Goal: Task Accomplishment & Management: Use online tool/utility

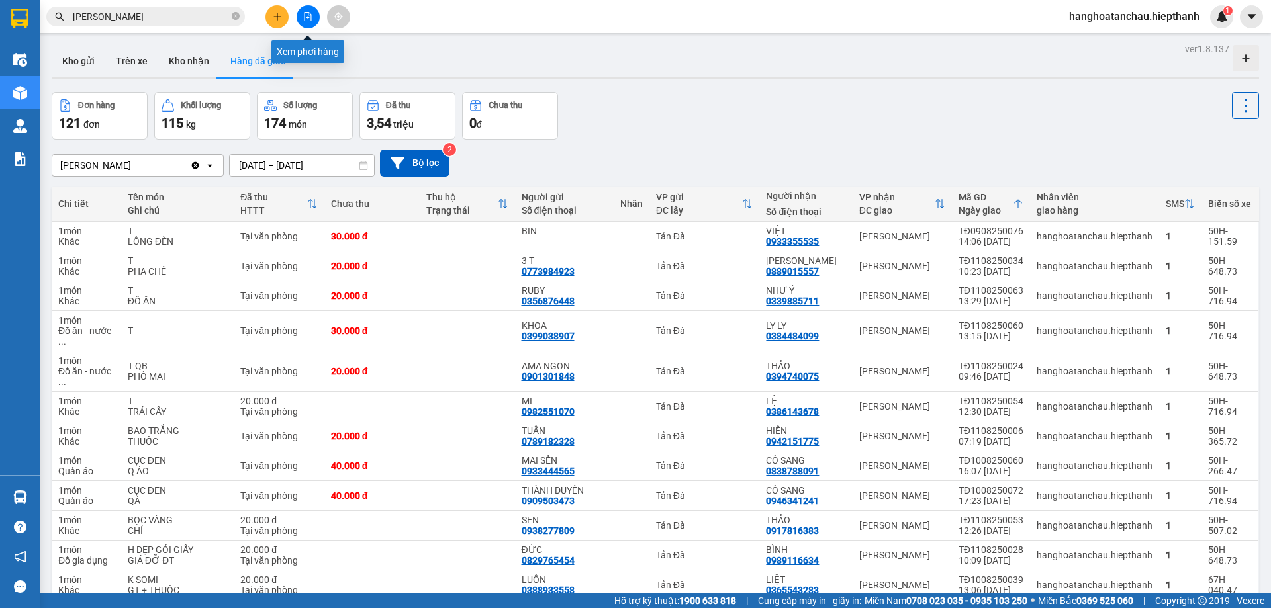
click at [308, 18] on icon "file-add" at bounding box center [307, 16] width 7 height 9
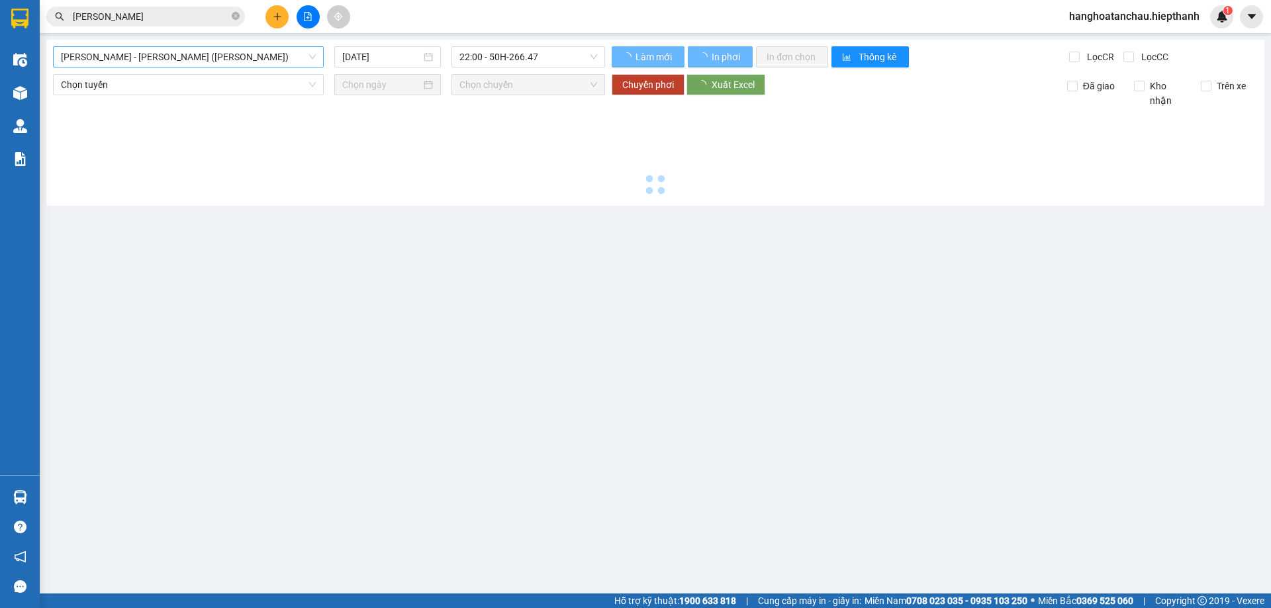
click at [267, 56] on span "[PERSON_NAME] - [PERSON_NAME] ([PERSON_NAME])" at bounding box center [188, 57] width 255 height 20
type input "12/08/2025"
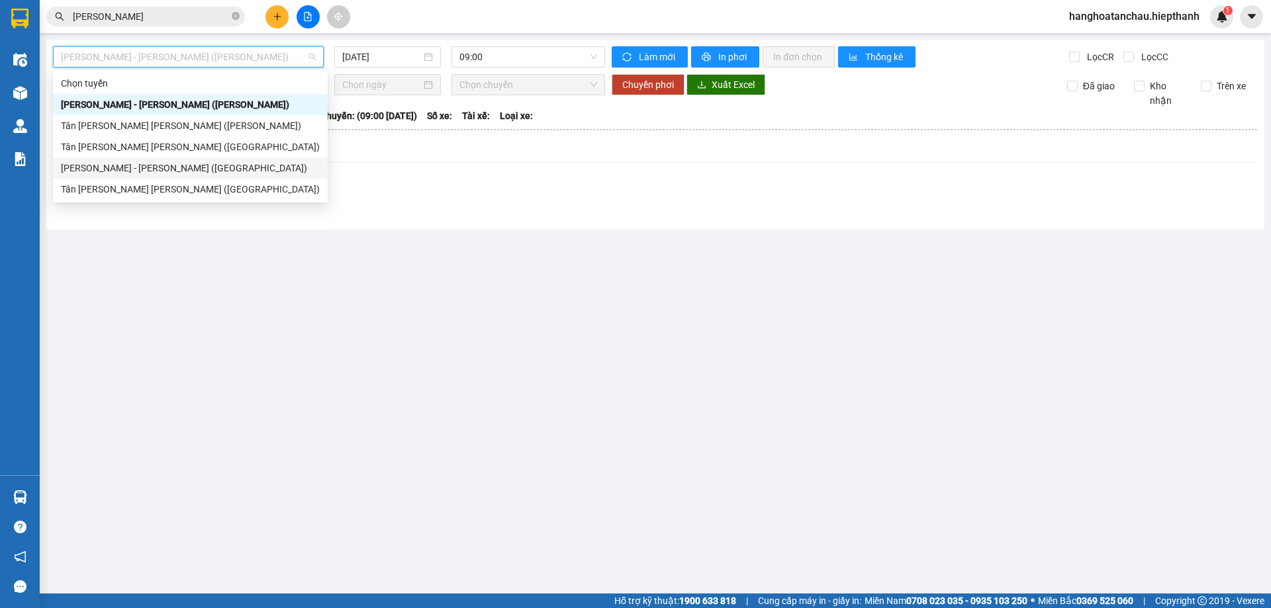
click at [220, 177] on div "[PERSON_NAME] - [PERSON_NAME] ([GEOGRAPHIC_DATA])" at bounding box center [190, 168] width 275 height 21
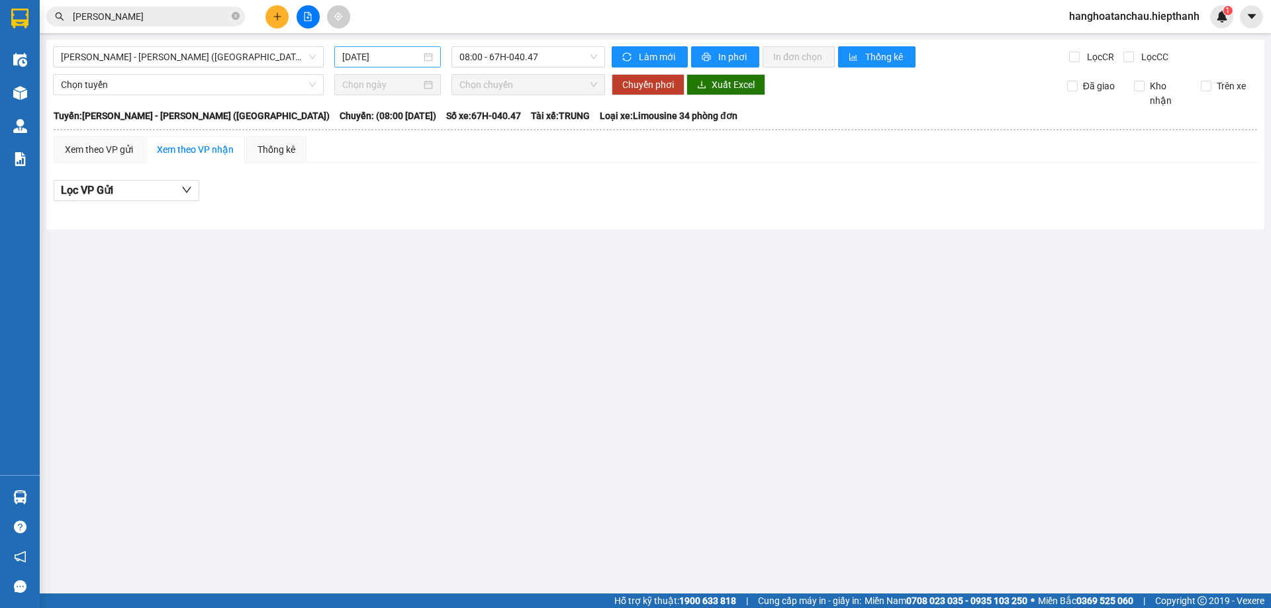
click at [363, 66] on div "12/08/2025" at bounding box center [387, 56] width 107 height 21
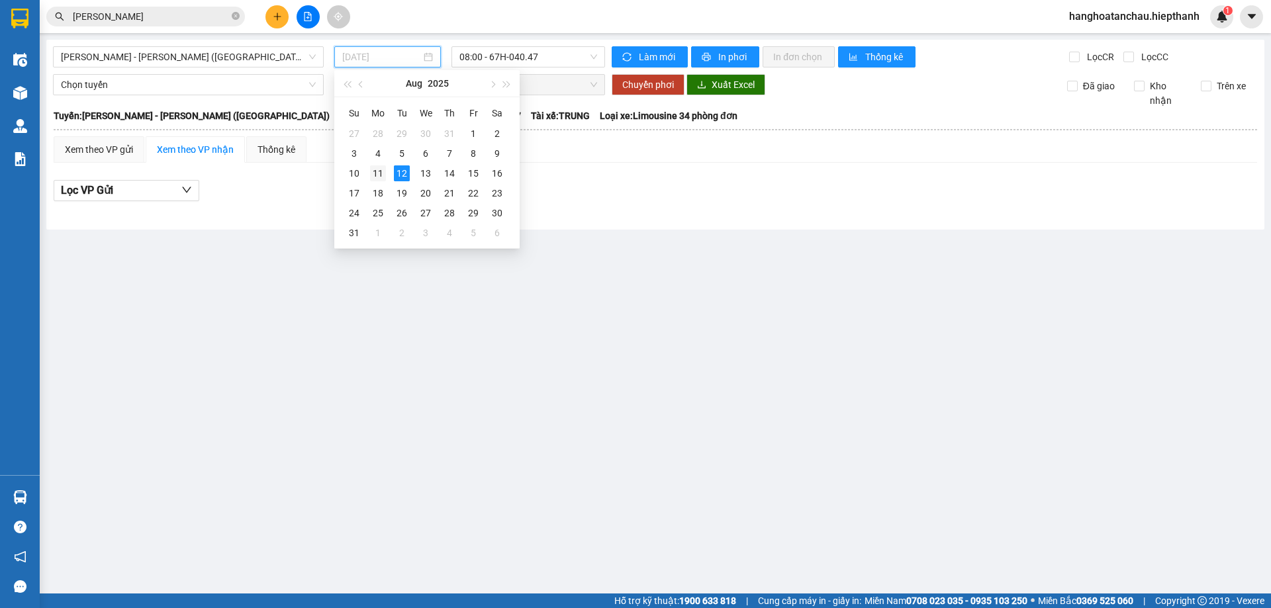
click at [379, 175] on div "11" at bounding box center [378, 173] width 16 height 16
type input "[DATE]"
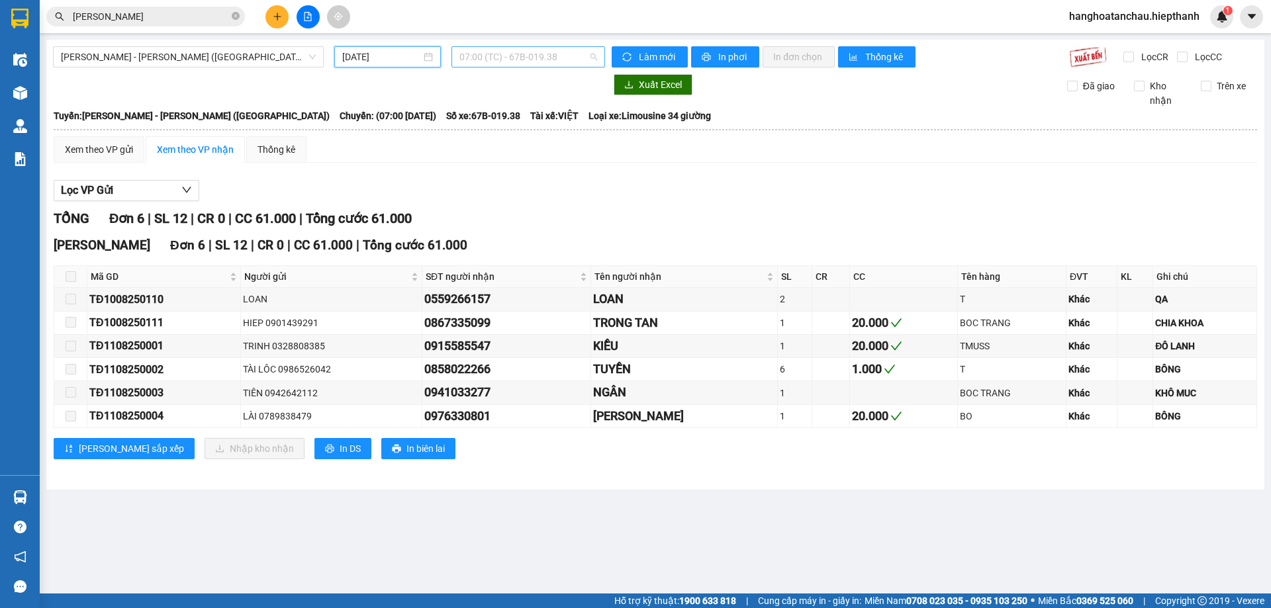
click at [510, 60] on span "07:00 (TC) - 67B-019.38" at bounding box center [528, 57] width 138 height 20
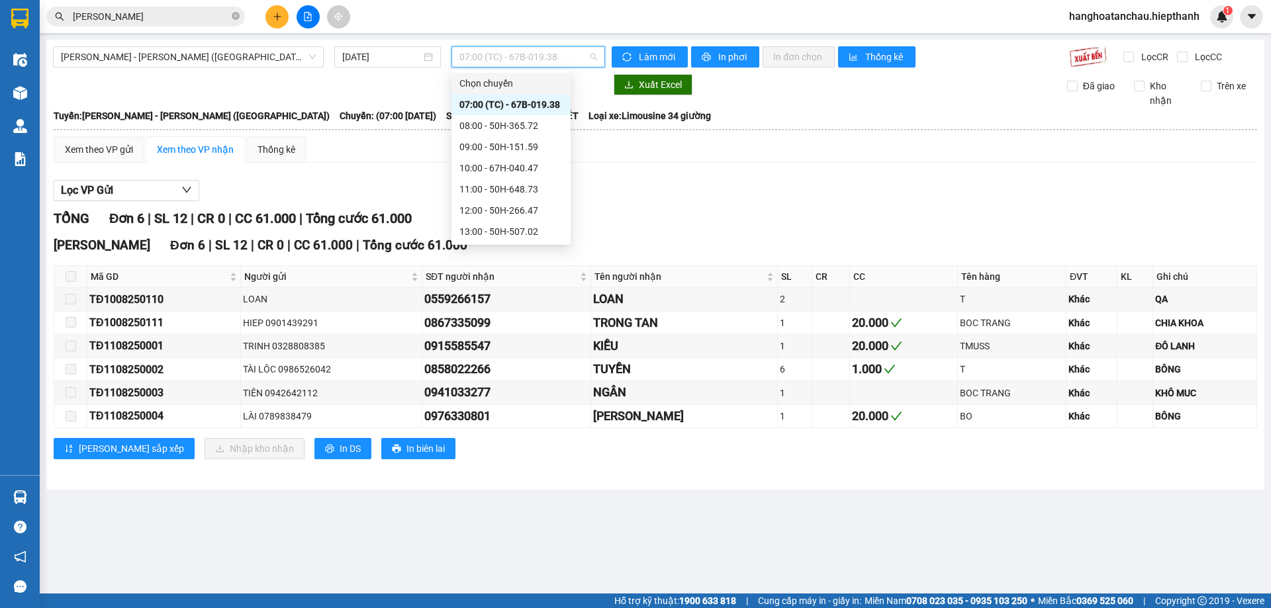
scroll to position [127, 0]
click at [541, 228] on div "22:30 - 50H-151.59" at bounding box center [510, 231] width 103 height 15
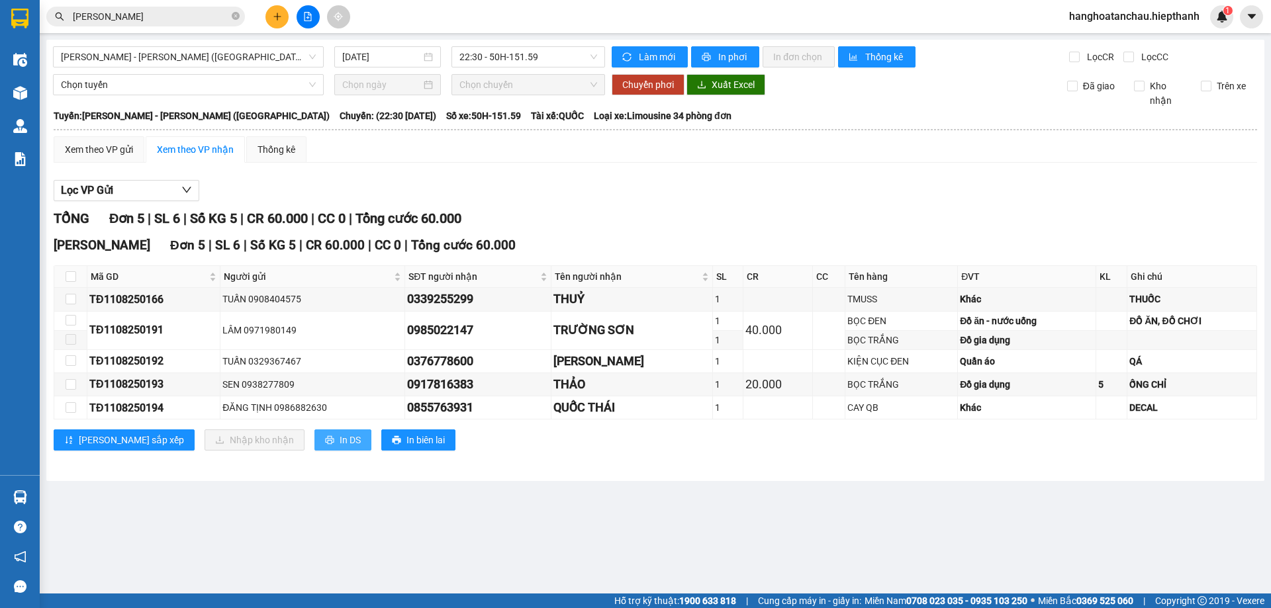
click at [314, 442] on button "In DS" at bounding box center [342, 440] width 57 height 21
click at [546, 55] on span "22:30 - 50H-151.59" at bounding box center [528, 57] width 138 height 20
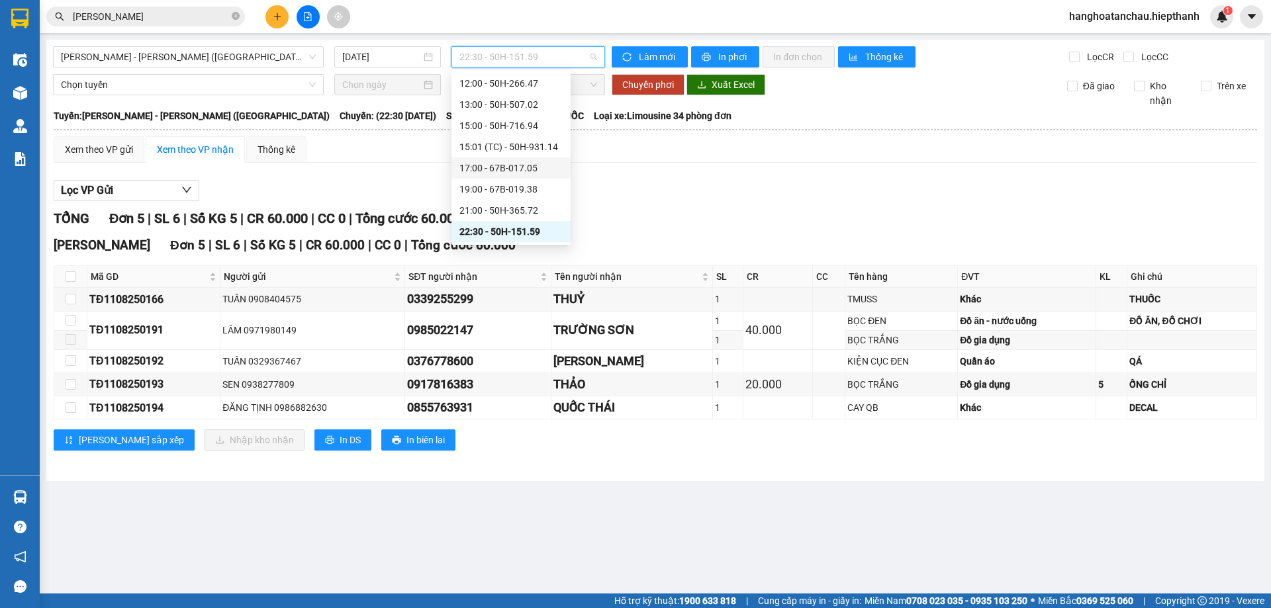
click at [515, 165] on div "17:00 - 67B-017.05" at bounding box center [510, 168] width 103 height 15
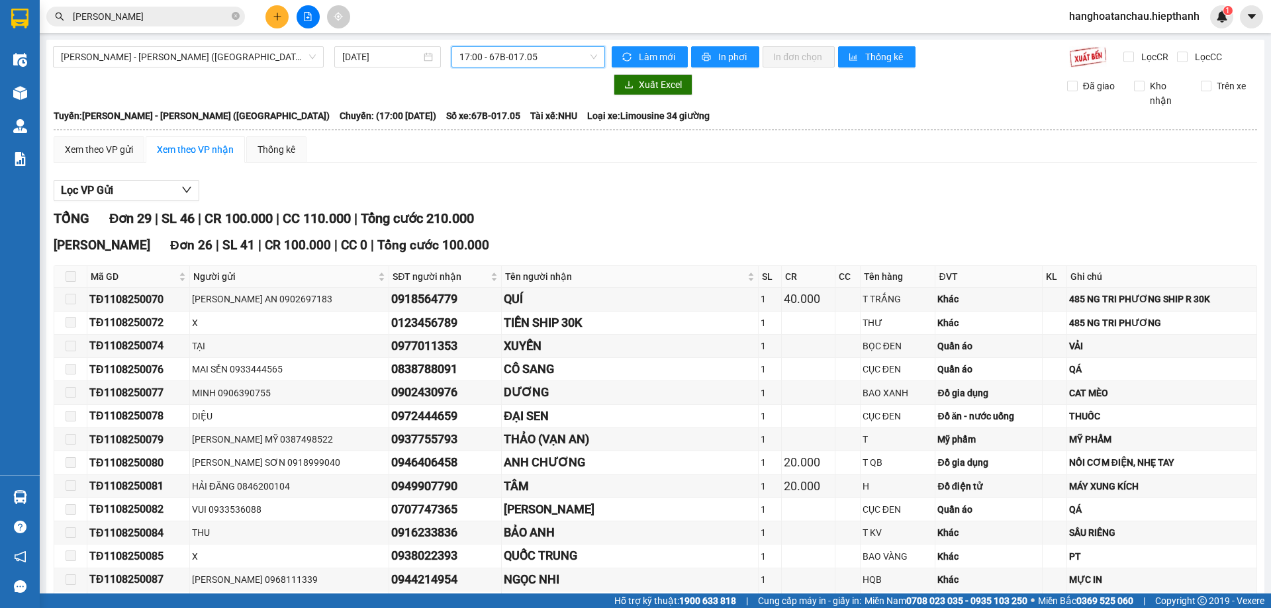
click at [549, 66] on span "17:00 - 67B-017.05" at bounding box center [528, 57] width 138 height 20
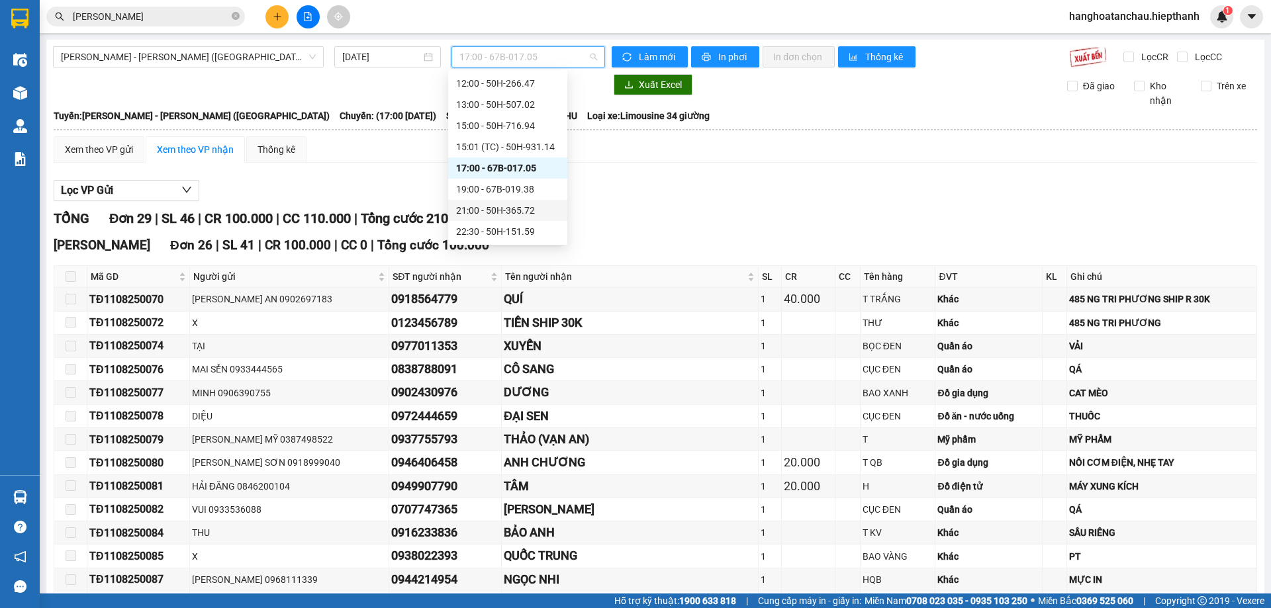
click at [478, 207] on div "21:00 - 50H-365.72" at bounding box center [507, 210] width 103 height 15
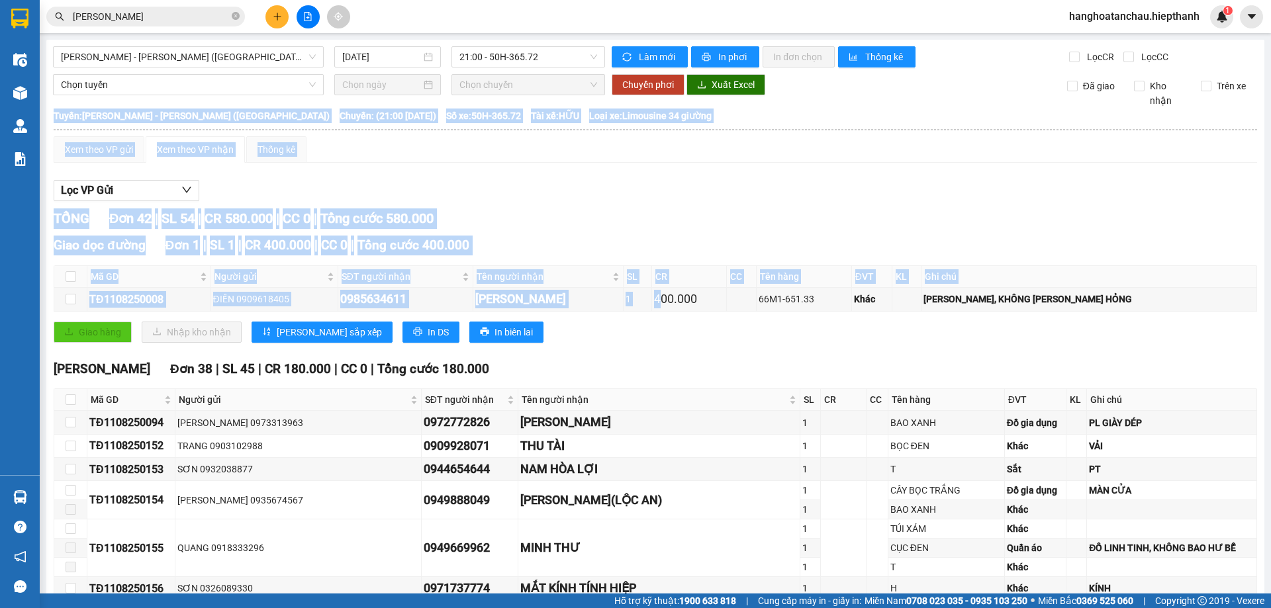
drag, startPoint x: 680, startPoint y: 302, endPoint x: 1270, endPoint y: 302, distance: 590.5
click at [1270, 302] on main "Hồ Chí Minh - Tân Châu (Giường) 11/08/2025 21:00 - 50H-365.72 Làm mới In phơi I…" at bounding box center [635, 297] width 1271 height 594
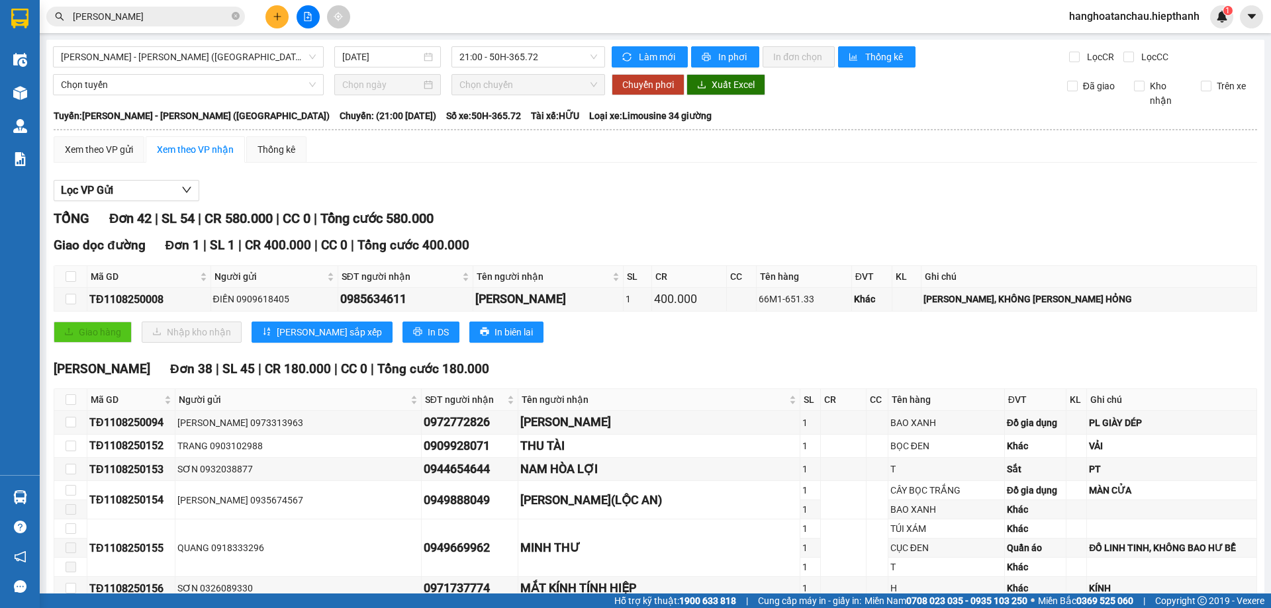
click at [952, 254] on div "Giao dọc đường Đơn 1 | SL 1 | CR 400.000 | CC 0 | Tổng cước 400.000" at bounding box center [655, 246] width 1203 height 20
click at [521, 58] on span "21:00 - 50H-365.72" at bounding box center [528, 57] width 138 height 20
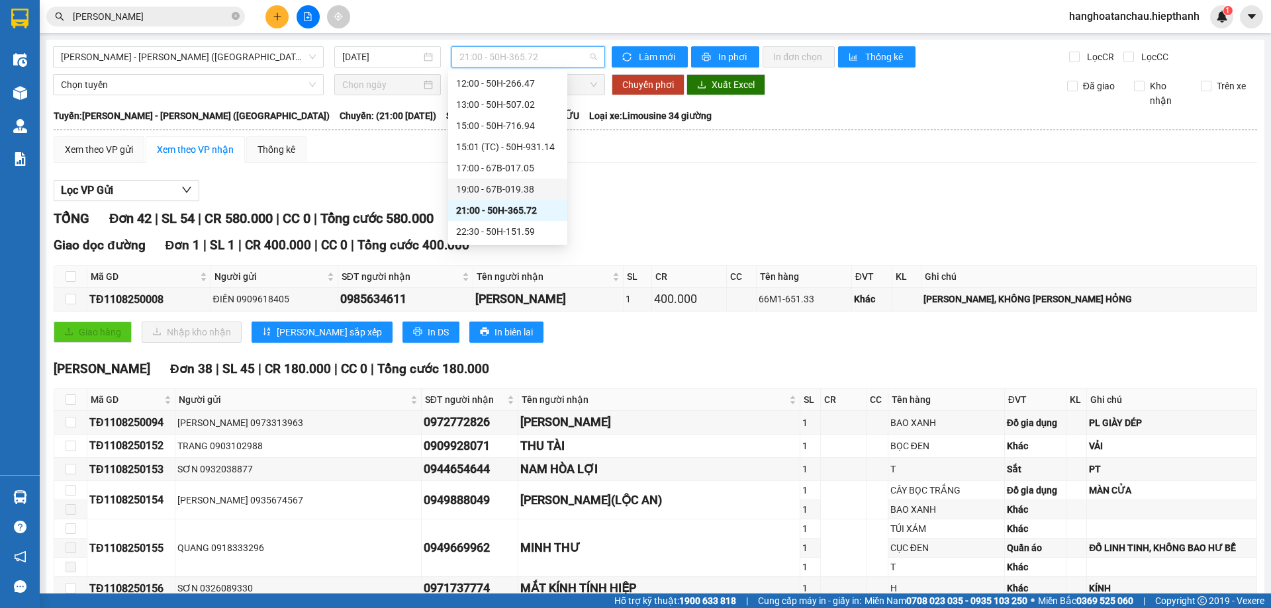
click at [475, 185] on div "19:00 - 67B-019.38" at bounding box center [507, 189] width 103 height 15
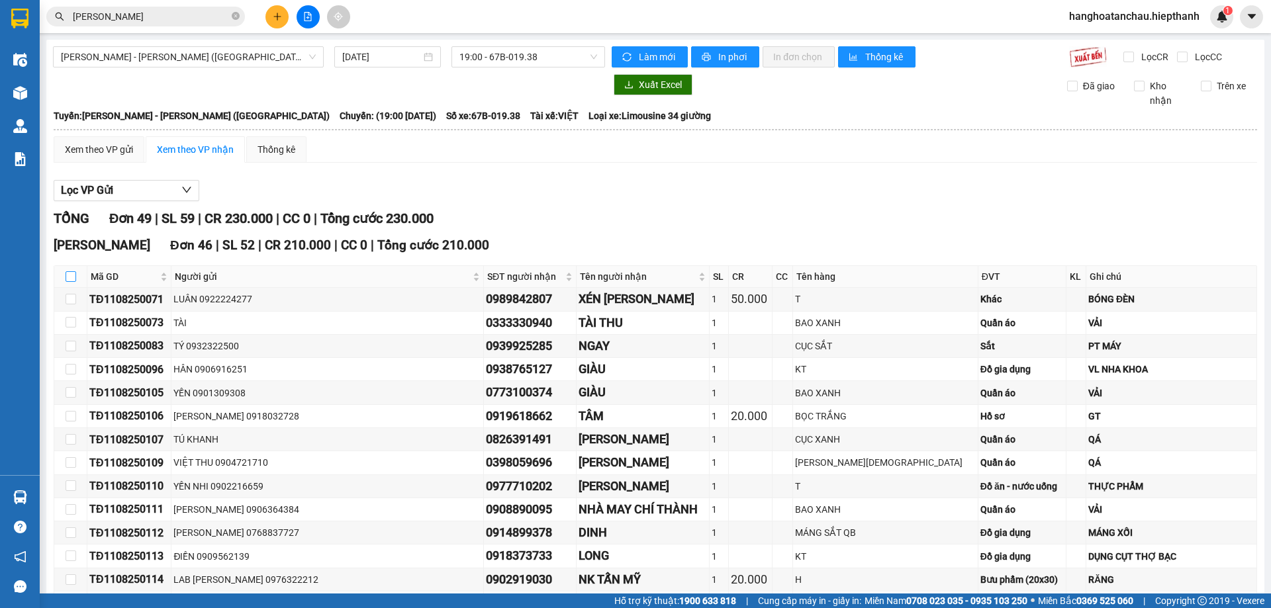
click at [74, 279] on input "checkbox" at bounding box center [71, 276] width 11 height 11
checkbox input "true"
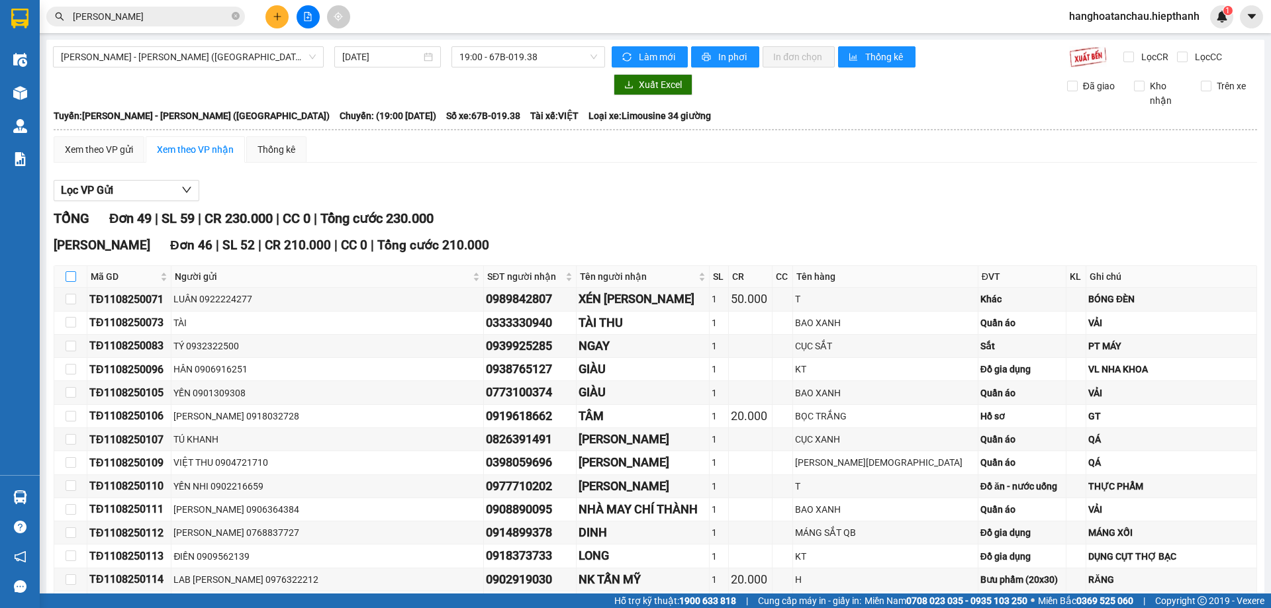
checkbox input "true"
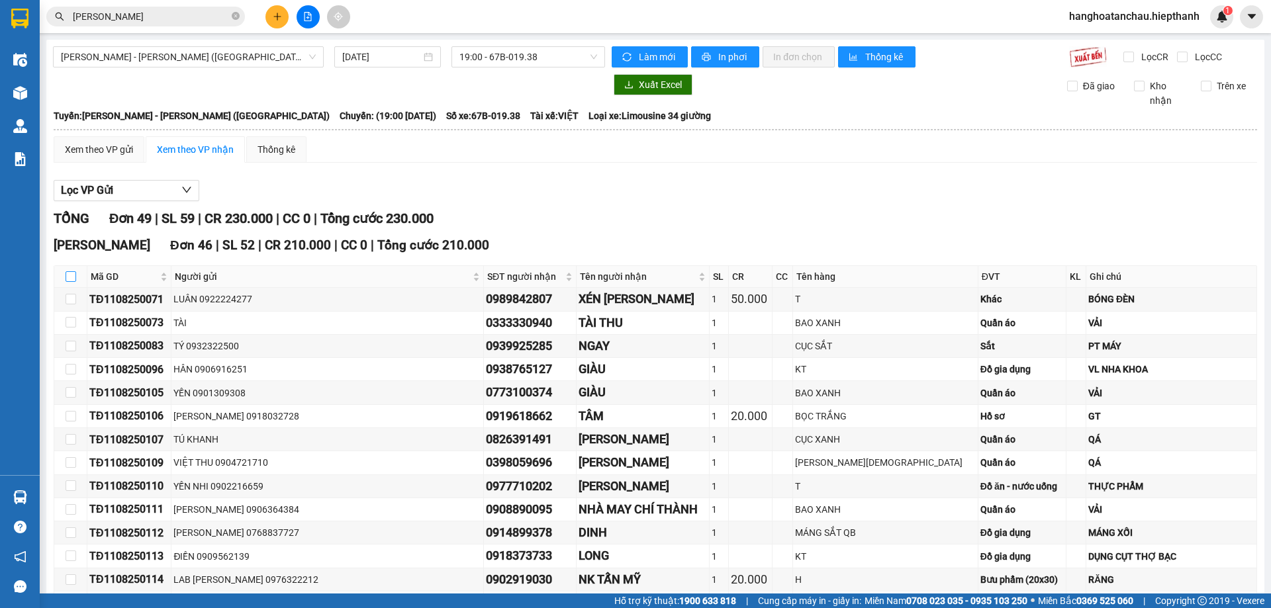
checkbox input "true"
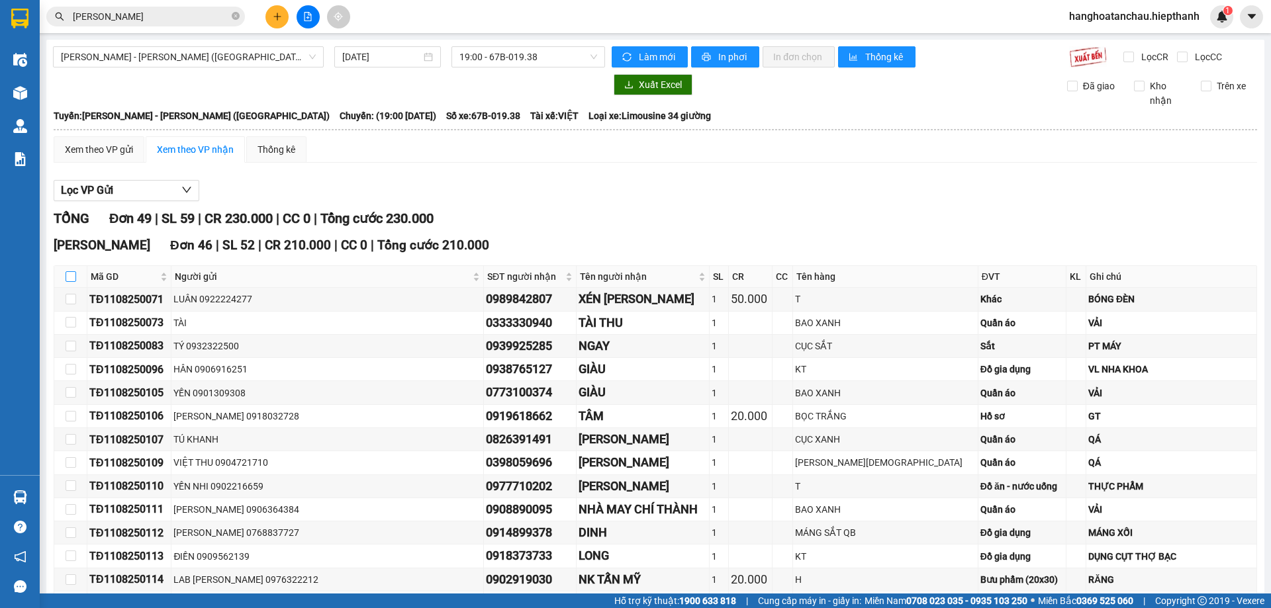
checkbox input "true"
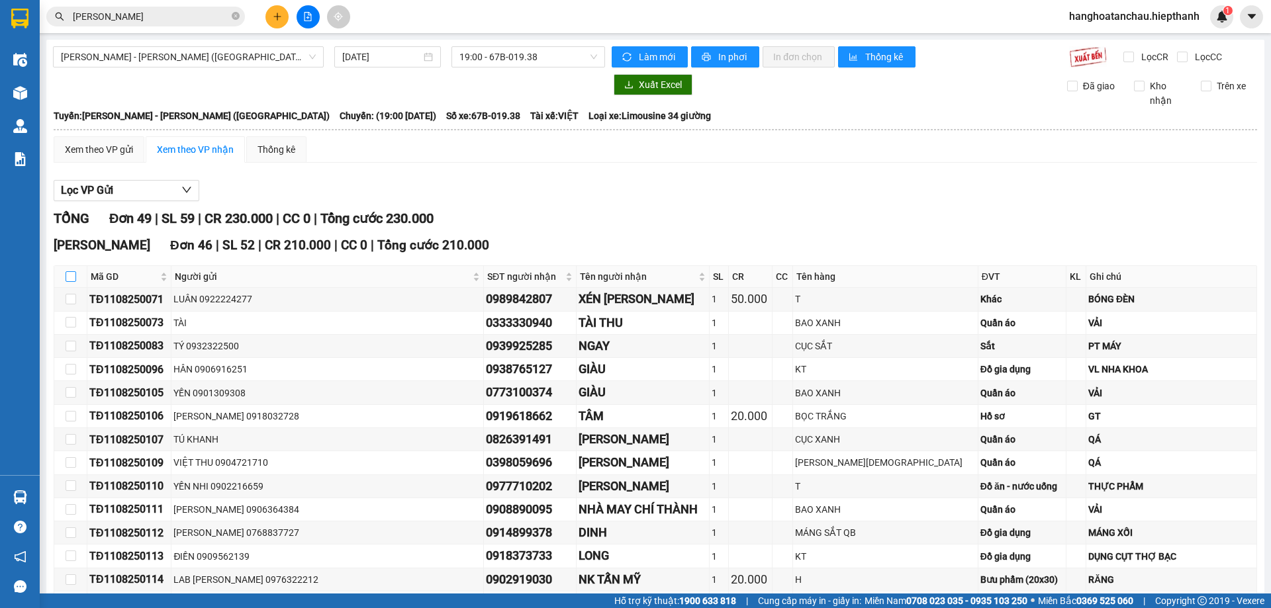
checkbox input "true"
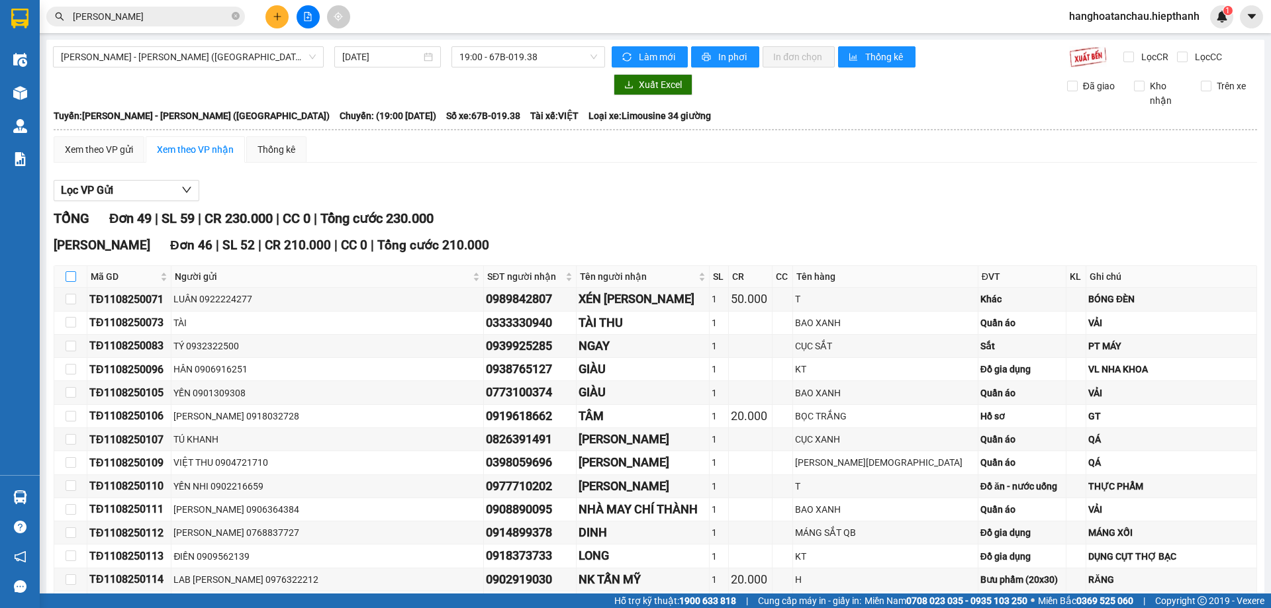
checkbox input "true"
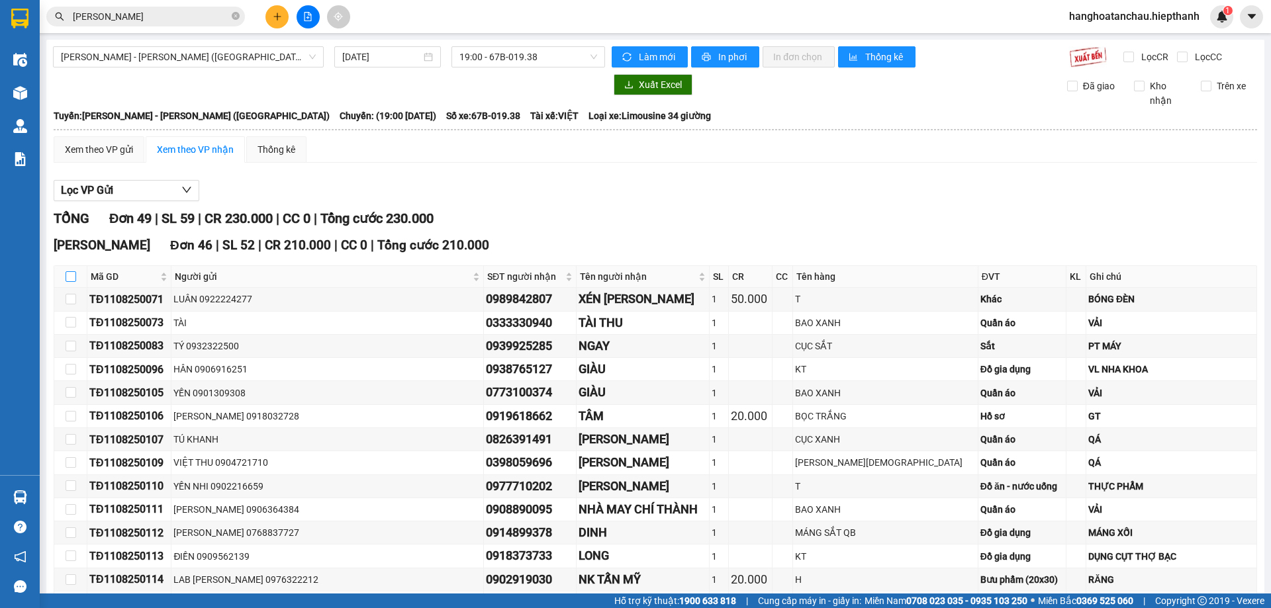
checkbox input "true"
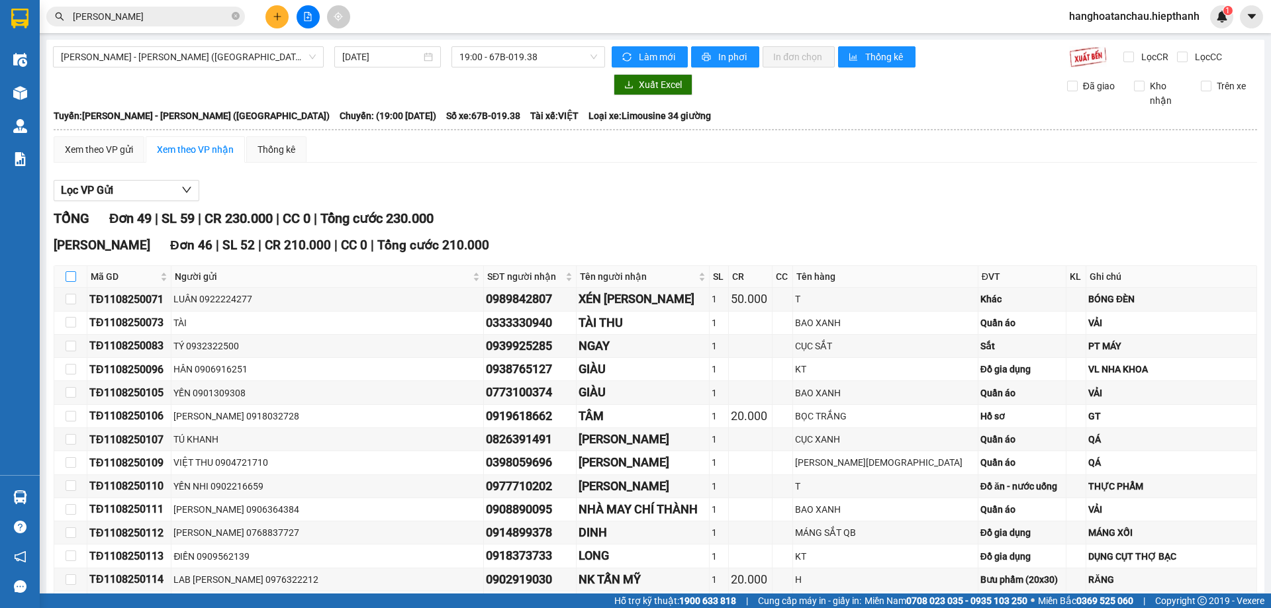
checkbox input "true"
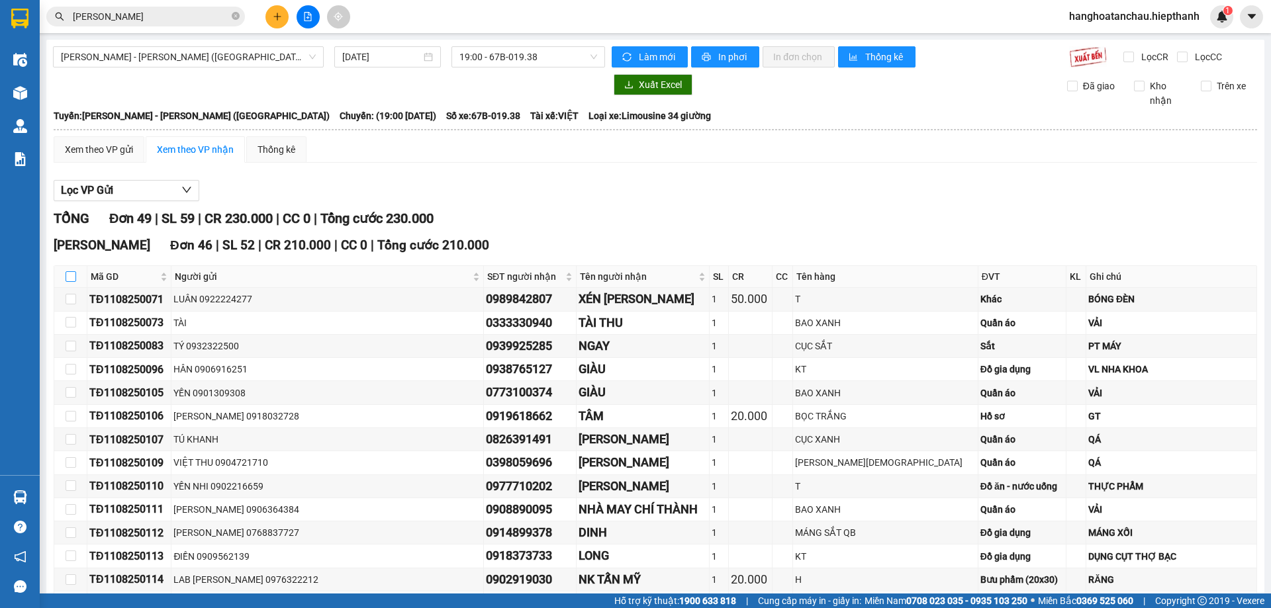
checkbox input "true"
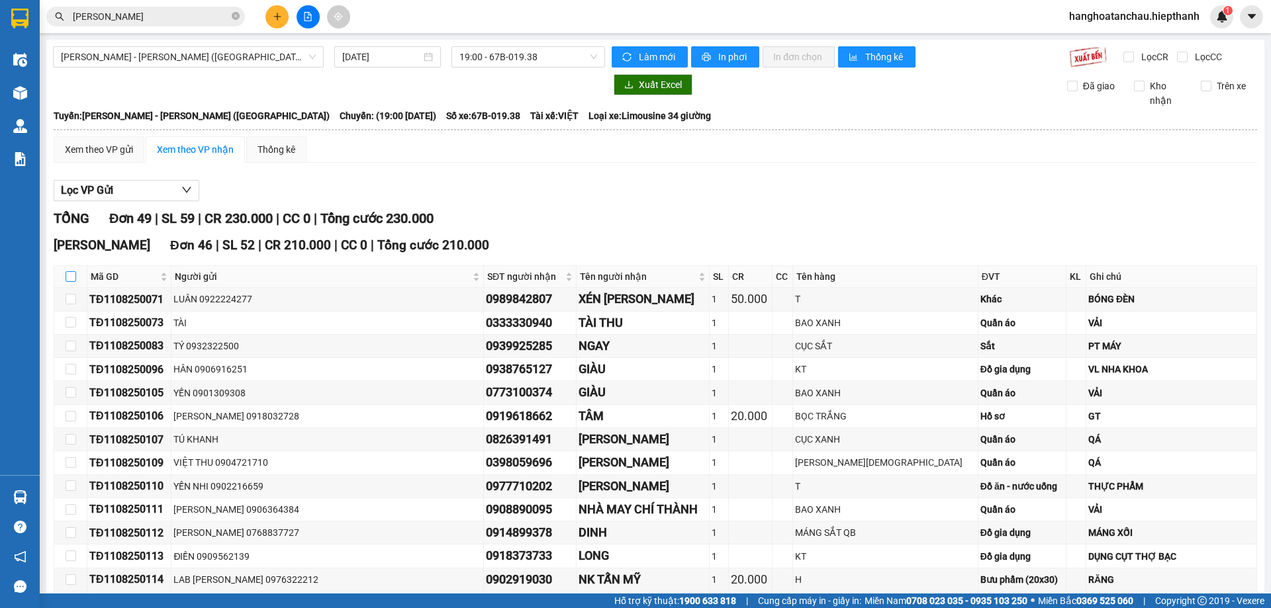
checkbox input "true"
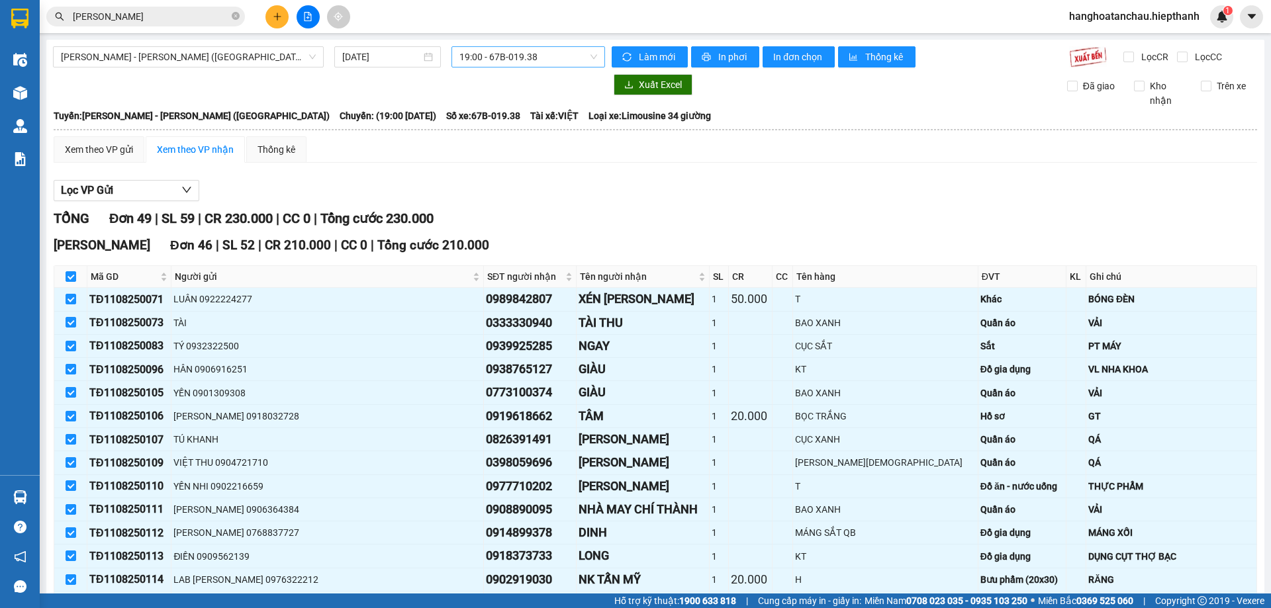
click at [503, 50] on span "19:00 - 67B-019.38" at bounding box center [528, 57] width 138 height 20
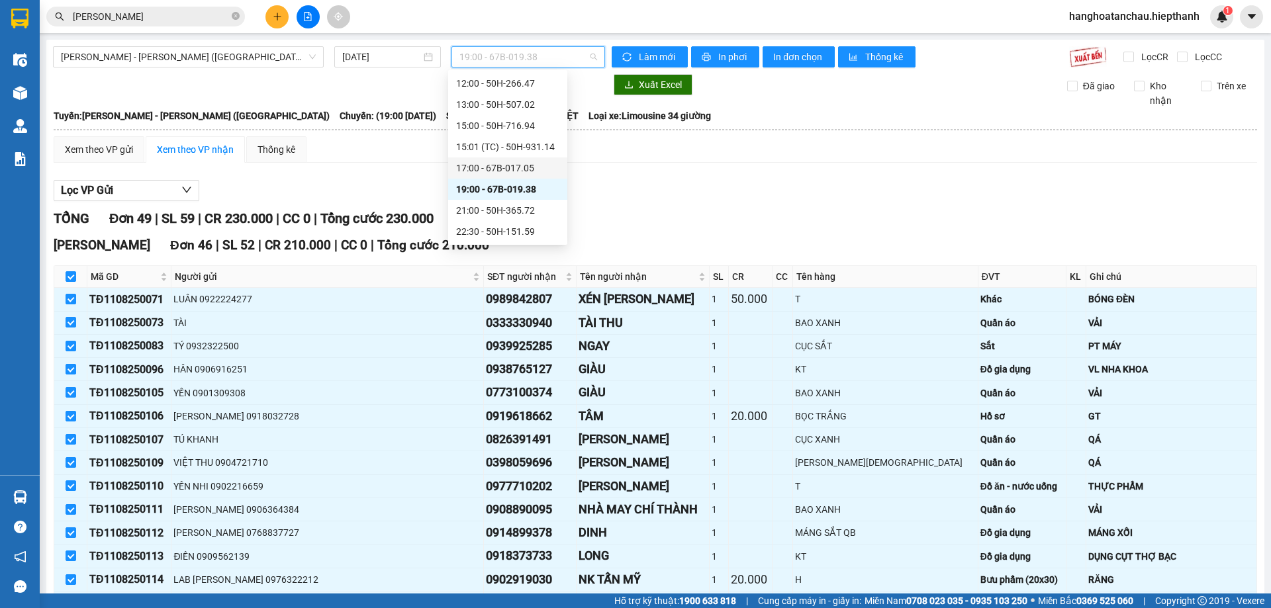
click at [479, 165] on div "17:00 - 67B-017.05" at bounding box center [507, 168] width 103 height 15
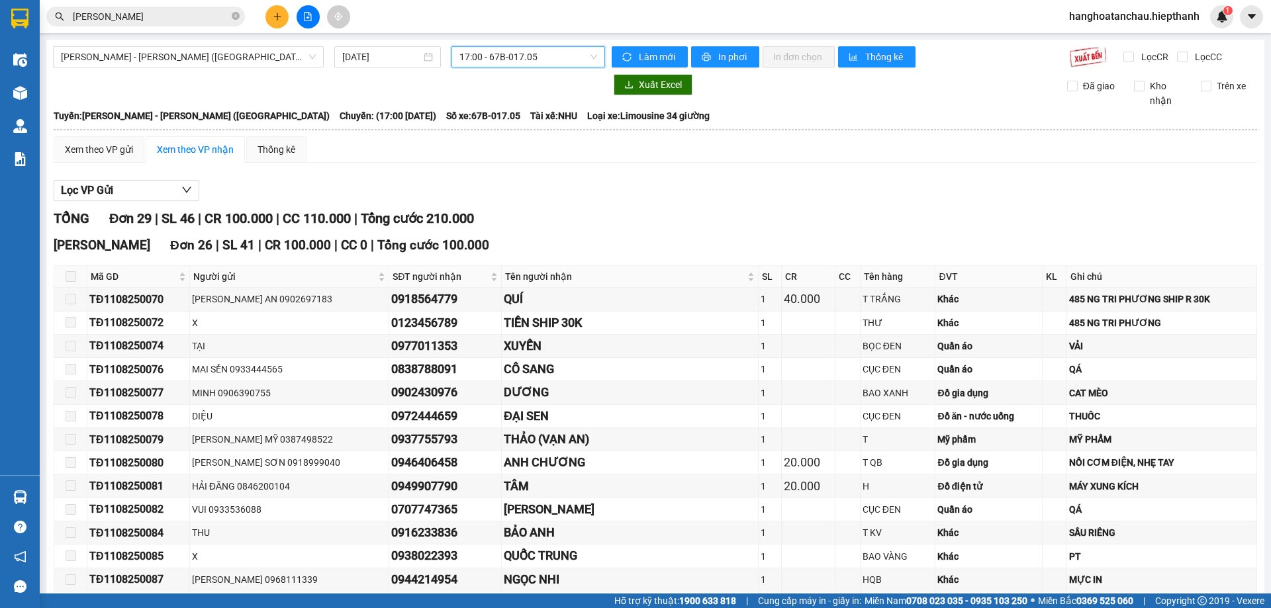
click at [569, 59] on span "17:00 - 67B-017.05" at bounding box center [528, 57] width 138 height 20
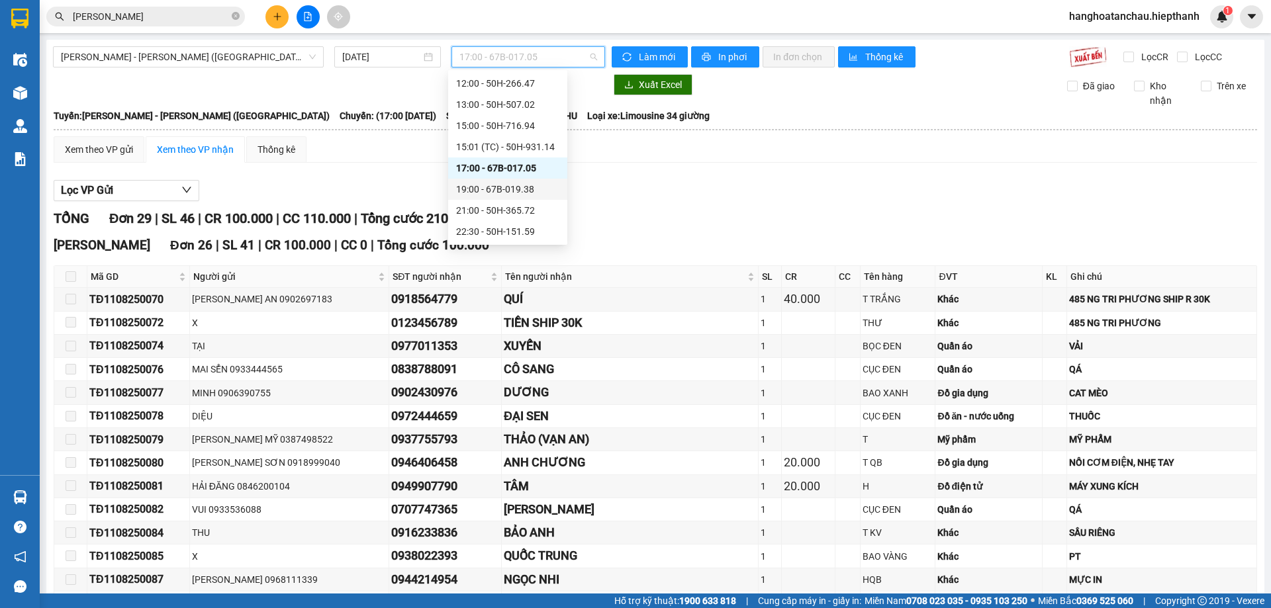
click at [479, 181] on div "19:00 - 67B-019.38" at bounding box center [507, 189] width 119 height 21
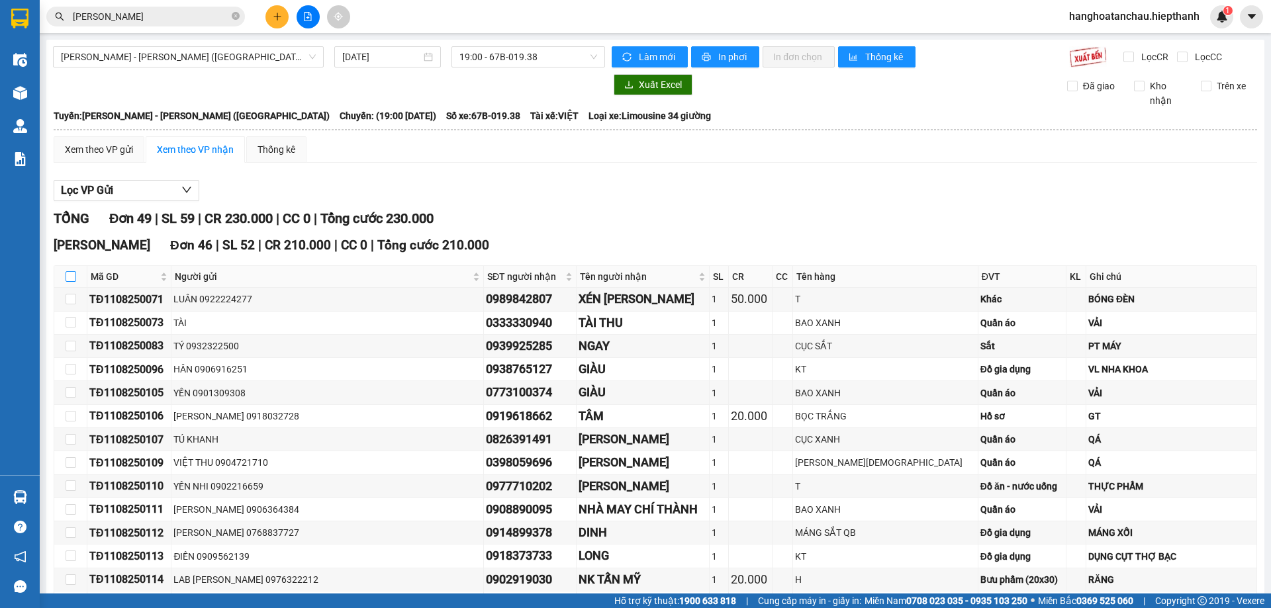
click at [70, 271] on input "checkbox" at bounding box center [71, 276] width 11 height 11
checkbox input "true"
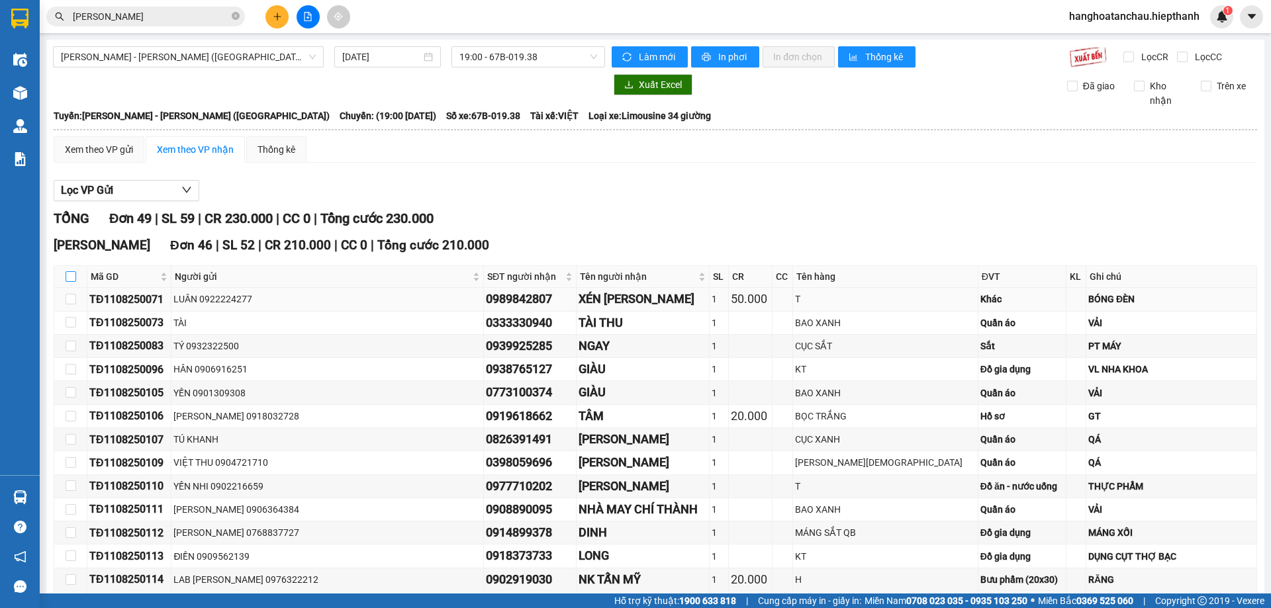
checkbox input "true"
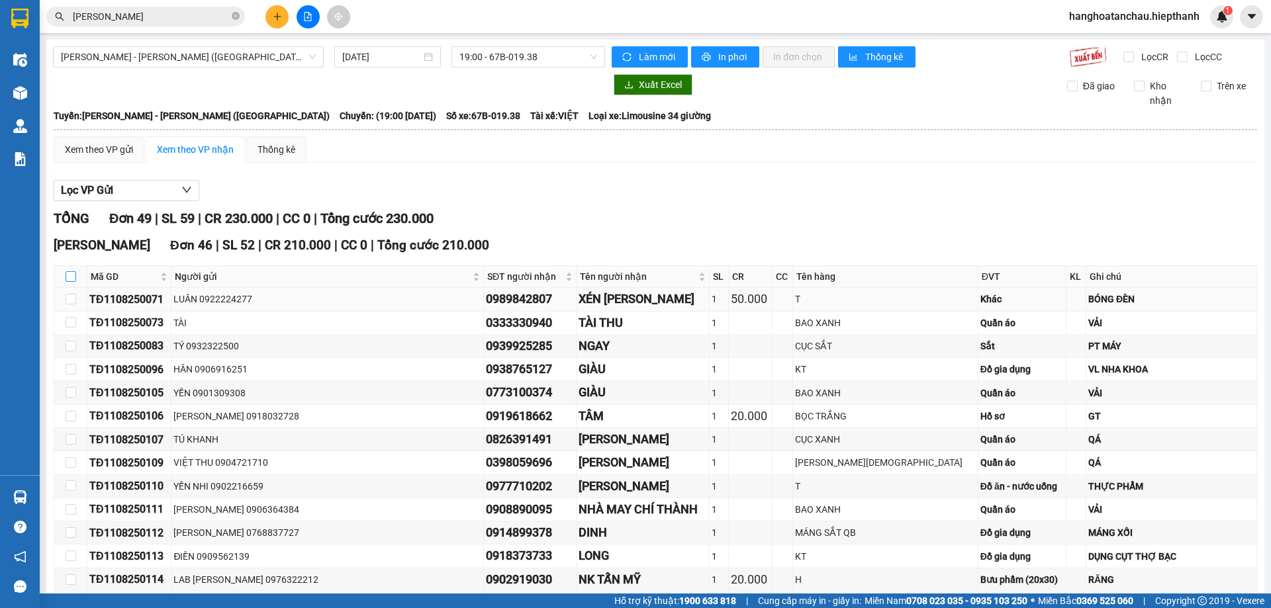
checkbox input "true"
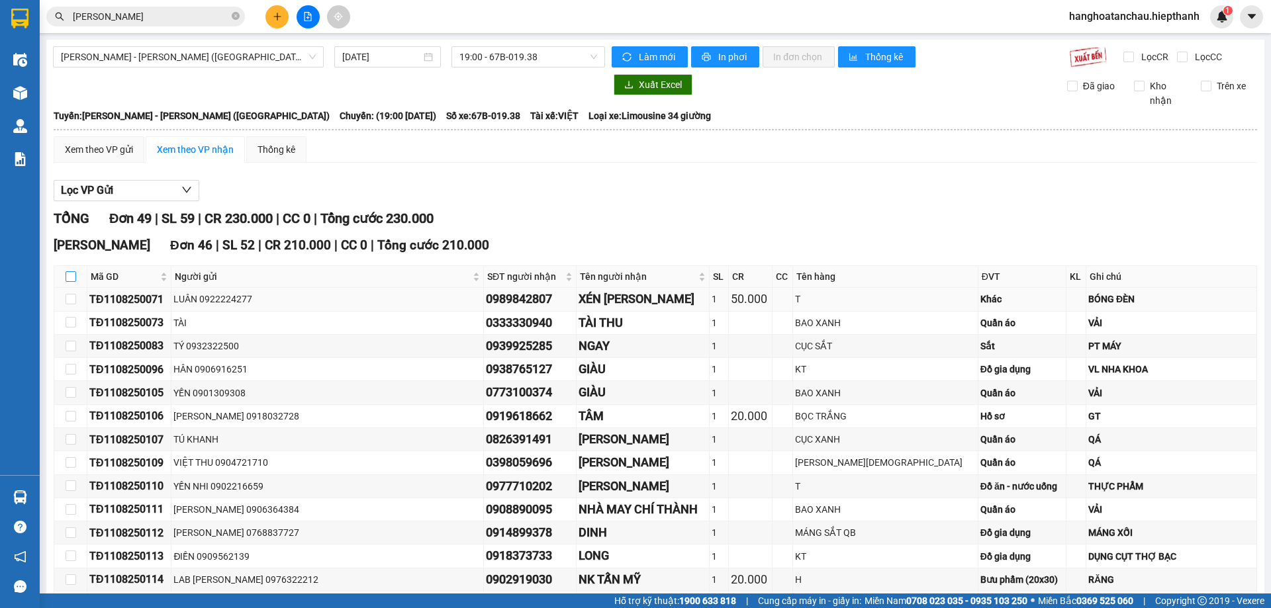
checkbox input "true"
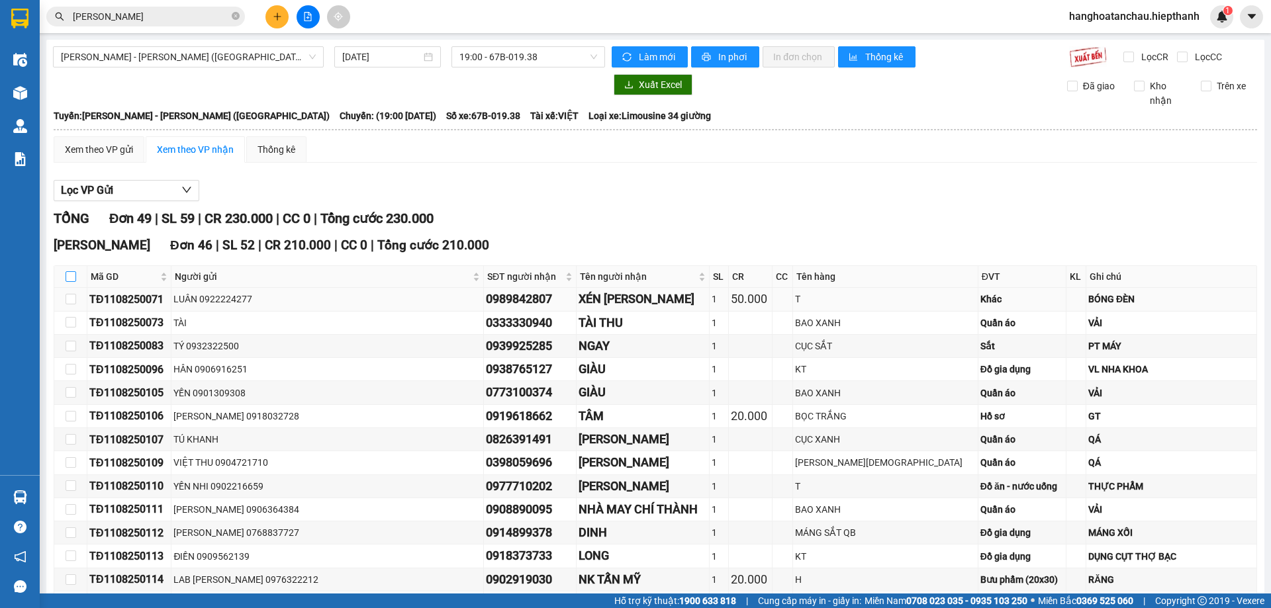
checkbox input "true"
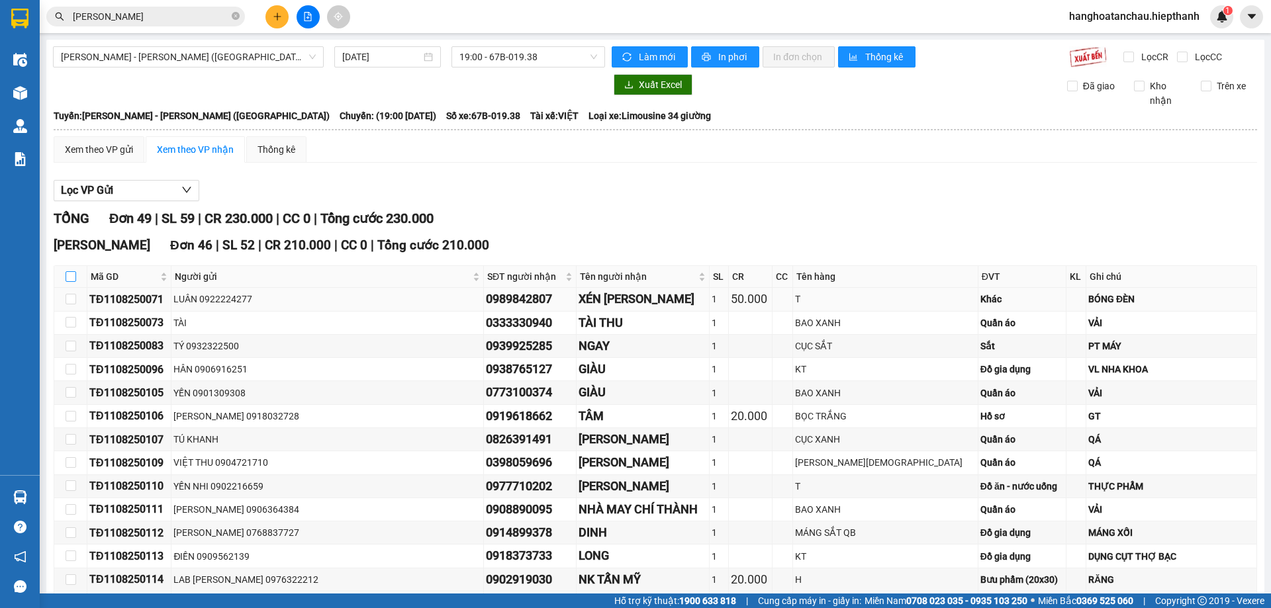
checkbox input "true"
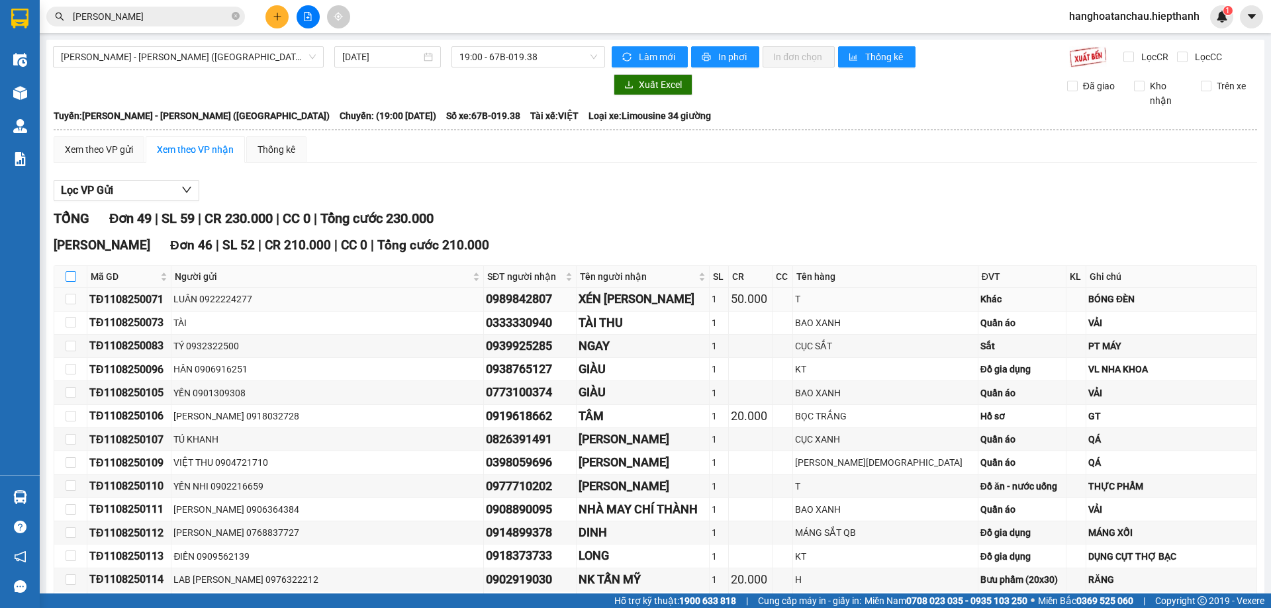
checkbox input "true"
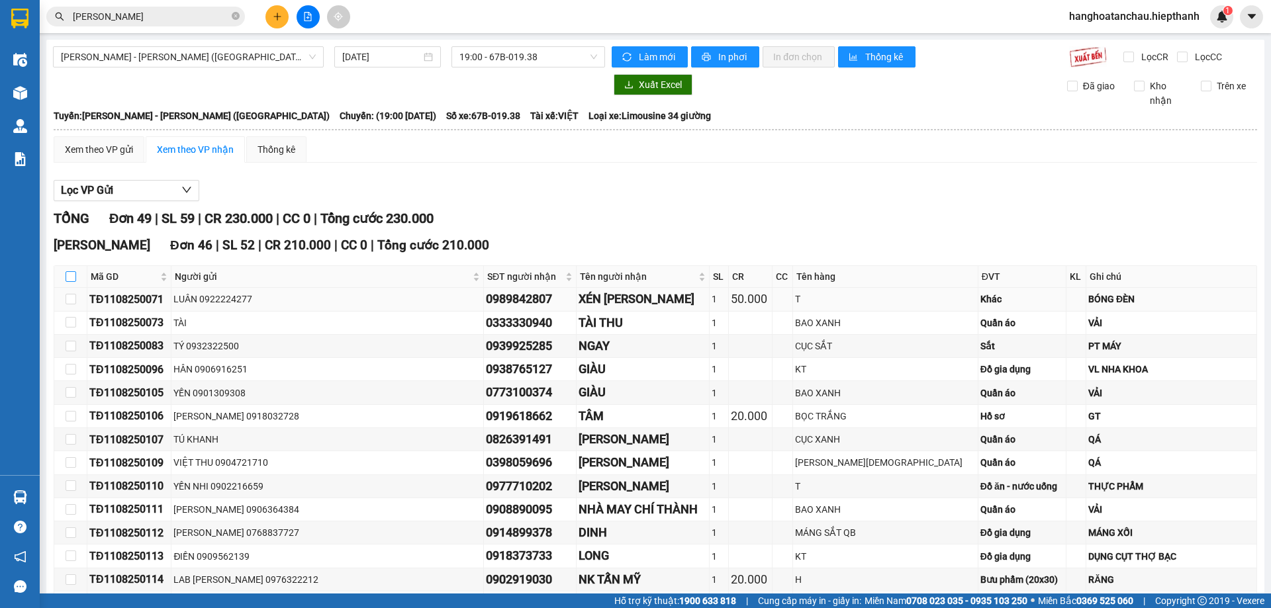
checkbox input "true"
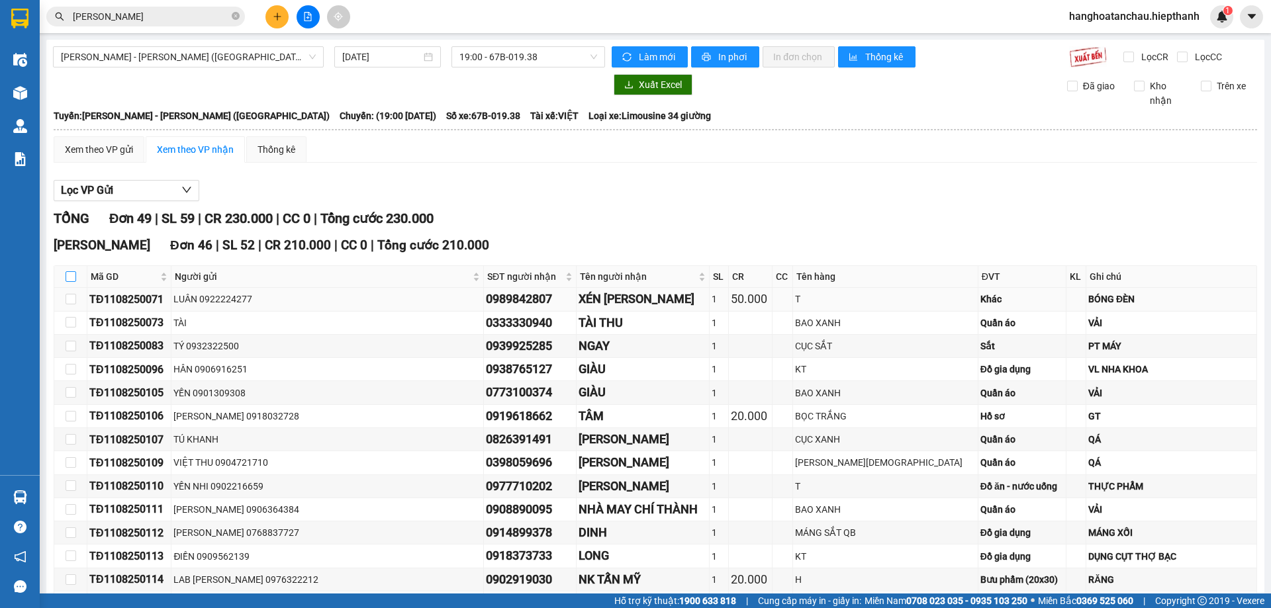
checkbox input "true"
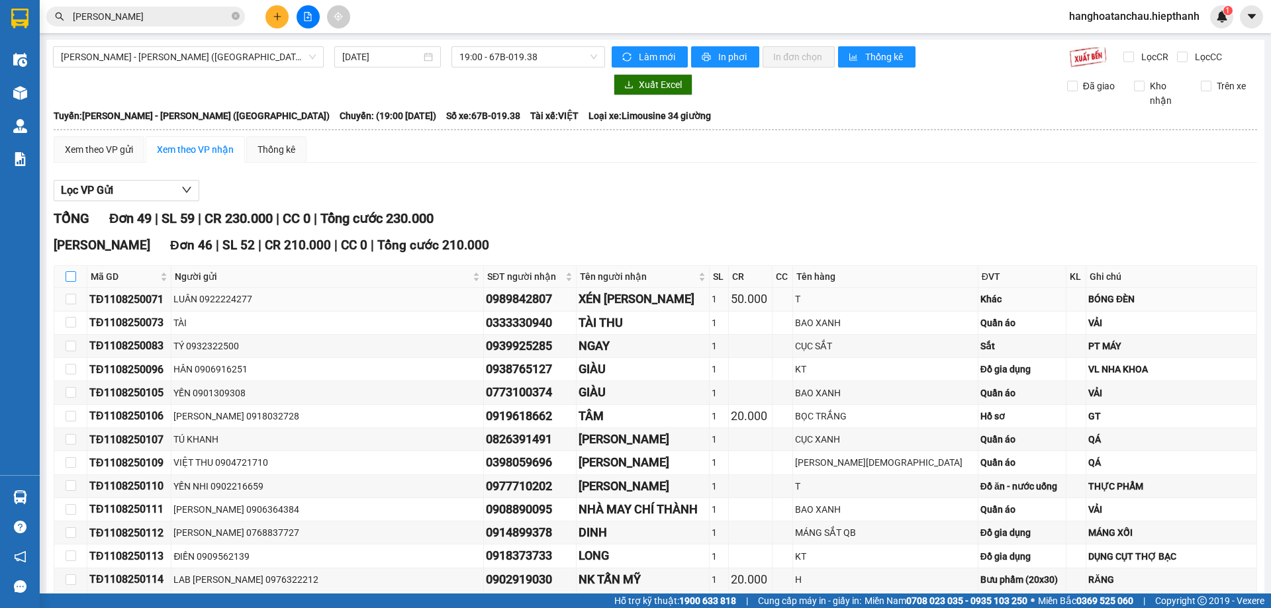
checkbox input "true"
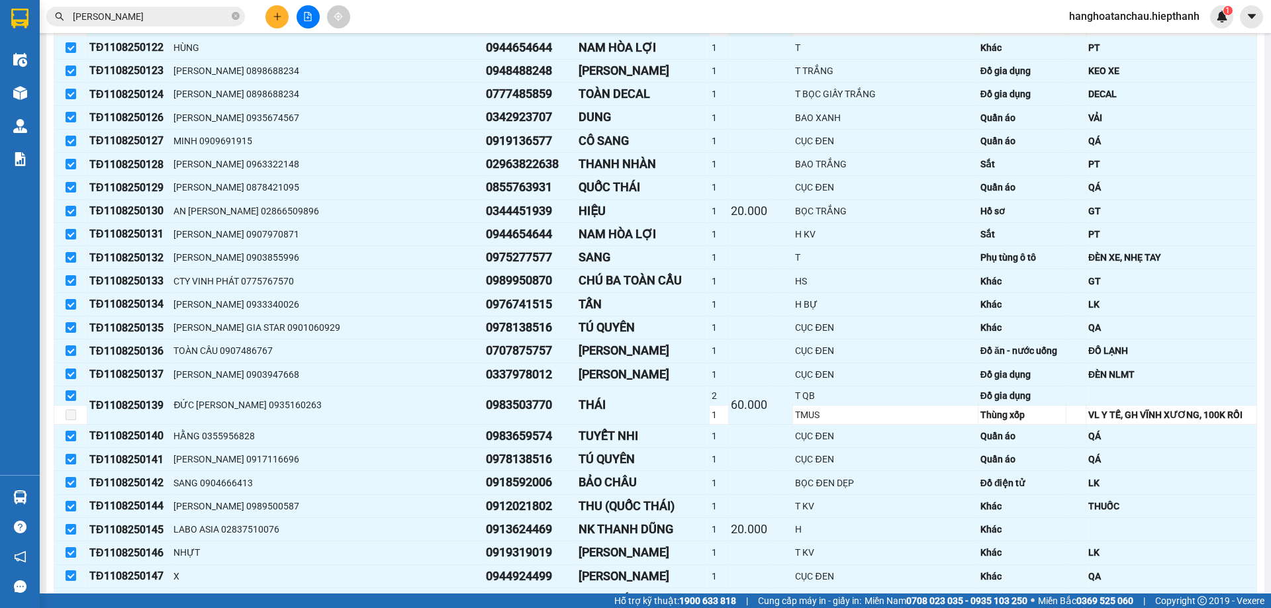
scroll to position [1075, 0]
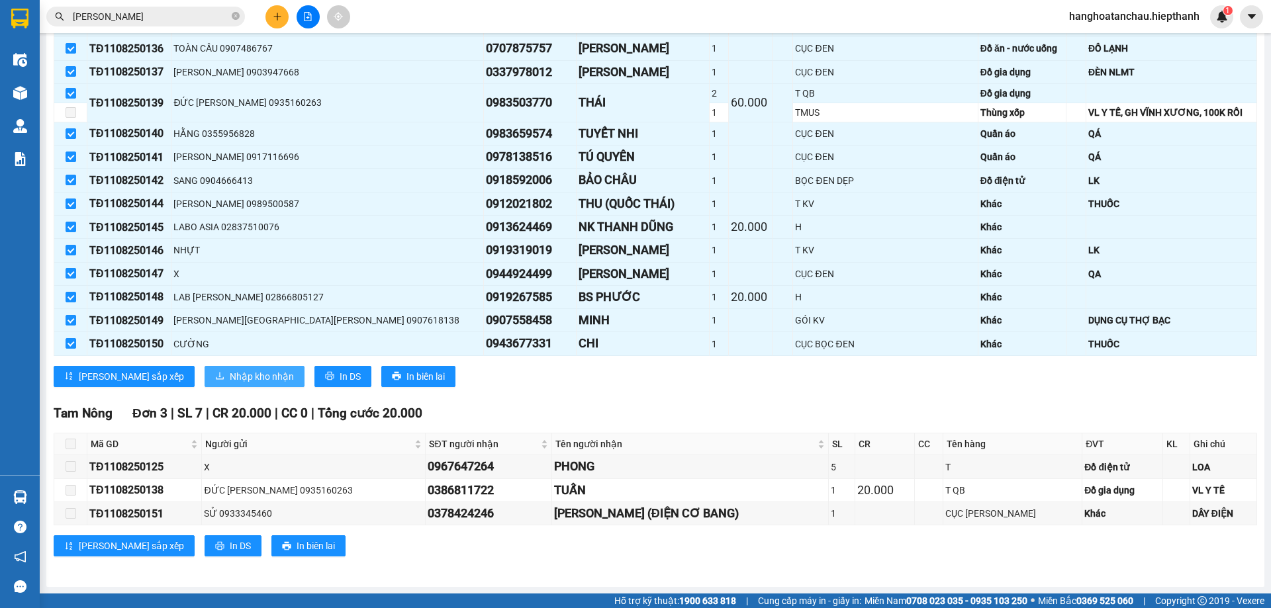
click at [230, 380] on span "Nhập kho nhận" at bounding box center [262, 376] width 64 height 15
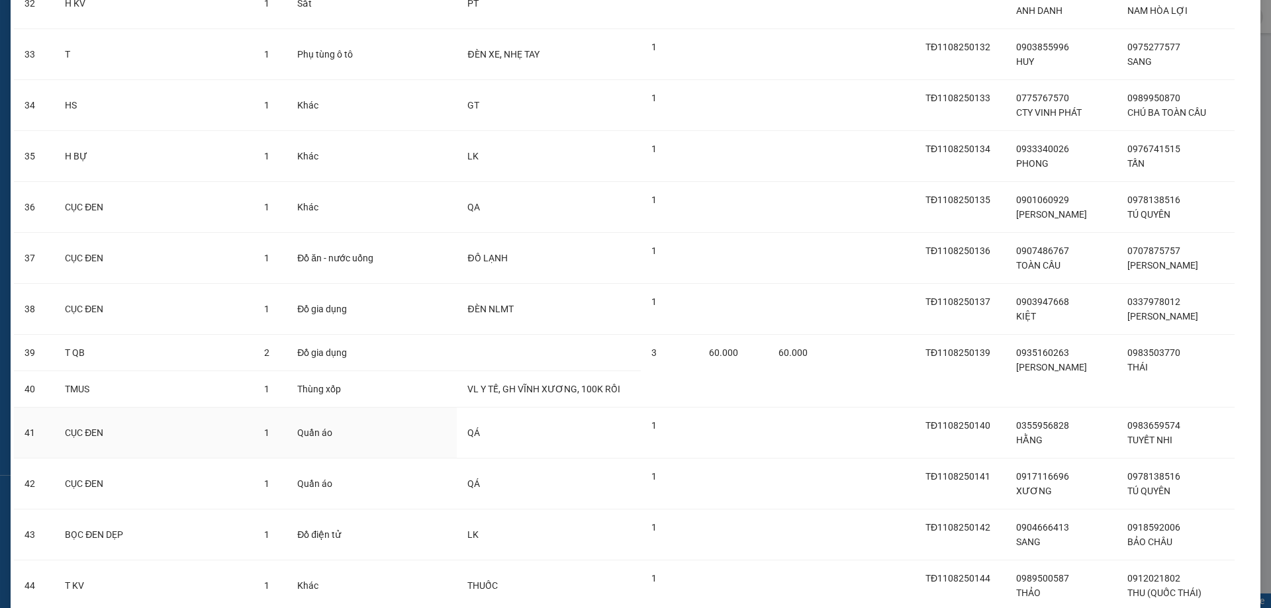
scroll to position [2061, 0]
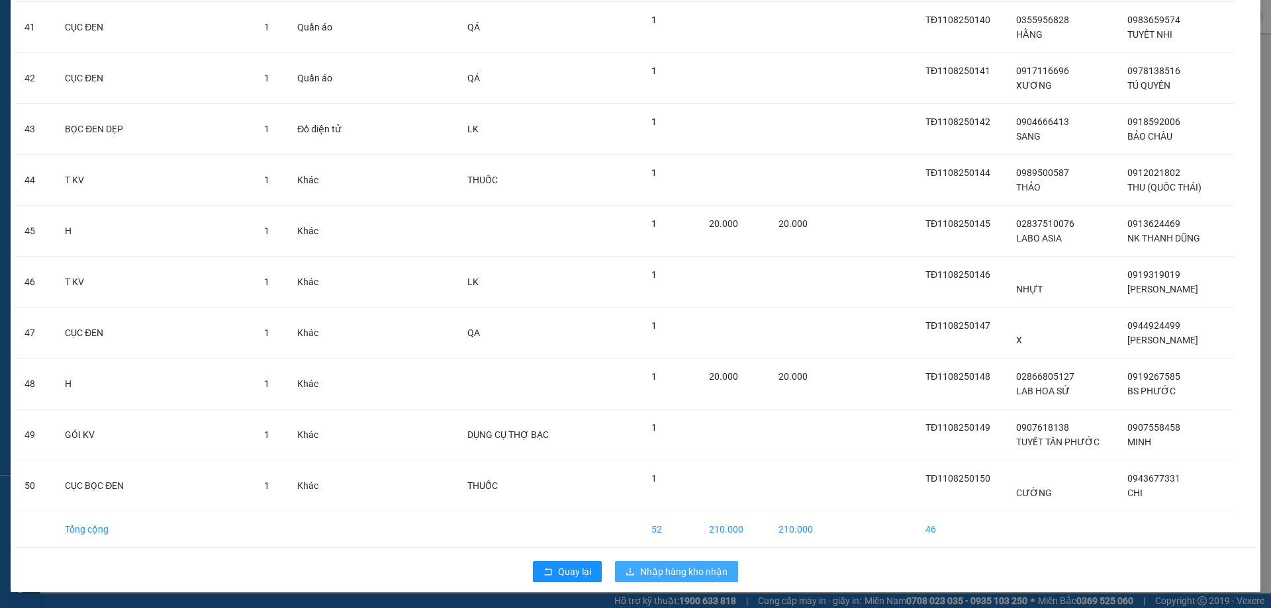
click at [690, 561] on button "Nhập hàng kho nhận" at bounding box center [676, 571] width 123 height 21
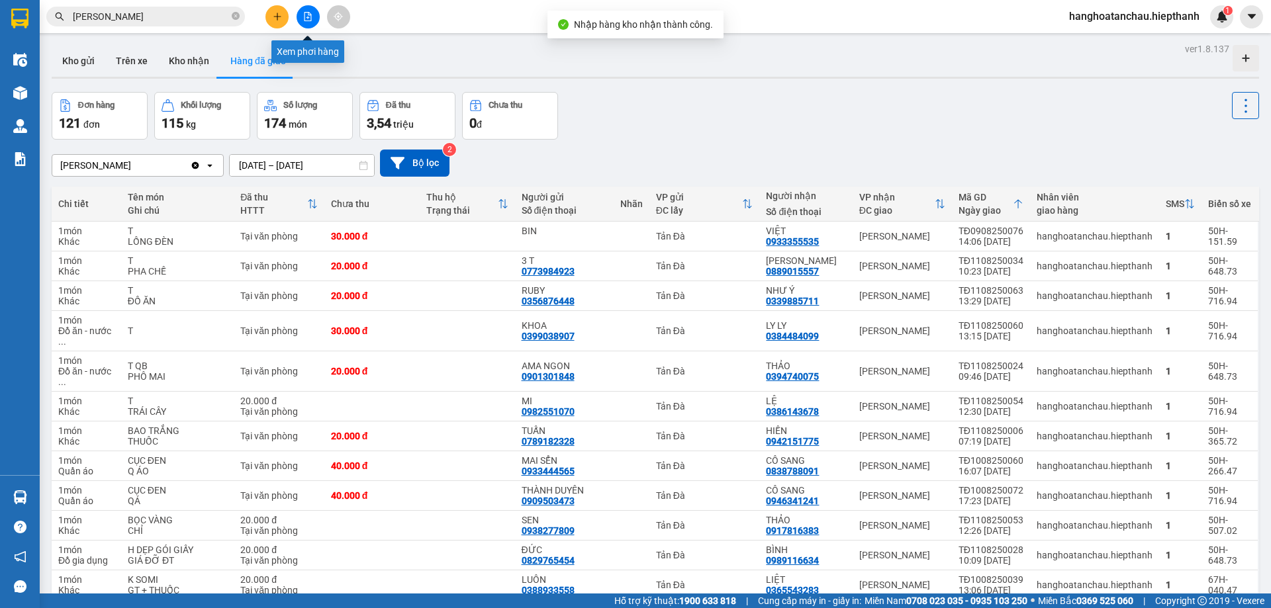
click at [308, 17] on icon "file-add" at bounding box center [307, 16] width 7 height 9
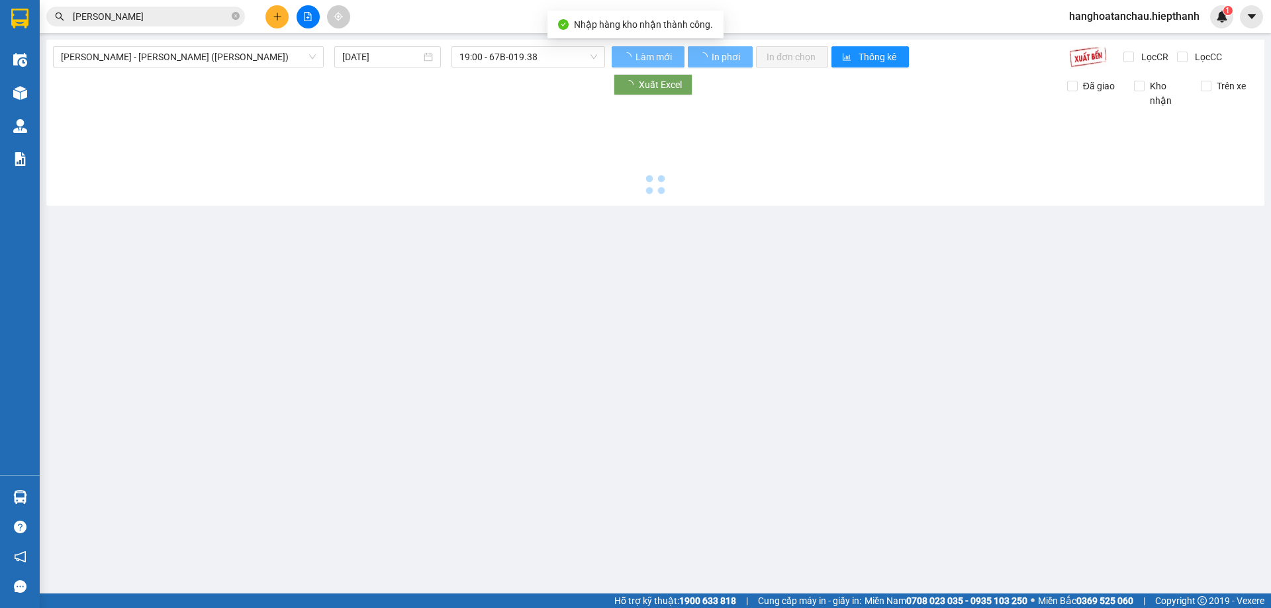
type input "12/08/2025"
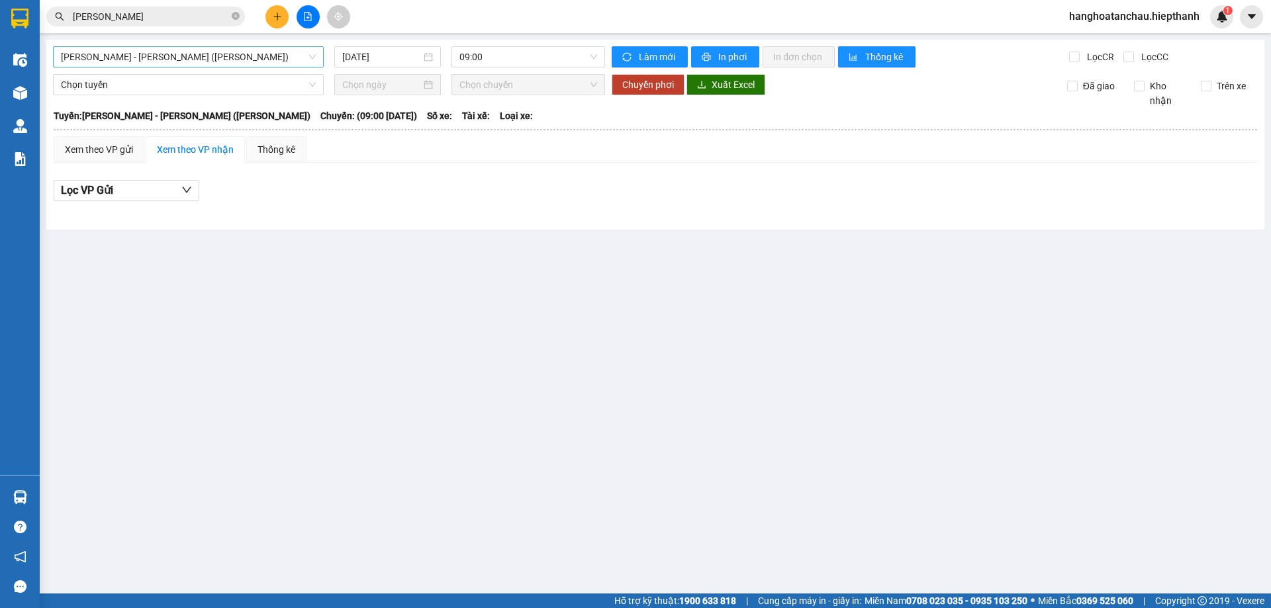
click at [257, 50] on span "[PERSON_NAME] - [PERSON_NAME] ([PERSON_NAME])" at bounding box center [188, 57] width 255 height 20
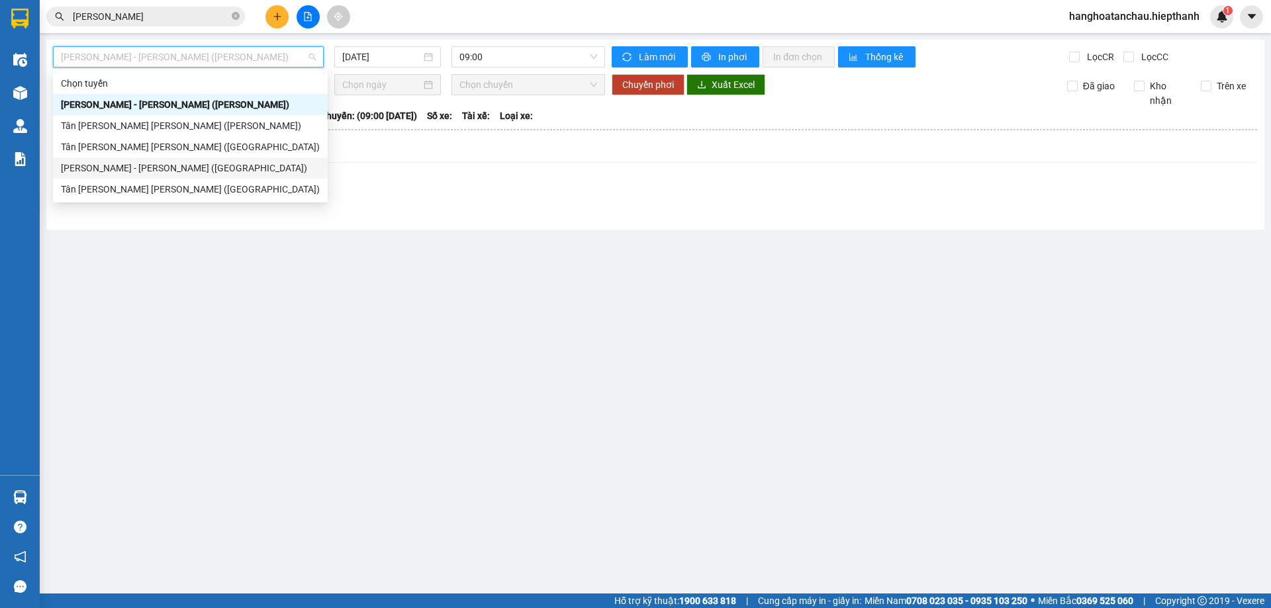
click at [226, 174] on div "[PERSON_NAME] - [PERSON_NAME] ([GEOGRAPHIC_DATA])" at bounding box center [190, 168] width 259 height 15
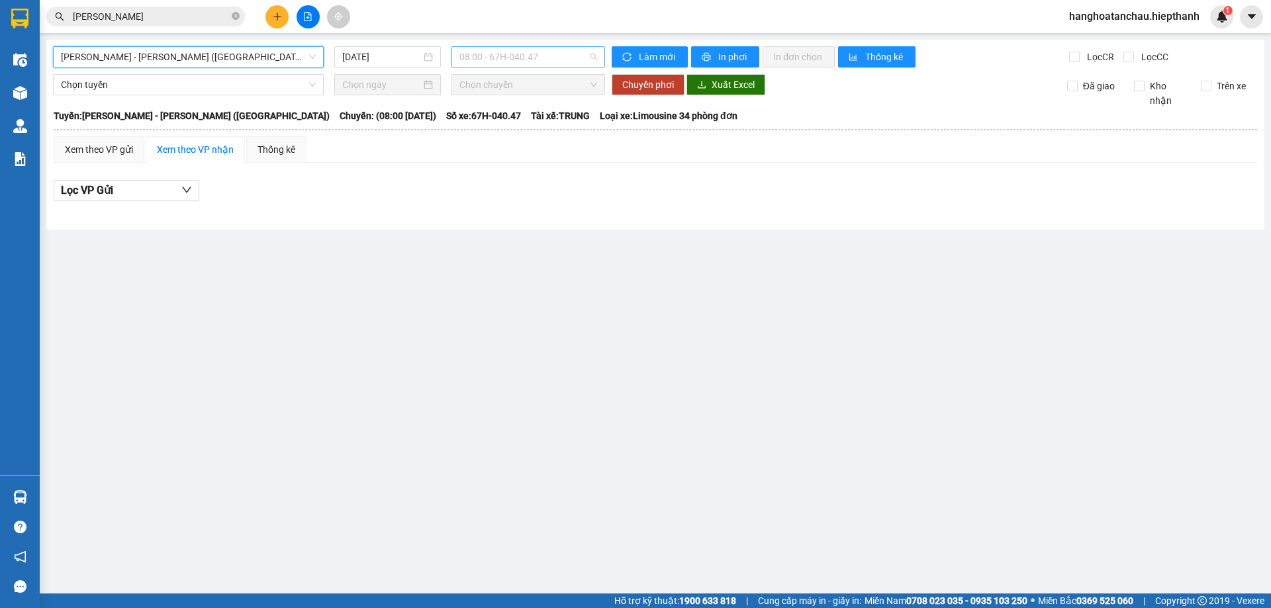
click at [549, 65] on span "08:00 - 67H-040.47" at bounding box center [528, 57] width 138 height 20
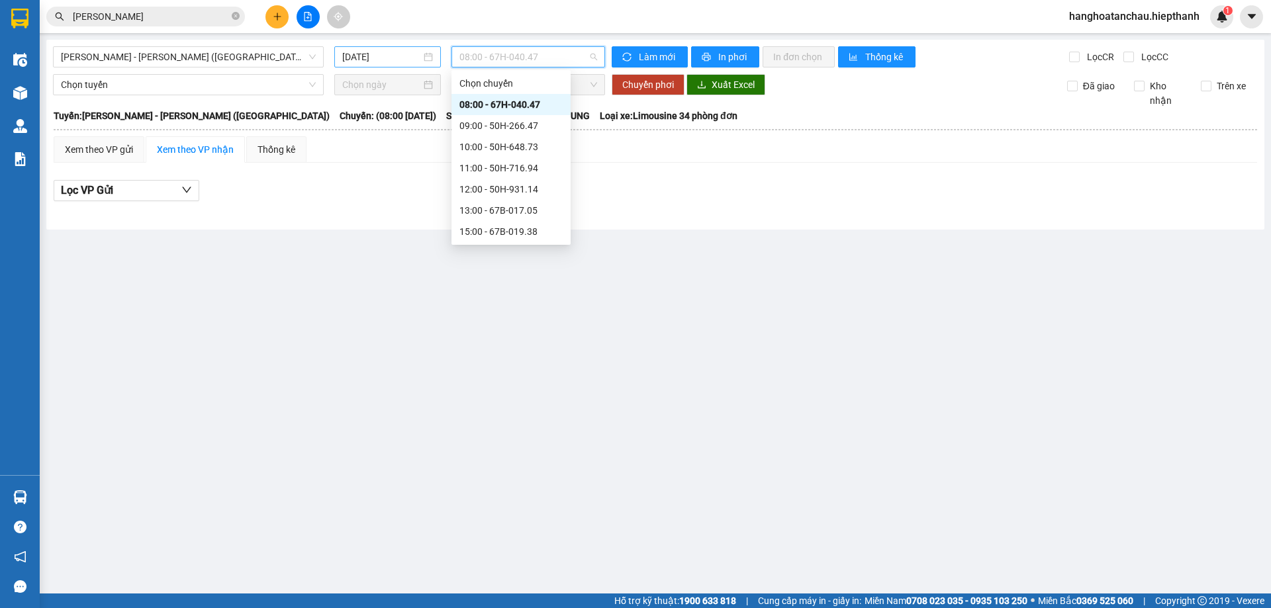
drag, startPoint x: 351, startPoint y: 62, endPoint x: 377, endPoint y: 68, distance: 26.5
click at [352, 62] on input "12/08/2025" at bounding box center [381, 57] width 79 height 15
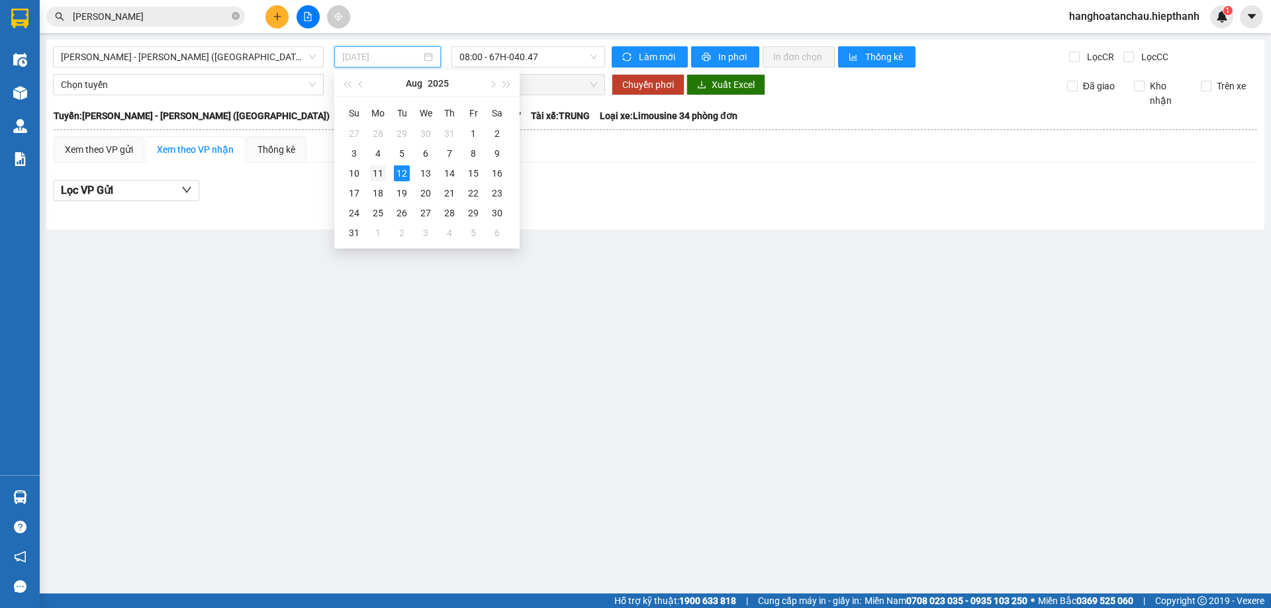
click at [375, 171] on div "11" at bounding box center [378, 173] width 16 height 16
type input "[DATE]"
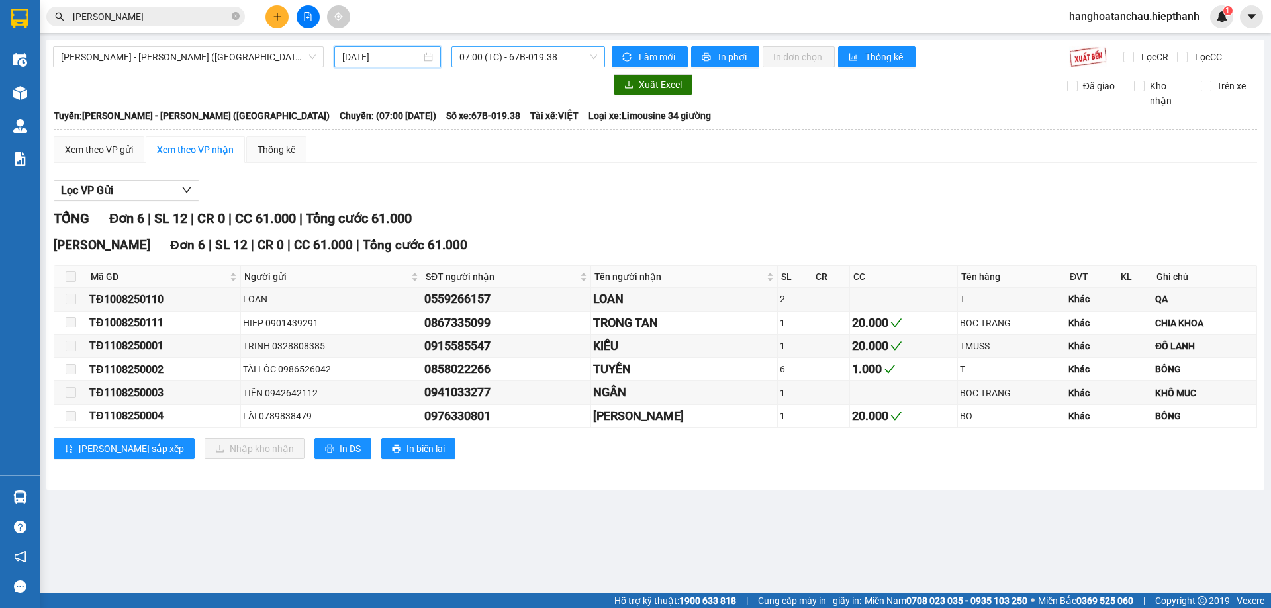
click at [492, 65] on span "07:00 (TC) - 67B-019.38" at bounding box center [528, 57] width 138 height 20
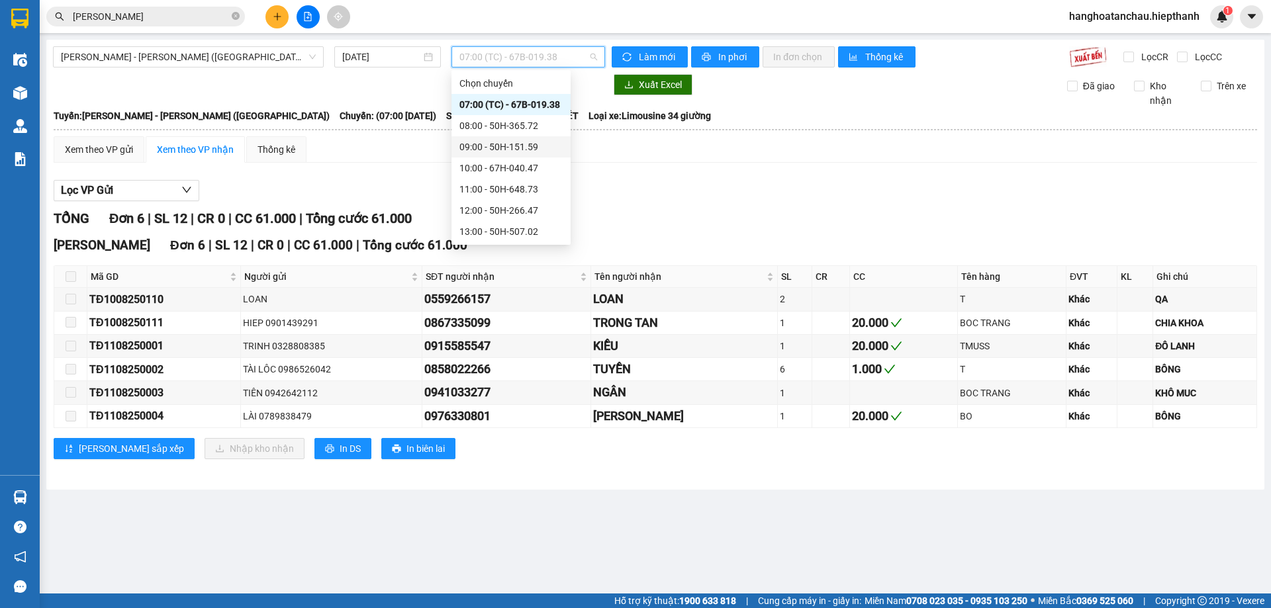
scroll to position [127, 0]
click at [530, 205] on div "21:00 - 50H-365.72" at bounding box center [510, 210] width 103 height 15
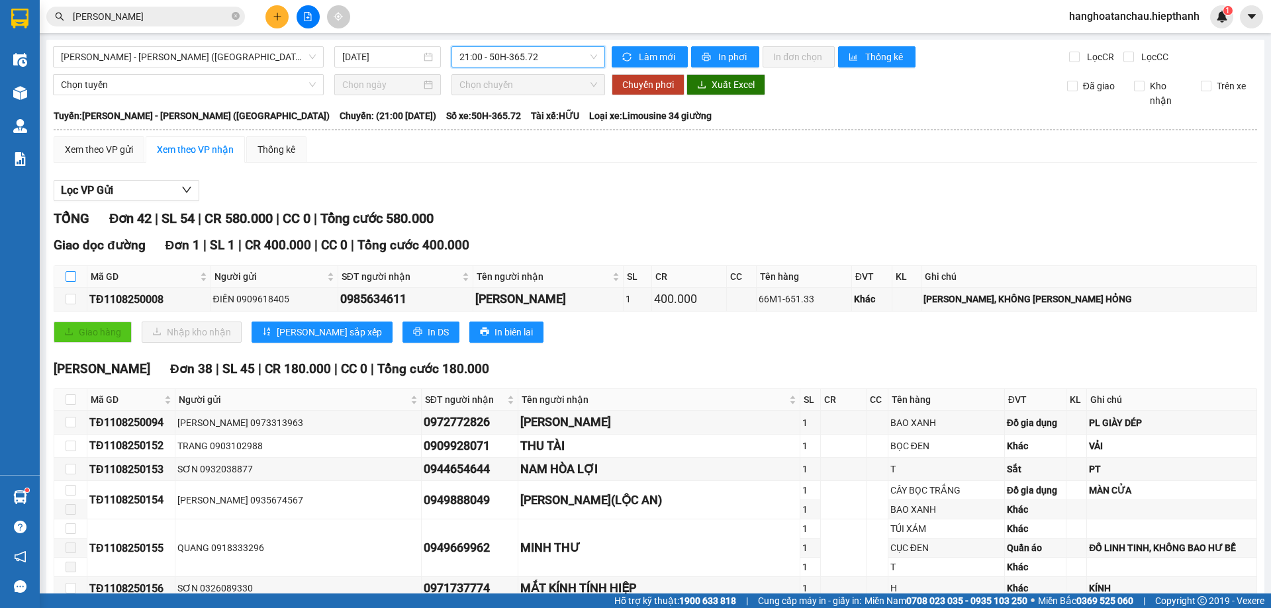
click at [75, 276] on input "checkbox" at bounding box center [71, 276] width 11 height 11
checkbox input "true"
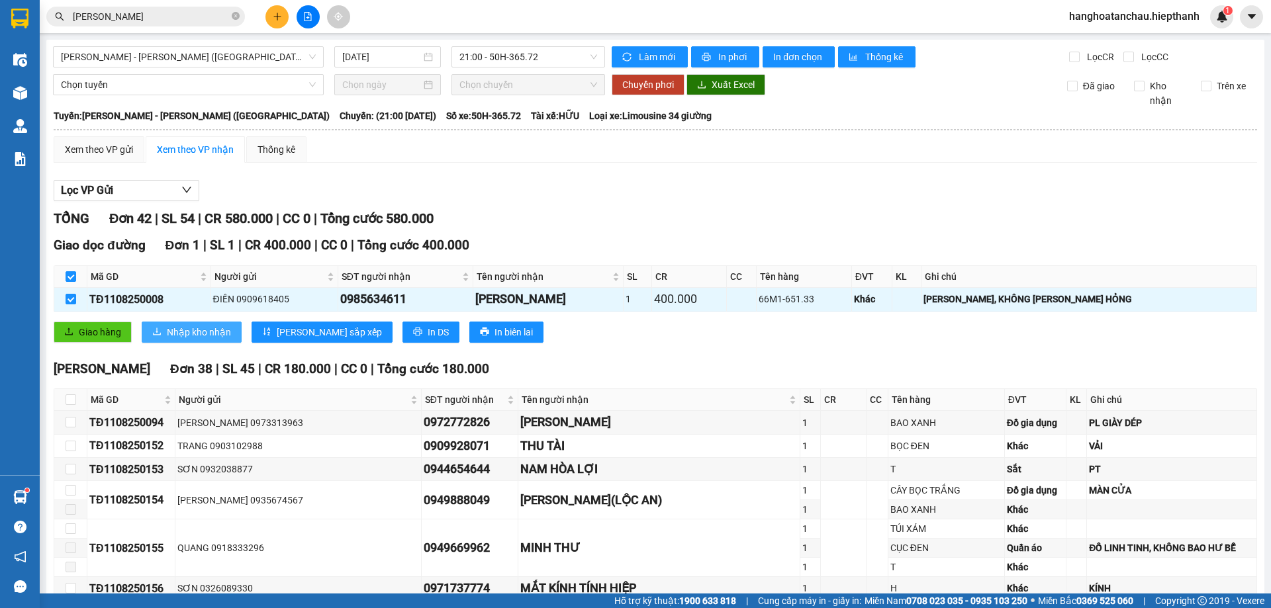
click at [167, 334] on span "Nhập kho nhận" at bounding box center [199, 332] width 64 height 15
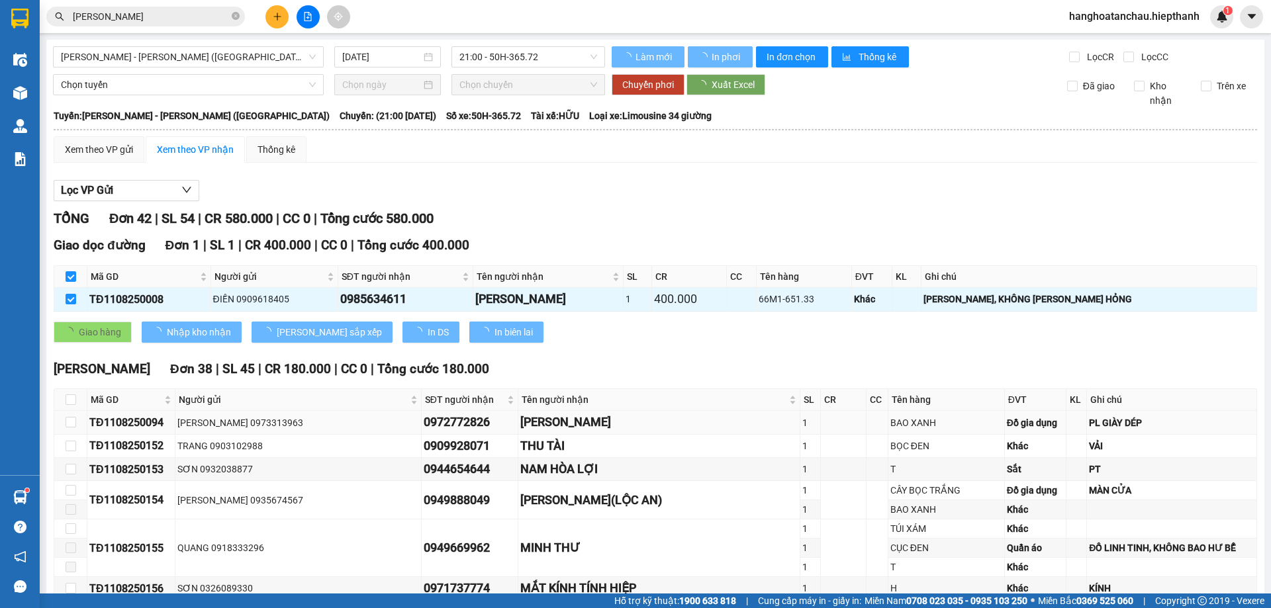
checkbox input "false"
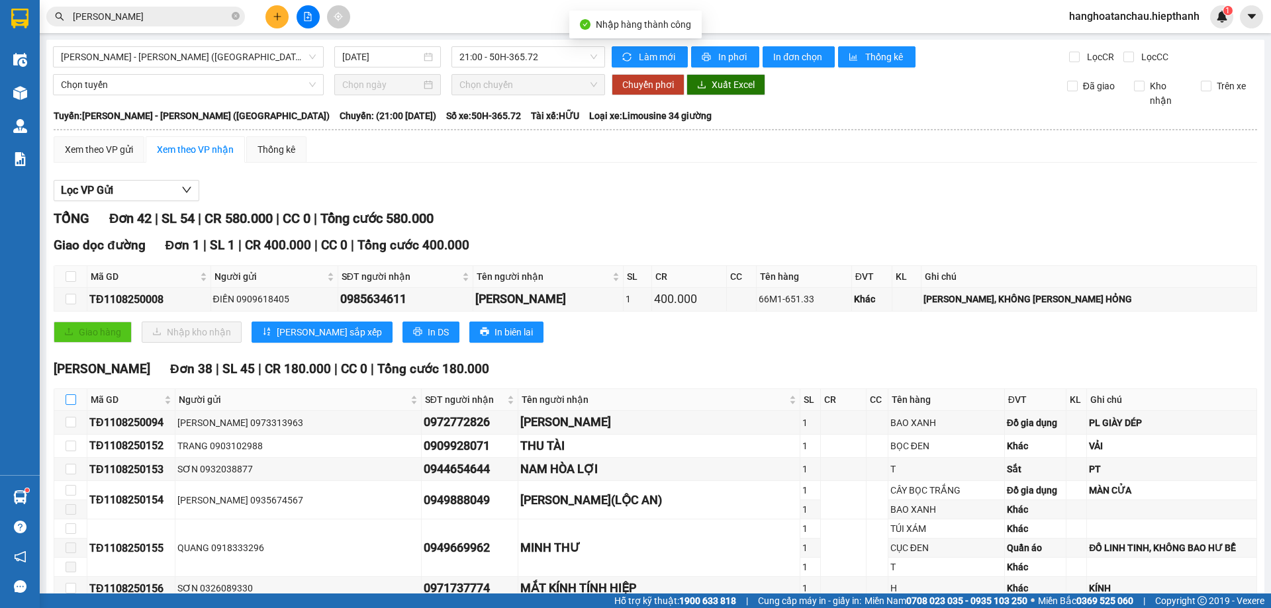
click at [71, 397] on input "checkbox" at bounding box center [71, 400] width 11 height 11
checkbox input "true"
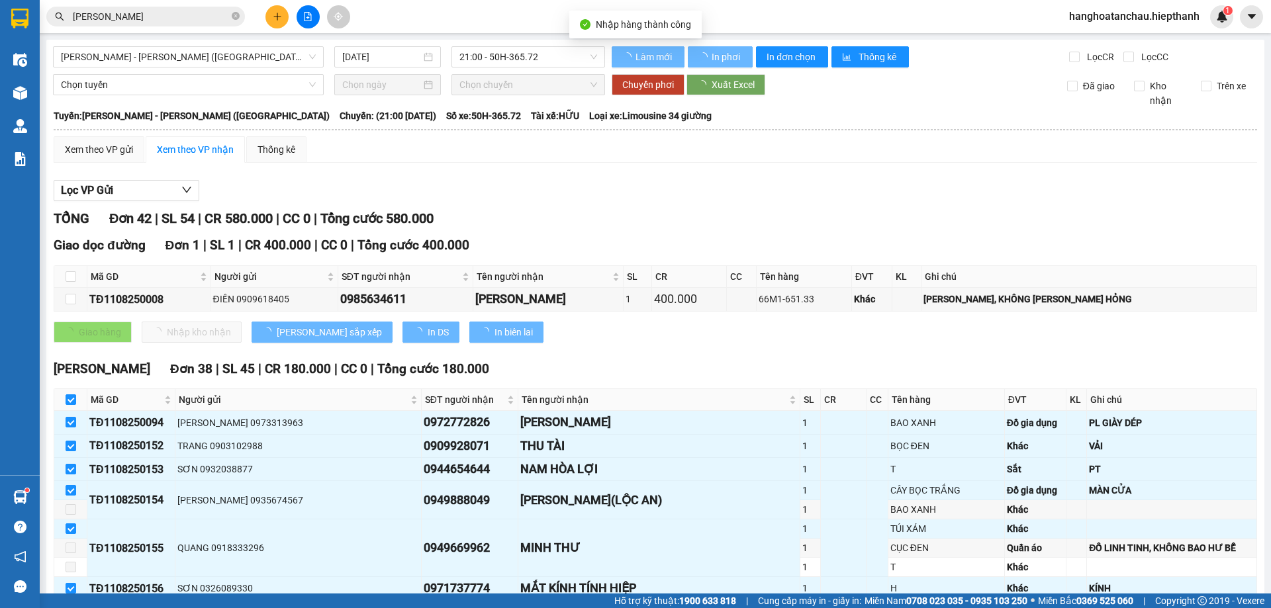
checkbox input "true"
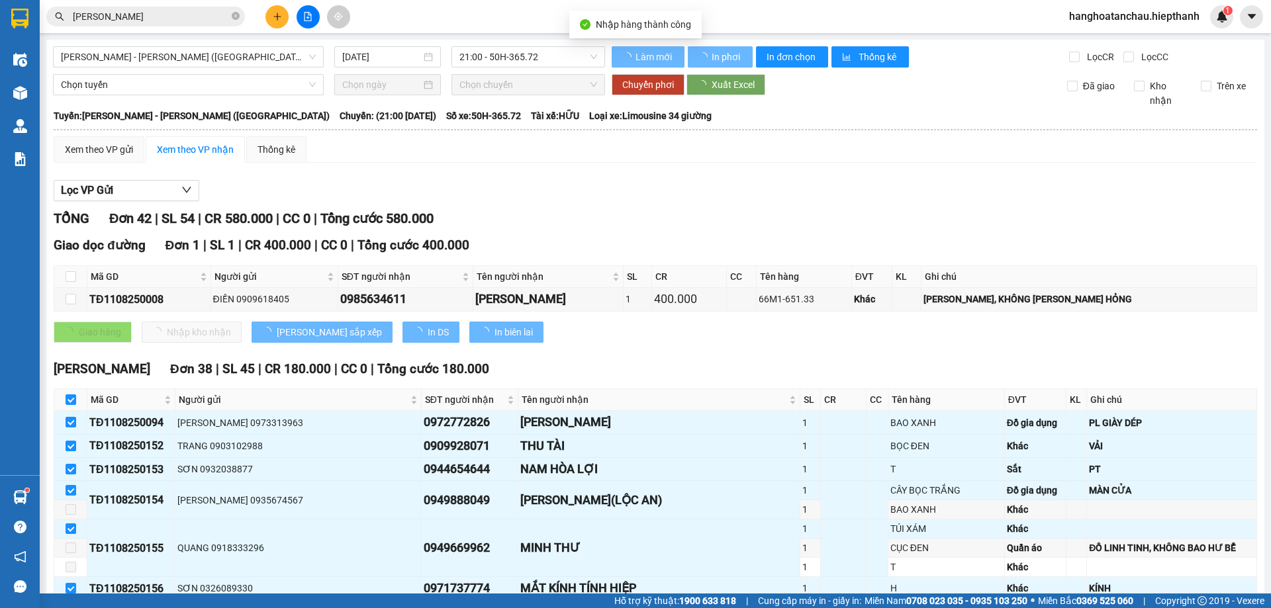
checkbox input "true"
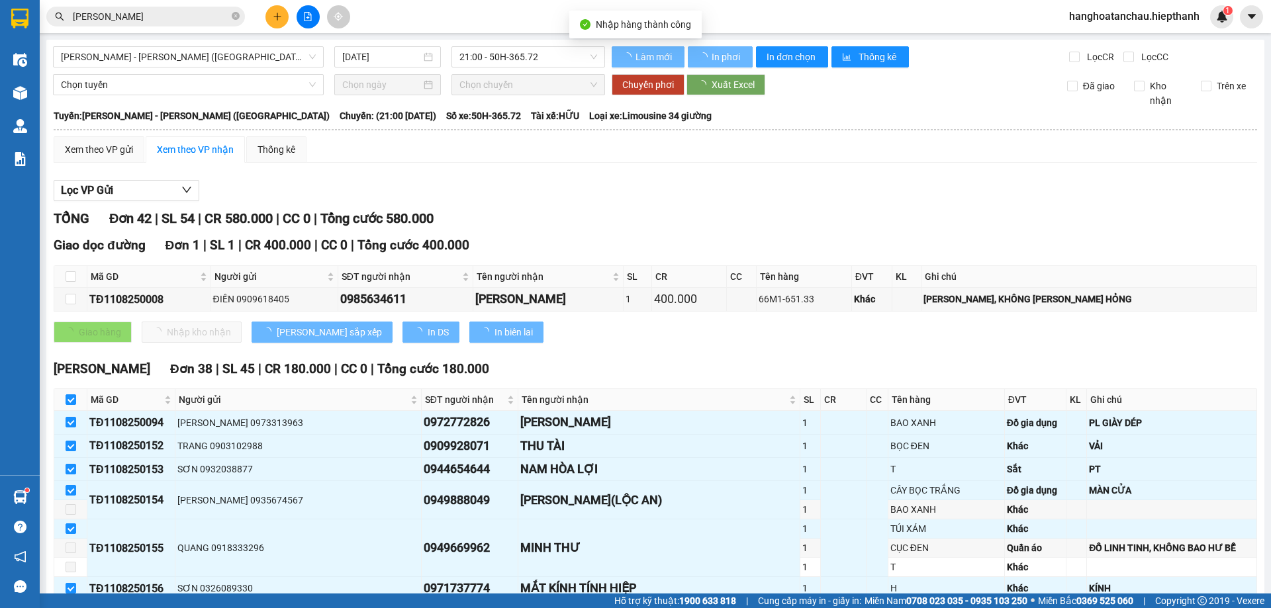
checkbox input "true"
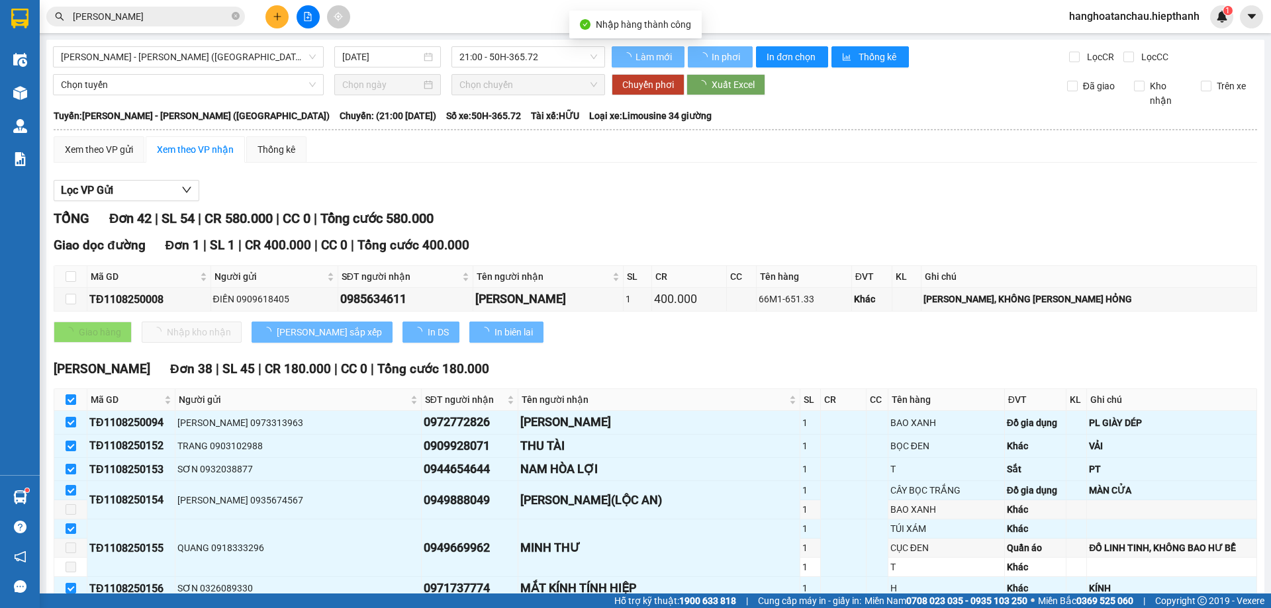
checkbox input "true"
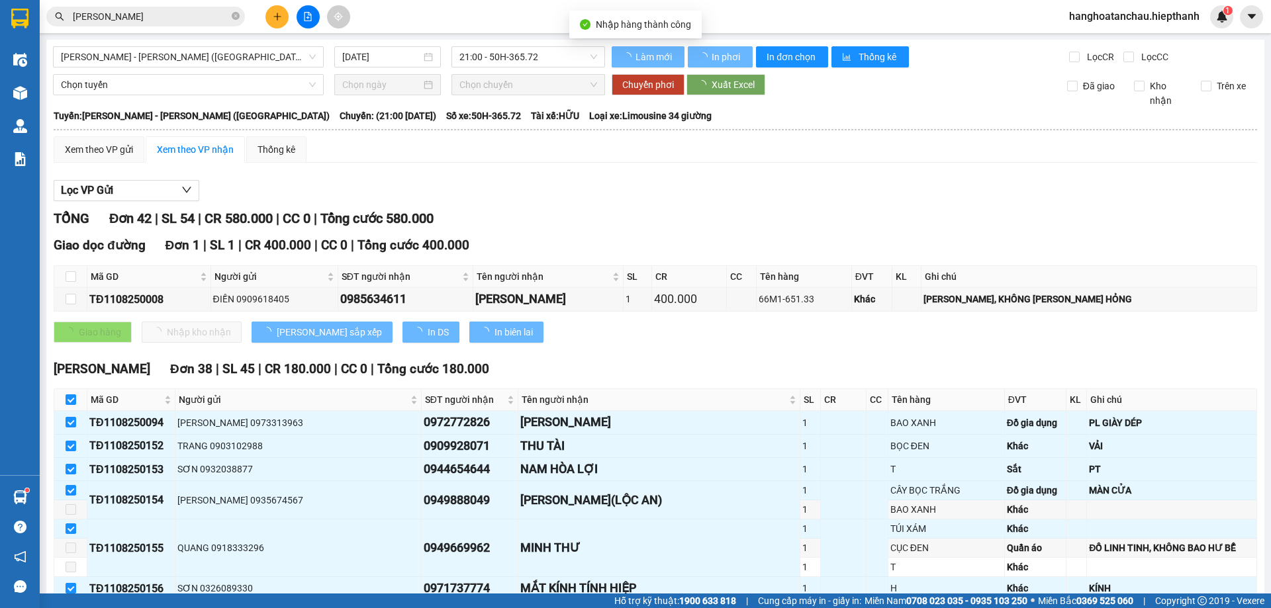
checkbox input "true"
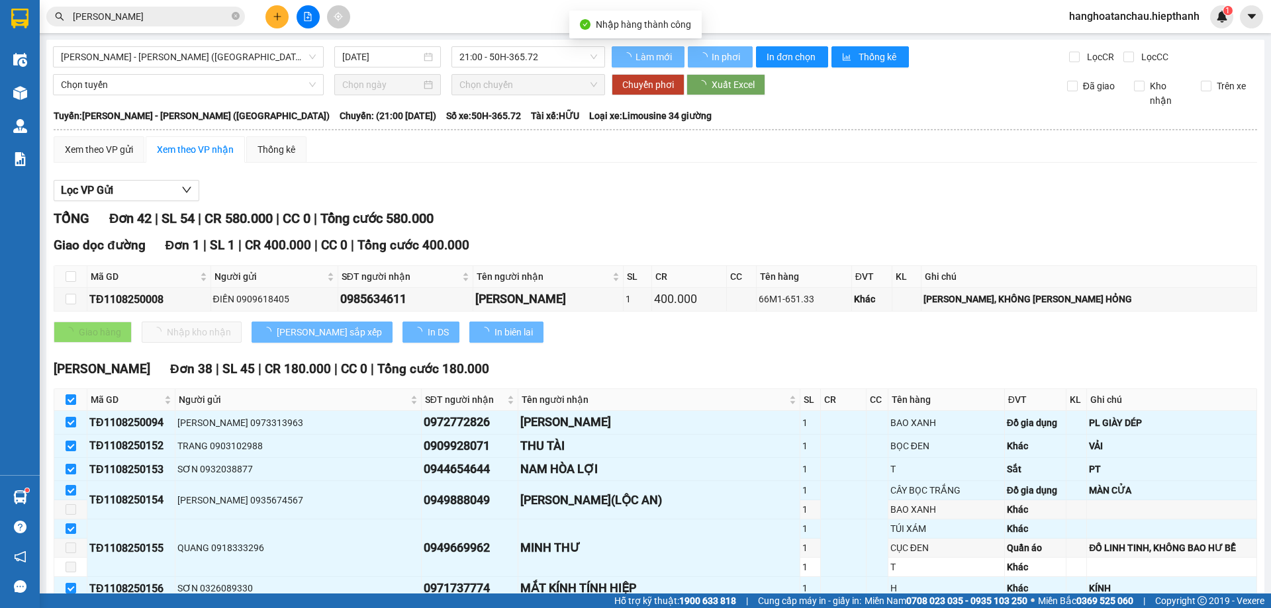
checkbox input "true"
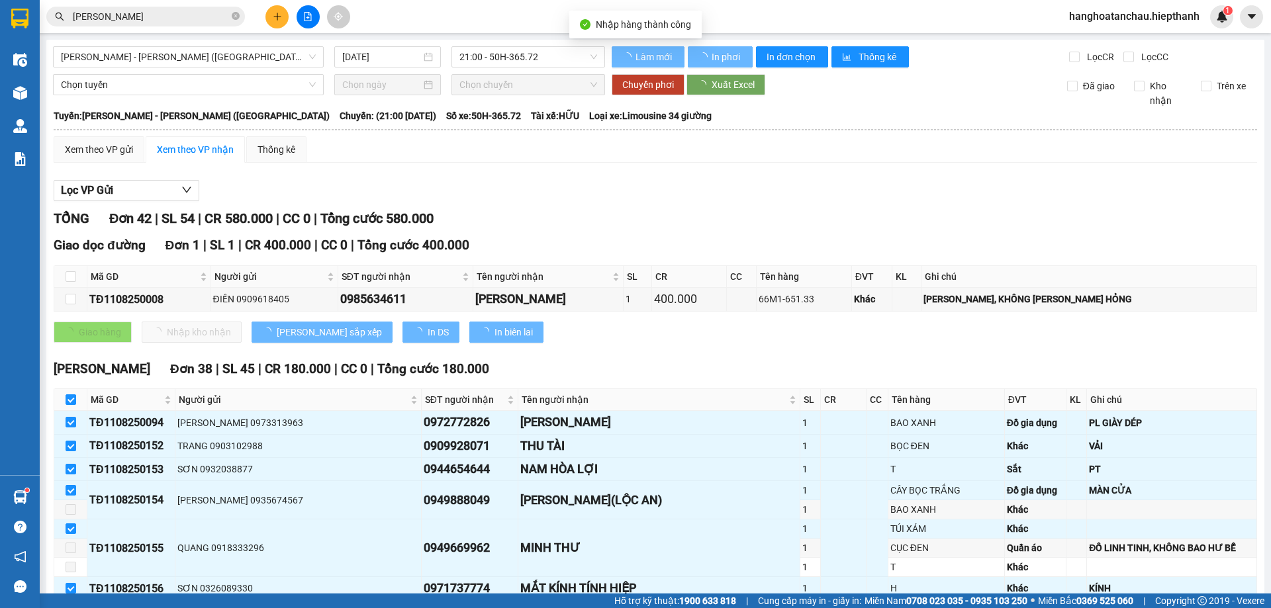
checkbox input "true"
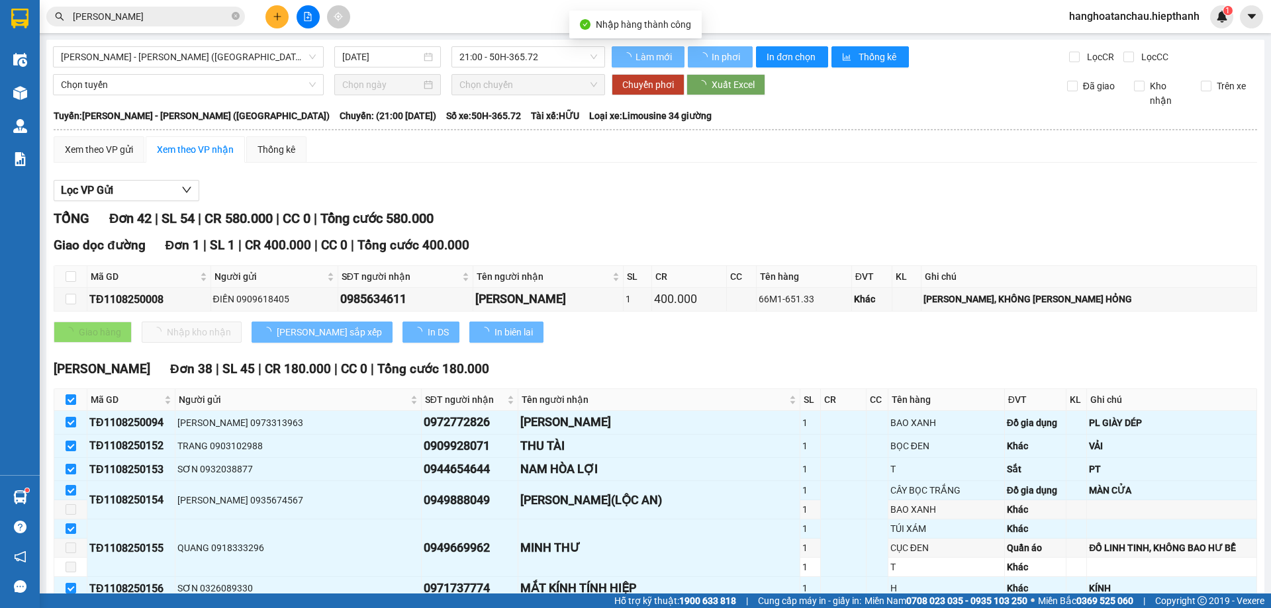
checkbox input "true"
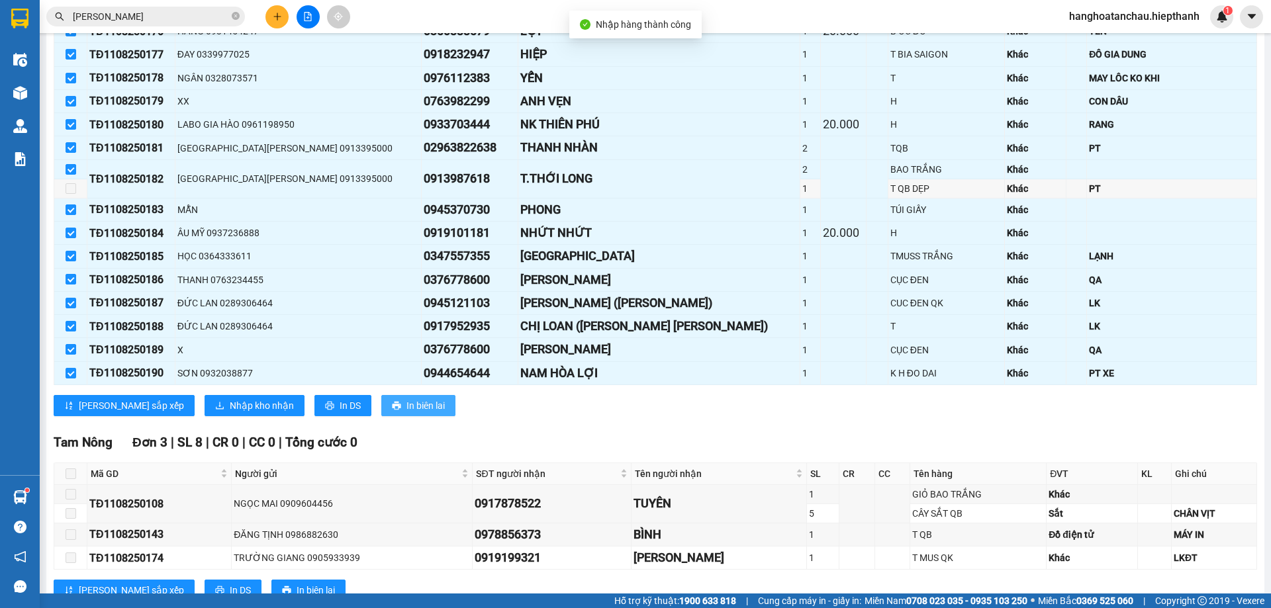
scroll to position [1037, 0]
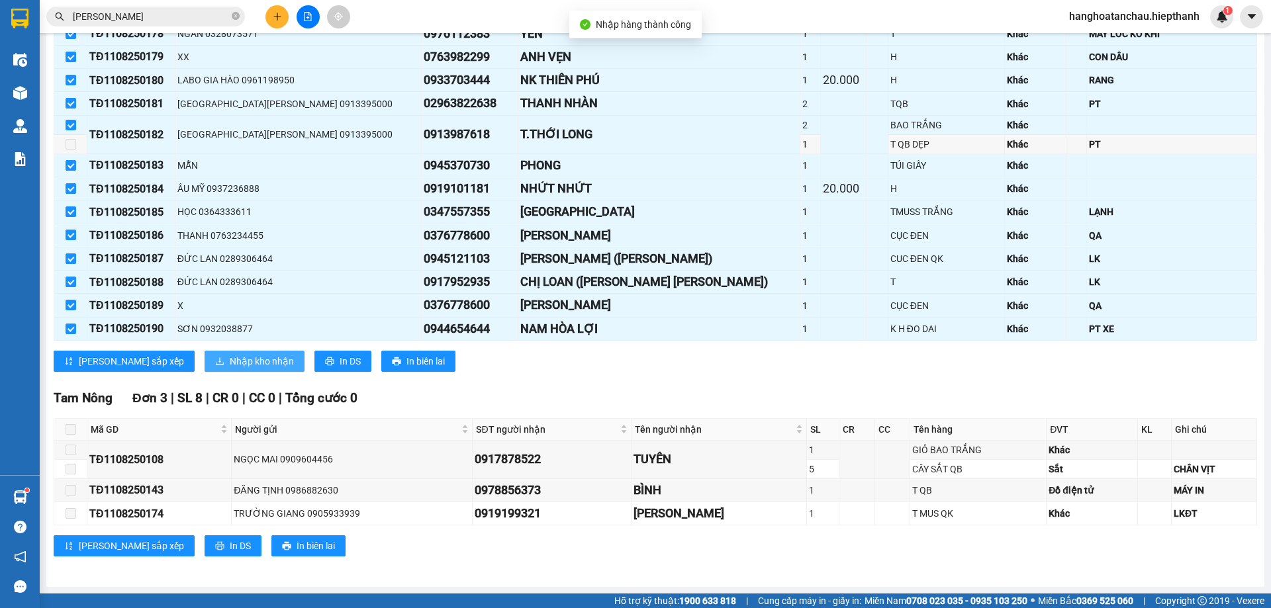
click at [230, 365] on span "Nhập kho nhận" at bounding box center [262, 361] width 64 height 15
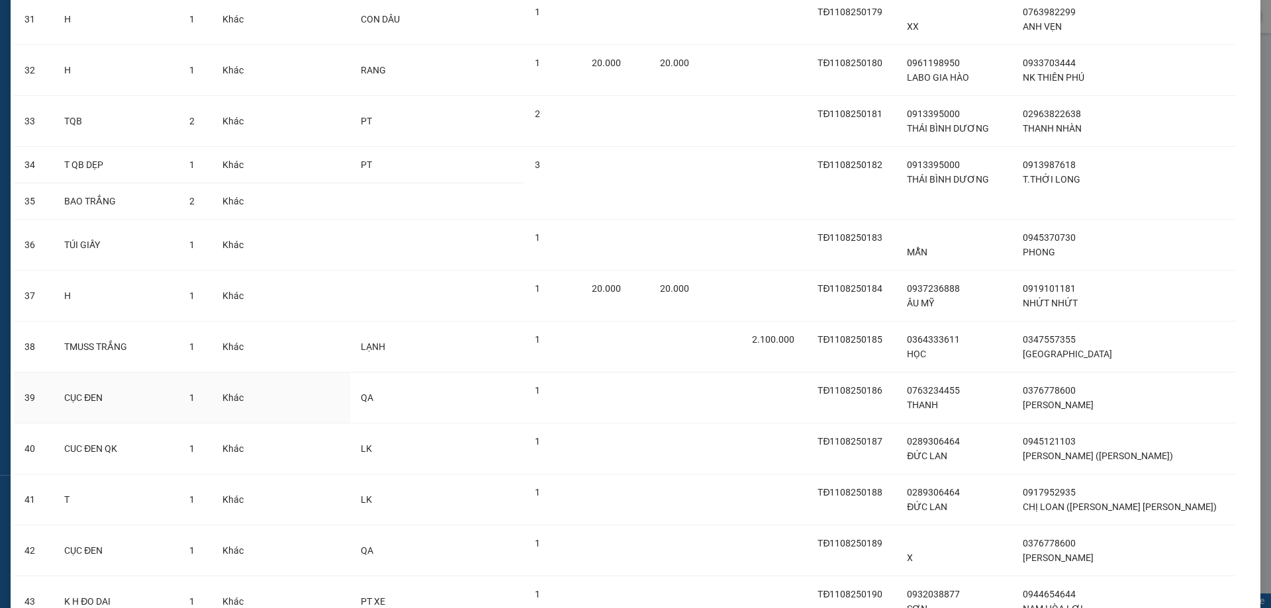
scroll to position [1660, 0]
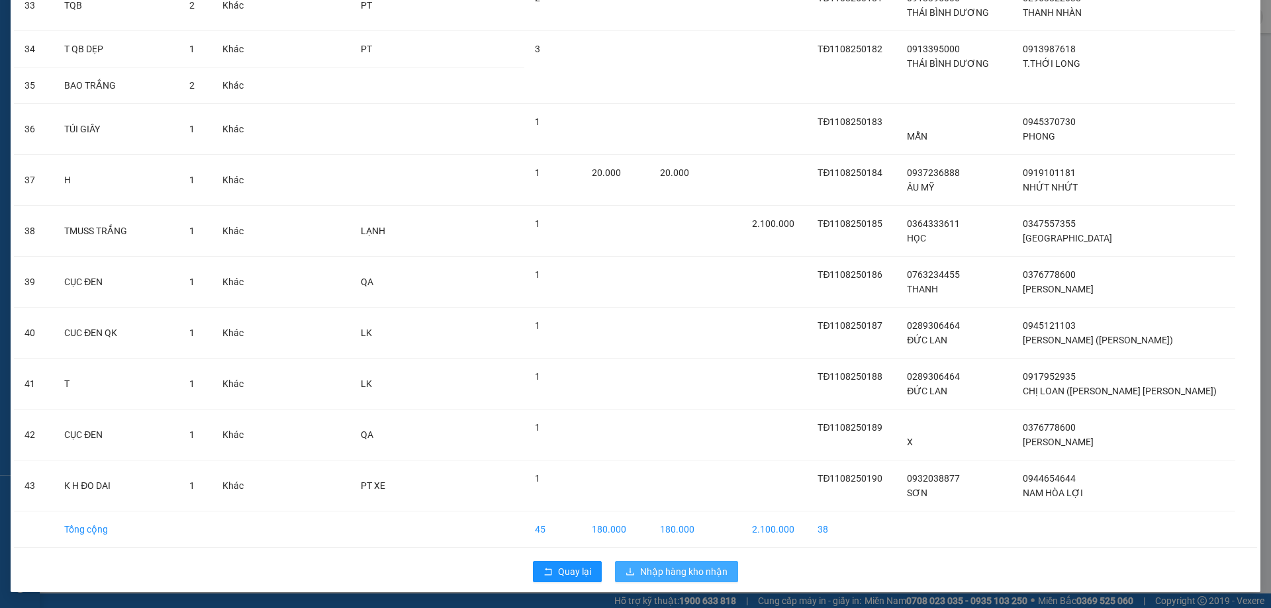
click at [649, 573] on span "Nhập hàng kho nhận" at bounding box center [683, 572] width 87 height 15
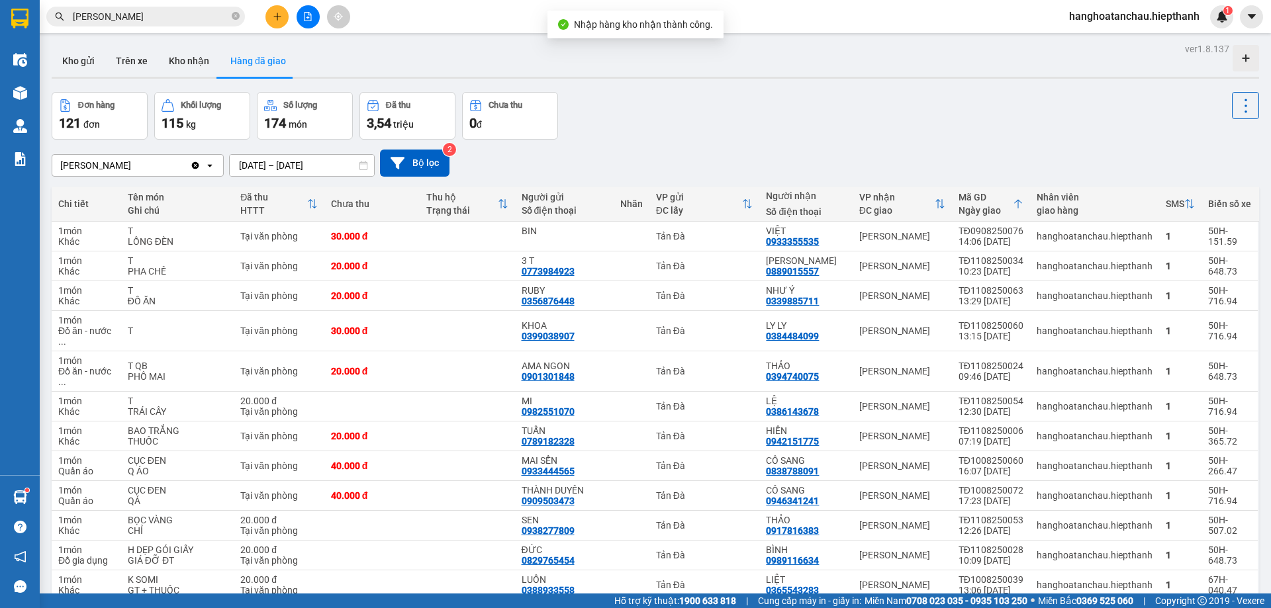
click at [304, 17] on icon "file-add" at bounding box center [307, 16] width 9 height 9
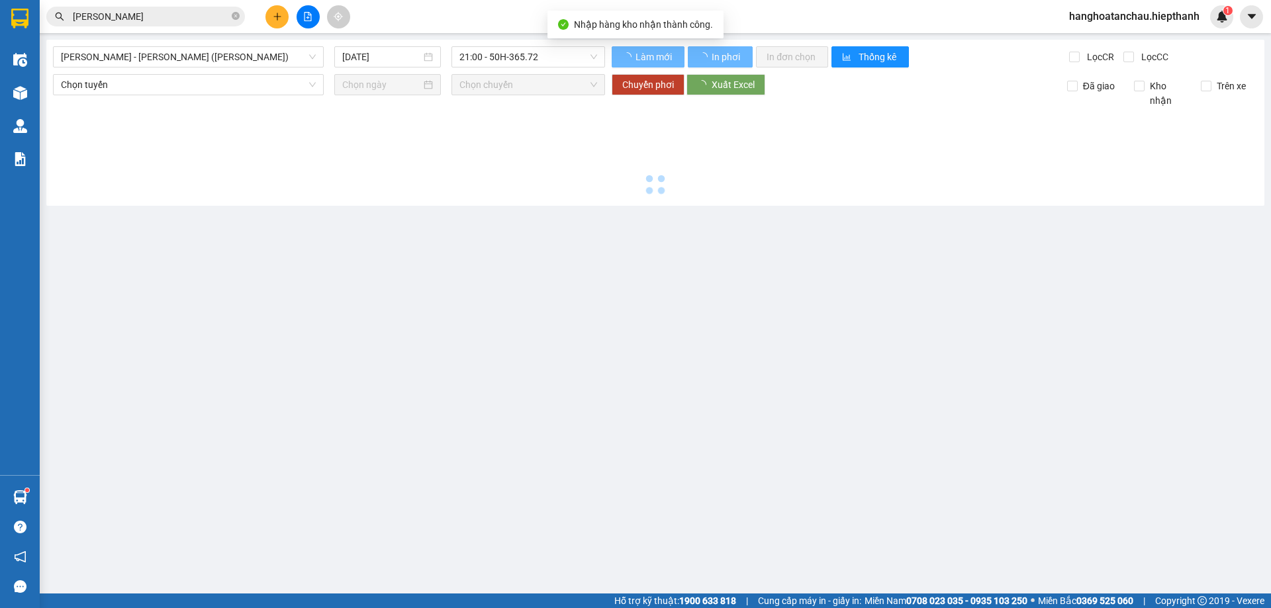
type input "12/08/2025"
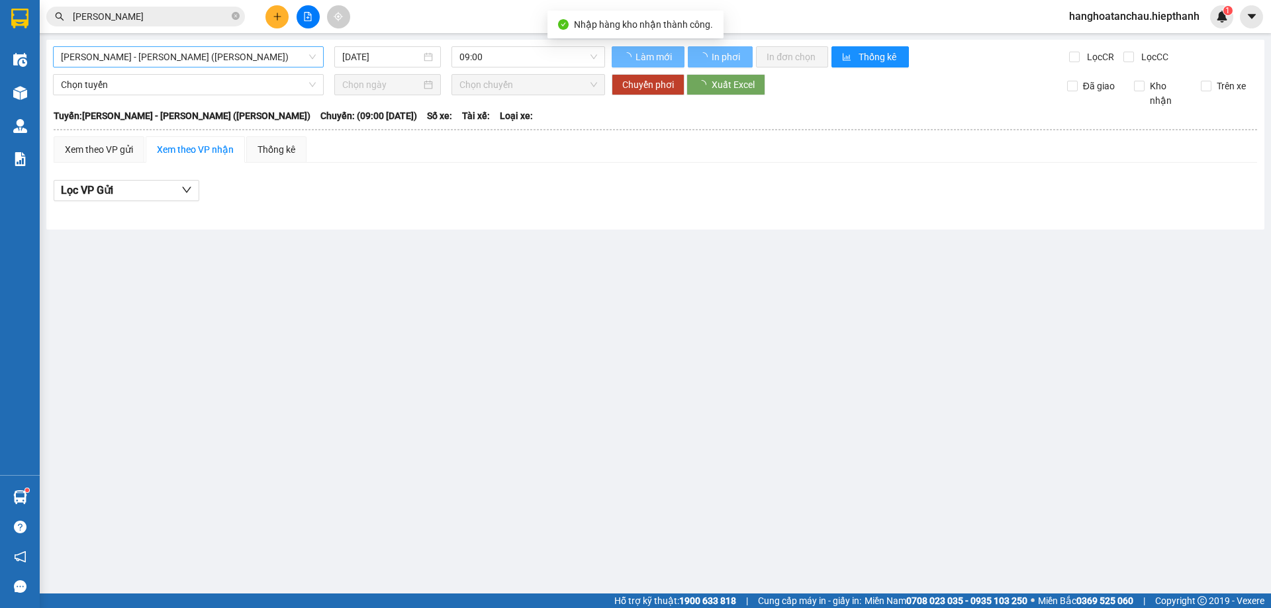
click at [257, 60] on span "[PERSON_NAME] - [PERSON_NAME] ([PERSON_NAME])" at bounding box center [188, 57] width 255 height 20
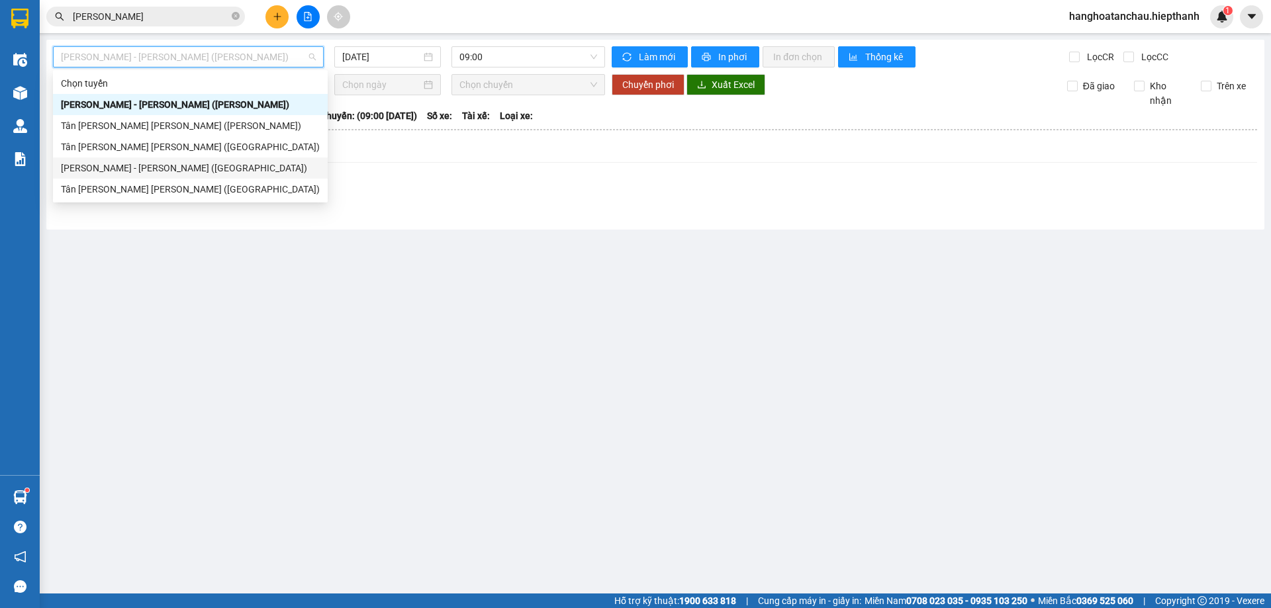
click at [217, 166] on div "[PERSON_NAME] - [PERSON_NAME] ([GEOGRAPHIC_DATA])" at bounding box center [190, 168] width 259 height 15
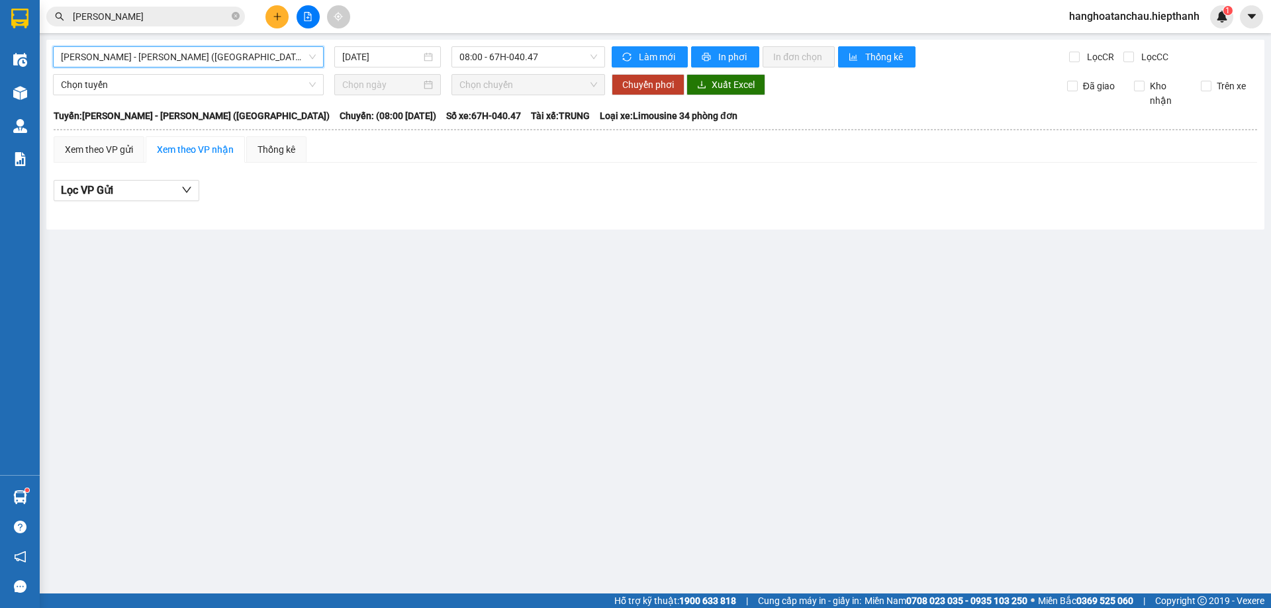
click at [365, 69] on div "Hồ Chí Minh - Tân Châu (Giường) Hồ Chí Minh - Tân Châu (Giường) 12/08/2025 08:0…" at bounding box center [655, 135] width 1218 height 190
click at [369, 62] on input "12/08/2025" at bounding box center [381, 57] width 79 height 15
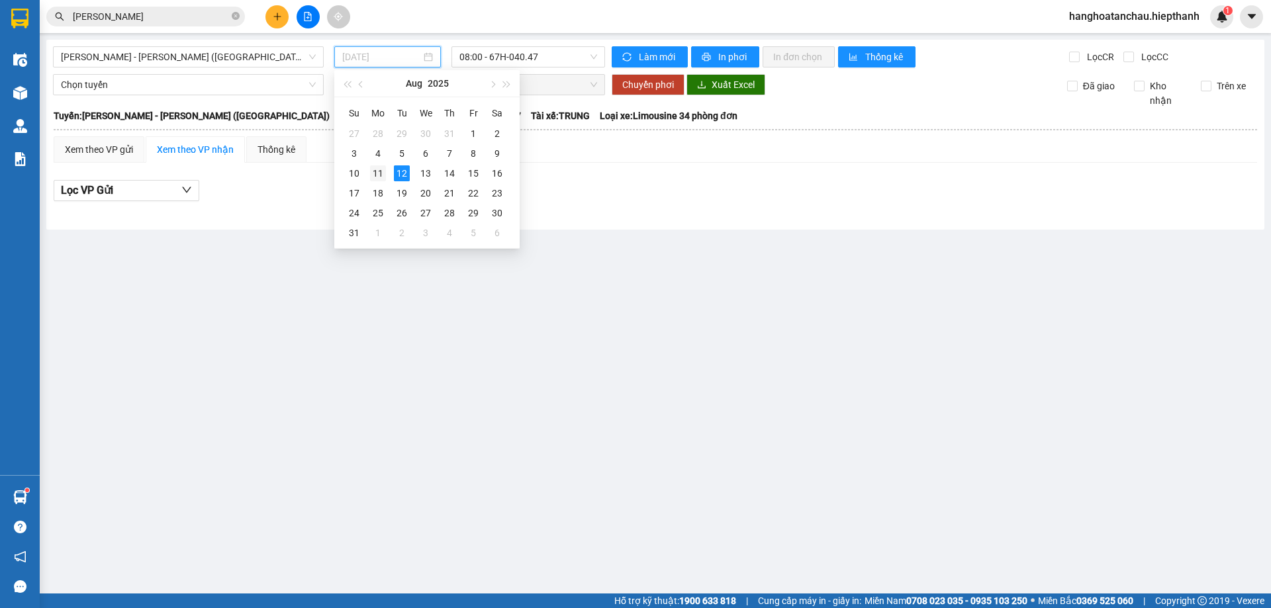
click at [375, 166] on div "11" at bounding box center [378, 173] width 16 height 16
type input "[DATE]"
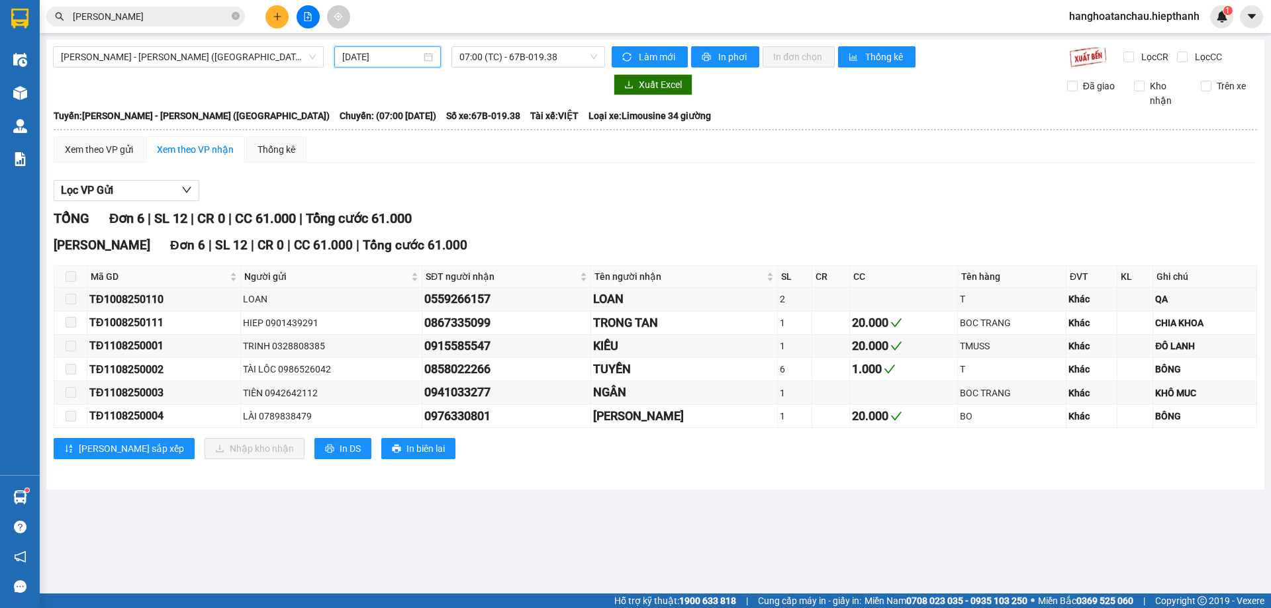
click at [528, 69] on div "Hồ Chí Minh - Tân Châu (Giường) 11/08/2025 07:00 (TC) - 67B-019.38 Làm mới In p…" at bounding box center [655, 265] width 1218 height 450
click at [528, 59] on span "07:00 (TC) - 67B-019.38" at bounding box center [528, 57] width 138 height 20
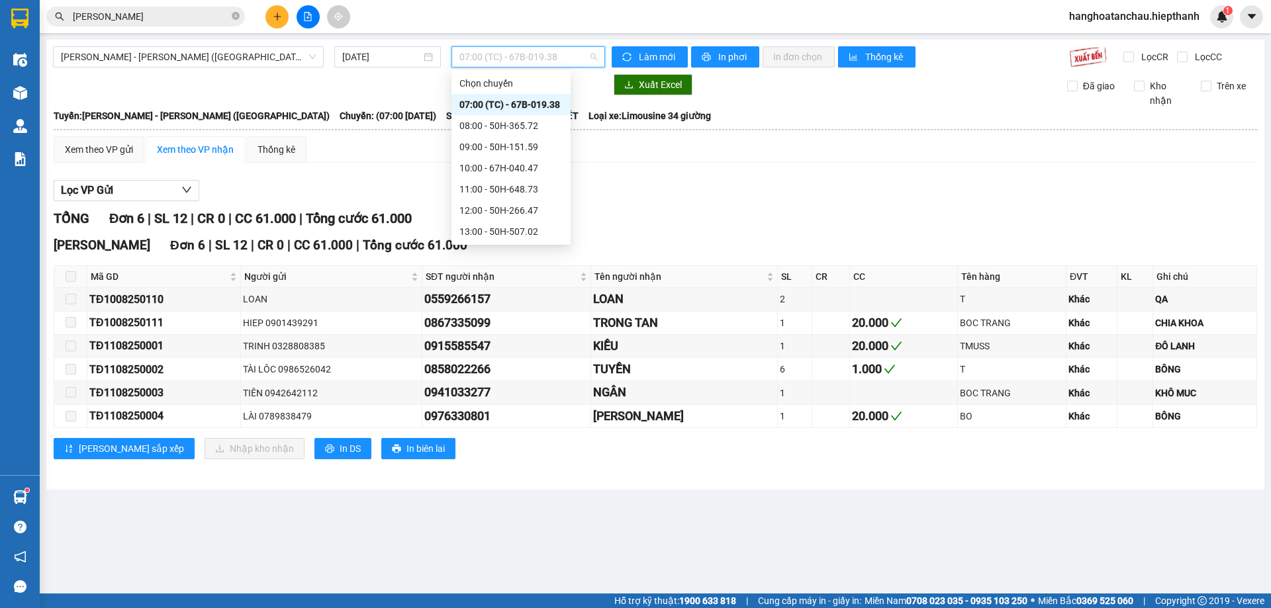
scroll to position [127, 0]
click at [514, 226] on div "22:30 - 50H-151.59" at bounding box center [510, 231] width 103 height 15
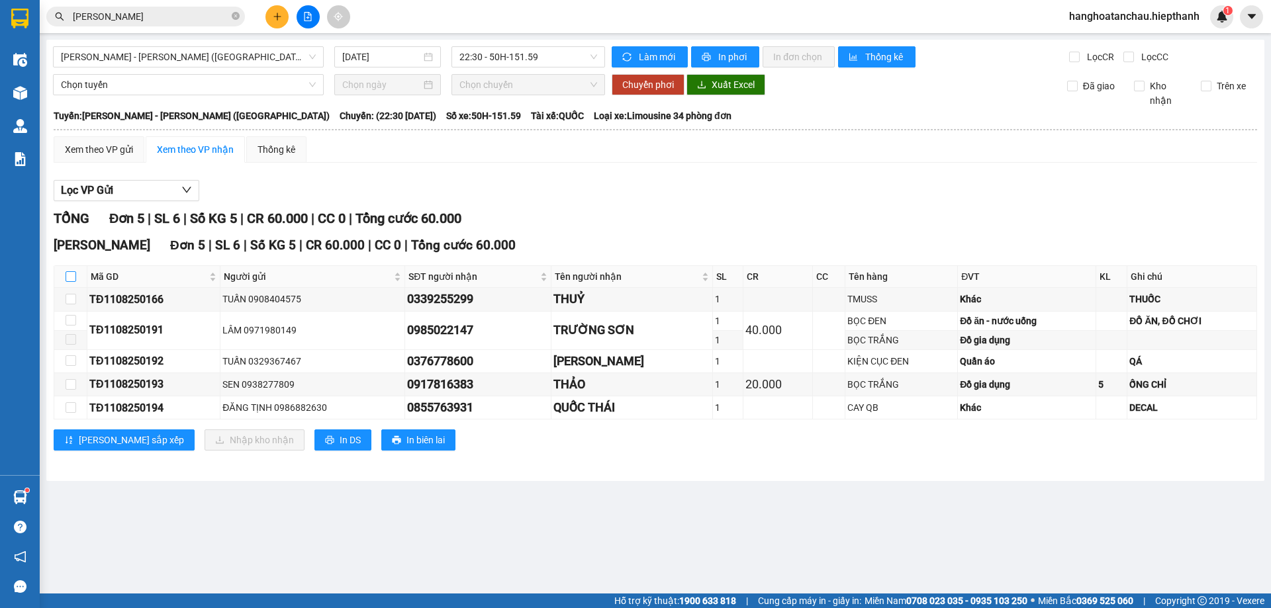
click at [75, 279] on input "checkbox" at bounding box center [71, 276] width 11 height 11
checkbox input "true"
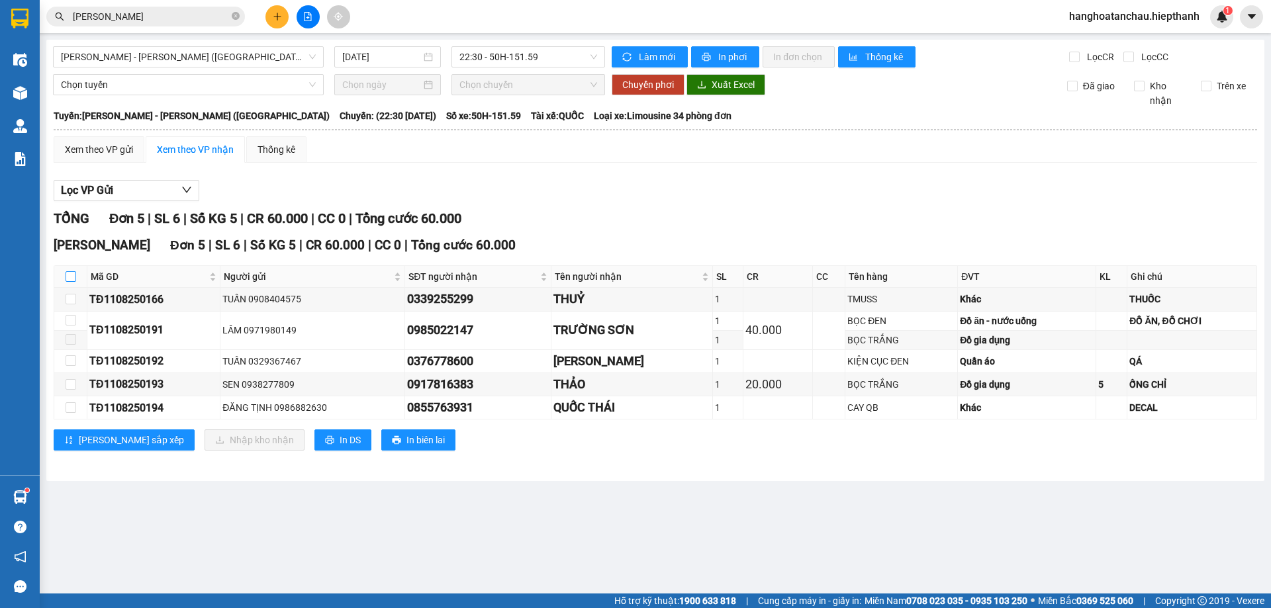
checkbox input "true"
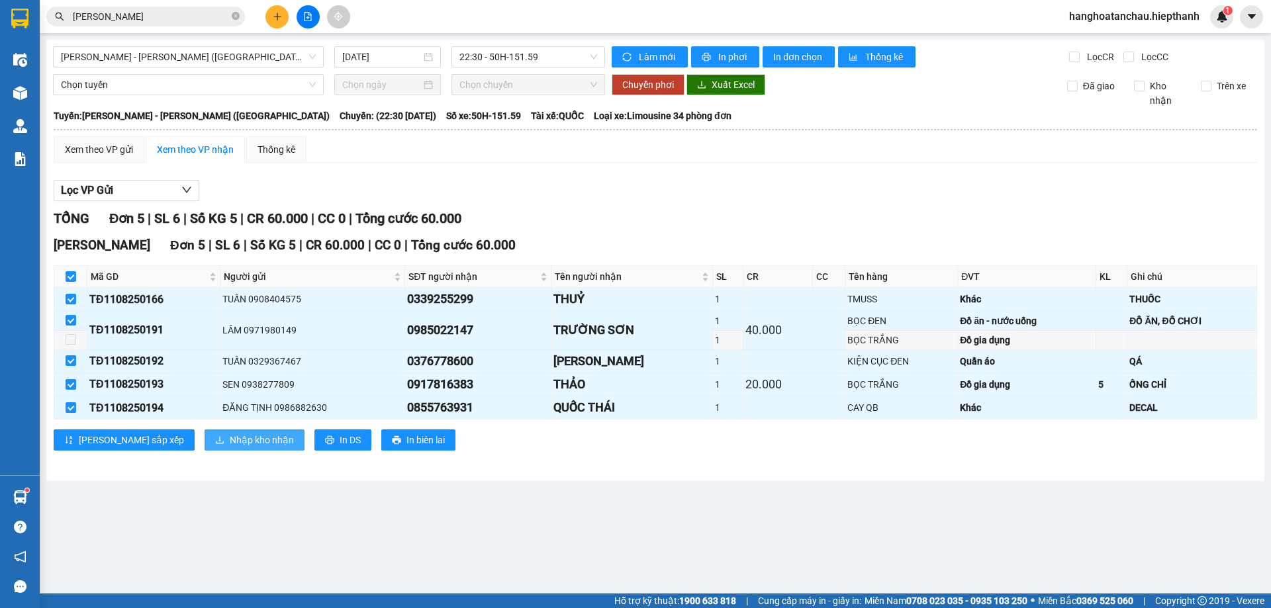
click at [230, 436] on span "Nhập kho nhận" at bounding box center [262, 440] width 64 height 15
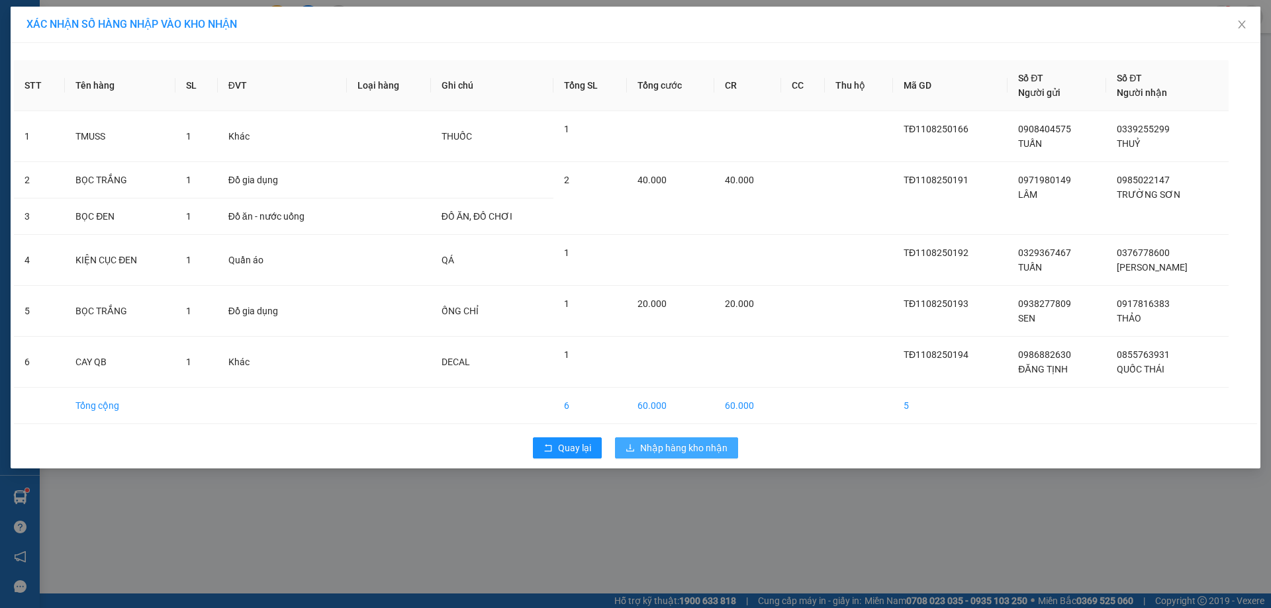
click at [667, 449] on span "Nhập hàng kho nhận" at bounding box center [683, 448] width 87 height 15
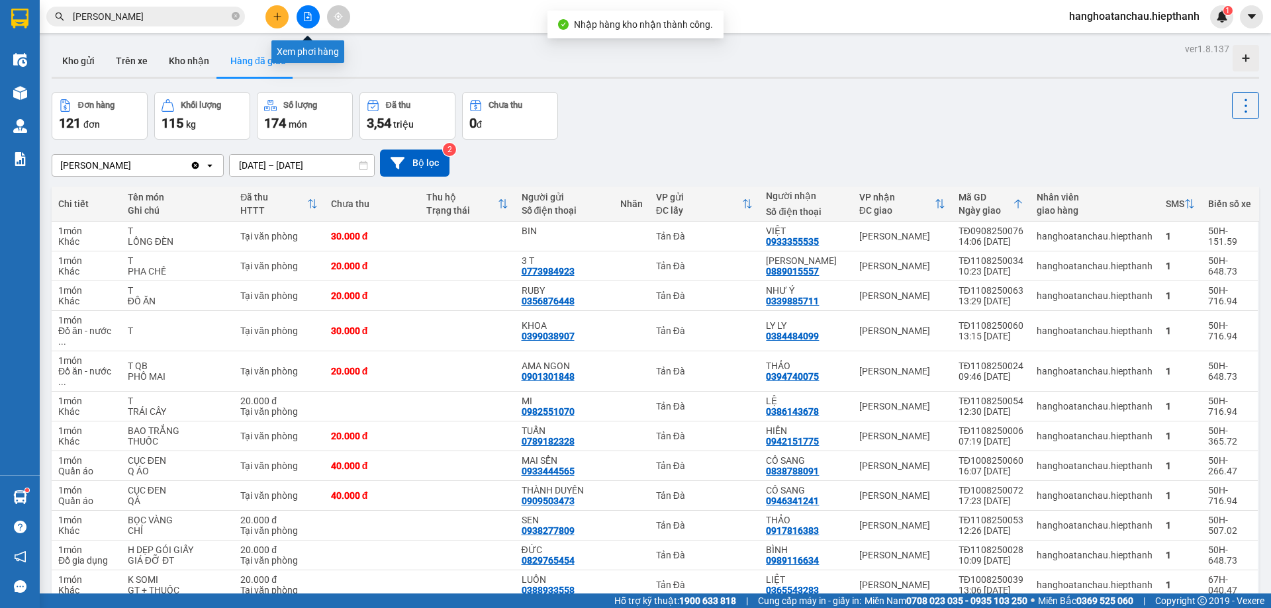
click at [301, 14] on button at bounding box center [308, 16] width 23 height 23
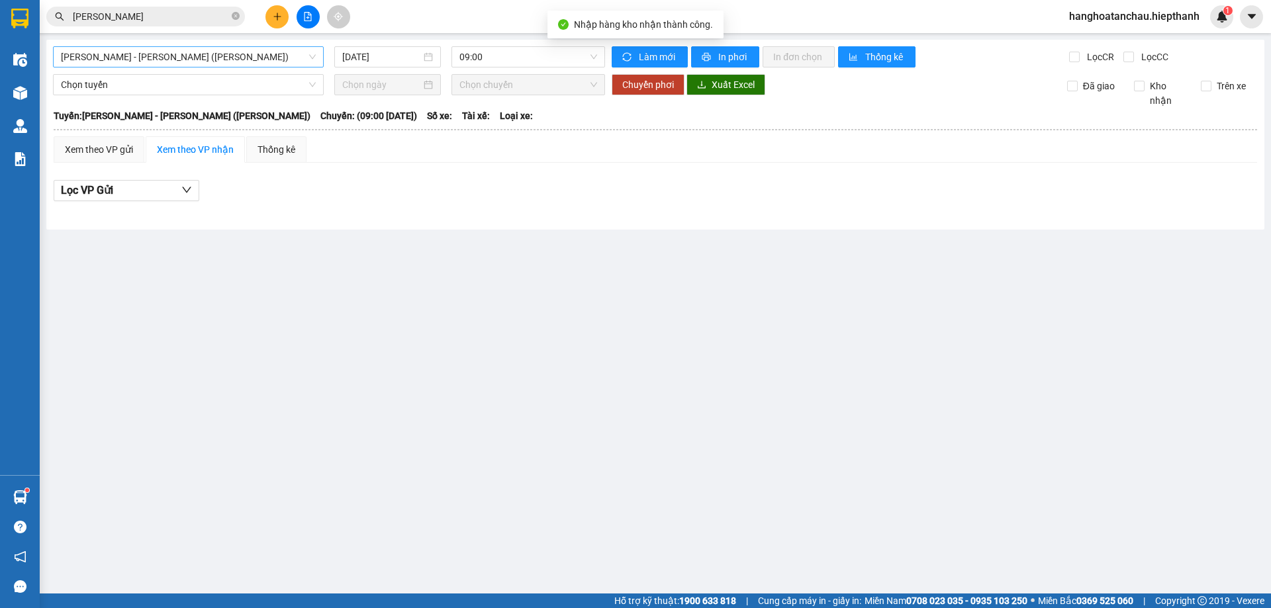
click at [246, 65] on span "[PERSON_NAME] - [PERSON_NAME] ([PERSON_NAME])" at bounding box center [188, 57] width 255 height 20
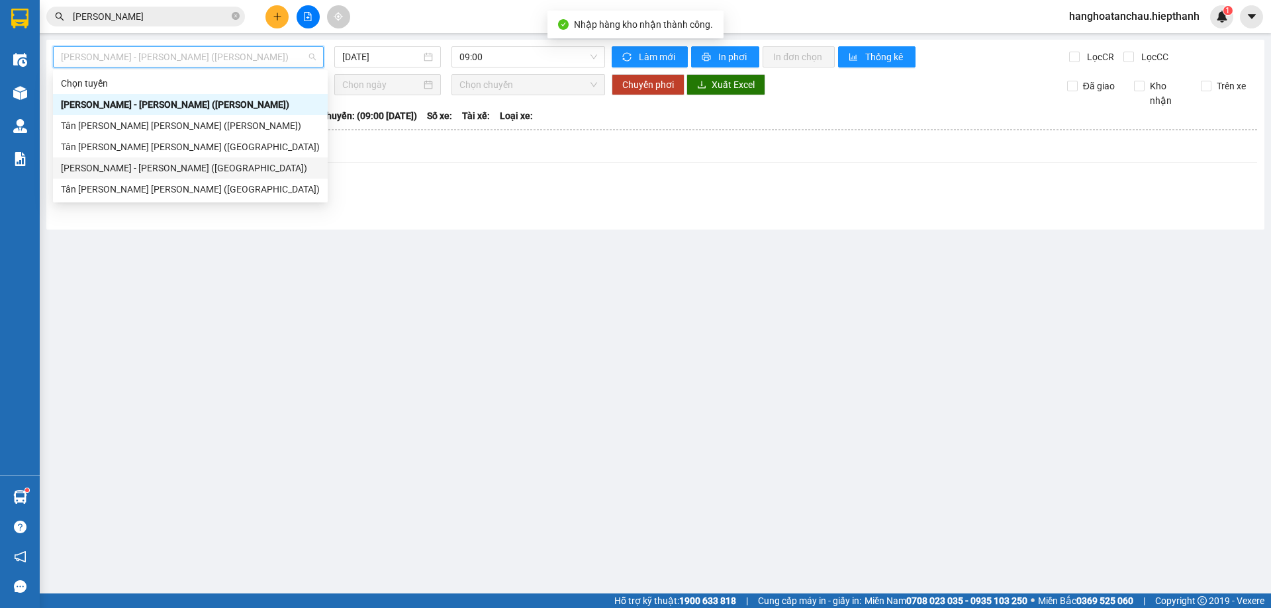
click at [200, 174] on div "[PERSON_NAME] - [PERSON_NAME] ([GEOGRAPHIC_DATA])" at bounding box center [190, 168] width 259 height 15
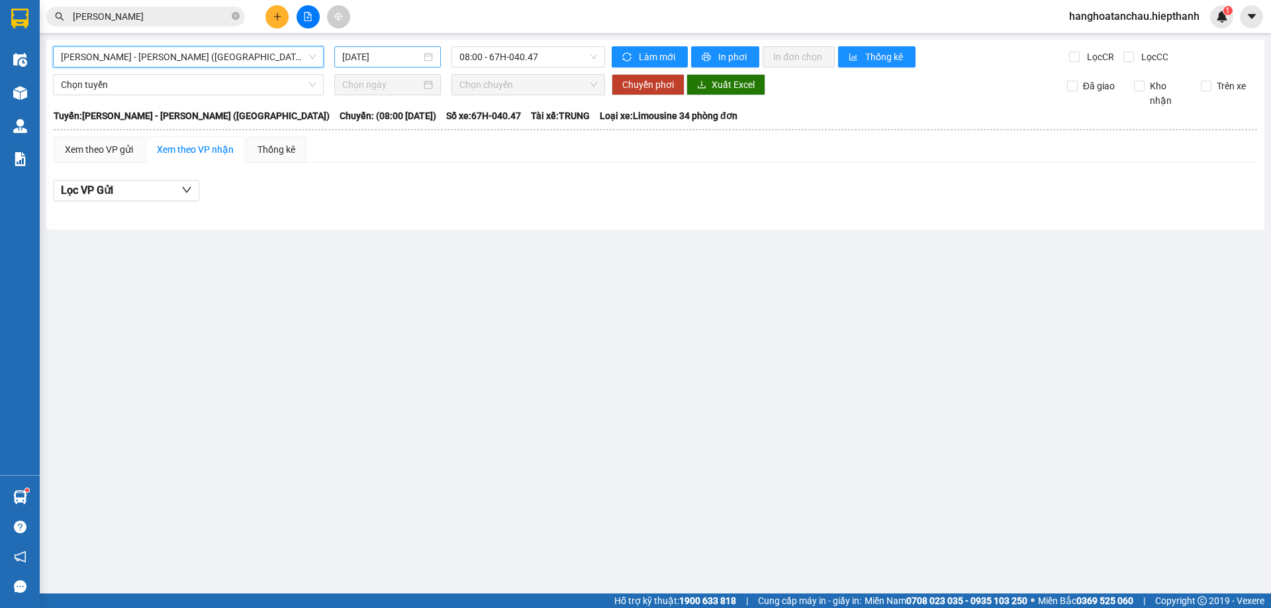
click at [375, 66] on div "12/08/2025" at bounding box center [387, 56] width 107 height 21
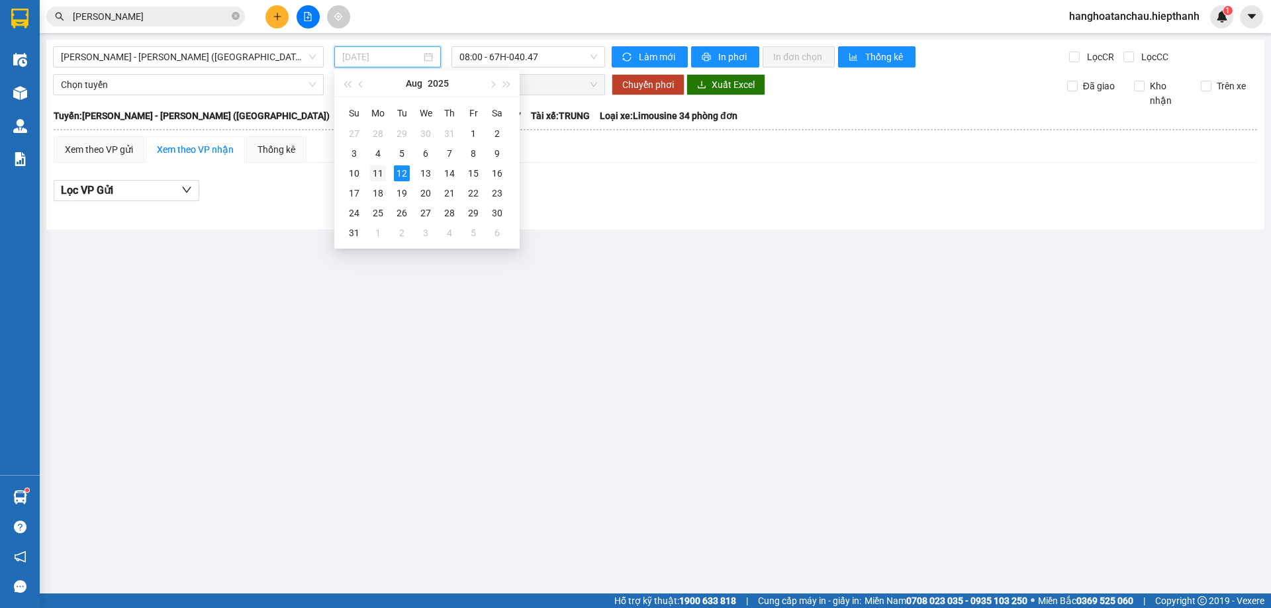
click at [376, 171] on div "11" at bounding box center [378, 173] width 16 height 16
type input "[DATE]"
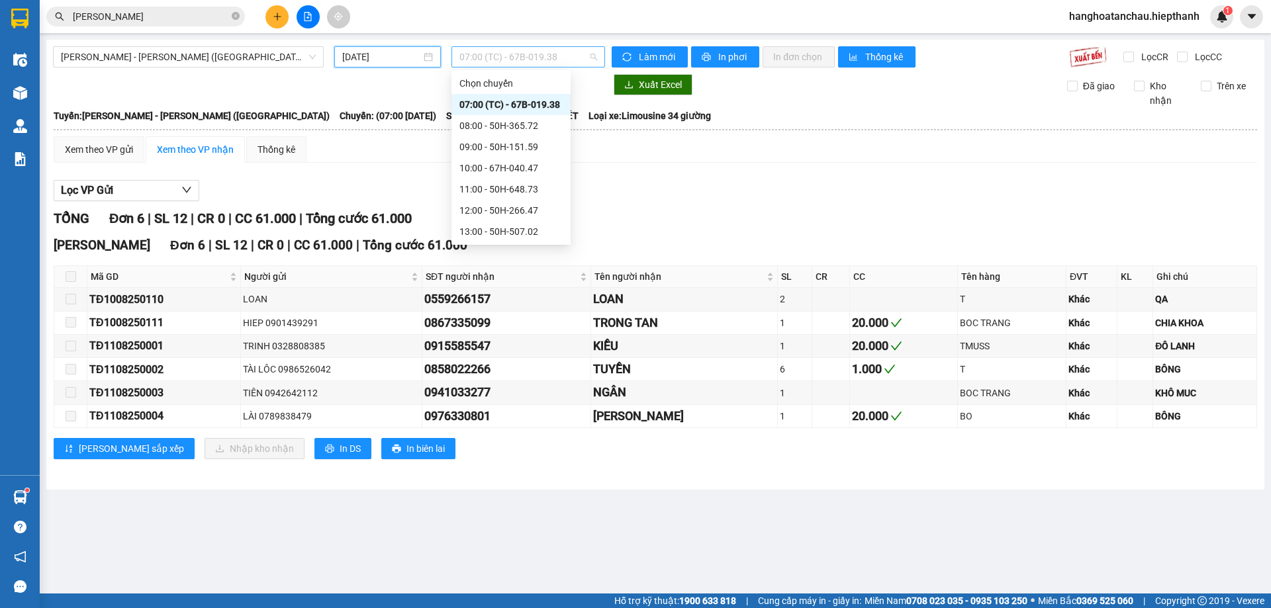
click at [505, 62] on span "07:00 (TC) - 67B-019.38" at bounding box center [528, 57] width 138 height 20
click at [501, 211] on div "21:00 - 50H-365.72" at bounding box center [510, 210] width 103 height 15
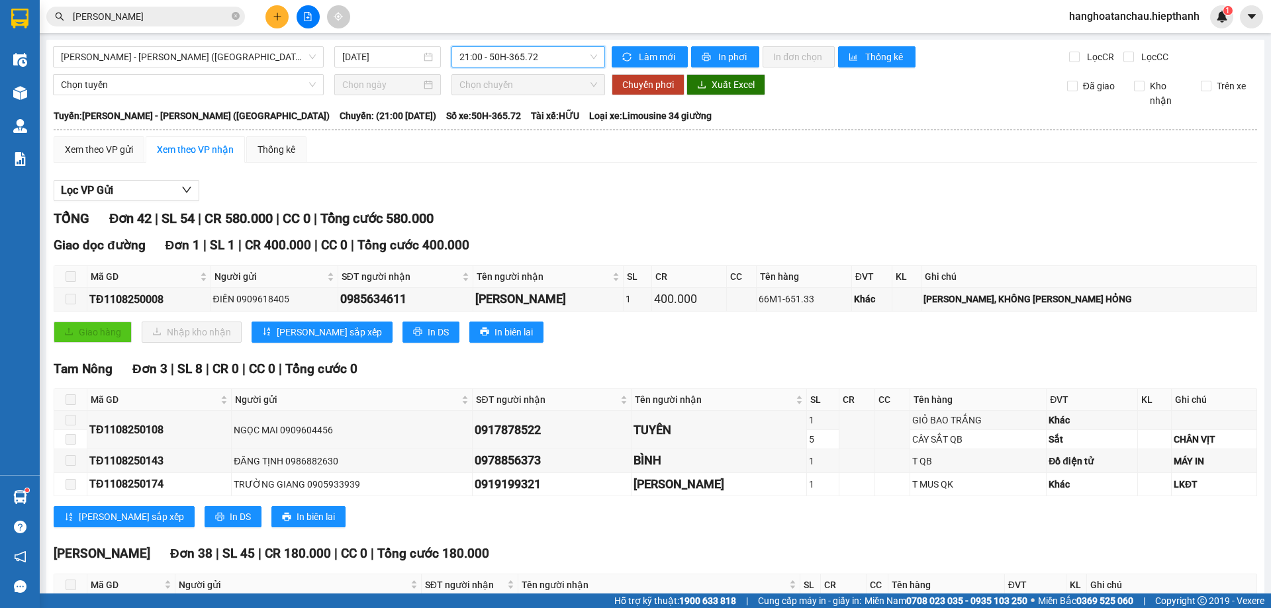
click at [471, 64] on span "21:00 - 50H-365.72" at bounding box center [528, 57] width 138 height 20
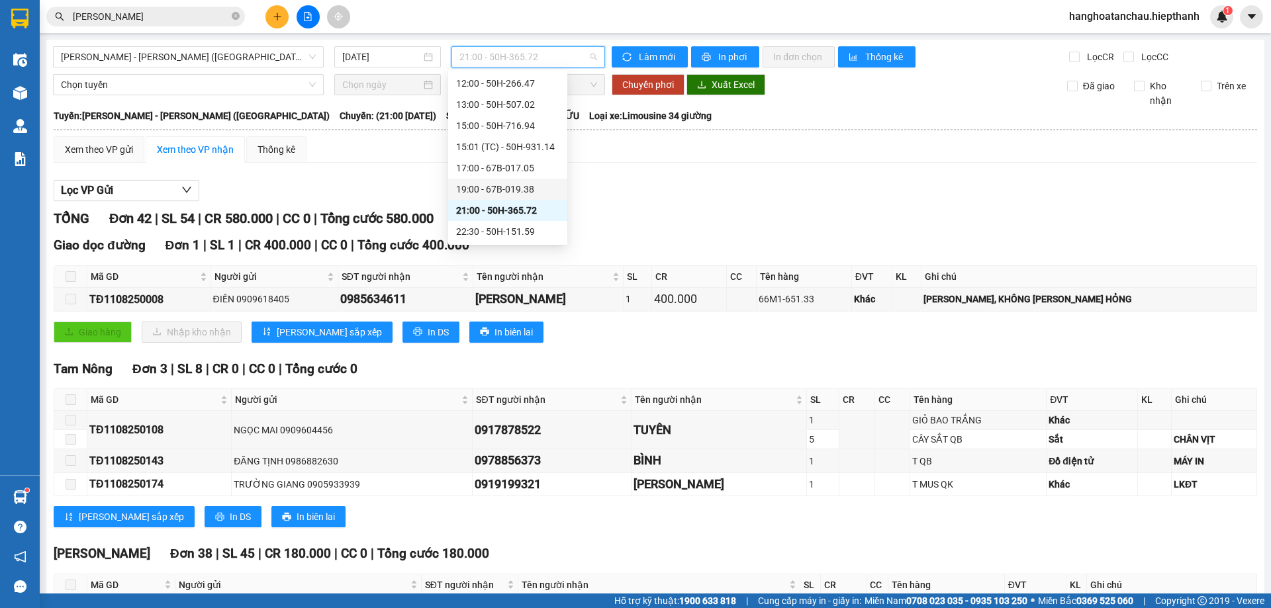
click at [468, 185] on div "19:00 - 67B-019.38" at bounding box center [507, 189] width 103 height 15
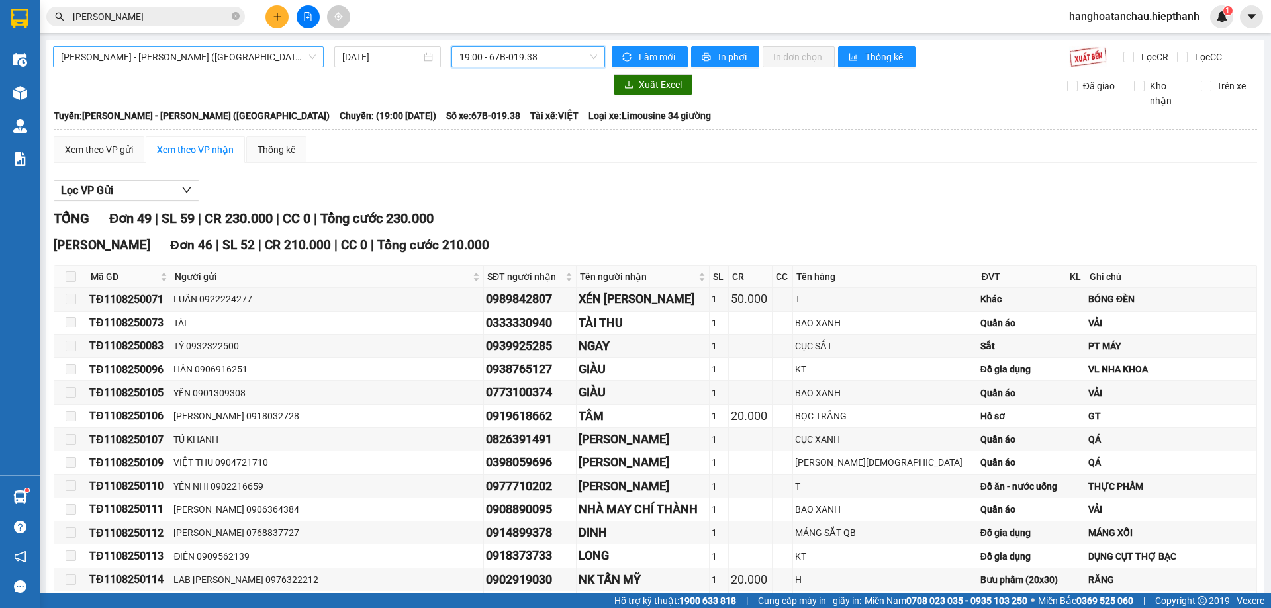
click at [221, 60] on span "[PERSON_NAME] - [PERSON_NAME] ([GEOGRAPHIC_DATA])" at bounding box center [188, 57] width 255 height 20
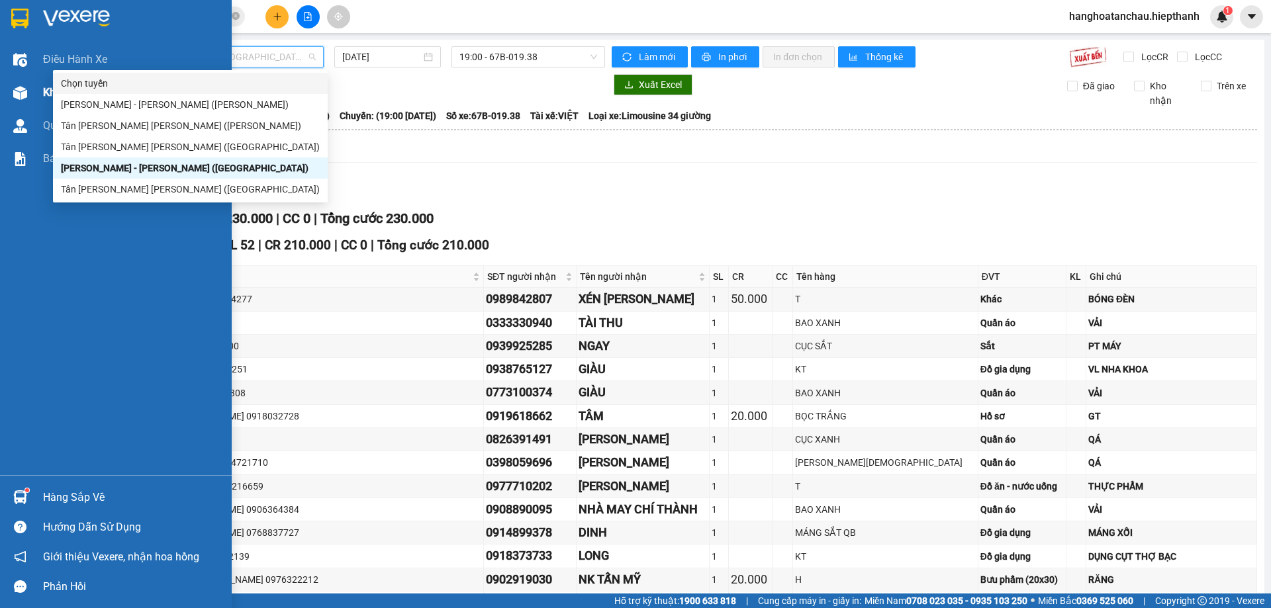
click at [22, 95] on img at bounding box center [20, 93] width 14 height 14
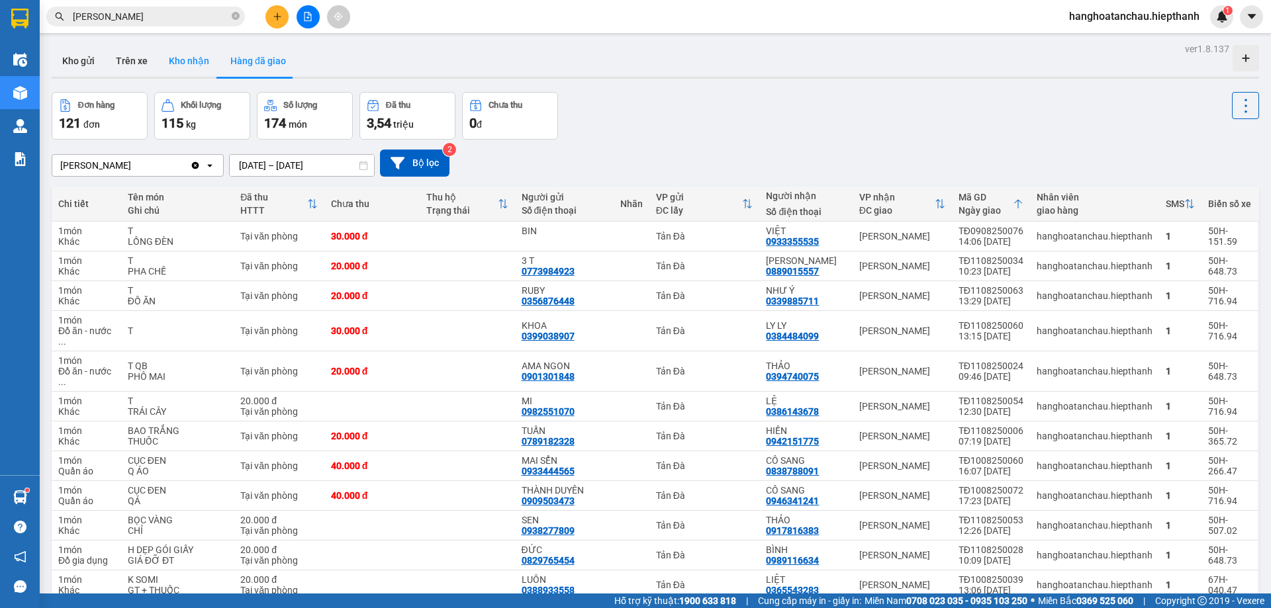
click at [197, 70] on button "Kho nhận" at bounding box center [189, 61] width 62 height 32
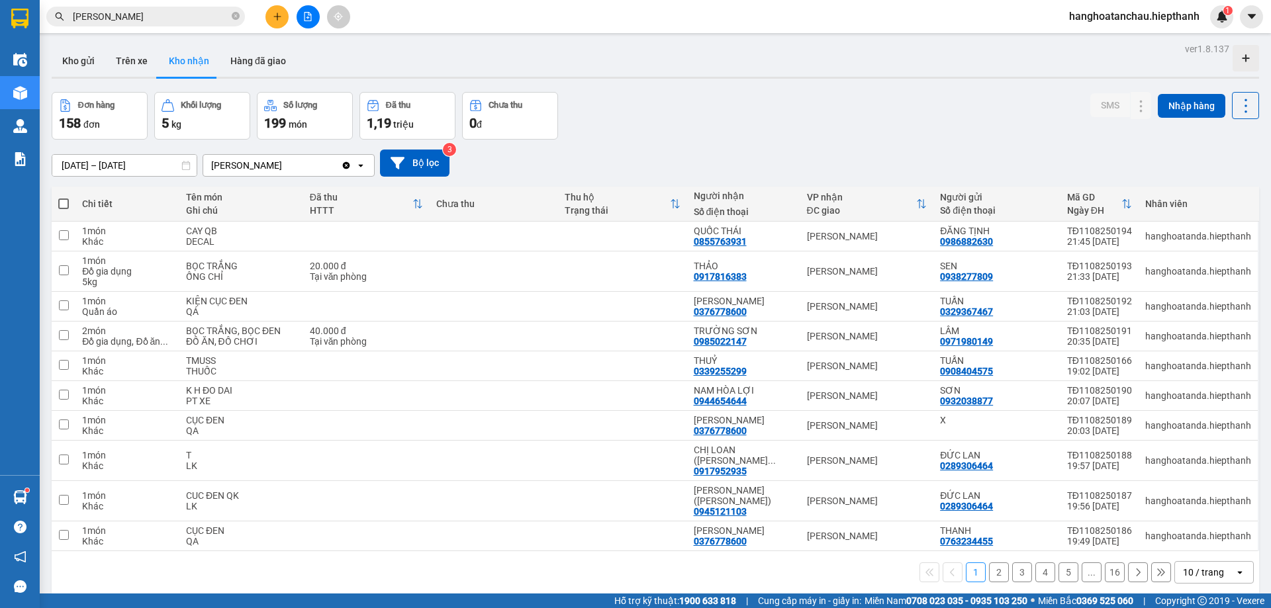
click at [157, 168] on input "10/08/2025 – 12/08/2025" at bounding box center [124, 165] width 144 height 21
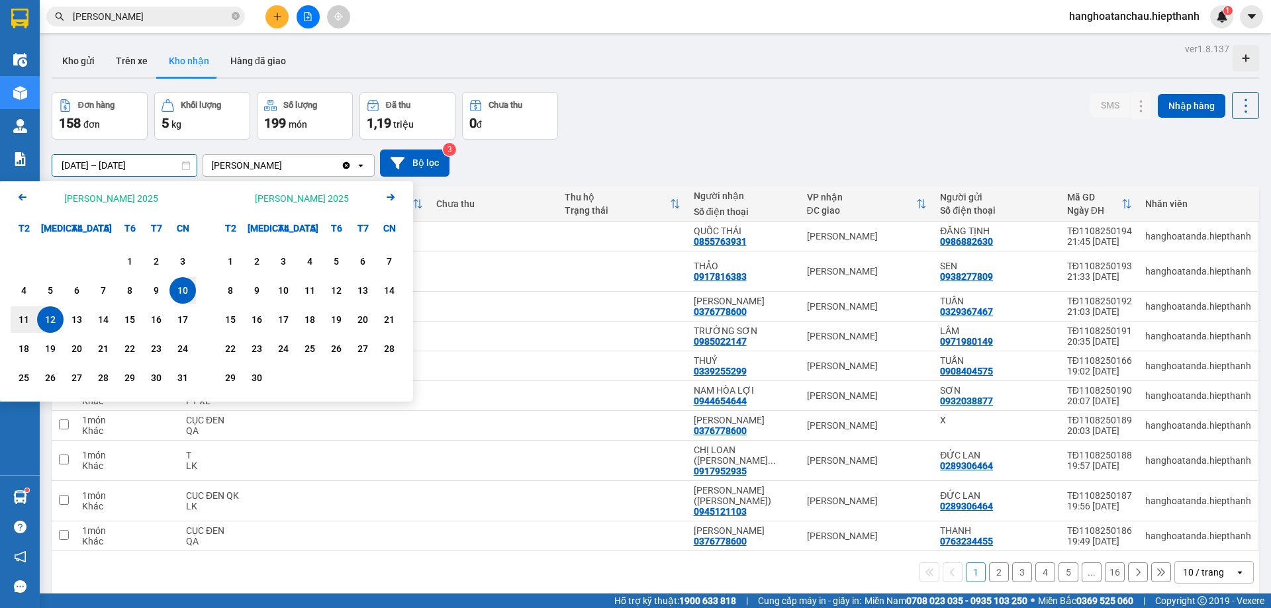
click at [727, 103] on div "Đơn hàng 158 đơn Khối lượng 5 kg Số lượng 199 món Đã thu 1,19 triệu Chưa thu 0 …" at bounding box center [655, 116] width 1207 height 48
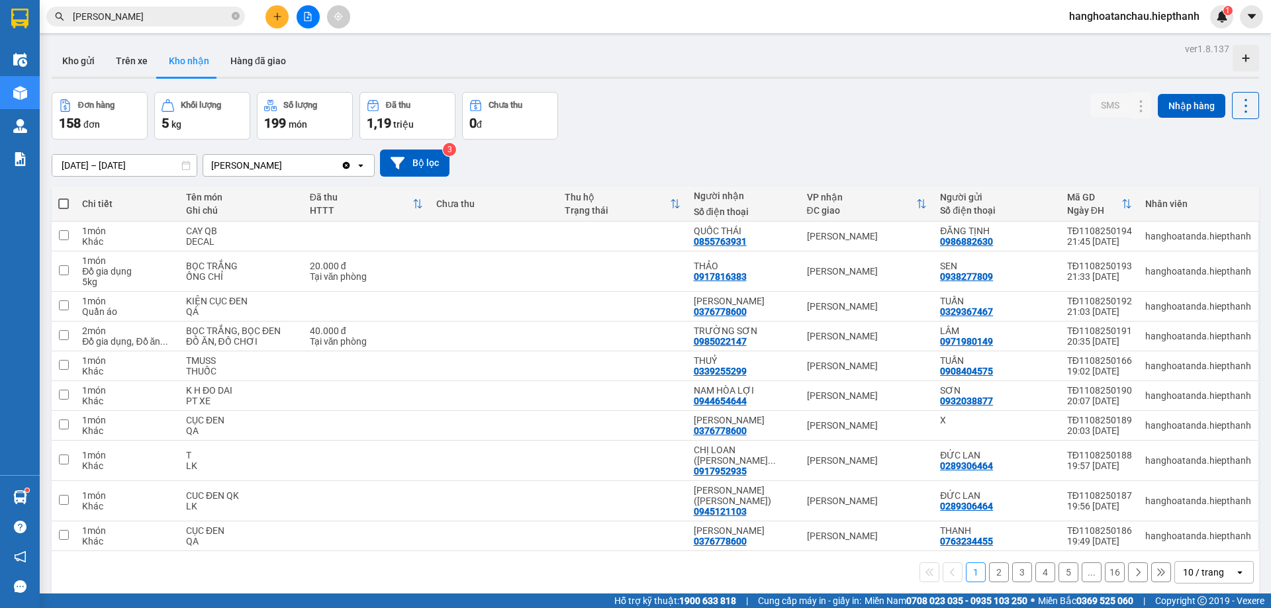
scroll to position [61, 0]
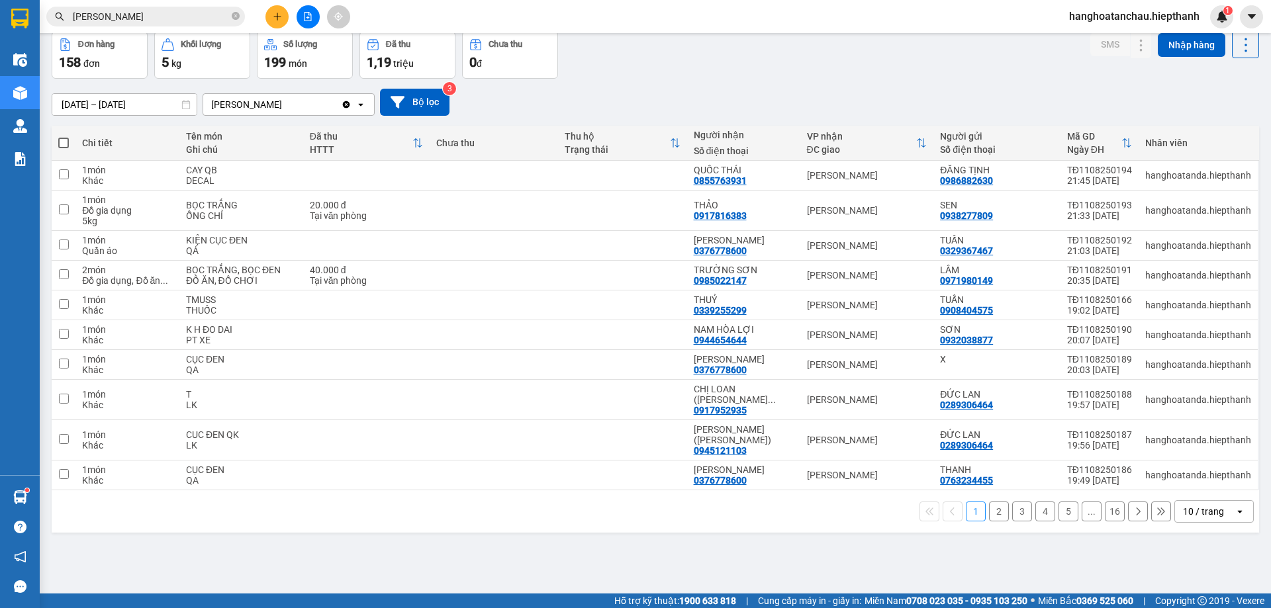
click at [984, 500] on div "1 2 3 4 5 ... 16 10 / trang open" at bounding box center [655, 511] width 1197 height 23
click at [989, 502] on button "2" at bounding box center [999, 512] width 20 height 20
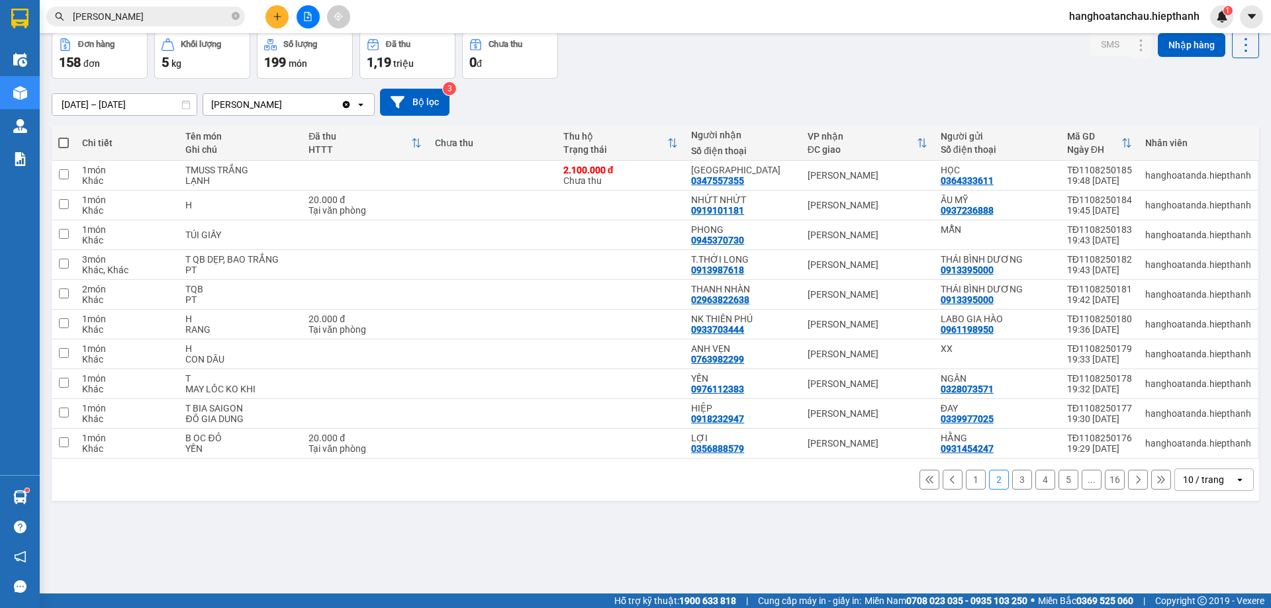
click at [1017, 477] on button "3" at bounding box center [1022, 480] width 20 height 20
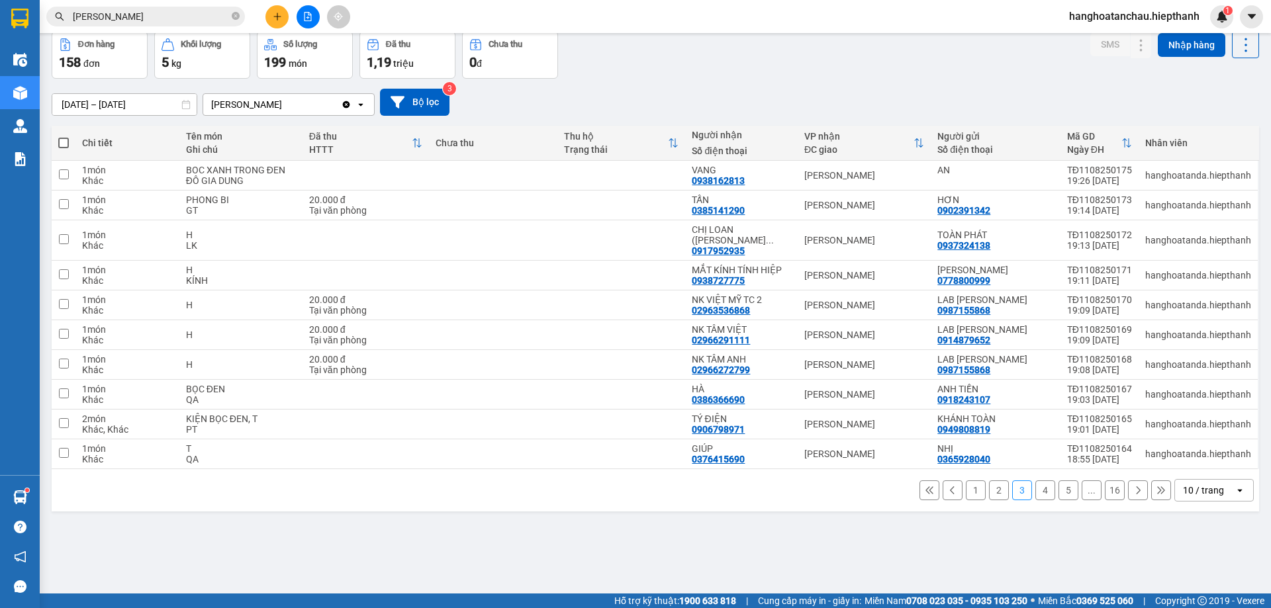
click at [1175, 480] on div "10 / trang" at bounding box center [1205, 490] width 60 height 21
click at [1186, 462] on ul "5 / trang 10 / trang 20 / trang 50 / trang 80 / trang 100 / trang" at bounding box center [1203, 391] width 79 height 154
click at [1186, 460] on div "100 / trang" at bounding box center [1203, 451] width 79 height 24
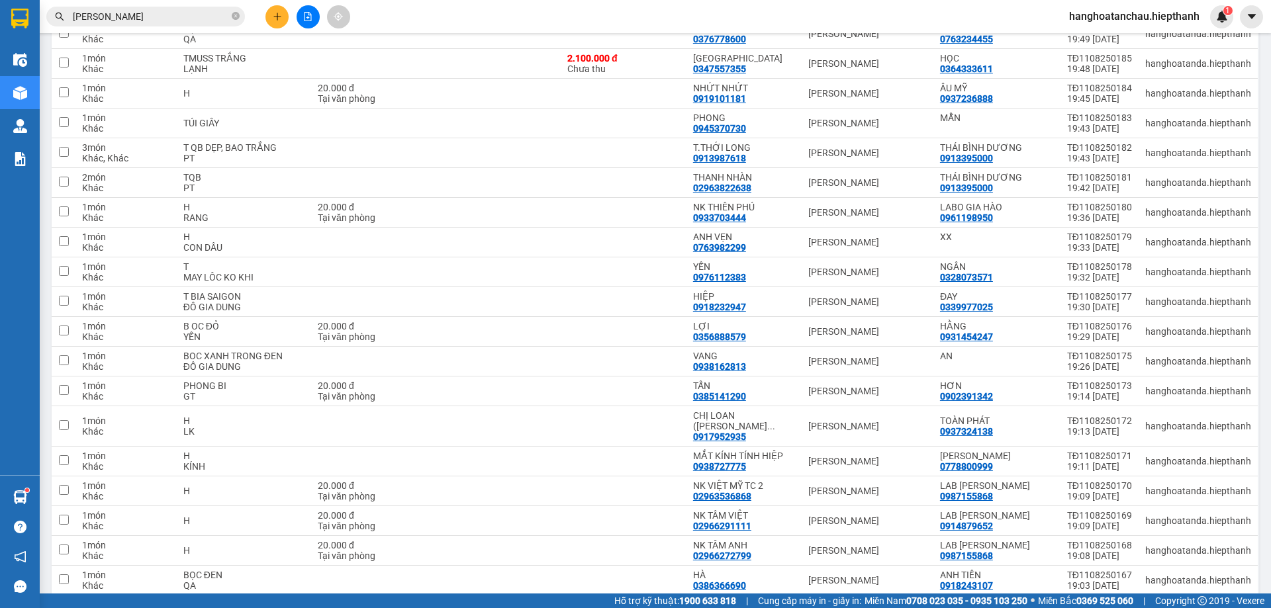
scroll to position [1054, 0]
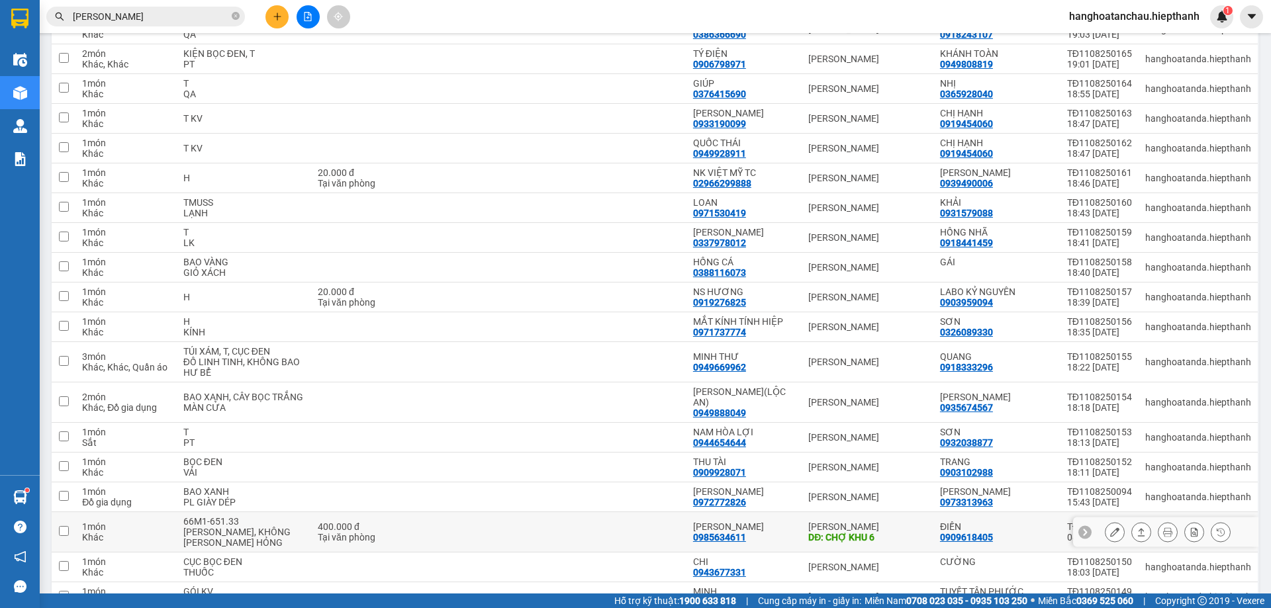
click at [1110, 528] on icon at bounding box center [1114, 532] width 9 height 9
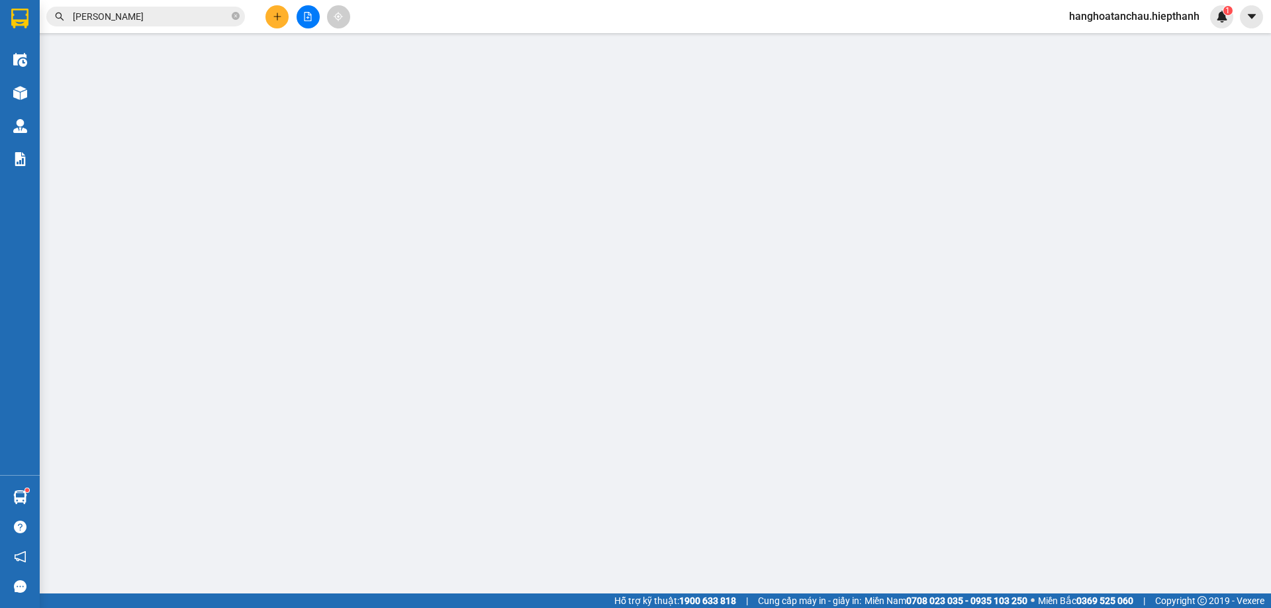
type input "0909618405"
type input "ĐIỀN"
type input "0985634611"
type input "[PERSON_NAME]"
type input "CHỢ KHU 6"
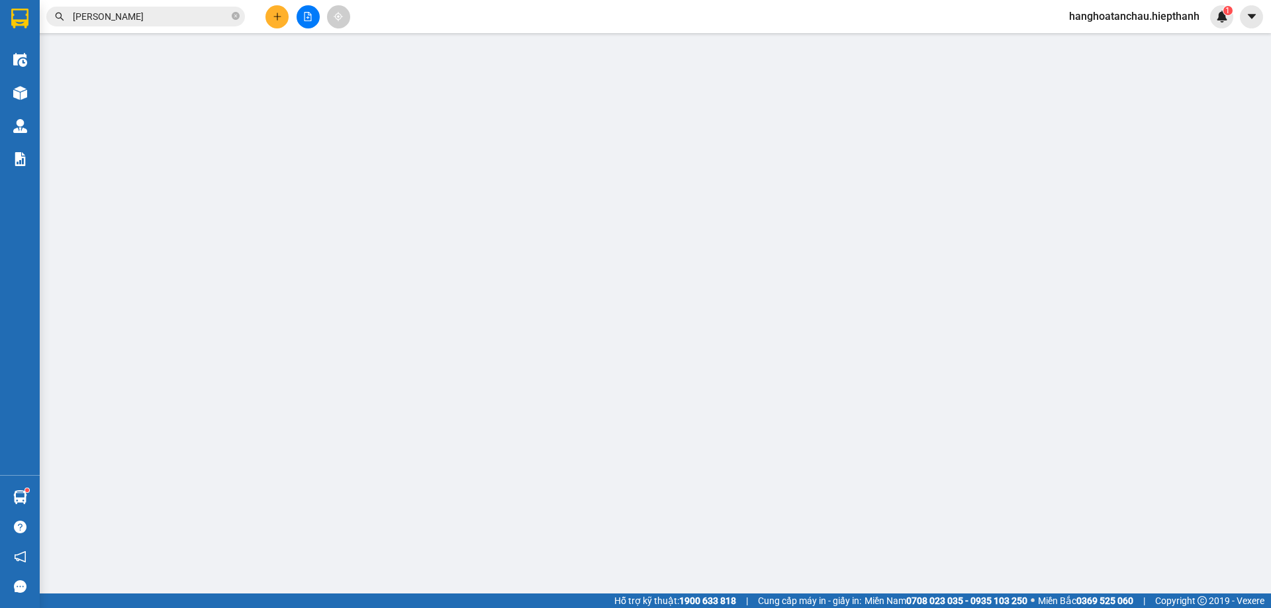
type input "400.000"
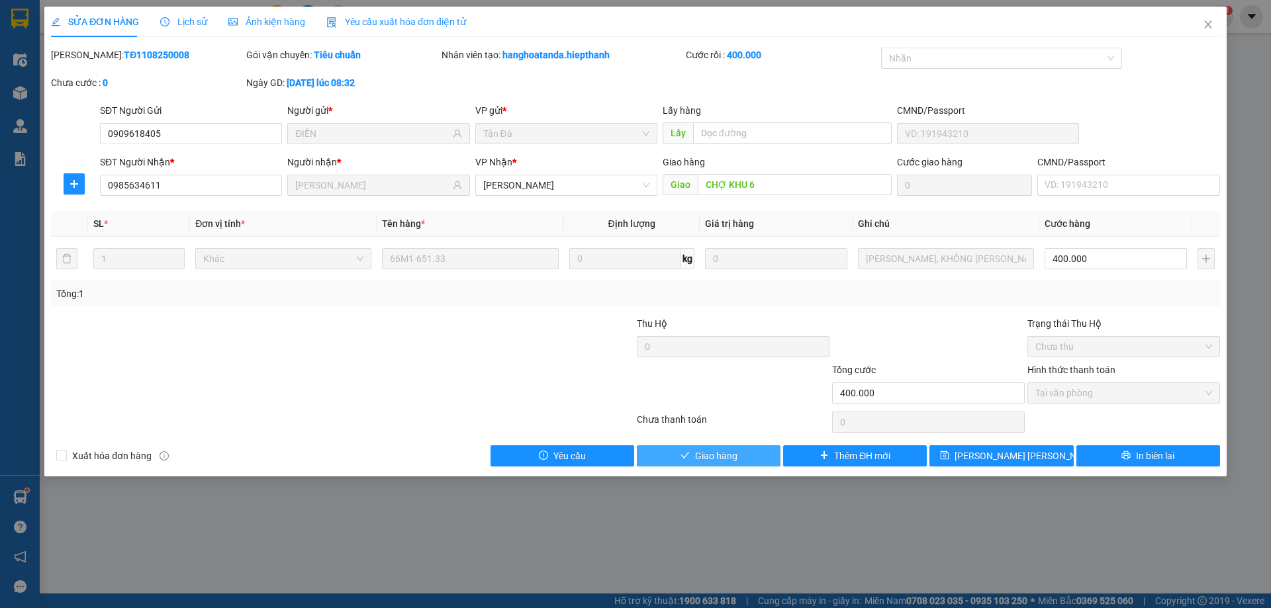
click at [734, 465] on button "Giao hàng" at bounding box center [709, 455] width 144 height 21
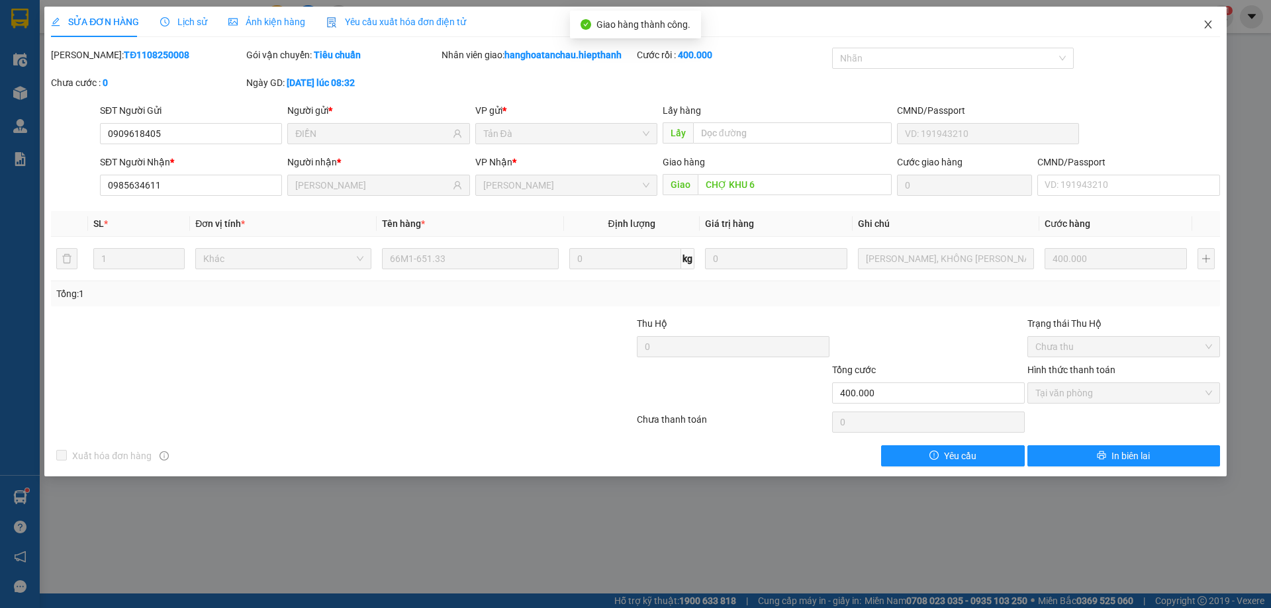
click at [1212, 30] on icon "close" at bounding box center [1208, 24] width 11 height 11
click at [1209, 26] on div "hanghoatanchau.hiepthanh 1" at bounding box center [1145, 16] width 175 height 23
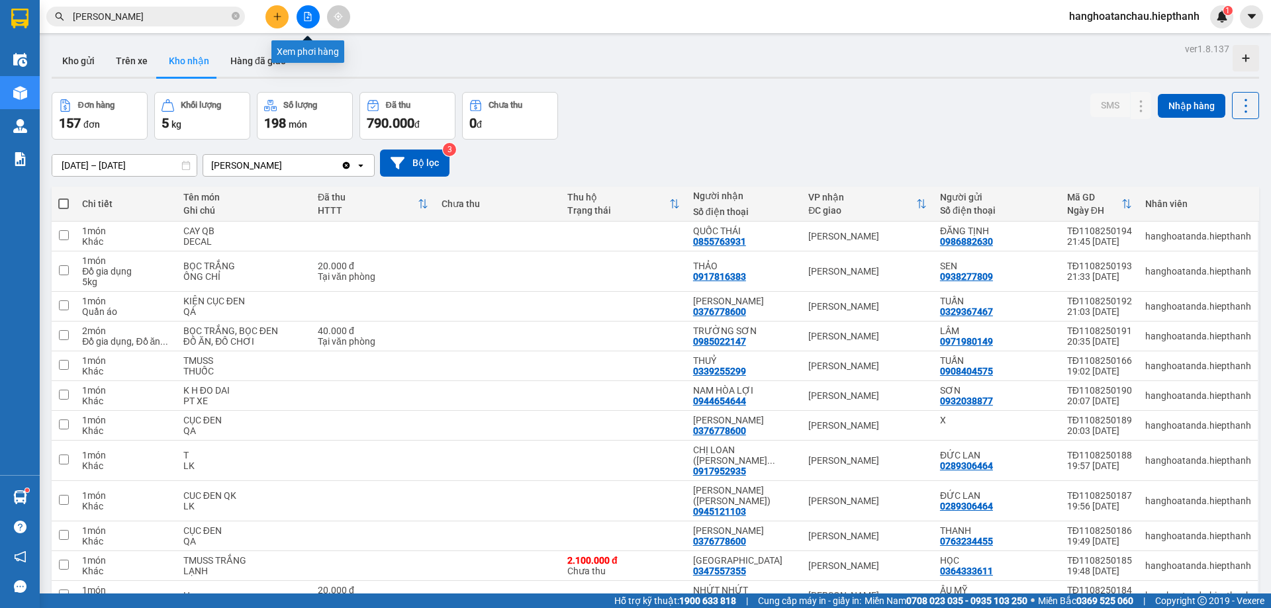
click at [310, 23] on button at bounding box center [308, 16] width 23 height 23
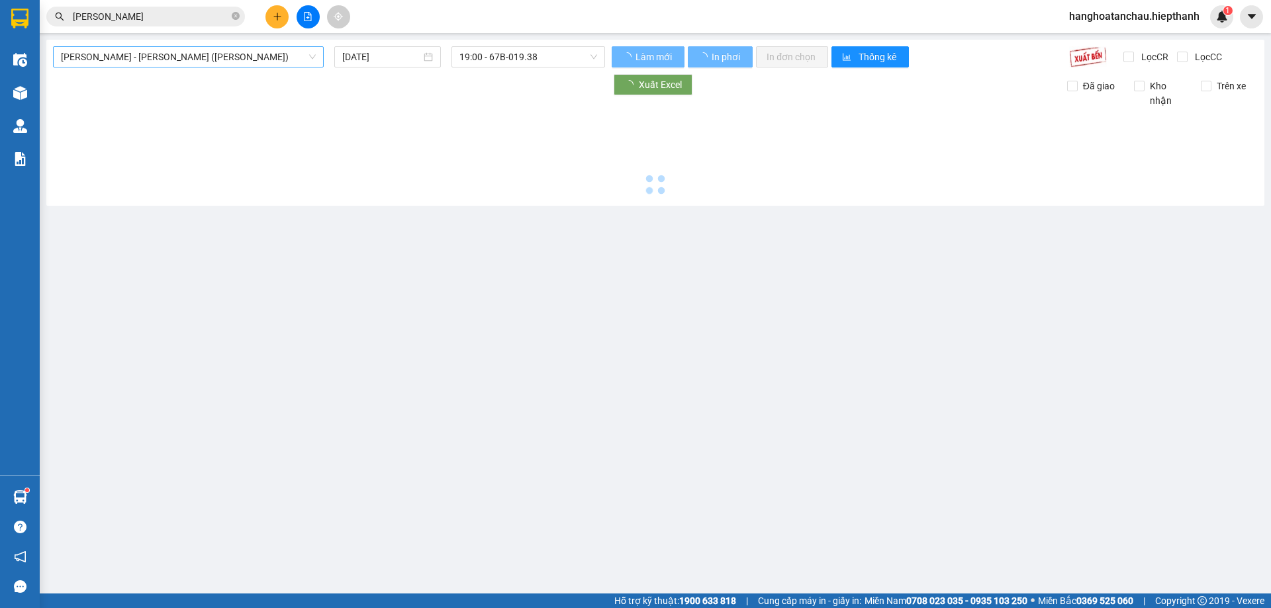
type input "12/08/2025"
click at [212, 55] on span "[PERSON_NAME] - [PERSON_NAME] ([PERSON_NAME])" at bounding box center [188, 57] width 255 height 20
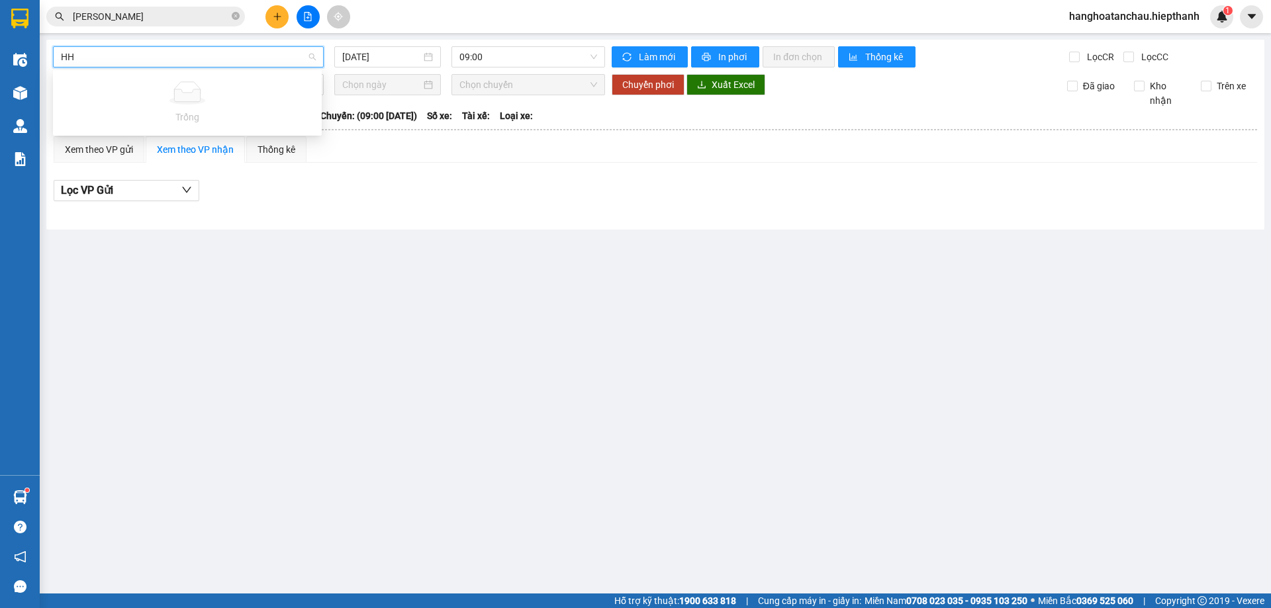
type input "H"
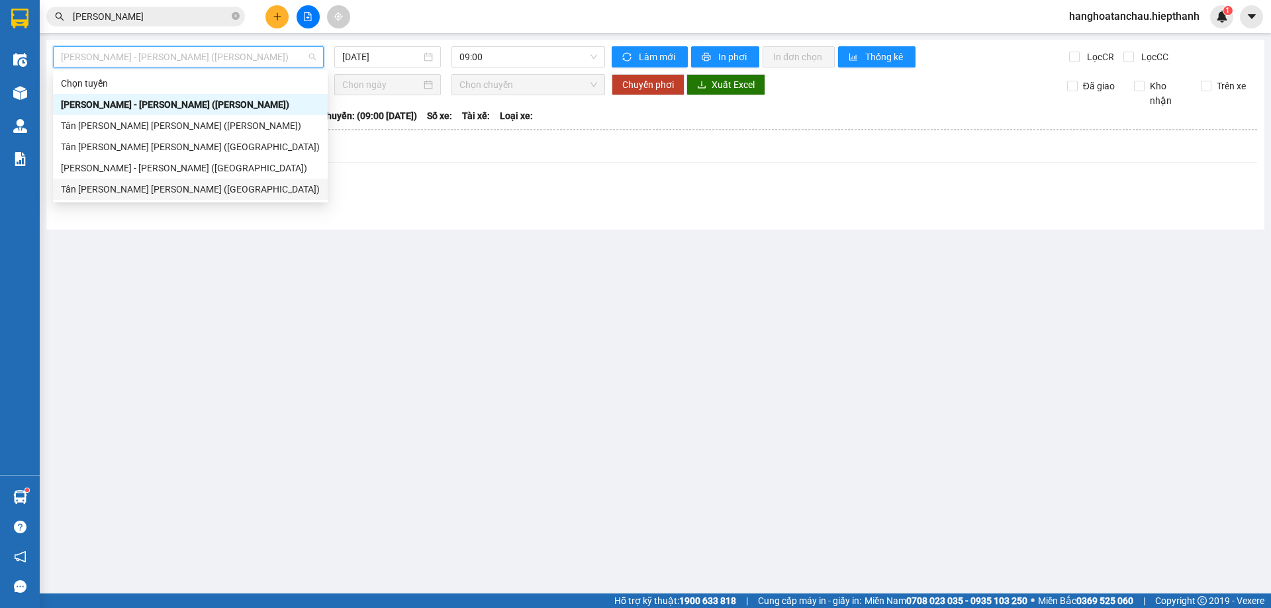
click at [171, 185] on div "Tân [PERSON_NAME] [PERSON_NAME] ([GEOGRAPHIC_DATA])" at bounding box center [190, 189] width 259 height 15
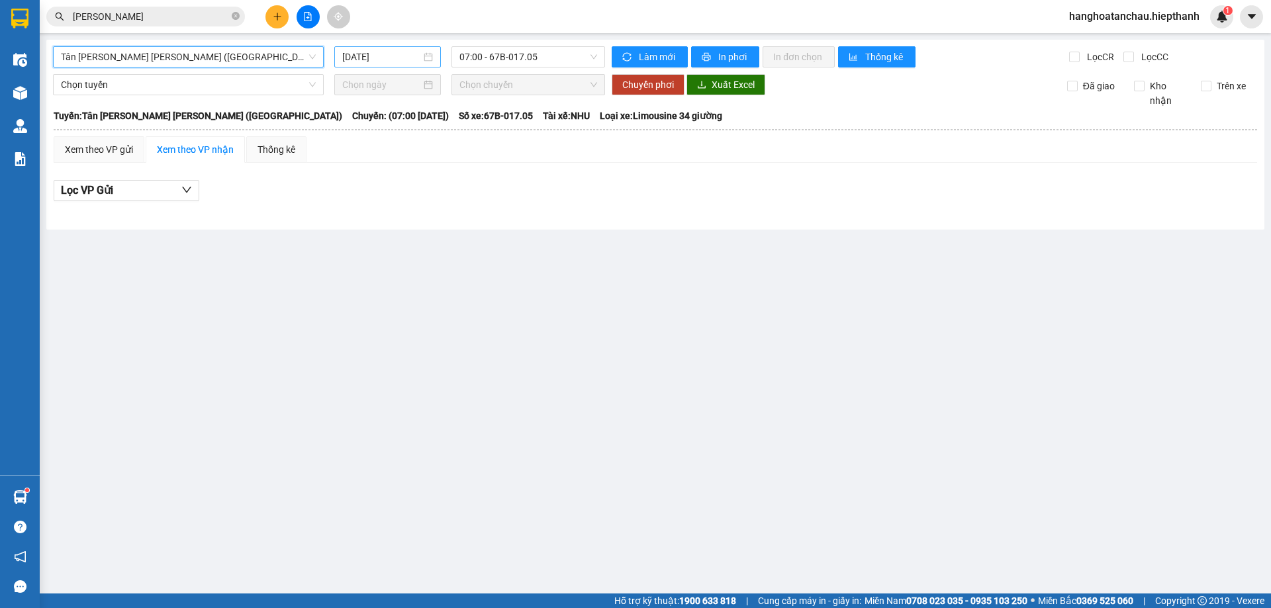
drag, startPoint x: 381, startPoint y: 56, endPoint x: 389, endPoint y: 60, distance: 9.2
click at [381, 56] on input "12/08/2025" at bounding box center [381, 57] width 79 height 15
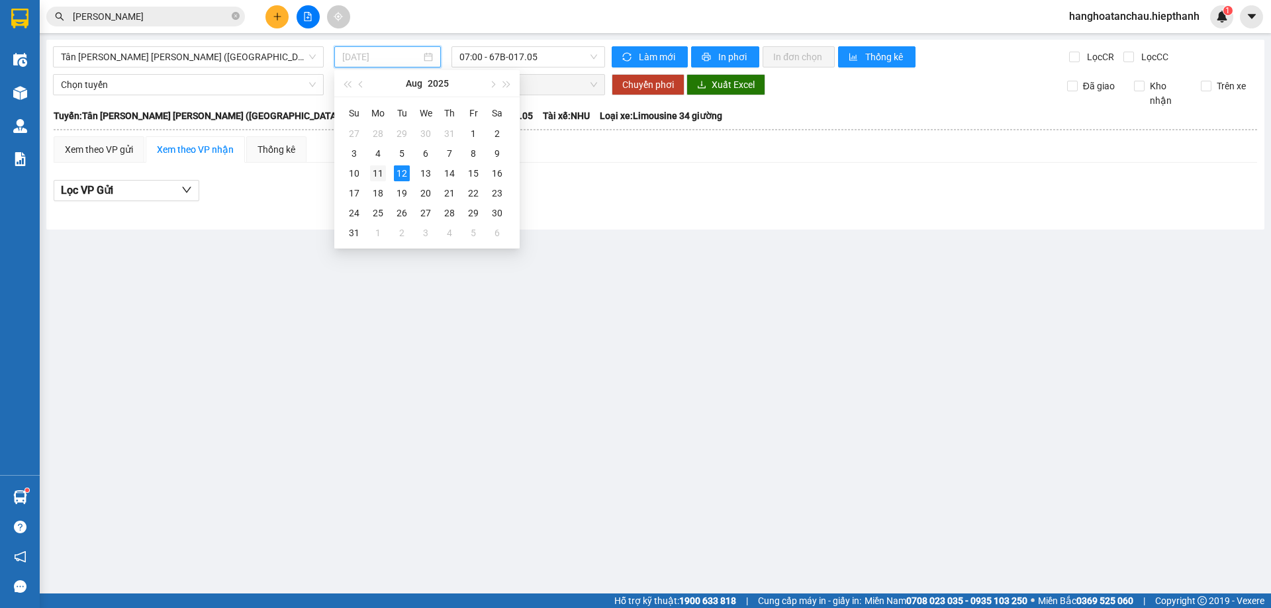
click at [378, 171] on div "11" at bounding box center [378, 173] width 16 height 16
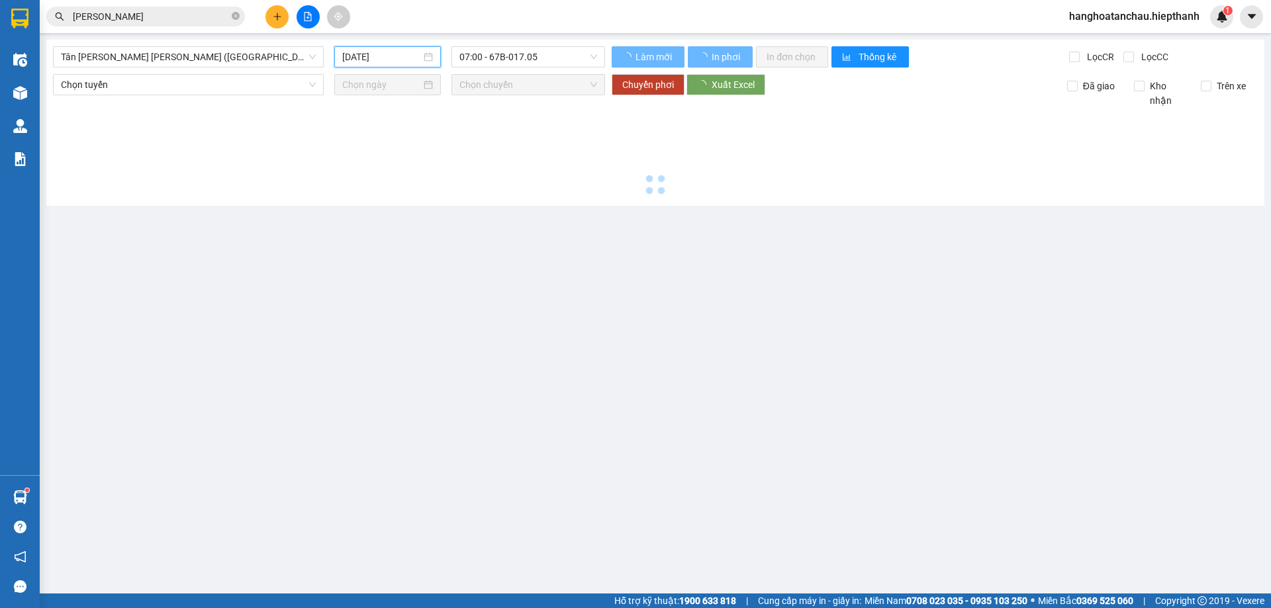
type input "[DATE]"
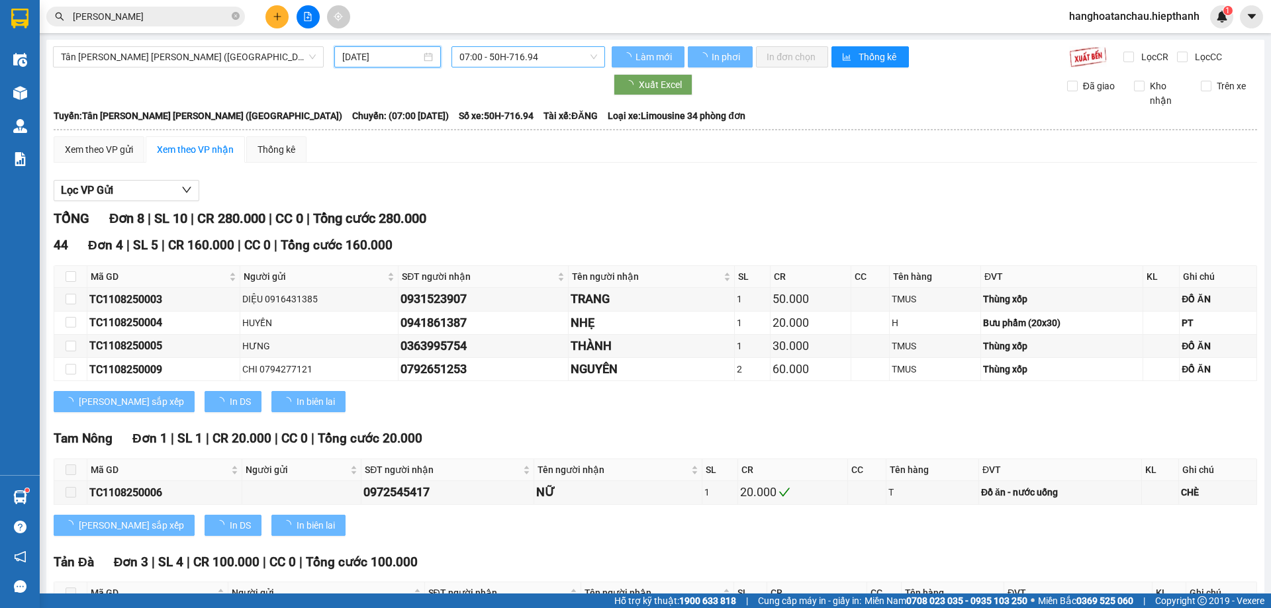
click at [488, 60] on span "07:00 - 50H-716.94" at bounding box center [528, 57] width 138 height 20
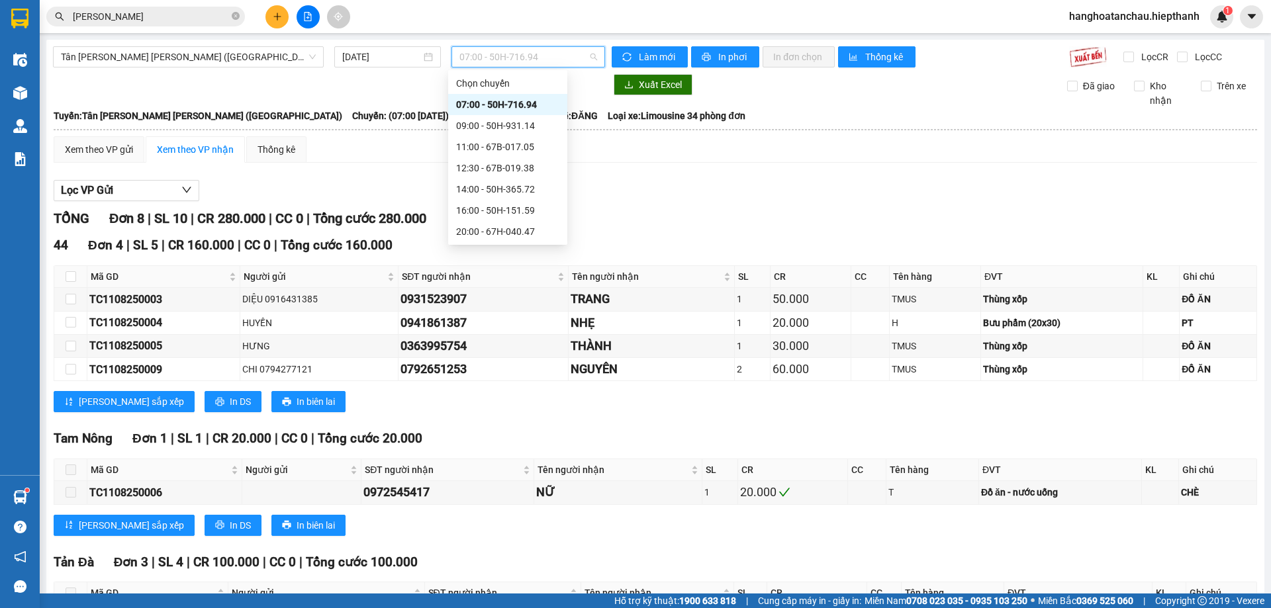
scroll to position [85, 0]
click at [495, 232] on div "23:59 - 50H-931.14" at bounding box center [507, 231] width 103 height 15
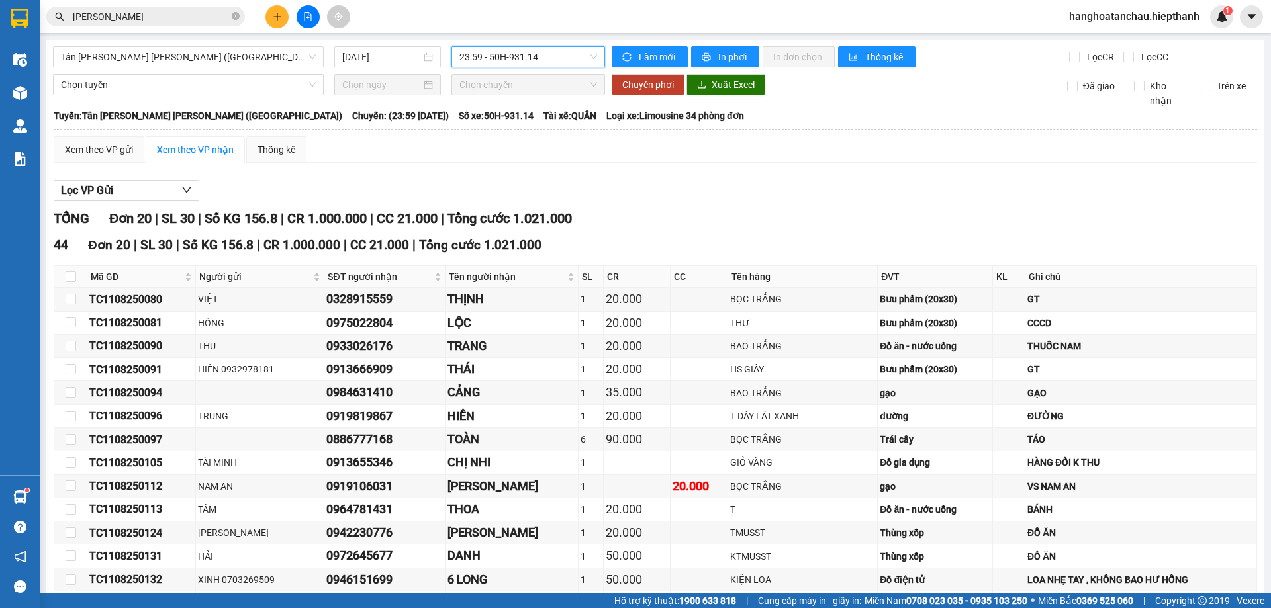
click at [567, 58] on span "23:59 - 50H-931.14" at bounding box center [528, 57] width 138 height 20
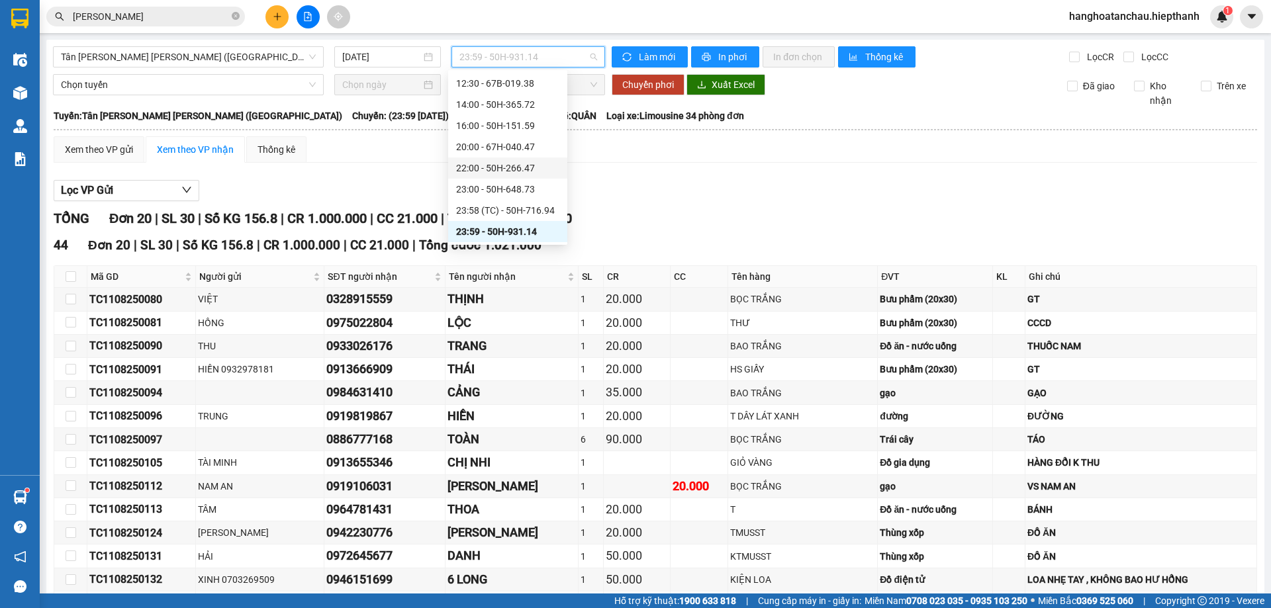
click at [490, 172] on div "22:00 - 50H-266.47" at bounding box center [507, 168] width 103 height 15
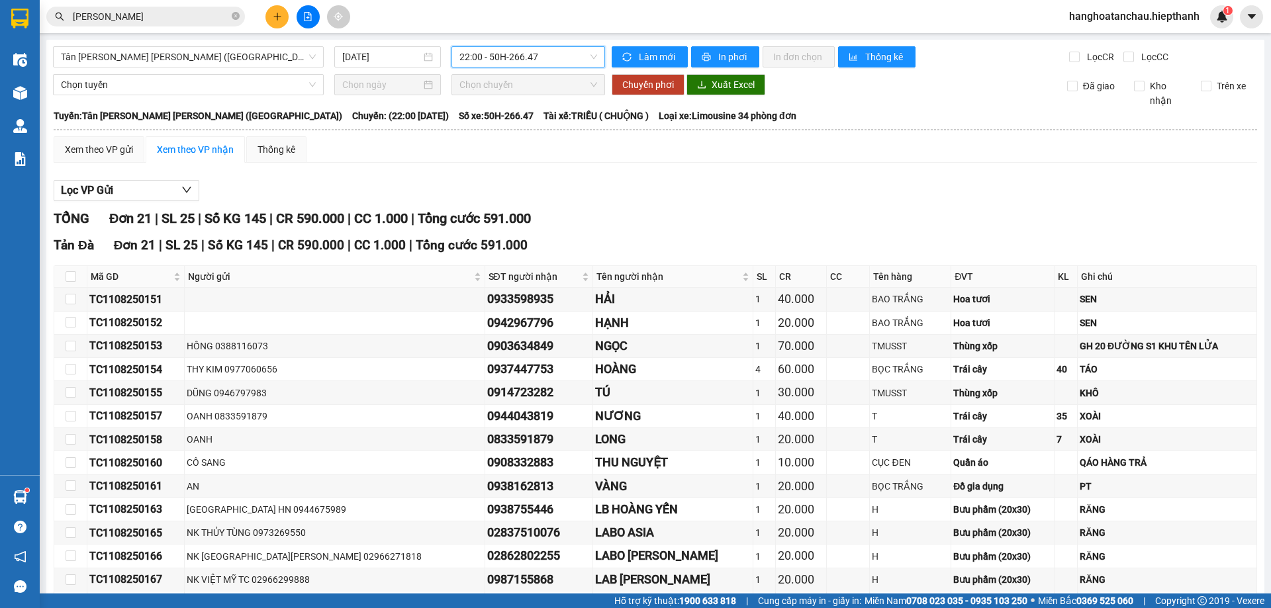
click at [496, 56] on span "22:00 - 50H-266.47" at bounding box center [528, 57] width 138 height 20
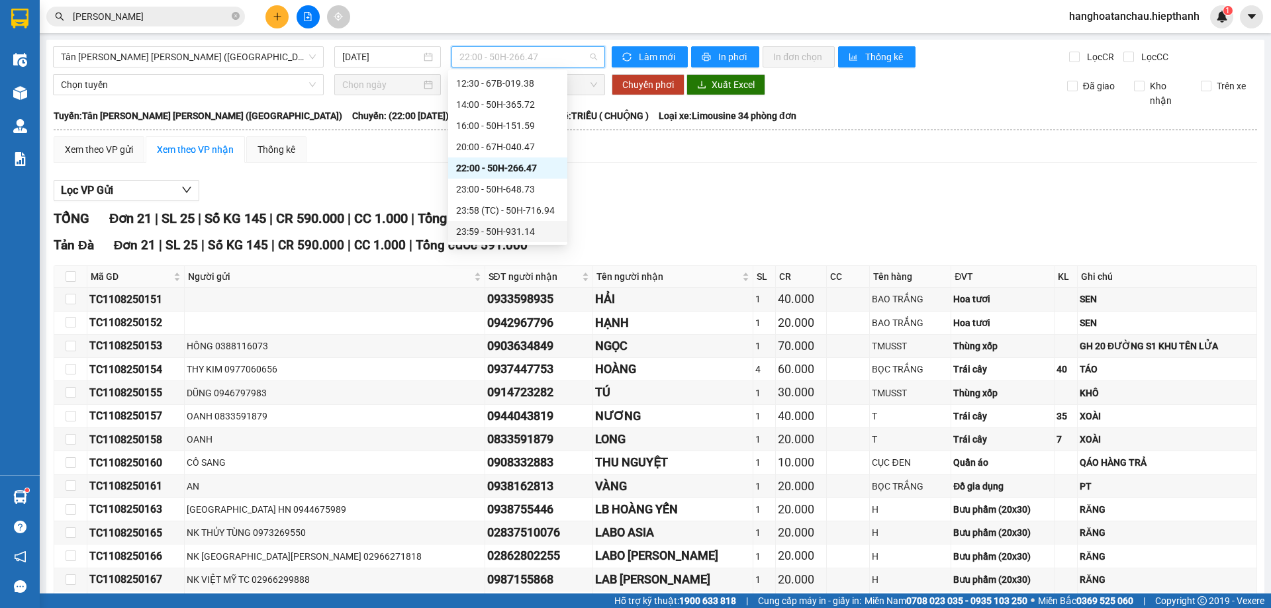
click at [501, 230] on div "23:59 - 50H-931.14" at bounding box center [507, 231] width 103 height 15
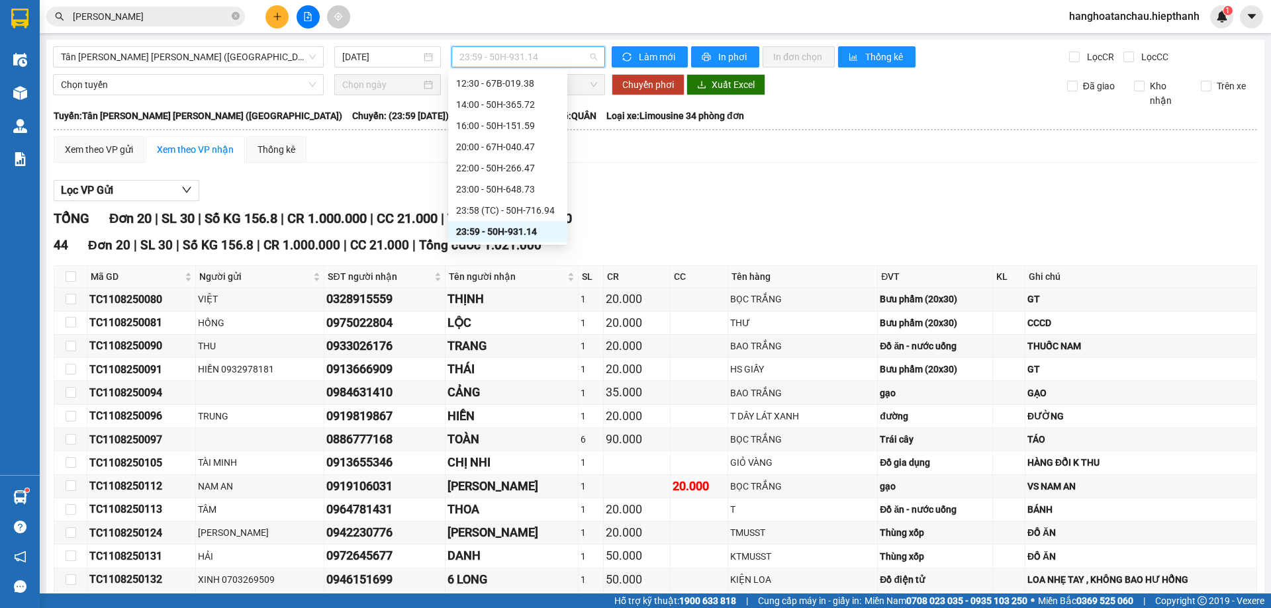
click at [538, 62] on span "23:59 - 50H-931.14" at bounding box center [528, 57] width 138 height 20
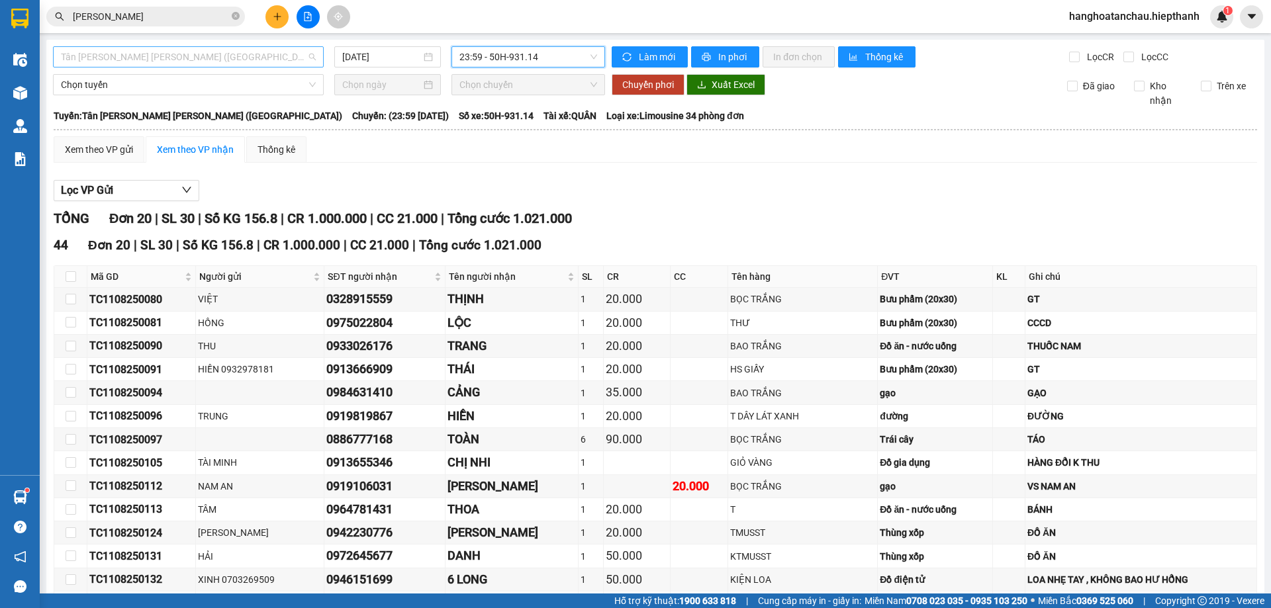
click at [253, 60] on span "Tân [PERSON_NAME] [PERSON_NAME] ([GEOGRAPHIC_DATA])" at bounding box center [188, 57] width 255 height 20
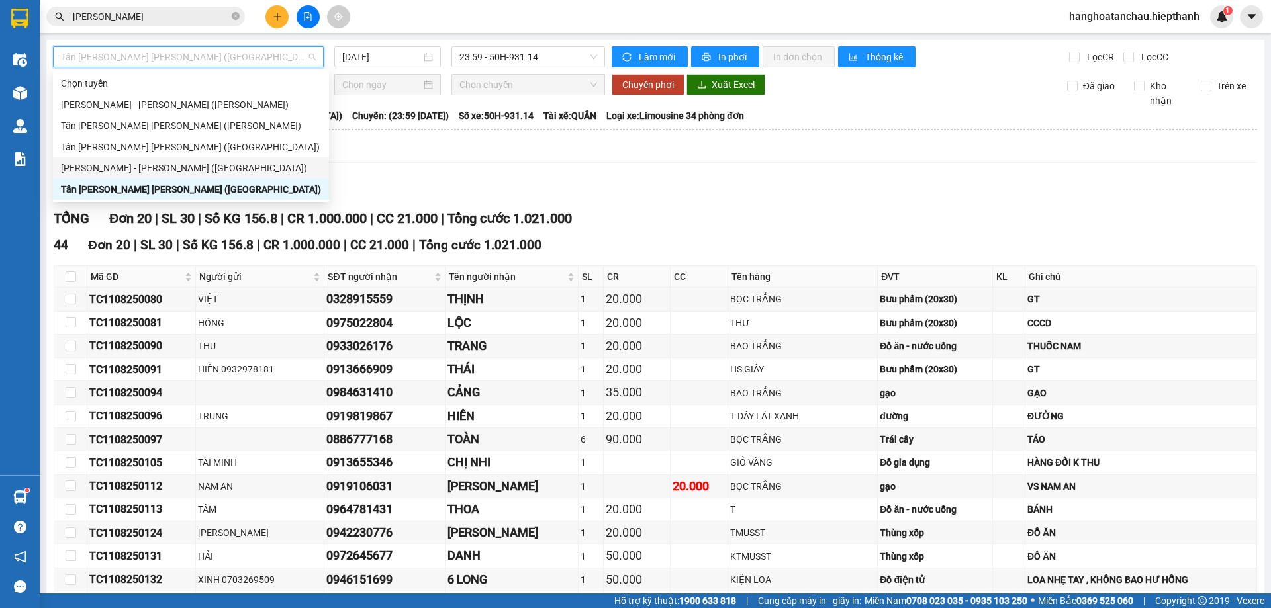
click at [203, 160] on div "[PERSON_NAME] - [PERSON_NAME] ([GEOGRAPHIC_DATA])" at bounding box center [191, 168] width 276 height 21
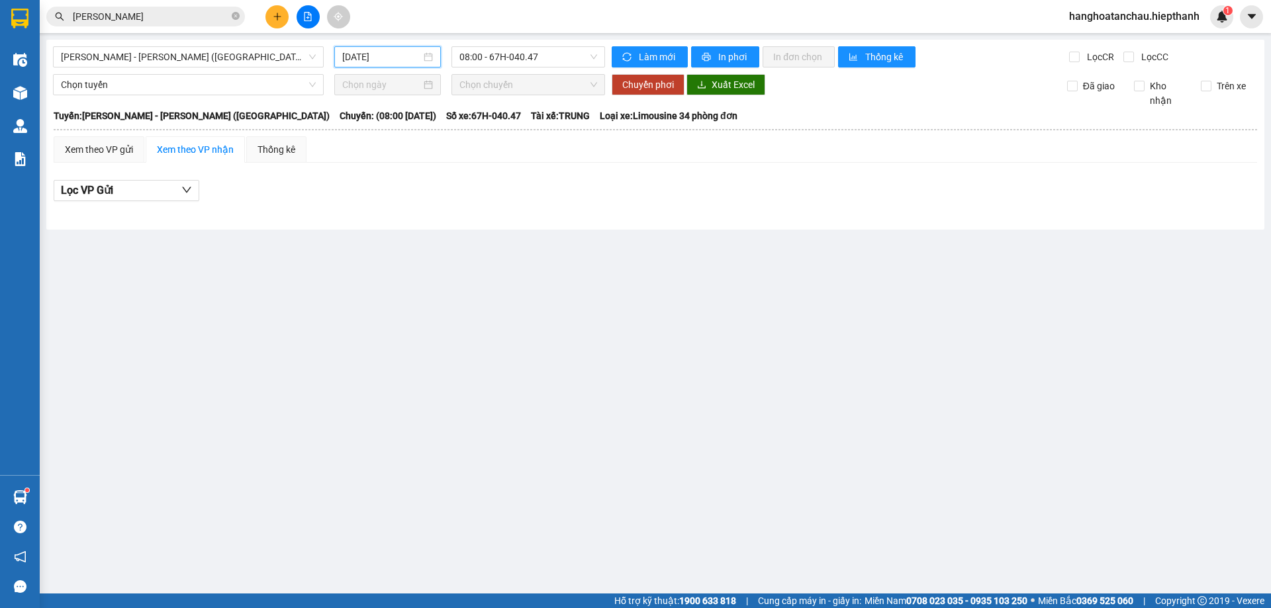
click at [374, 62] on input "12/08/2025" at bounding box center [381, 57] width 79 height 15
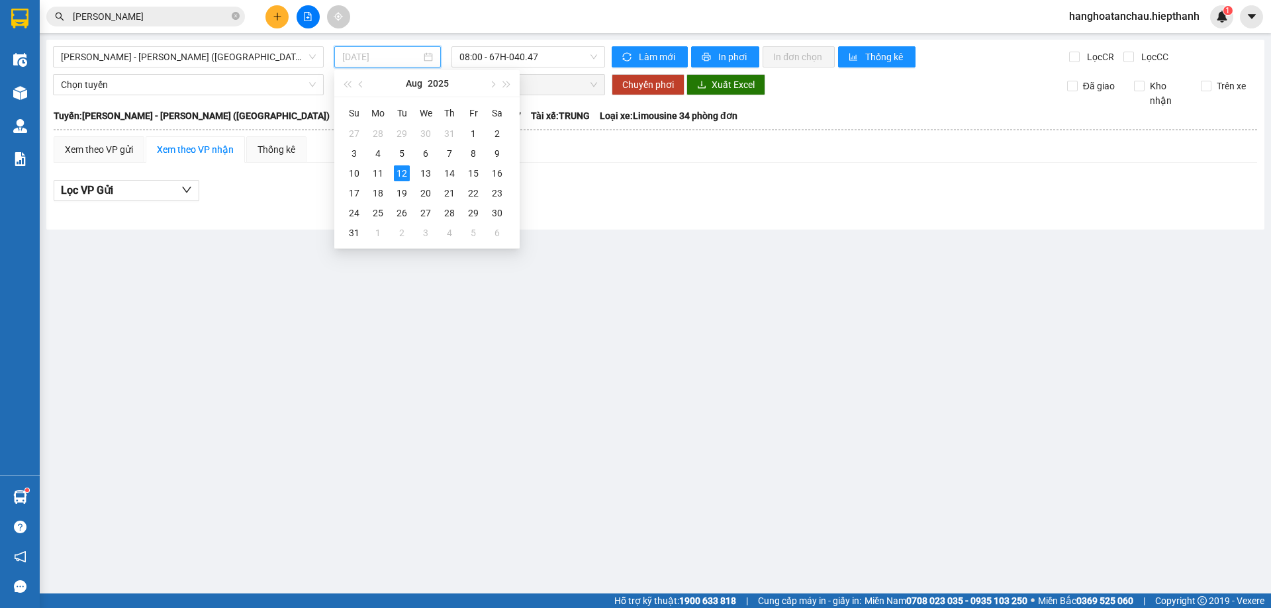
drag, startPoint x: 375, startPoint y: 173, endPoint x: 530, endPoint y: 68, distance: 187.6
click at [376, 173] on div "11" at bounding box center [378, 173] width 16 height 16
type input "[DATE]"
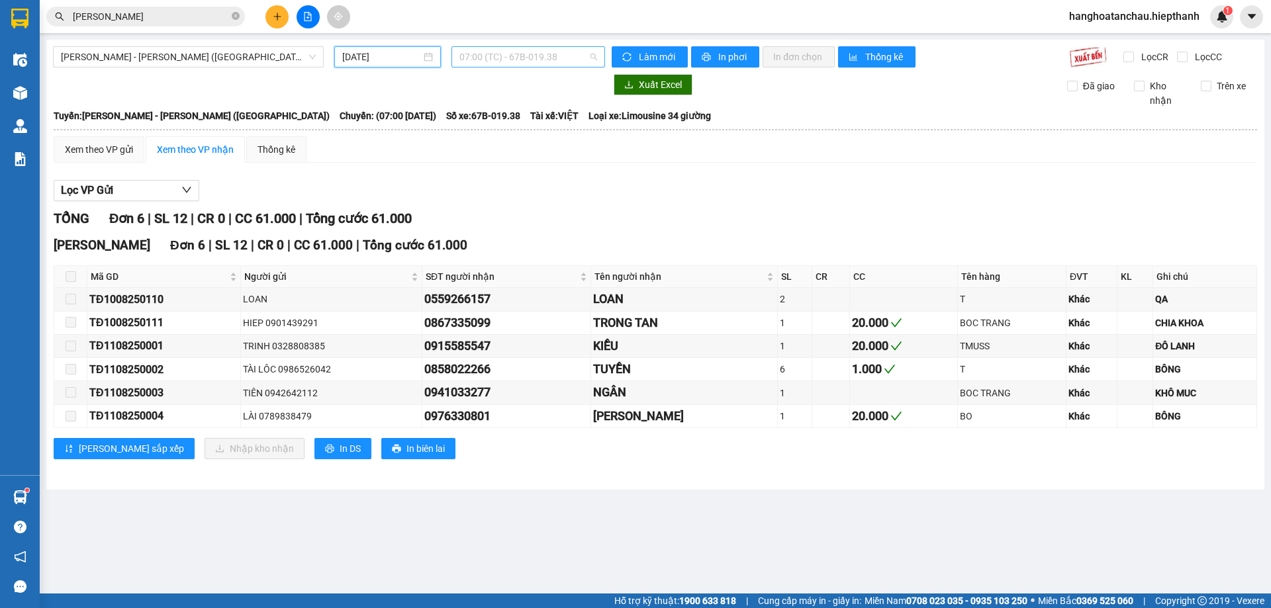
click at [524, 62] on span "07:00 (TC) - 67B-019.38" at bounding box center [528, 57] width 138 height 20
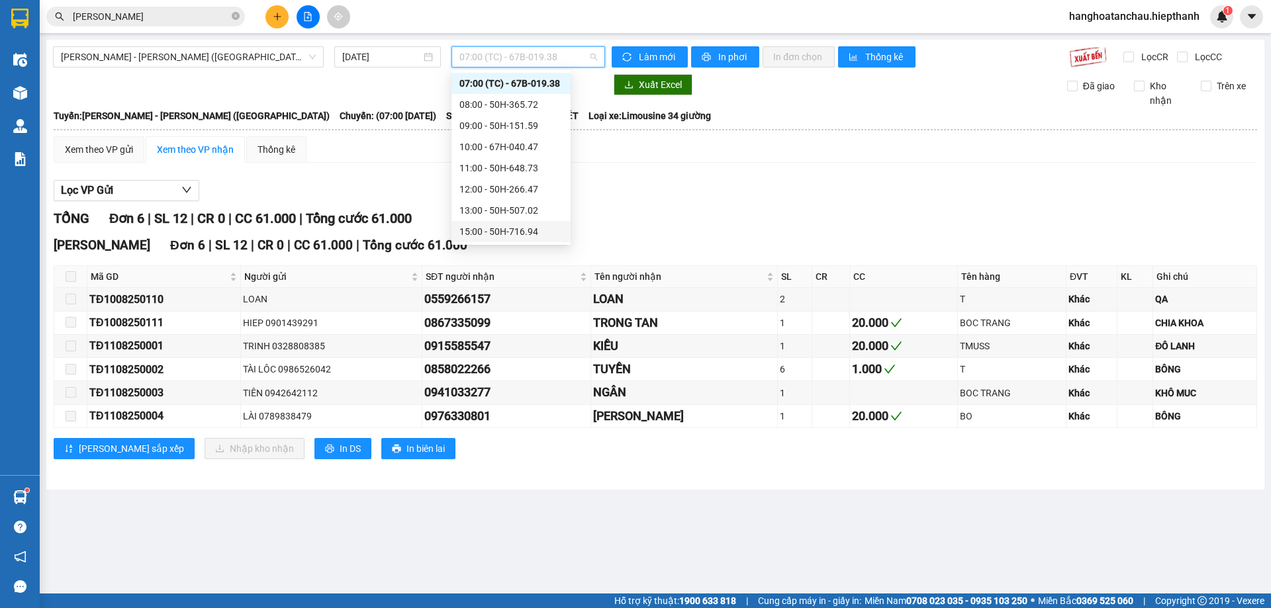
scroll to position [127, 0]
click at [496, 115] on div "13:00 - 50H-507.02" at bounding box center [510, 104] width 119 height 21
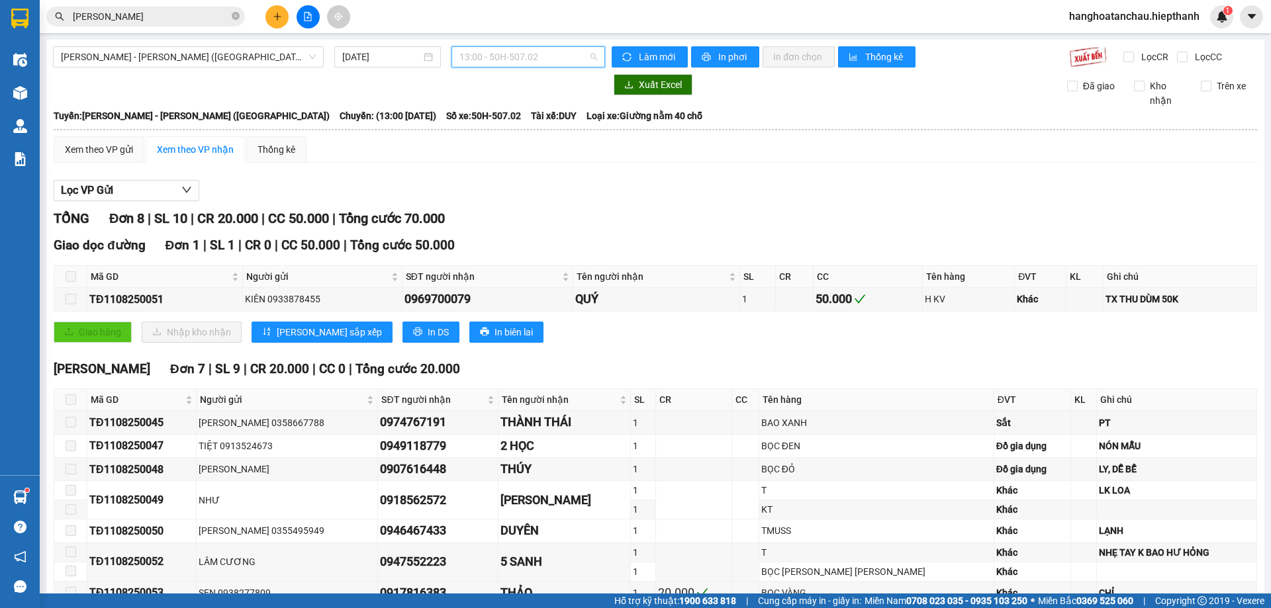
click at [500, 61] on span "13:00 - 50H-507.02" at bounding box center [528, 57] width 138 height 20
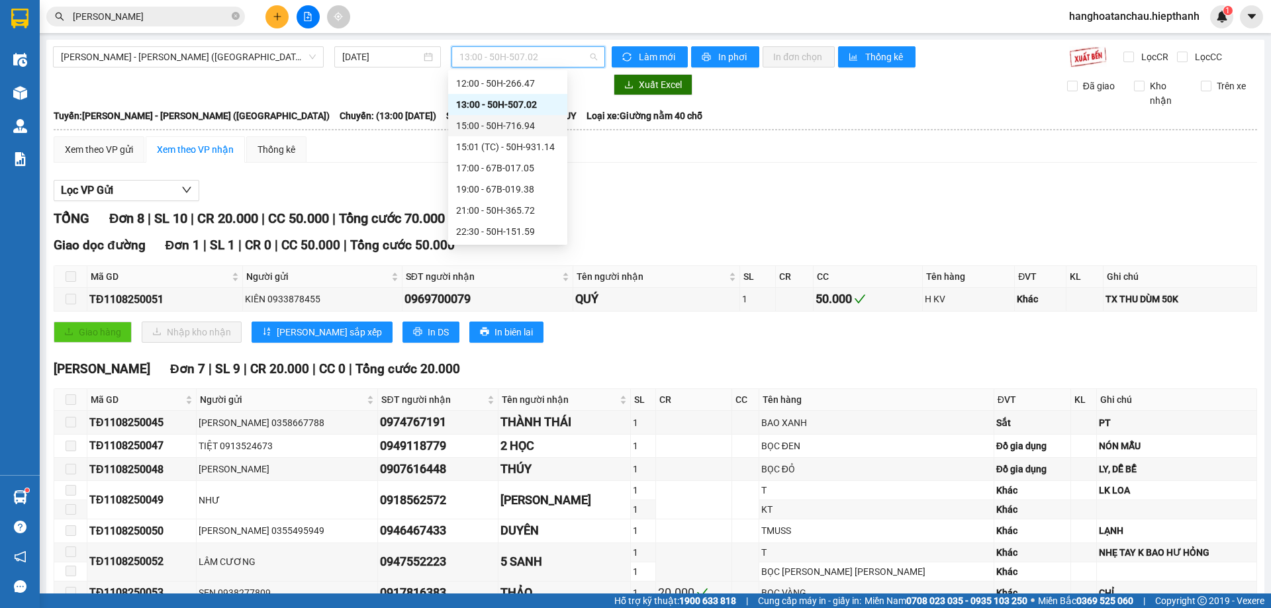
click at [488, 128] on div "15:00 - 50H-716.94" at bounding box center [507, 125] width 103 height 15
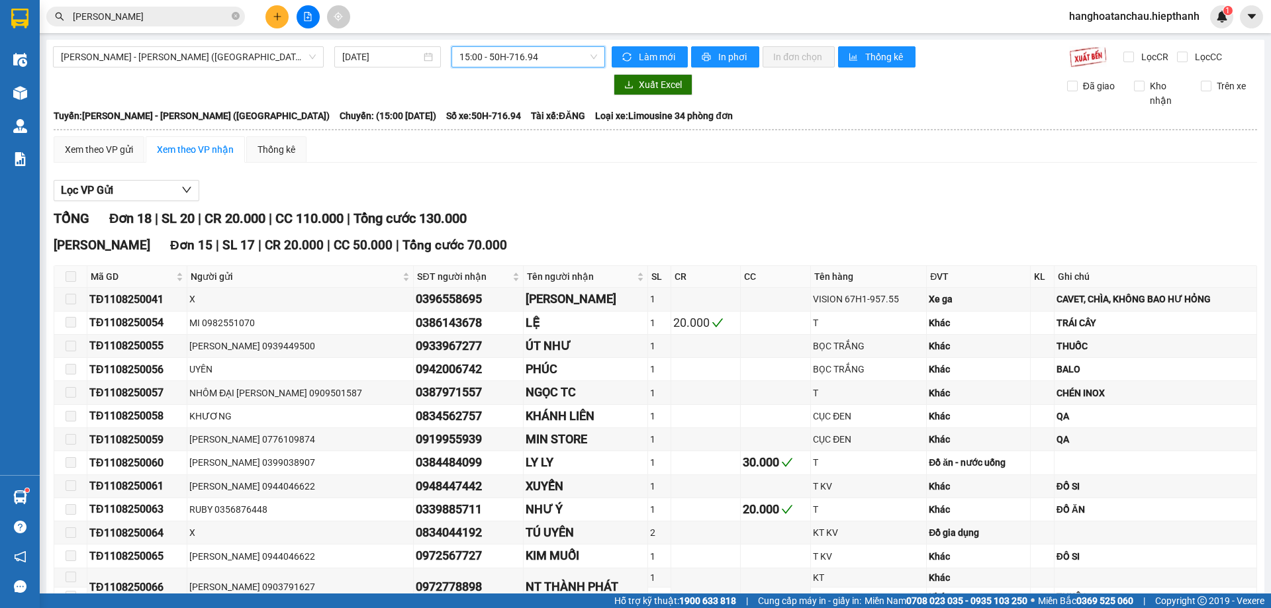
click at [514, 58] on span "15:00 - 50H-716.94" at bounding box center [528, 57] width 138 height 20
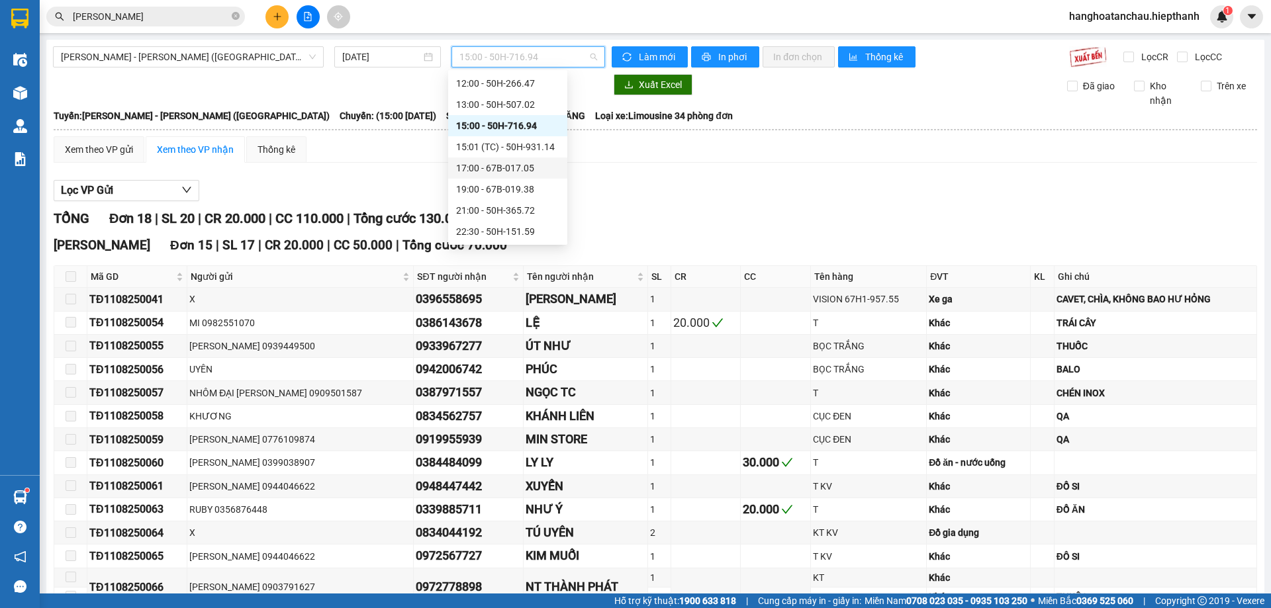
click at [481, 165] on div "17:00 - 67B-017.05" at bounding box center [507, 168] width 103 height 15
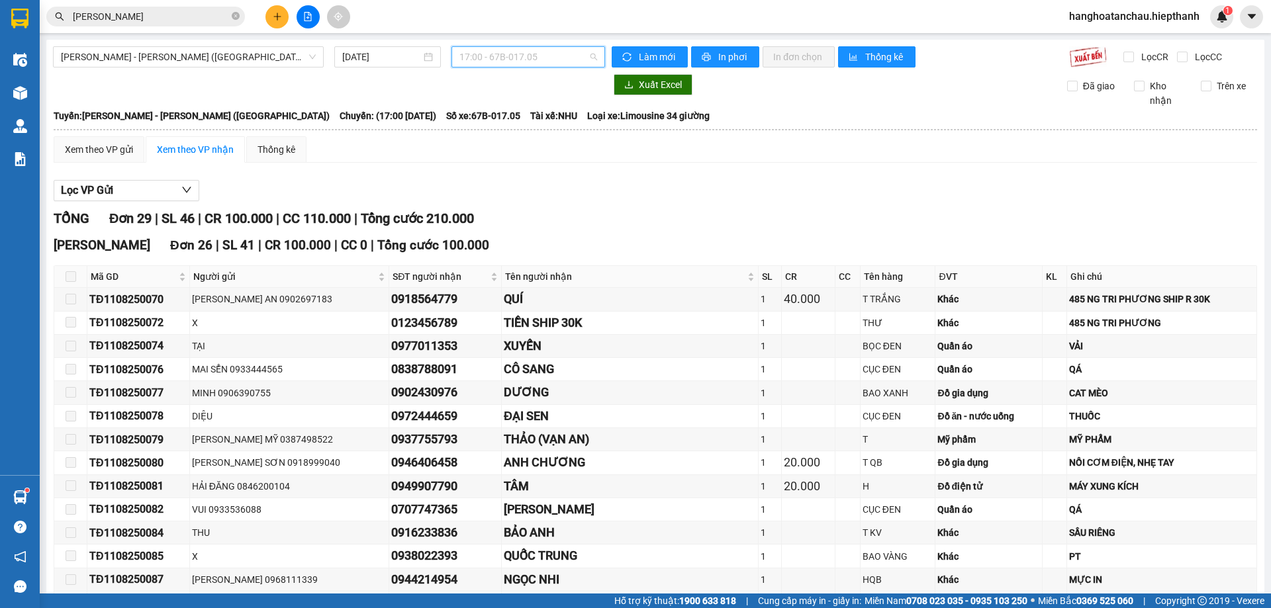
click at [503, 62] on span "17:00 - 67B-017.05" at bounding box center [528, 57] width 138 height 20
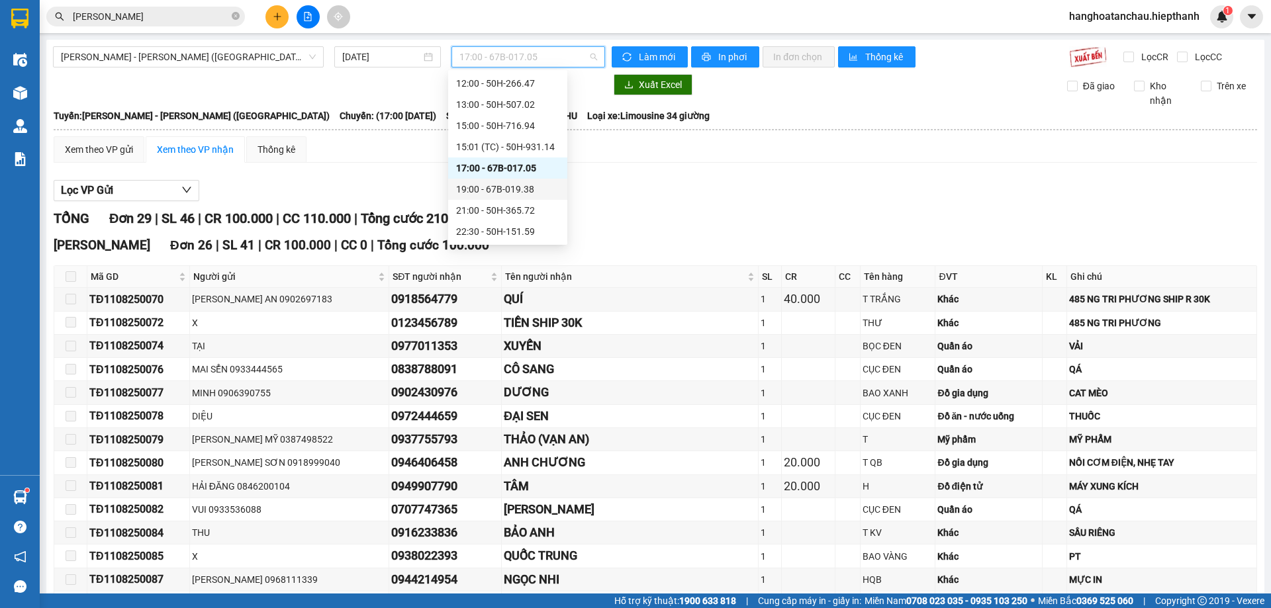
click at [489, 188] on div "19:00 - 67B-019.38" at bounding box center [507, 189] width 103 height 15
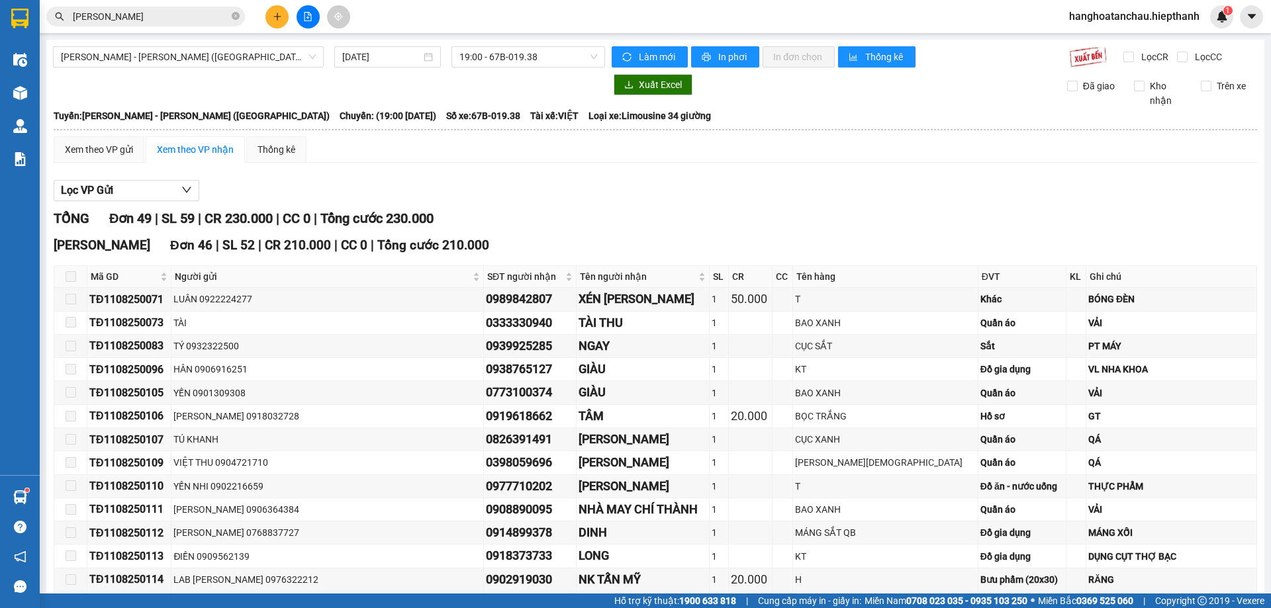
click at [485, 66] on span "19:00 - 67B-019.38" at bounding box center [528, 57] width 138 height 20
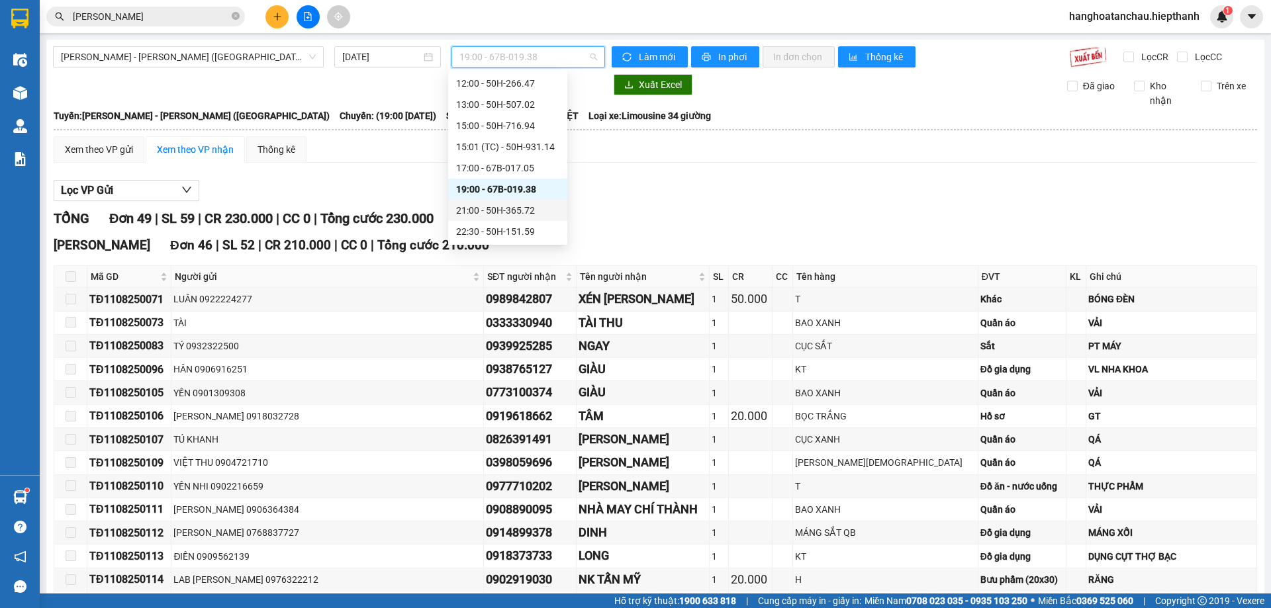
click at [473, 220] on div "21:00 - 50H-365.72" at bounding box center [507, 210] width 119 height 21
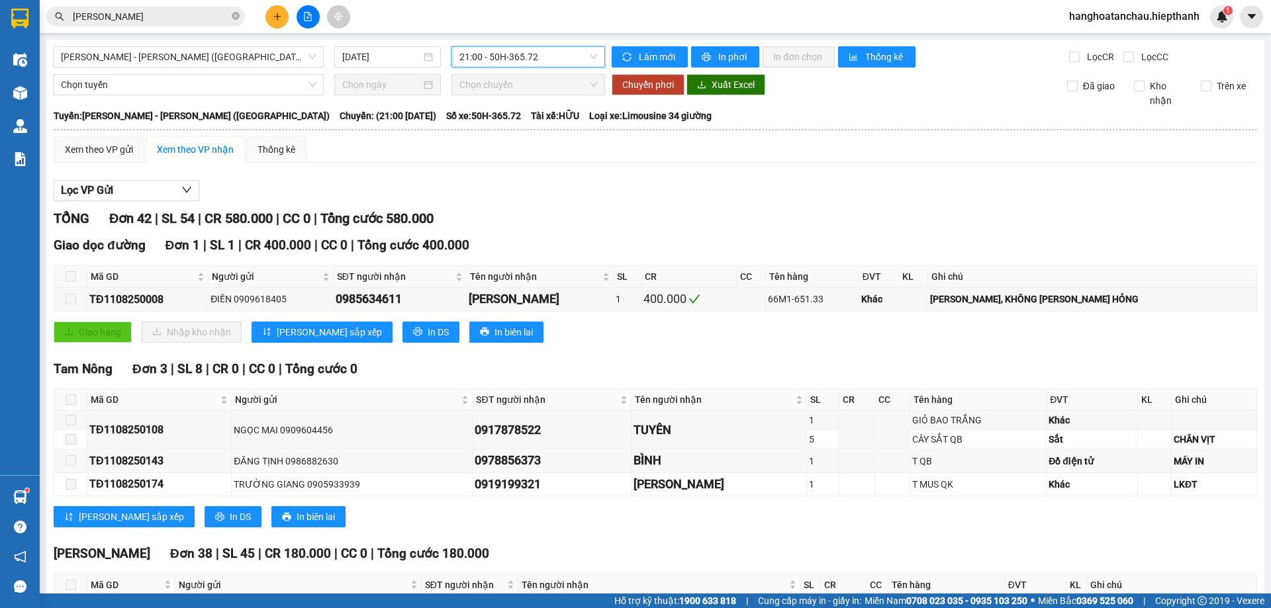
click at [528, 56] on span "21:00 - 50H-365.72" at bounding box center [528, 57] width 138 height 20
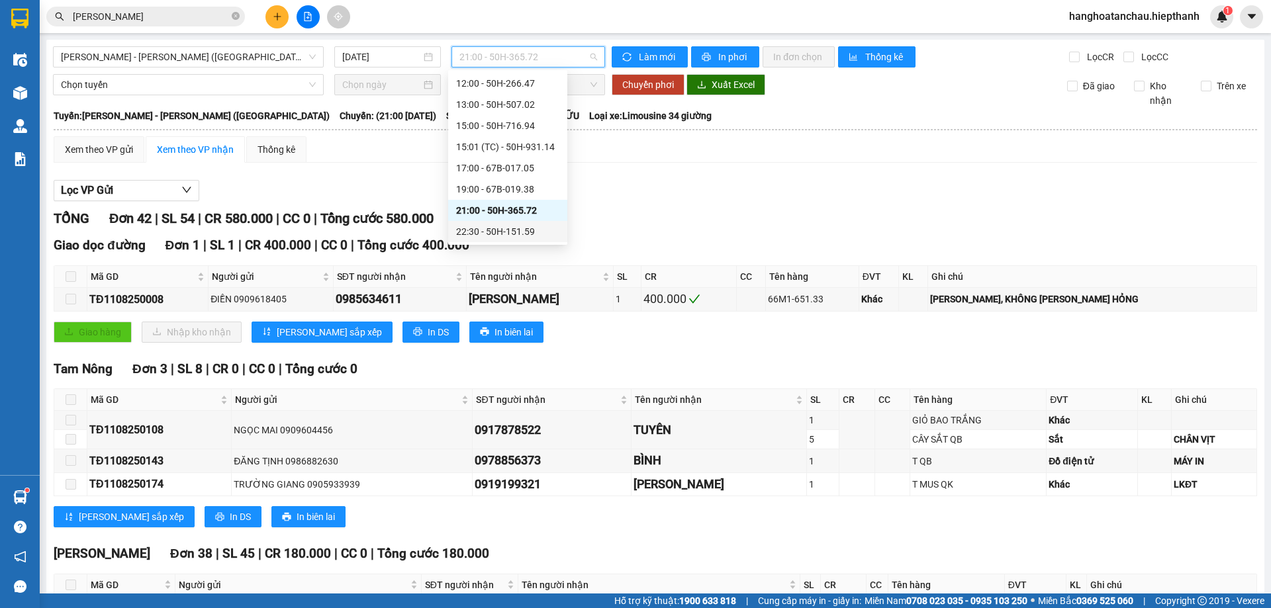
click at [504, 231] on div "22:30 - 50H-151.59" at bounding box center [507, 231] width 103 height 15
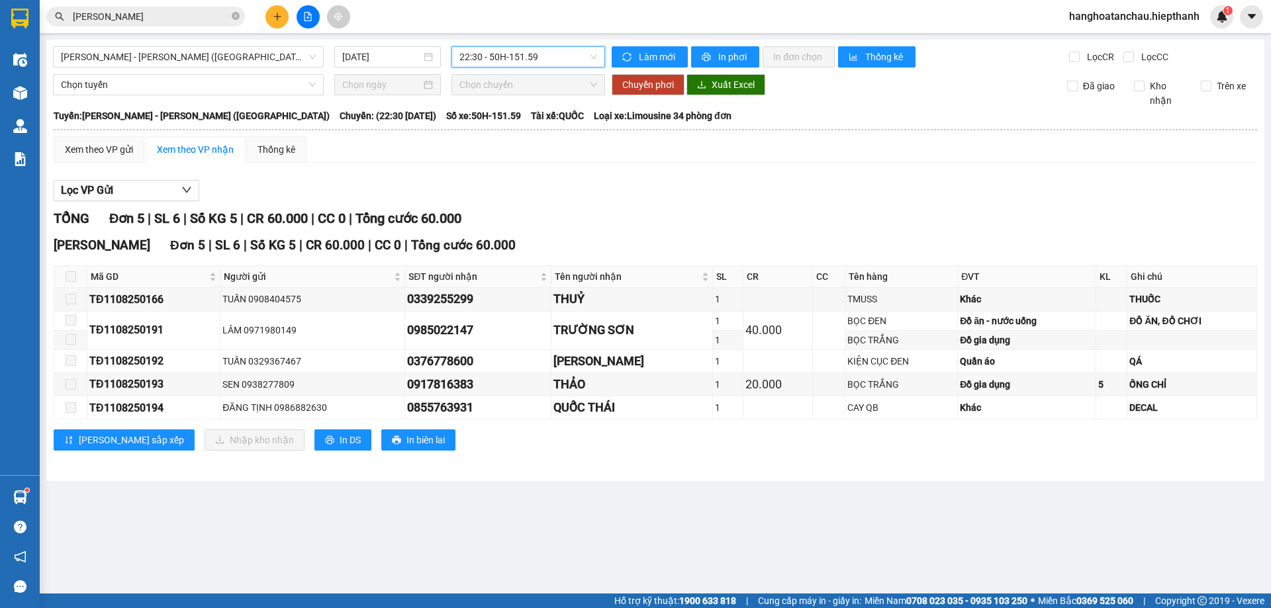
drag, startPoint x: 238, startPoint y: 55, endPoint x: 201, endPoint y: 118, distance: 73.0
click at [230, 62] on span "[PERSON_NAME] - [PERSON_NAME] ([GEOGRAPHIC_DATA])" at bounding box center [188, 57] width 255 height 20
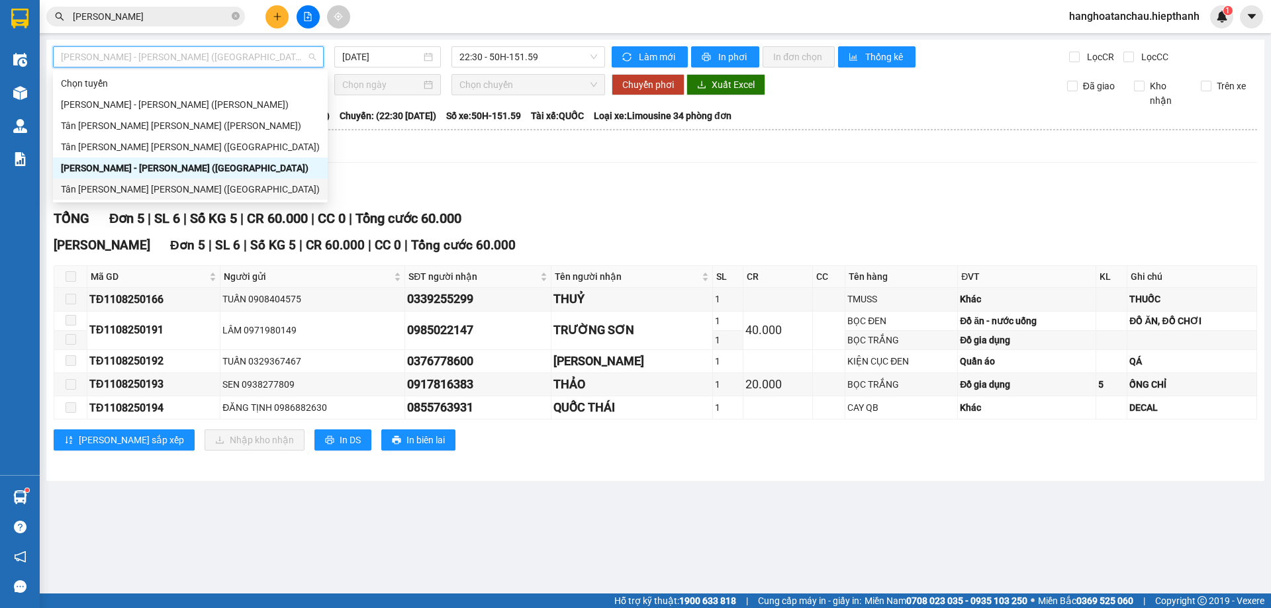
click at [175, 184] on div "Tân [PERSON_NAME] [PERSON_NAME] ([GEOGRAPHIC_DATA])" at bounding box center [190, 189] width 259 height 15
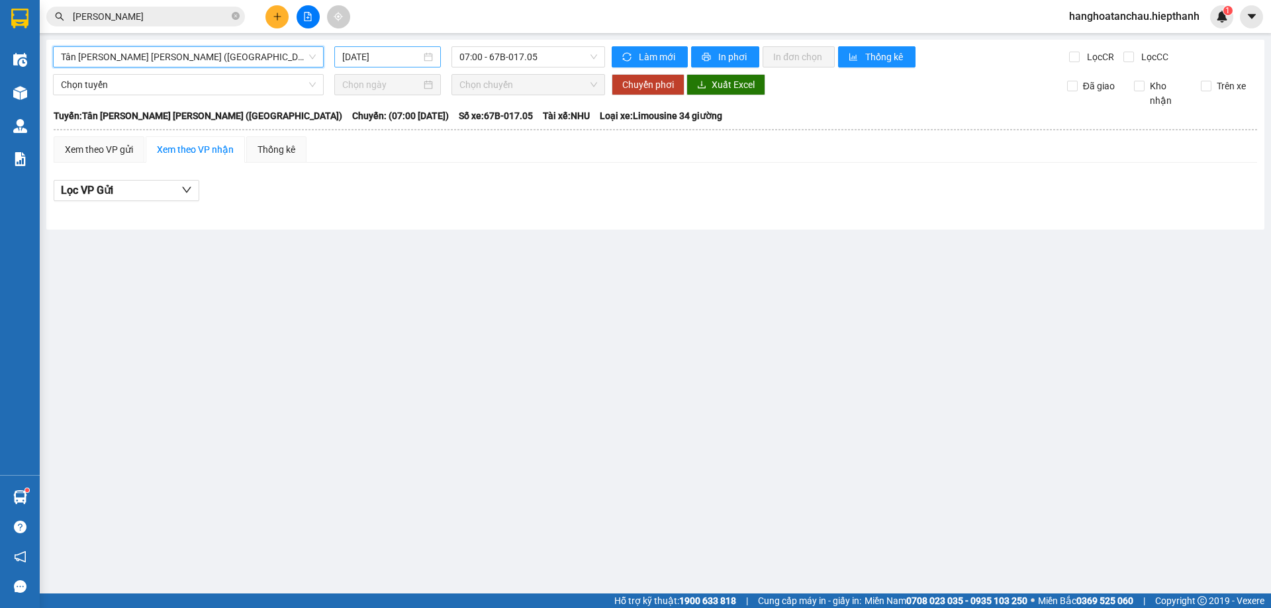
click at [372, 62] on input "12/08/2025" at bounding box center [381, 57] width 79 height 15
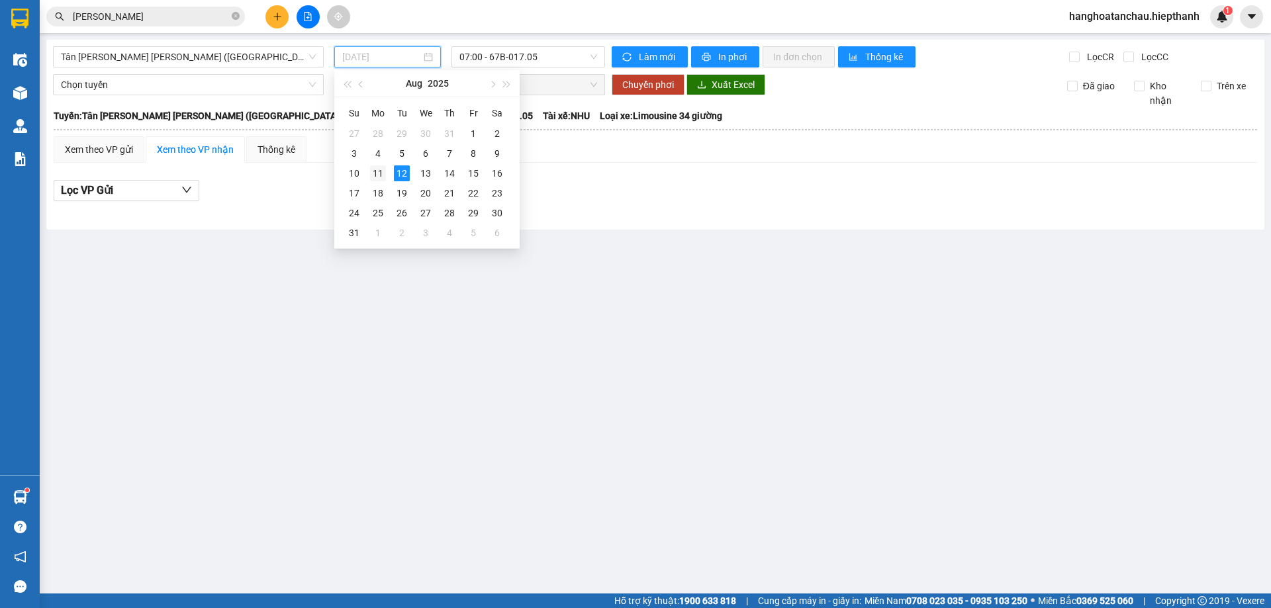
click at [385, 171] on div "11" at bounding box center [378, 173] width 16 height 16
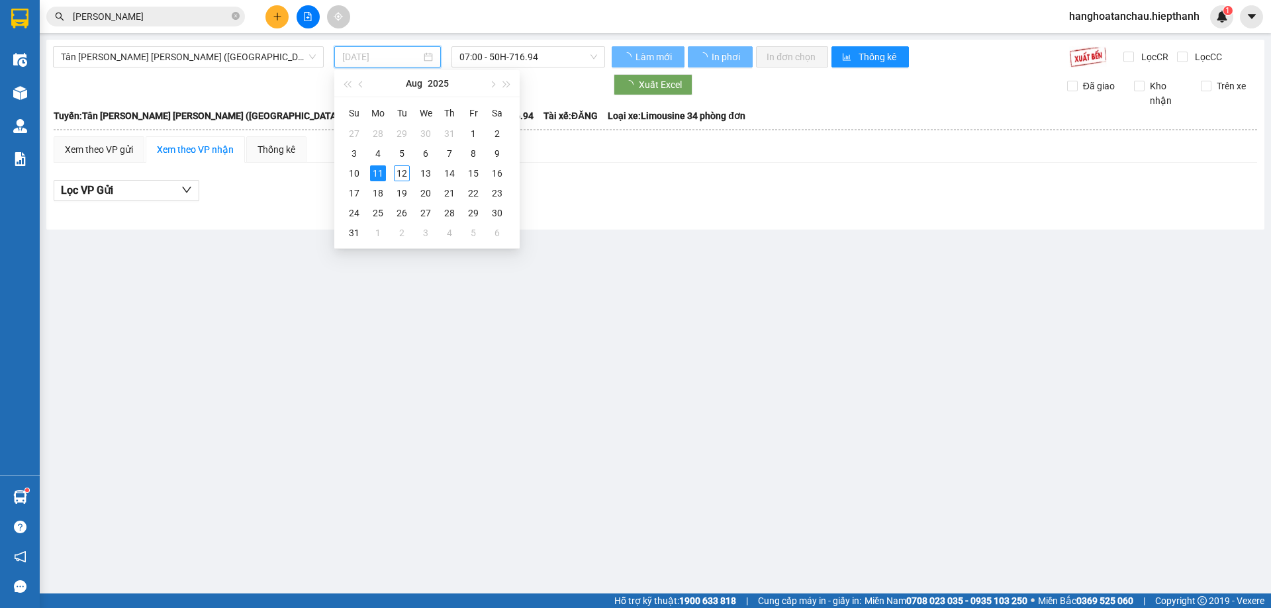
type input "[DATE]"
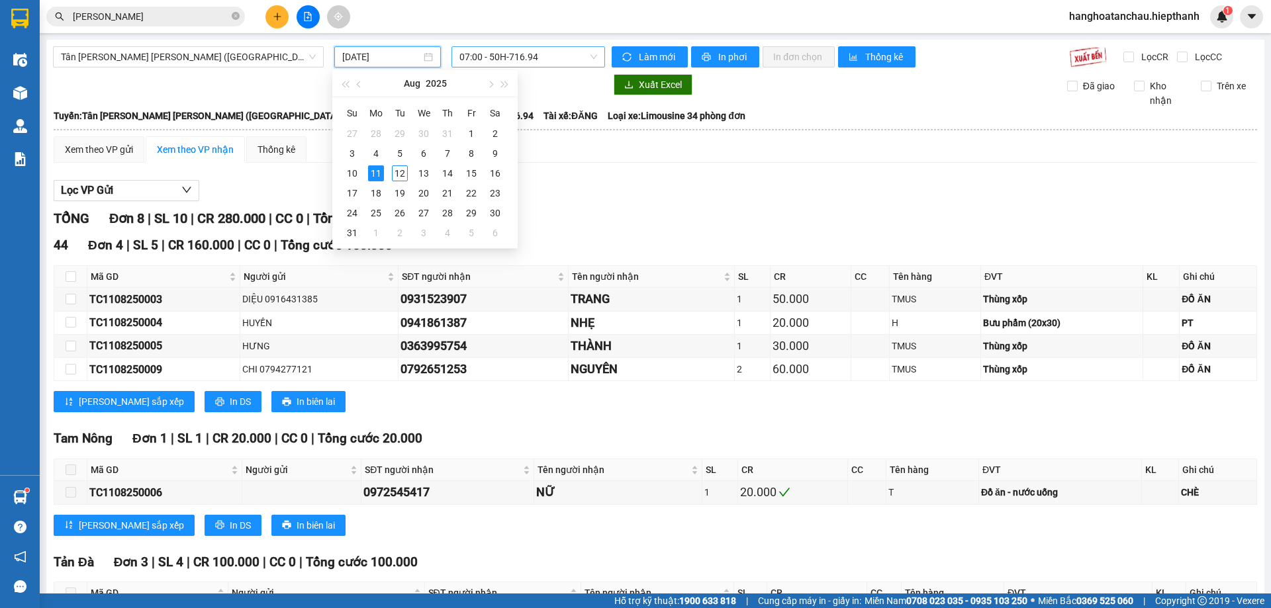
click at [485, 58] on span "07:00 - 50H-716.94" at bounding box center [528, 57] width 138 height 20
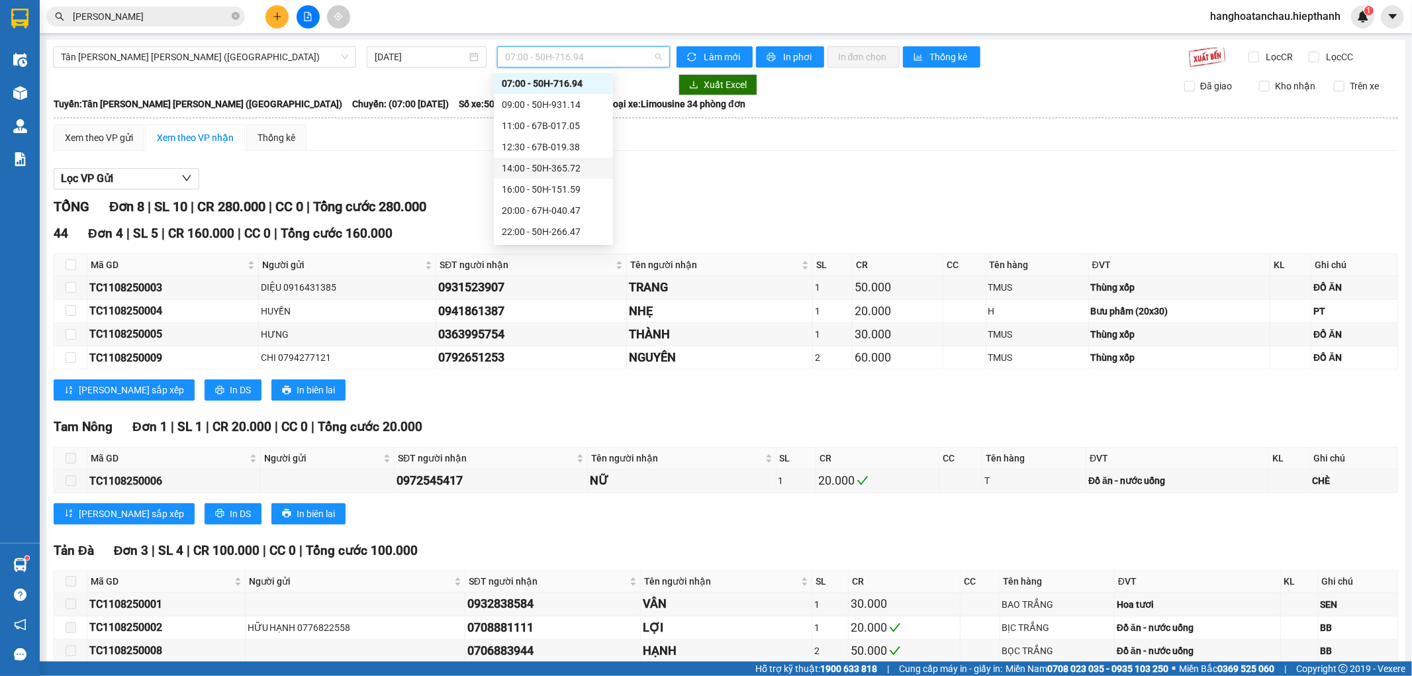
scroll to position [85, 0]
click at [524, 169] on div "22:00 - 50H-266.47" at bounding box center [553, 168] width 103 height 15
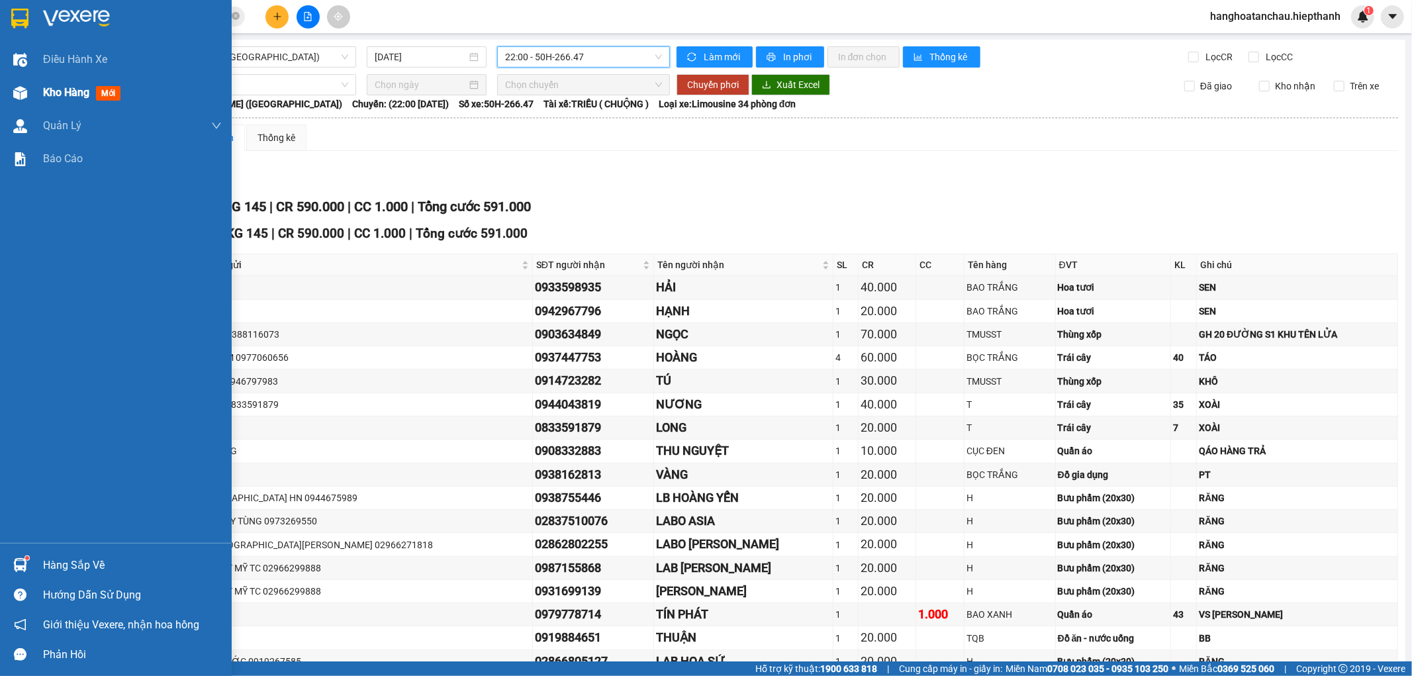
click at [17, 98] on img at bounding box center [20, 93] width 14 height 14
click at [45, 80] on div "Kho hàng mới" at bounding box center [132, 92] width 179 height 33
click at [54, 87] on span "Kho hàng" at bounding box center [66, 92] width 46 height 13
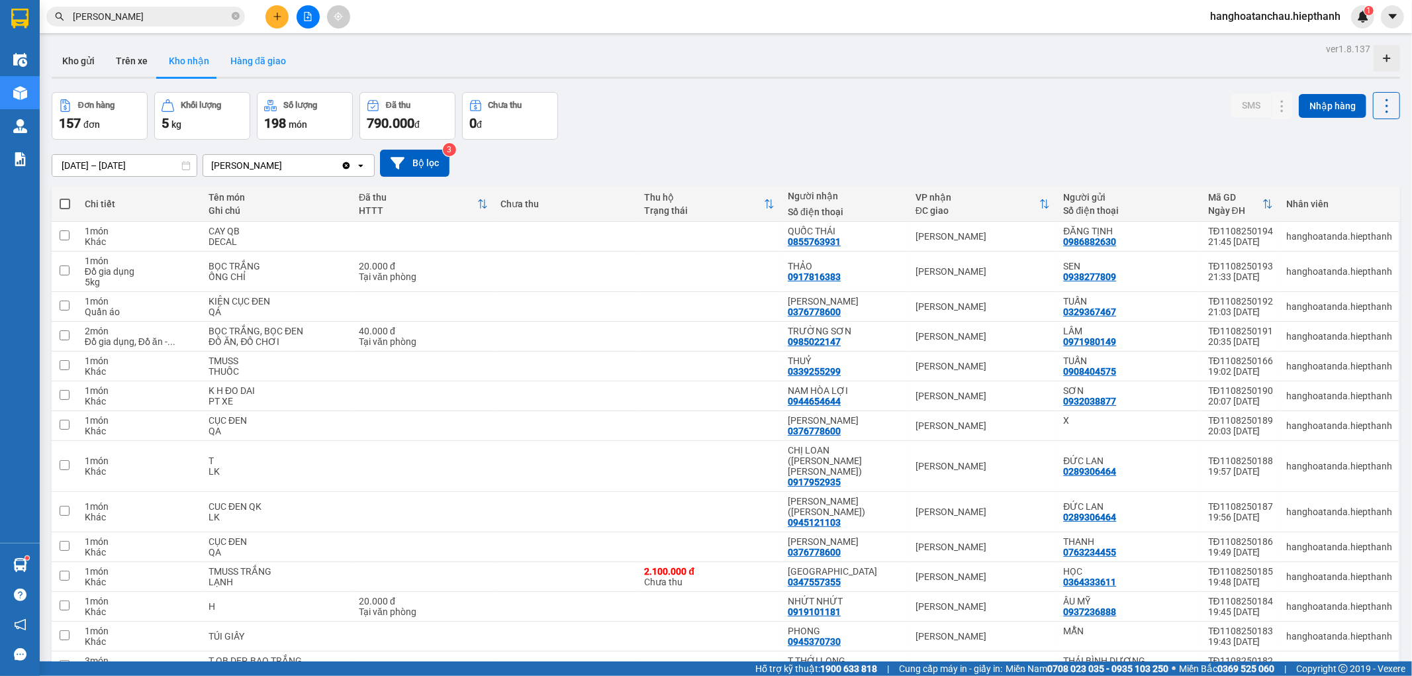
click at [281, 62] on button "Hàng đã giao" at bounding box center [258, 61] width 77 height 32
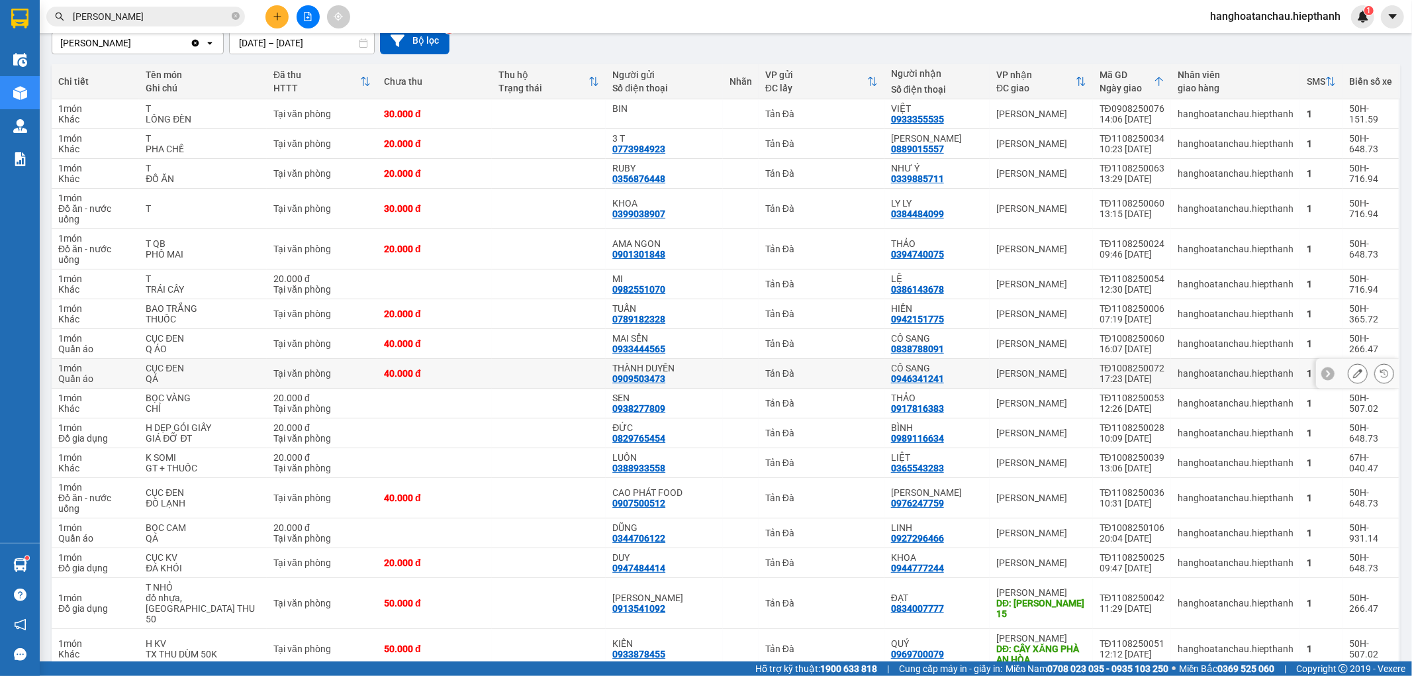
scroll to position [222, 0]
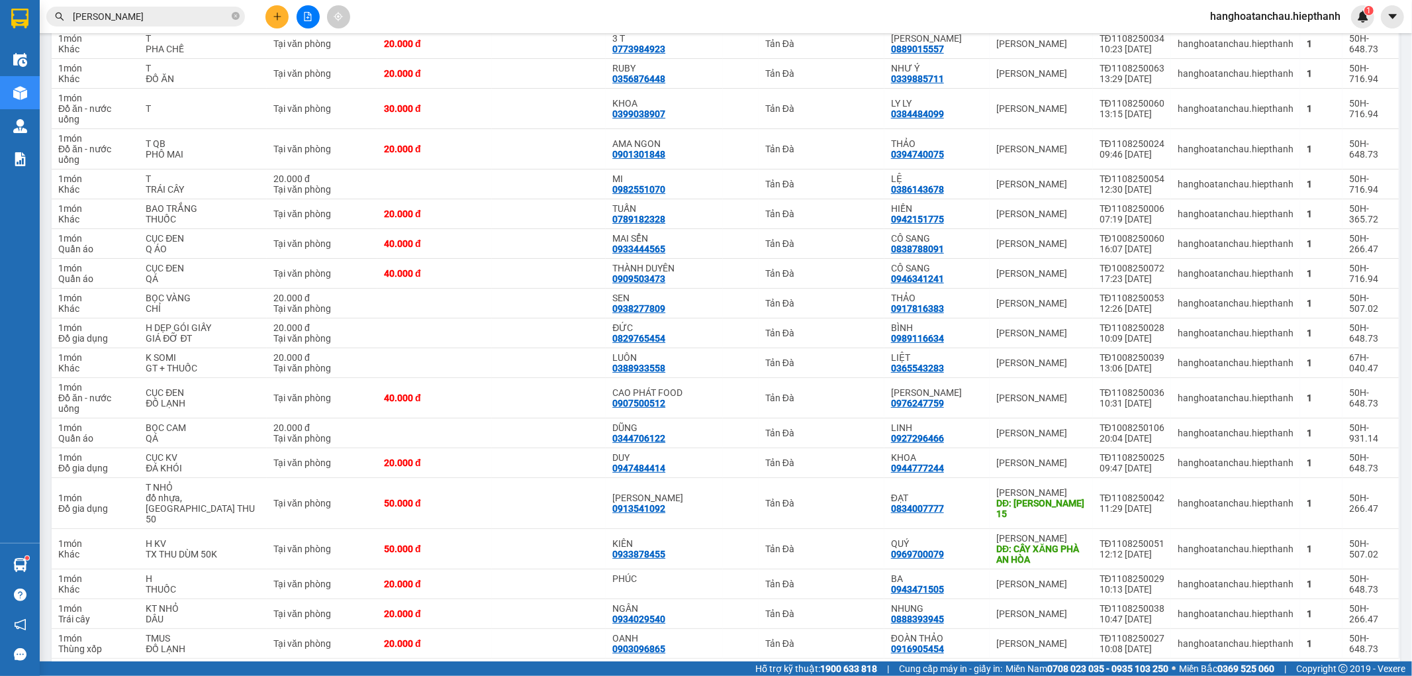
click at [1270, 608] on div "20 / trang" at bounding box center [1344, 679] width 41 height 13
click at [1270, 501] on span "10 / trang" at bounding box center [1336, 504] width 42 height 13
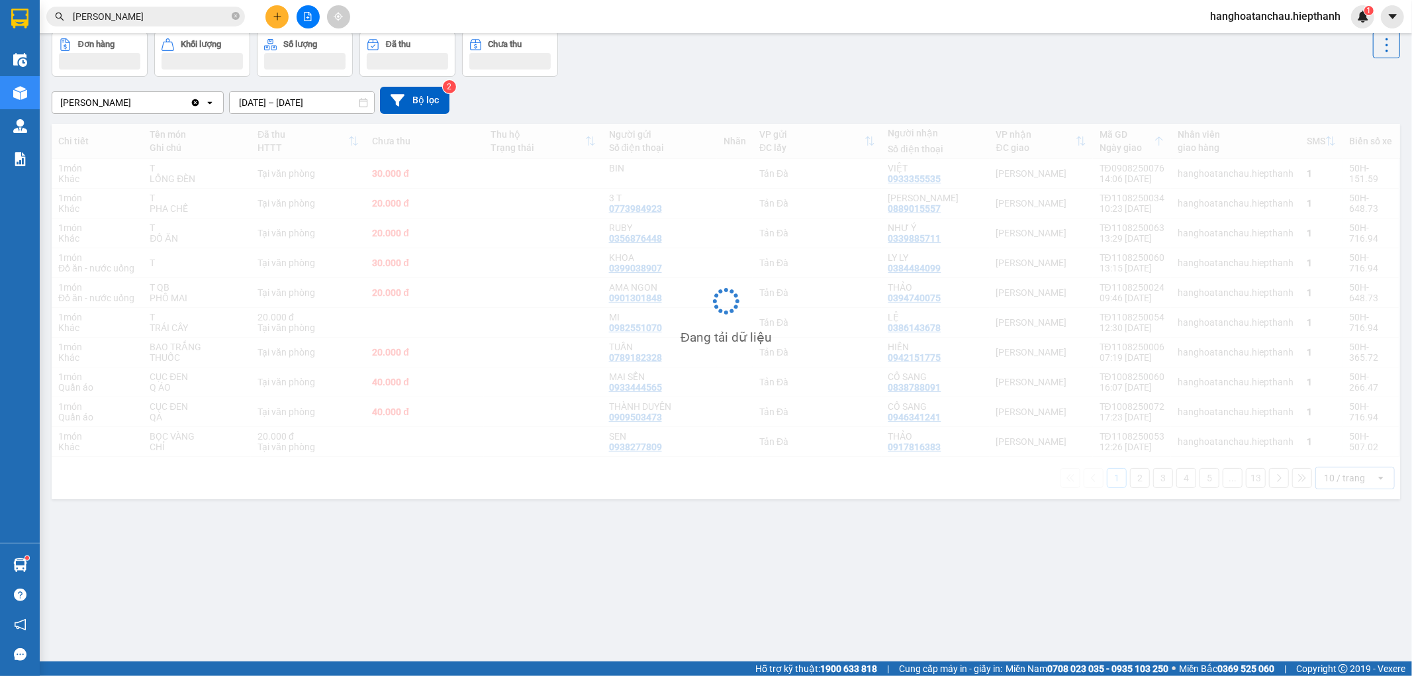
scroll to position [61, 0]
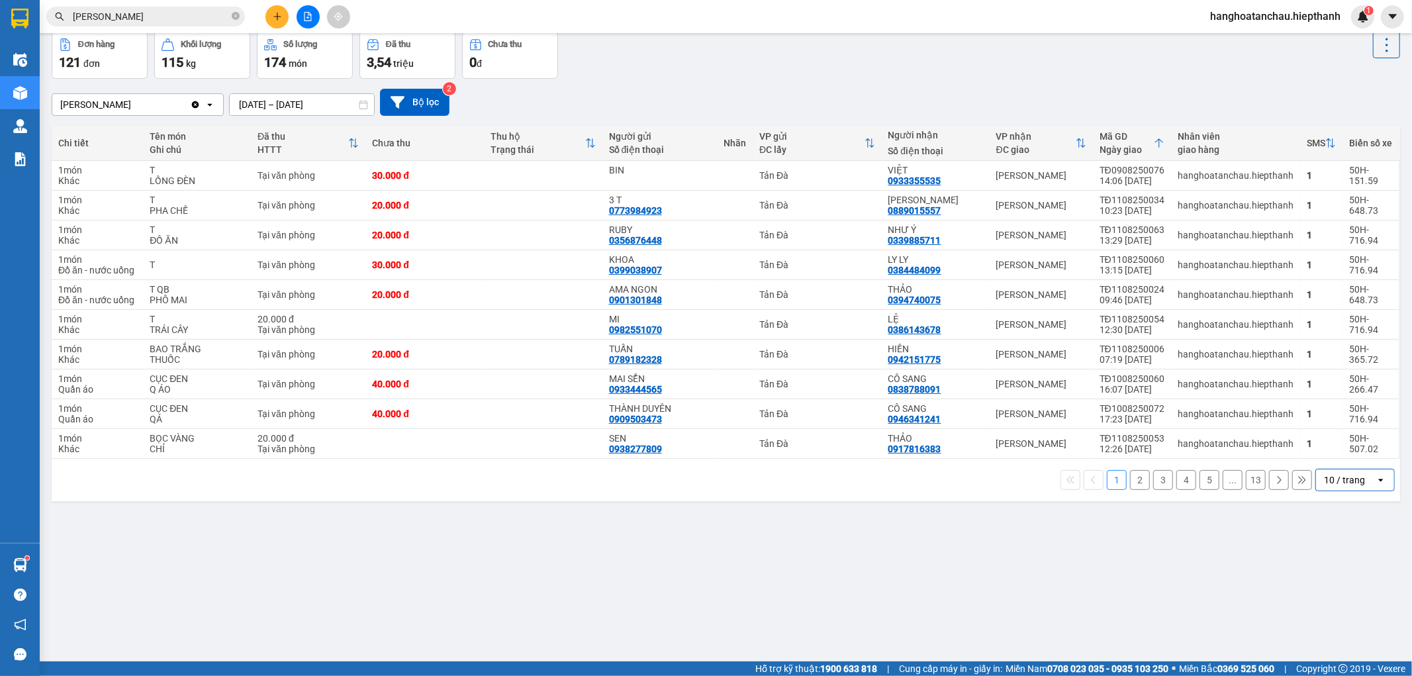
click at [1131, 481] on button "2" at bounding box center [1140, 480] width 20 height 20
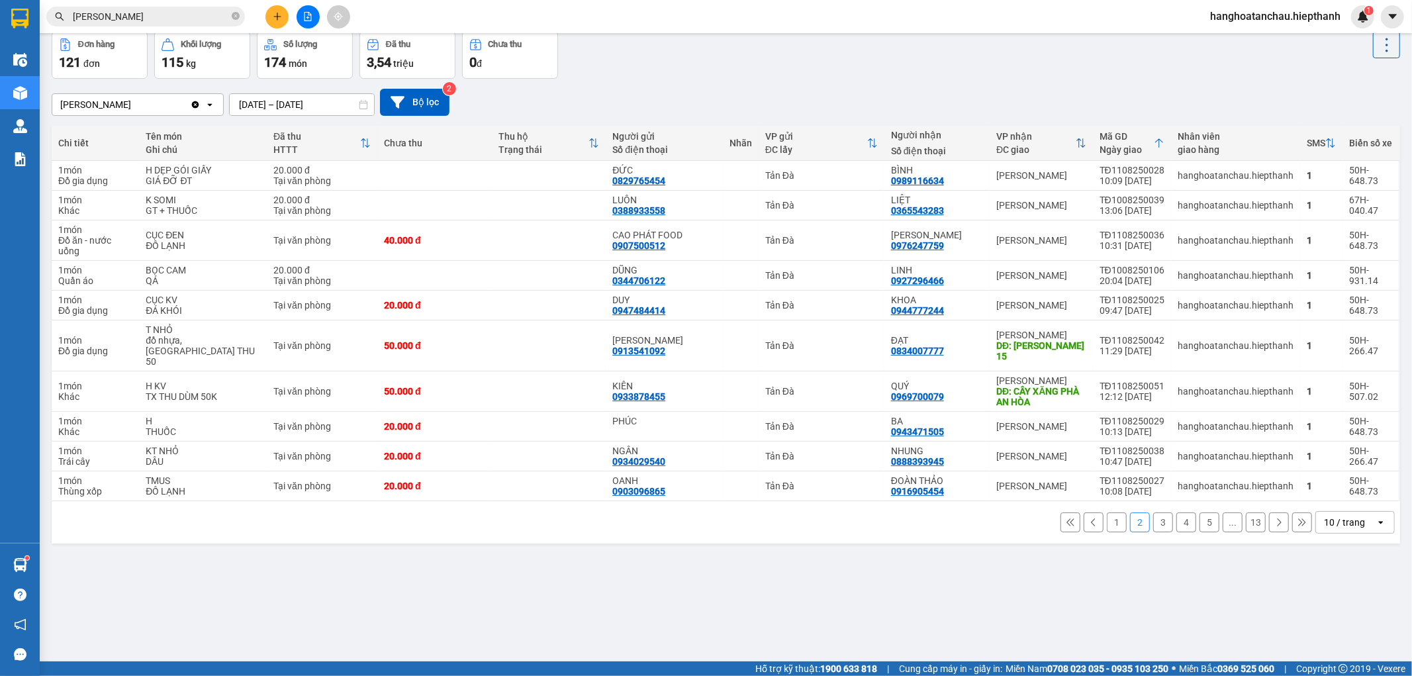
click at [1109, 512] on button "1" at bounding box center [1117, 522] width 20 height 20
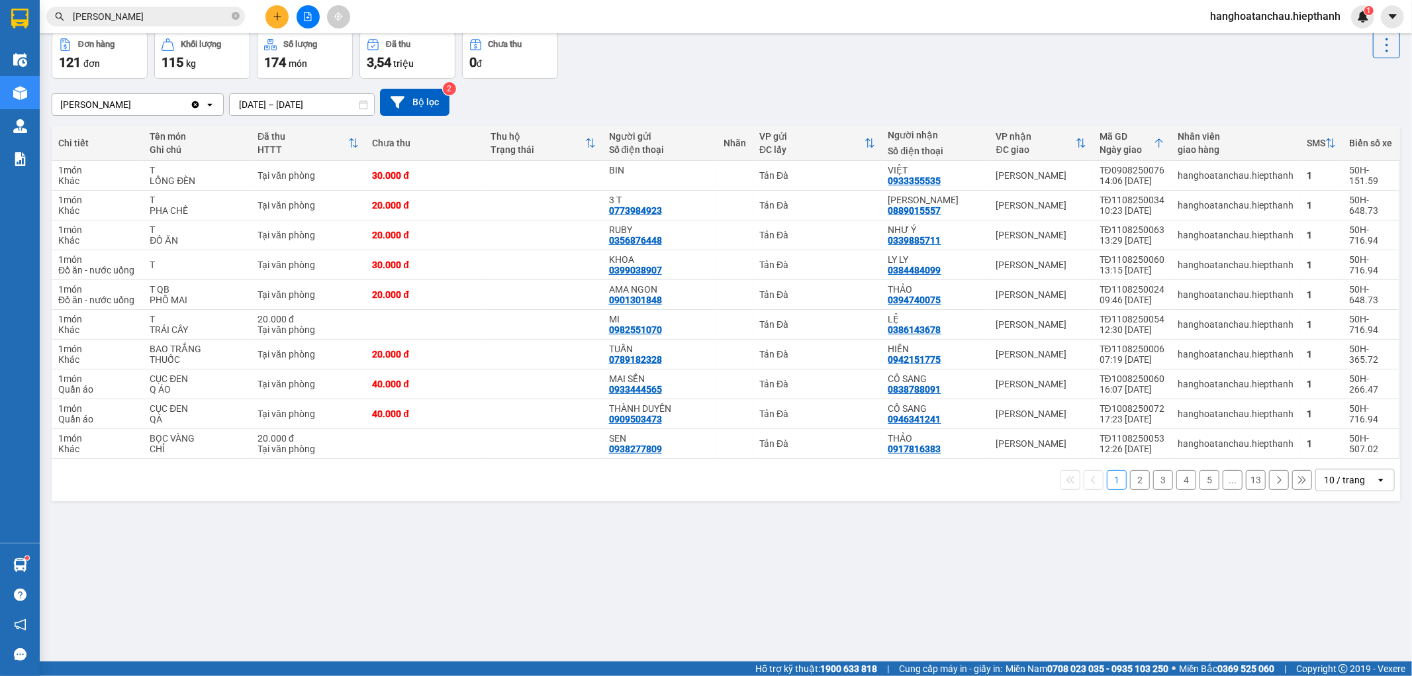
click at [1130, 485] on button "2" at bounding box center [1140, 480] width 20 height 20
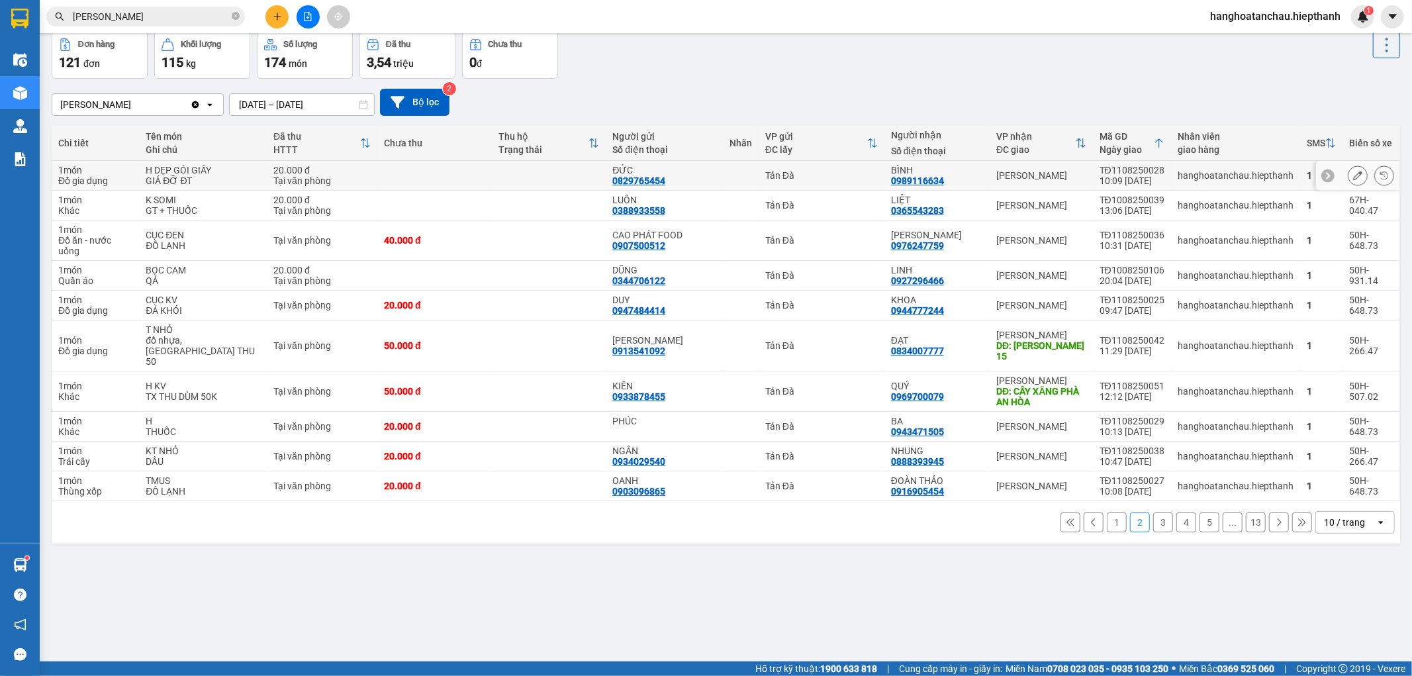
scroll to position [0, 0]
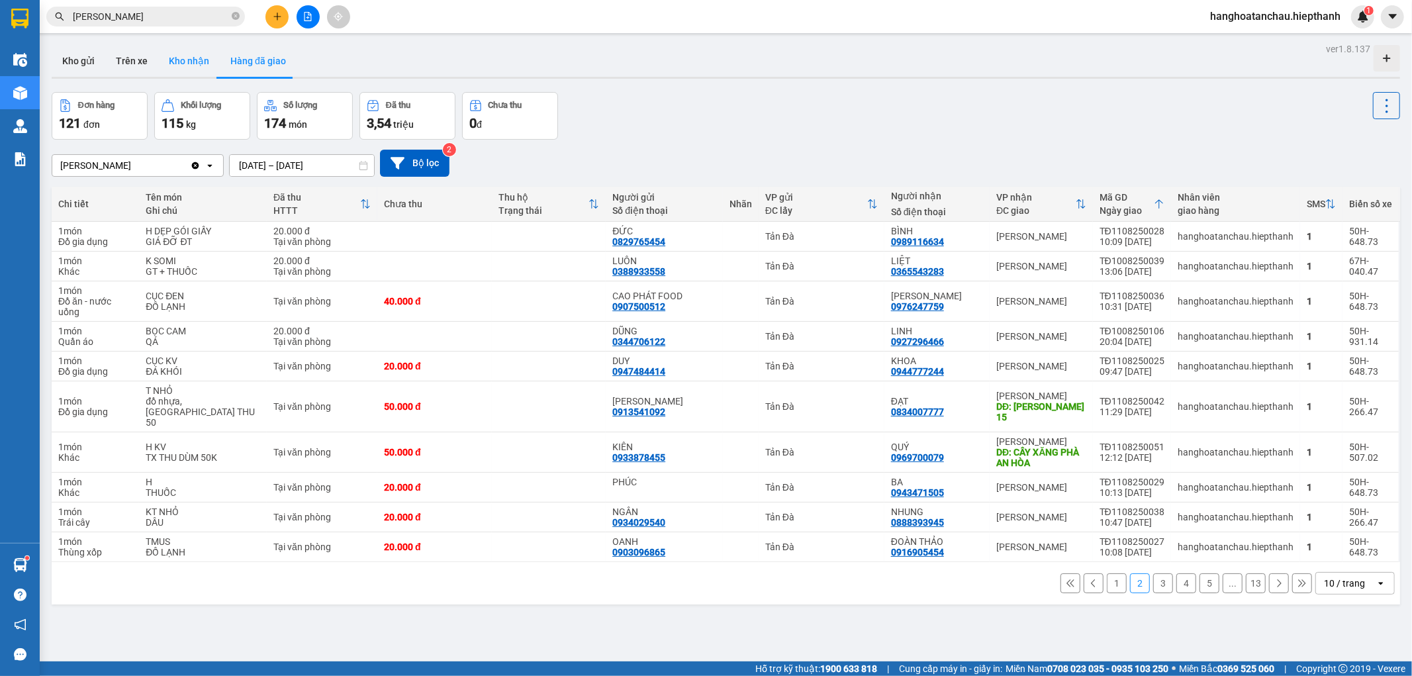
click at [199, 56] on button "Kho nhận" at bounding box center [189, 61] width 62 height 32
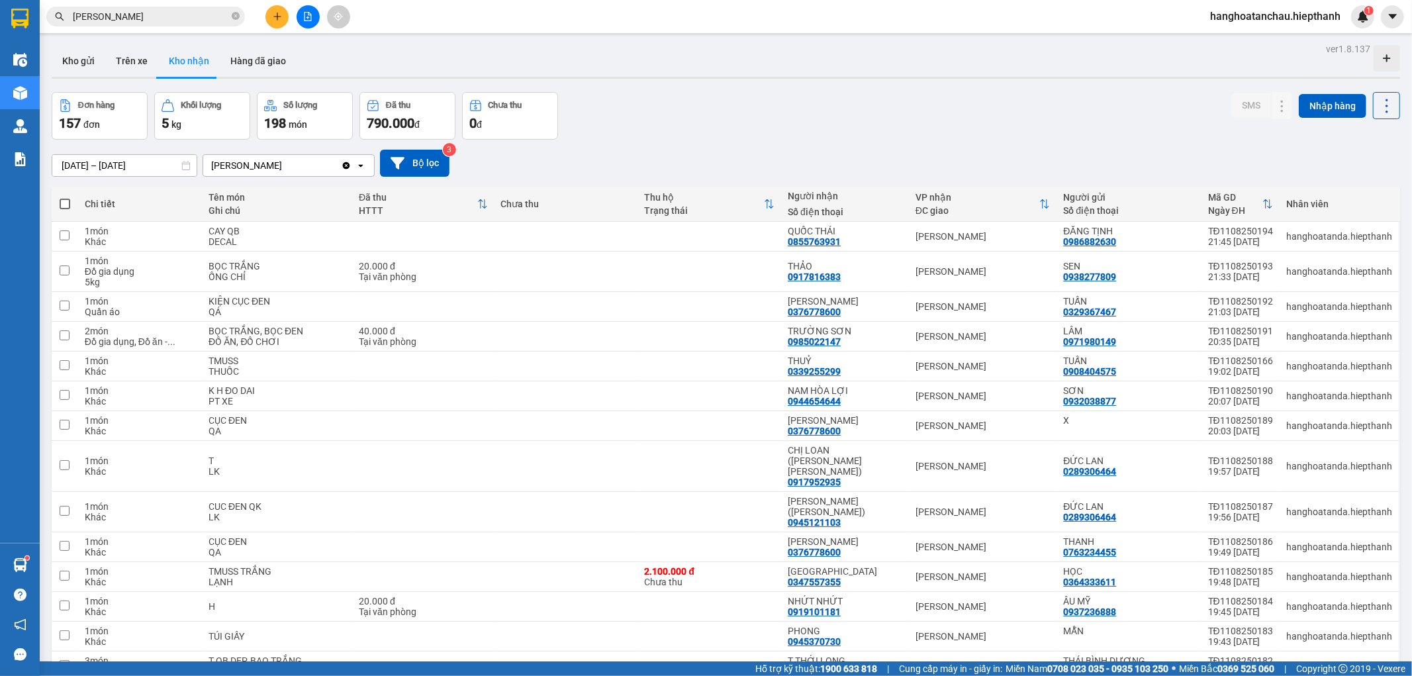
click at [124, 163] on input "10/08/2025 – 12/08/2025" at bounding box center [124, 165] width 144 height 21
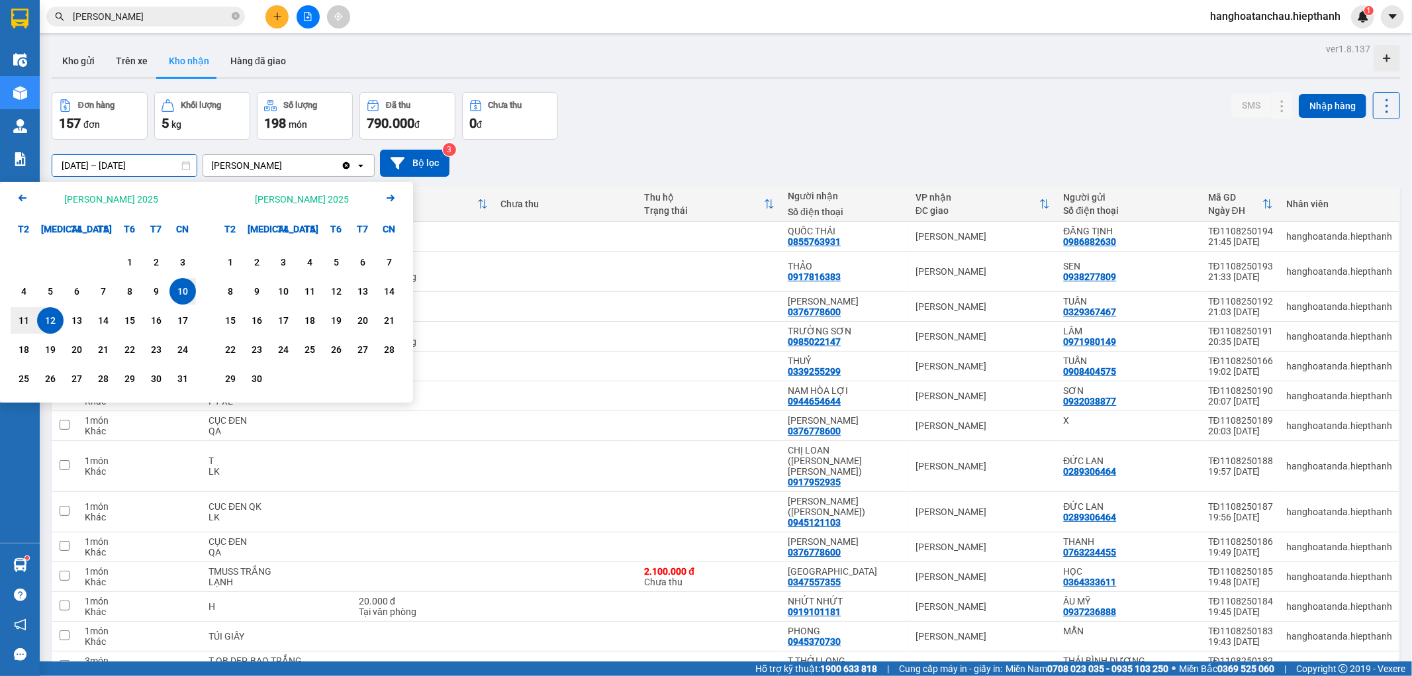
click at [23, 201] on icon "Arrow Left" at bounding box center [23, 198] width 16 height 16
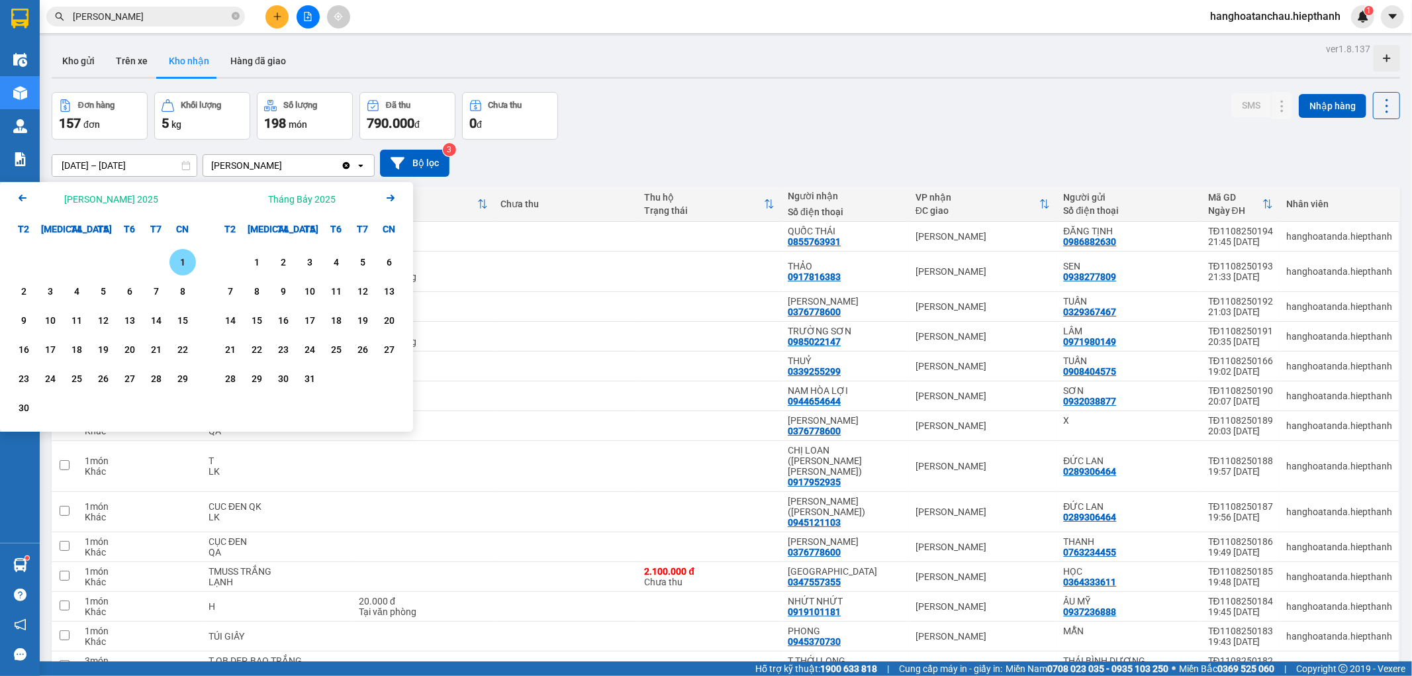
click at [23, 201] on icon "Arrow Left" at bounding box center [23, 198] width 16 height 16
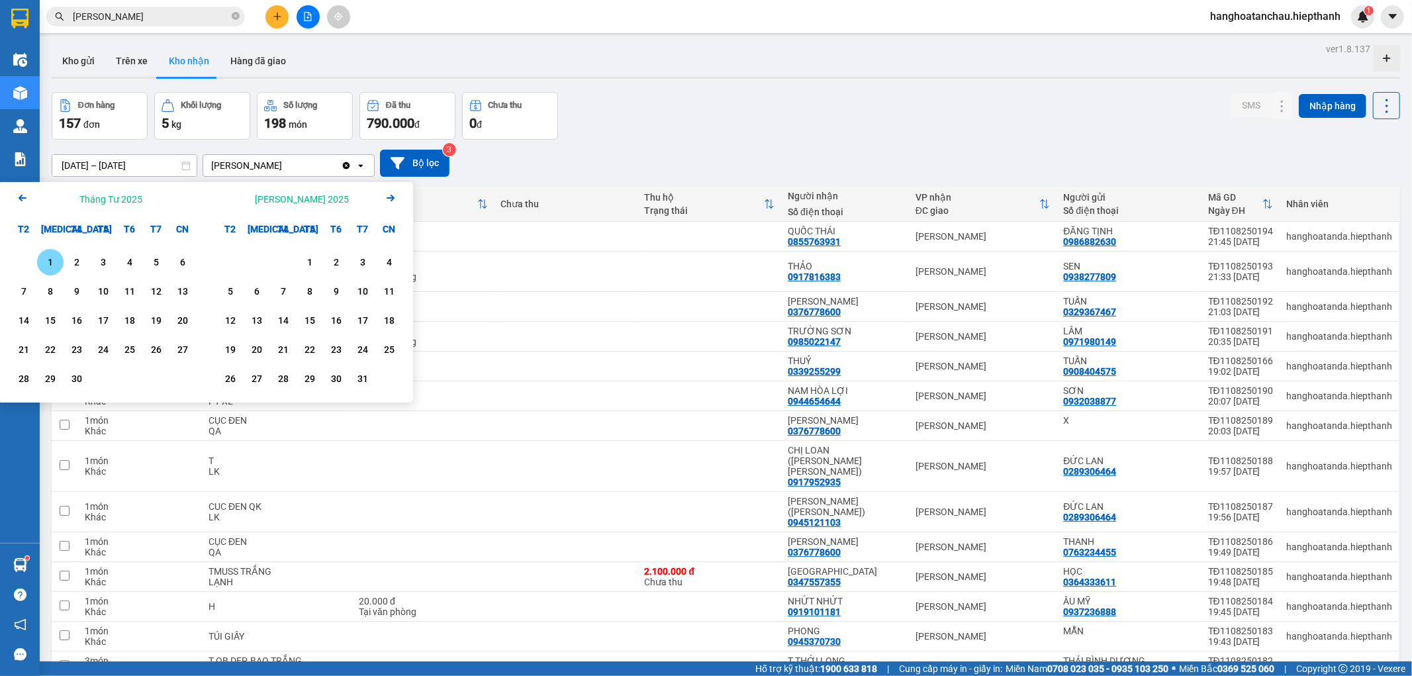
click at [23, 201] on icon "Arrow Left" at bounding box center [23, 198] width 16 height 16
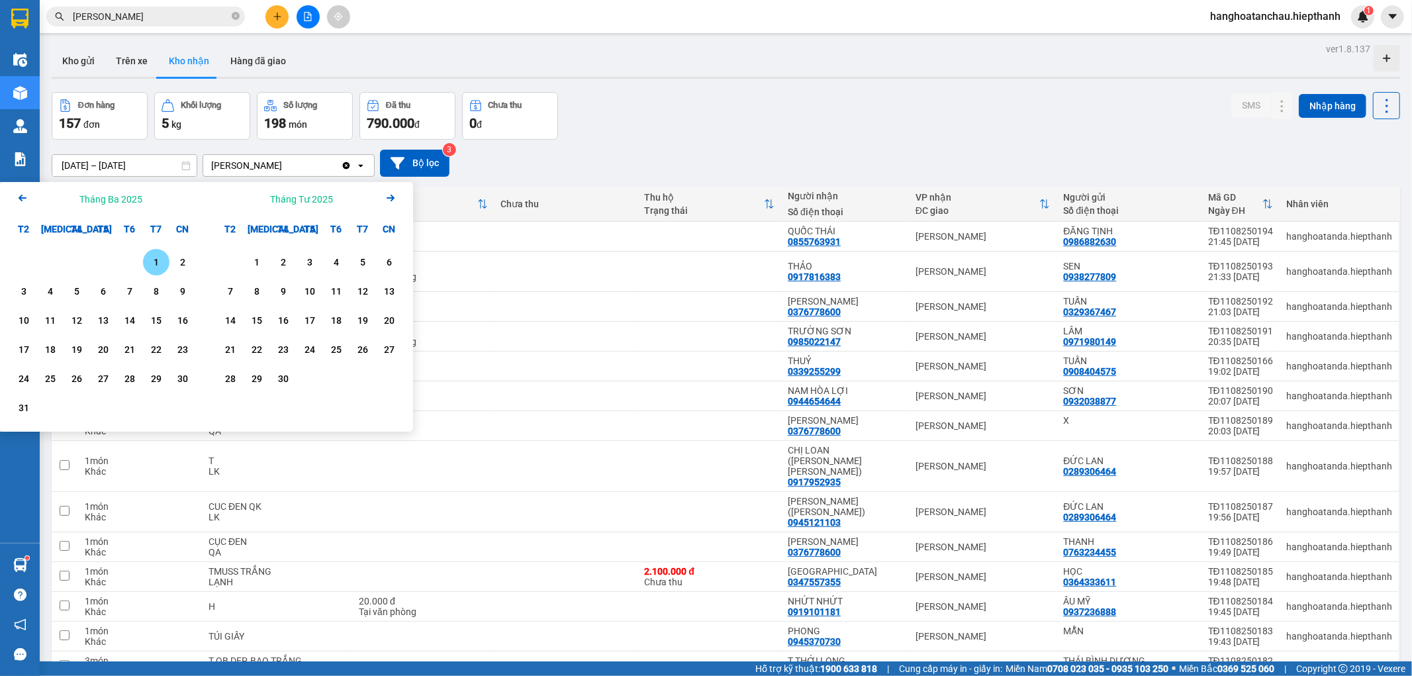
click at [23, 201] on icon "Arrow Left" at bounding box center [23, 198] width 16 height 16
click at [68, 261] on div "1" at bounding box center [77, 262] width 19 height 16
click at [389, 195] on icon "Arrow Right" at bounding box center [391, 198] width 16 height 16
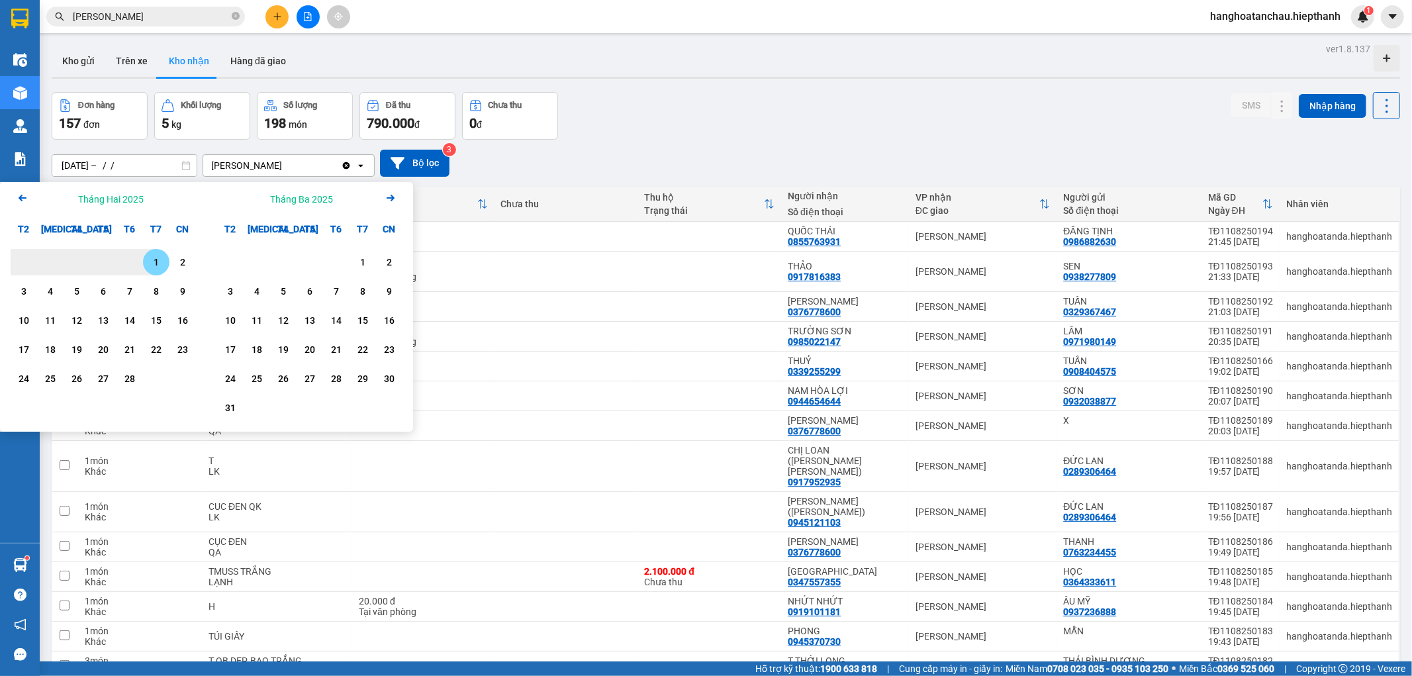
click at [389, 195] on icon "Arrow Right" at bounding box center [391, 198] width 16 height 16
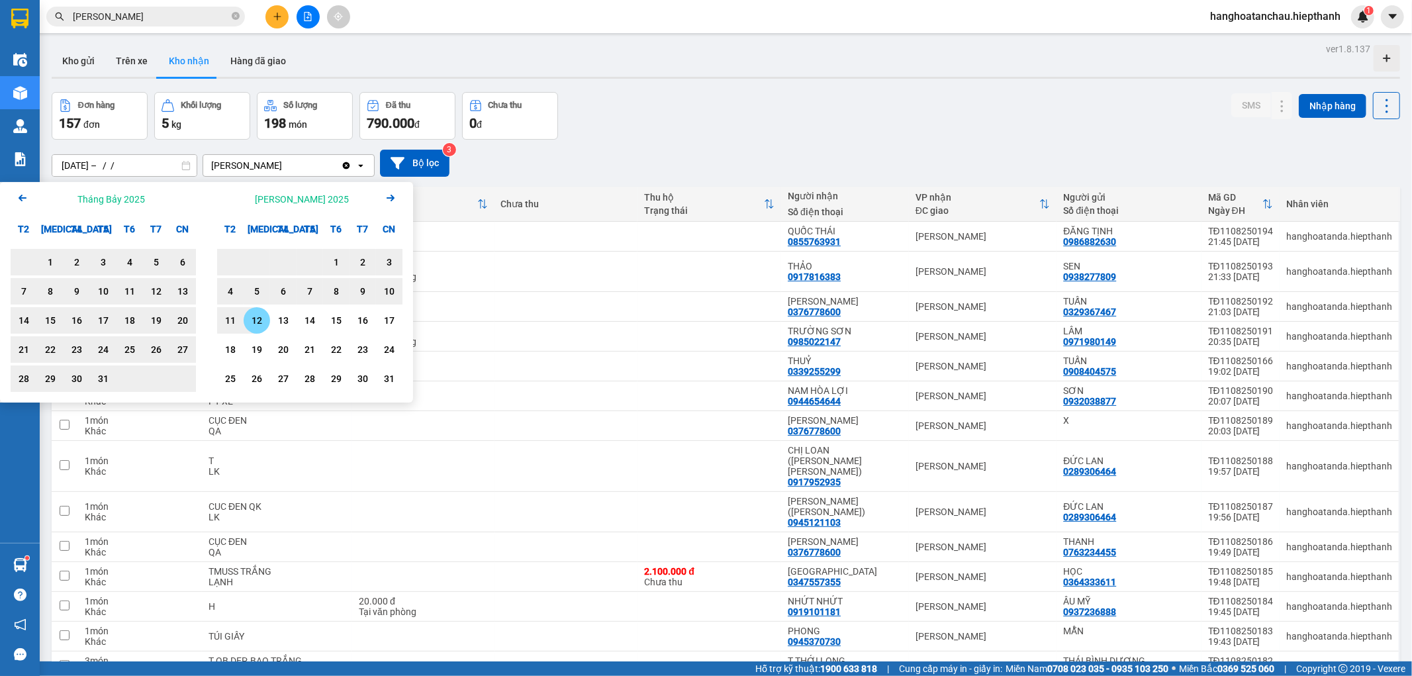
click at [256, 324] on div "12" at bounding box center [257, 320] width 19 height 16
type input "[DATE] – [DATE]"
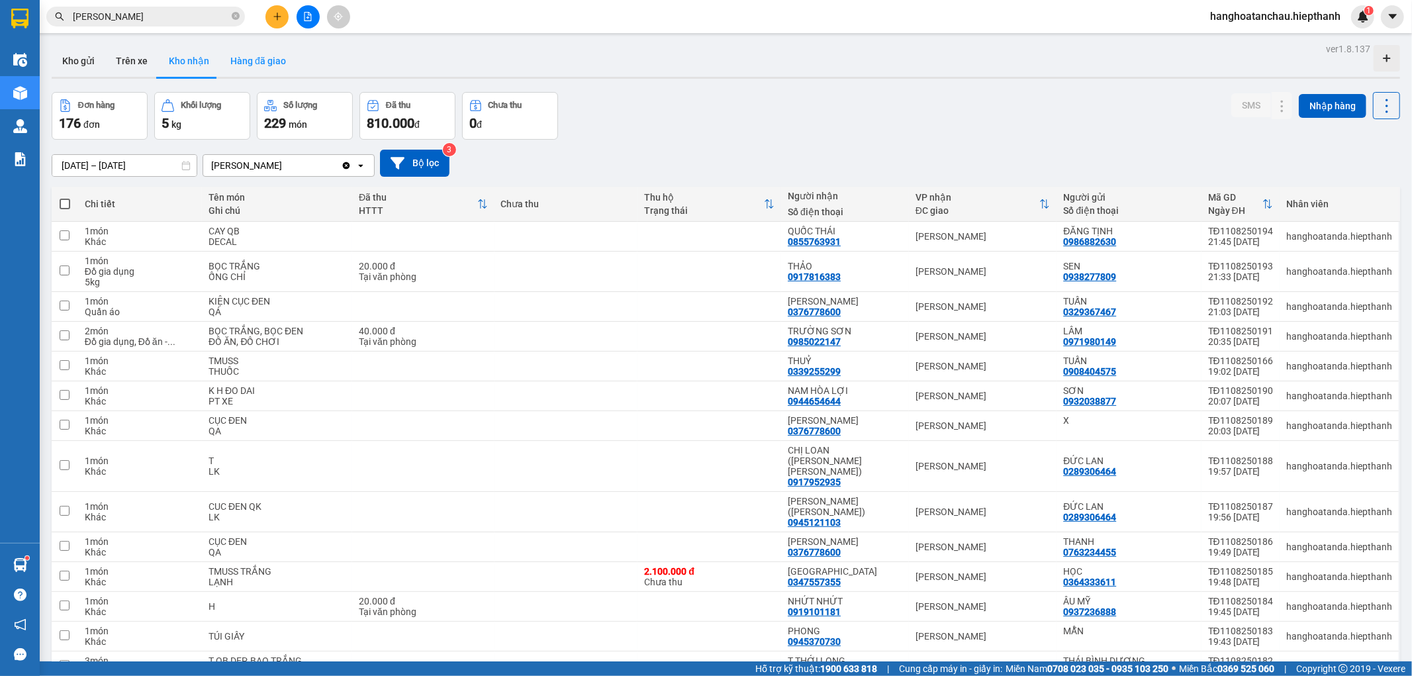
click at [283, 68] on button "Hàng đã giao" at bounding box center [258, 61] width 77 height 32
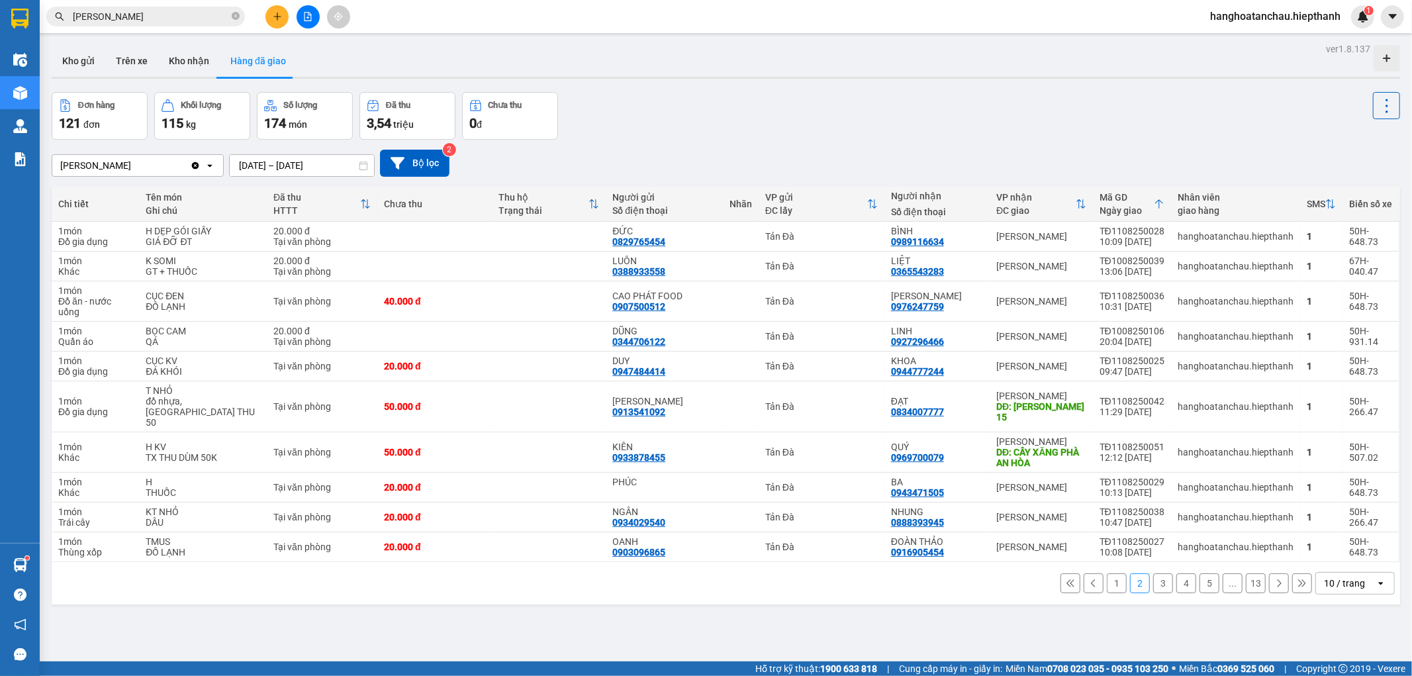
click at [1107, 573] on button "1" at bounding box center [1117, 583] width 20 height 20
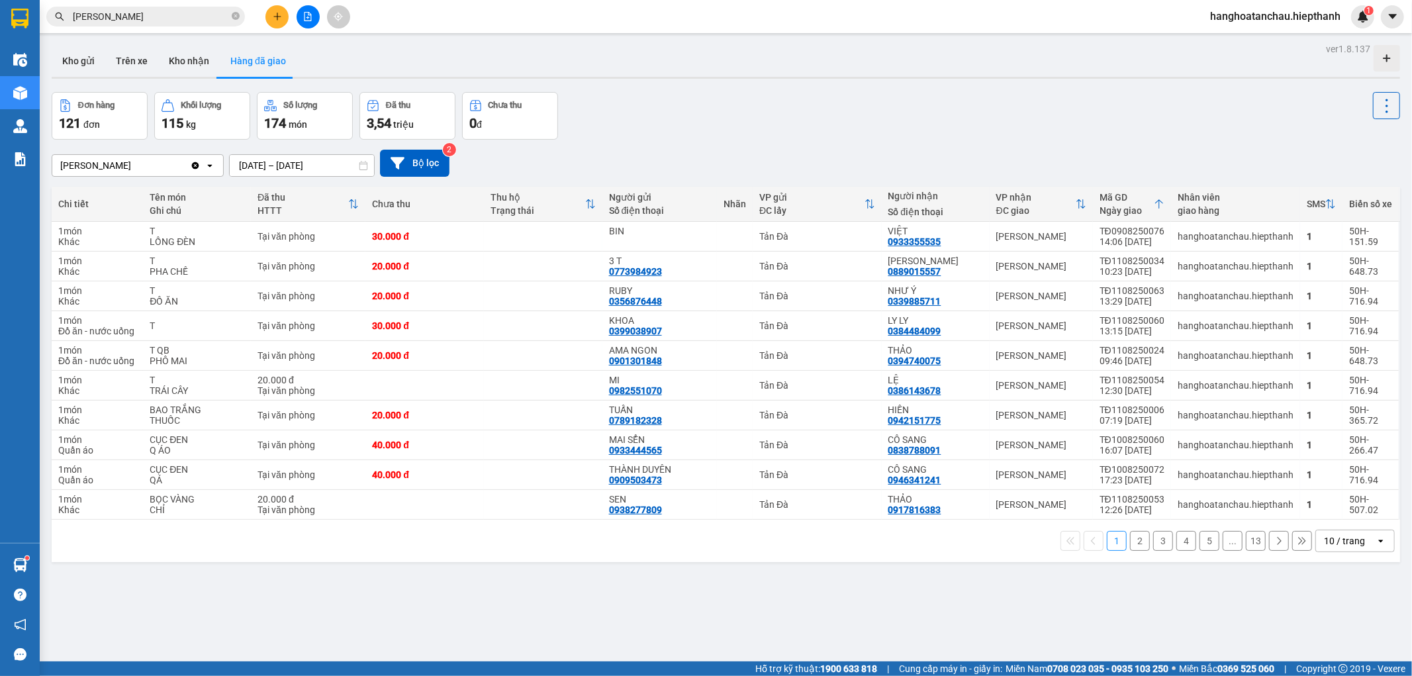
click at [304, 21] on icon "file-add" at bounding box center [307, 16] width 7 height 9
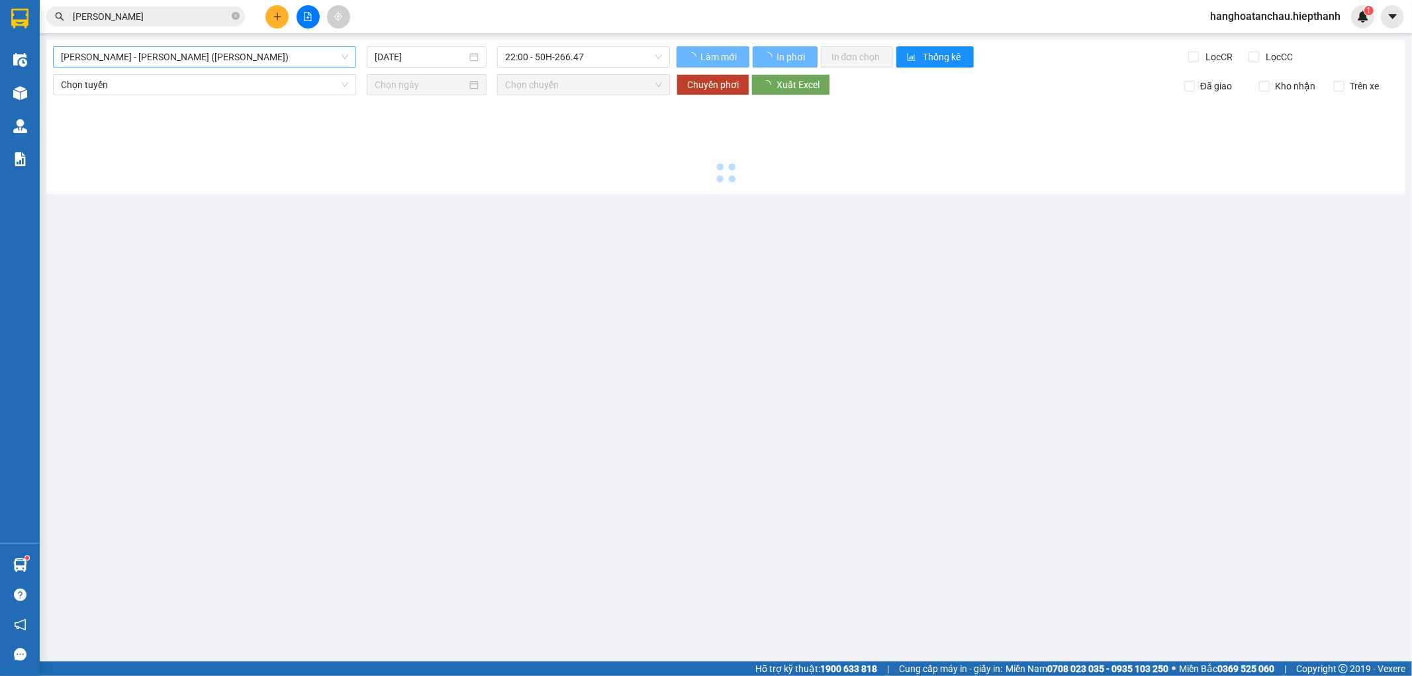
type input "12/08/2025"
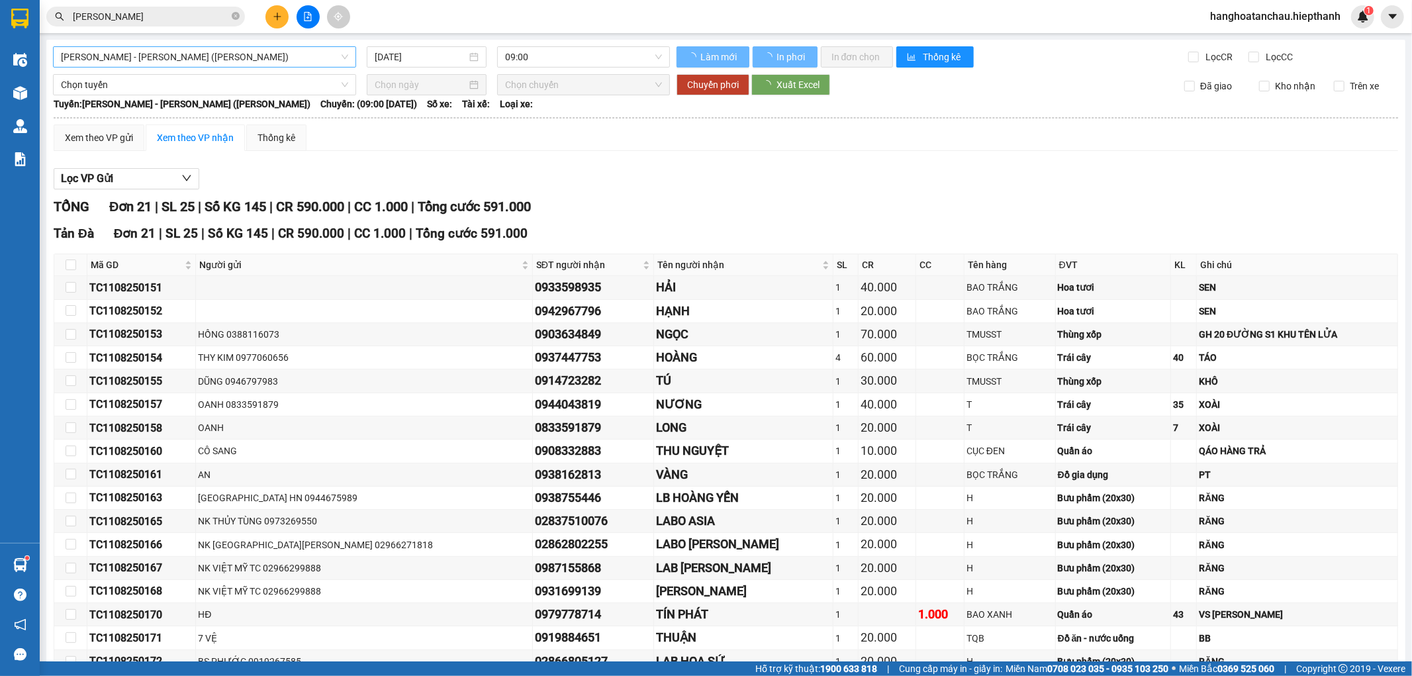
click at [269, 53] on span "[PERSON_NAME] - [PERSON_NAME] ([PERSON_NAME])" at bounding box center [204, 57] width 287 height 20
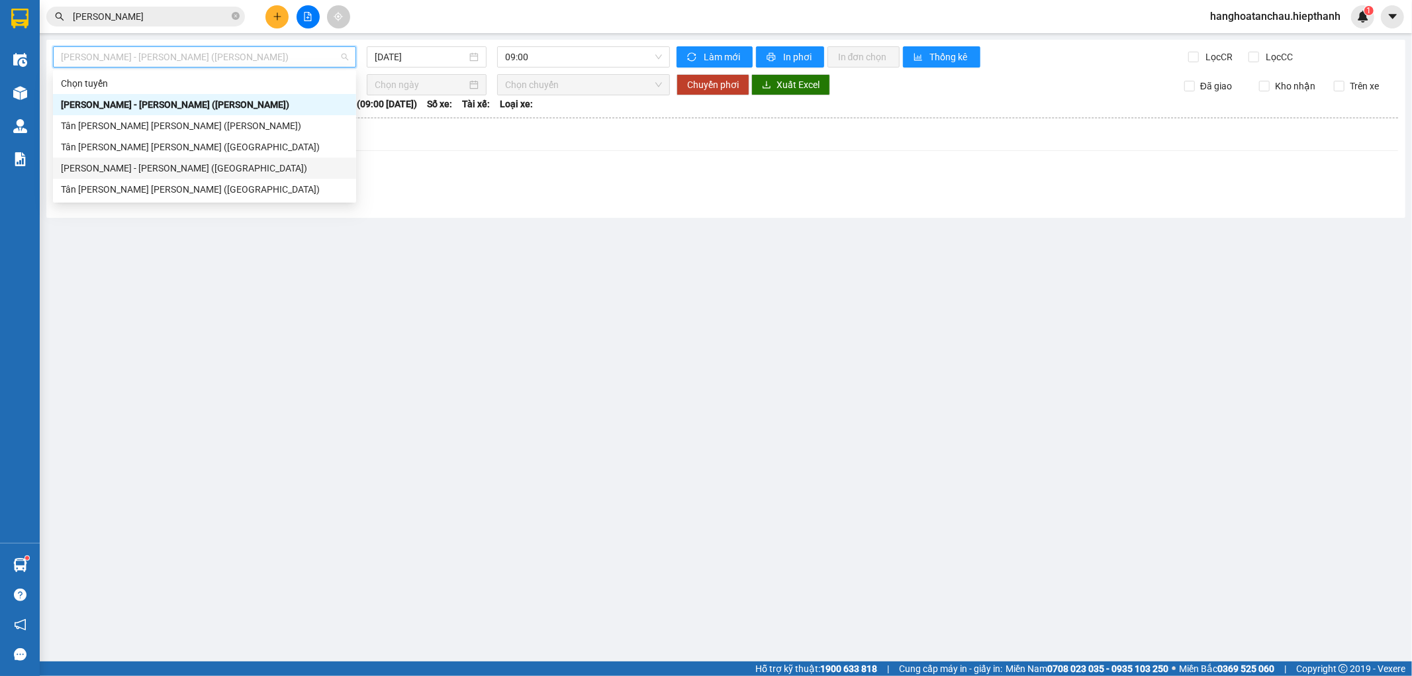
click at [200, 169] on div "[PERSON_NAME] - [PERSON_NAME] ([GEOGRAPHIC_DATA])" at bounding box center [204, 168] width 287 height 15
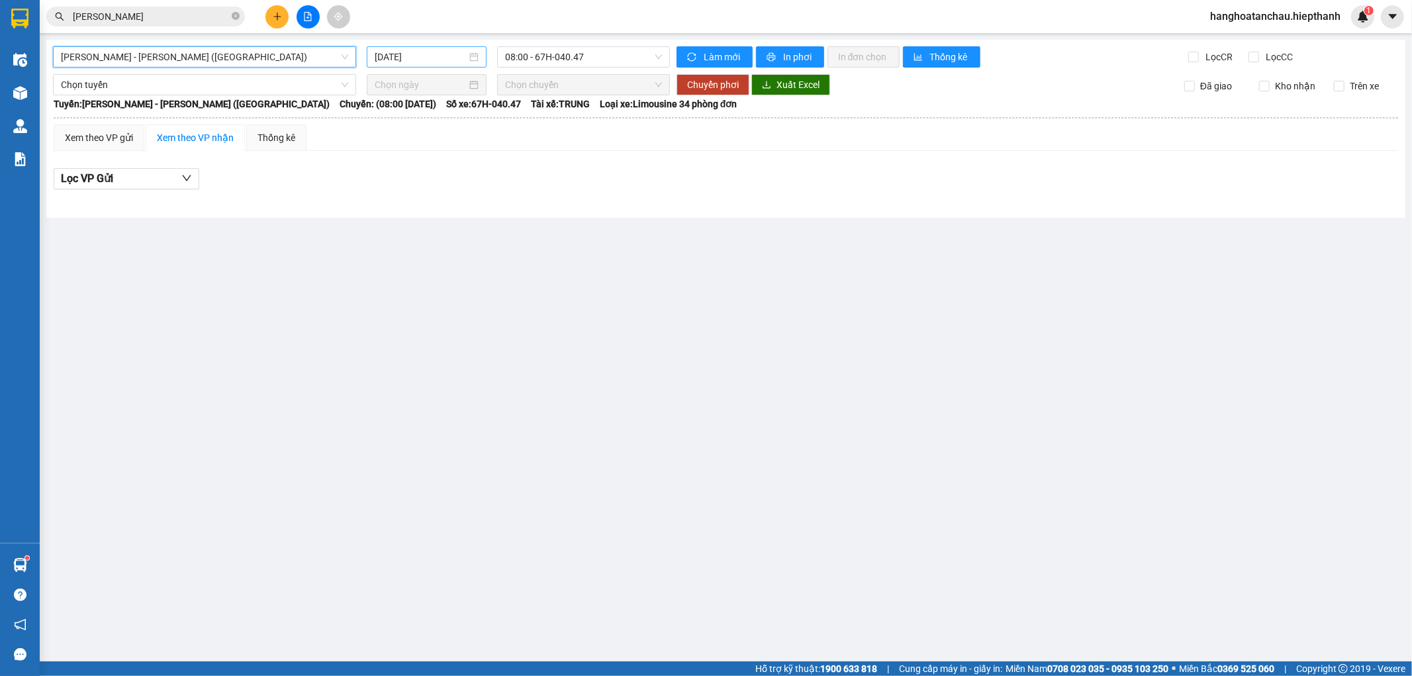
click at [432, 52] on input "12/08/2025" at bounding box center [421, 57] width 92 height 15
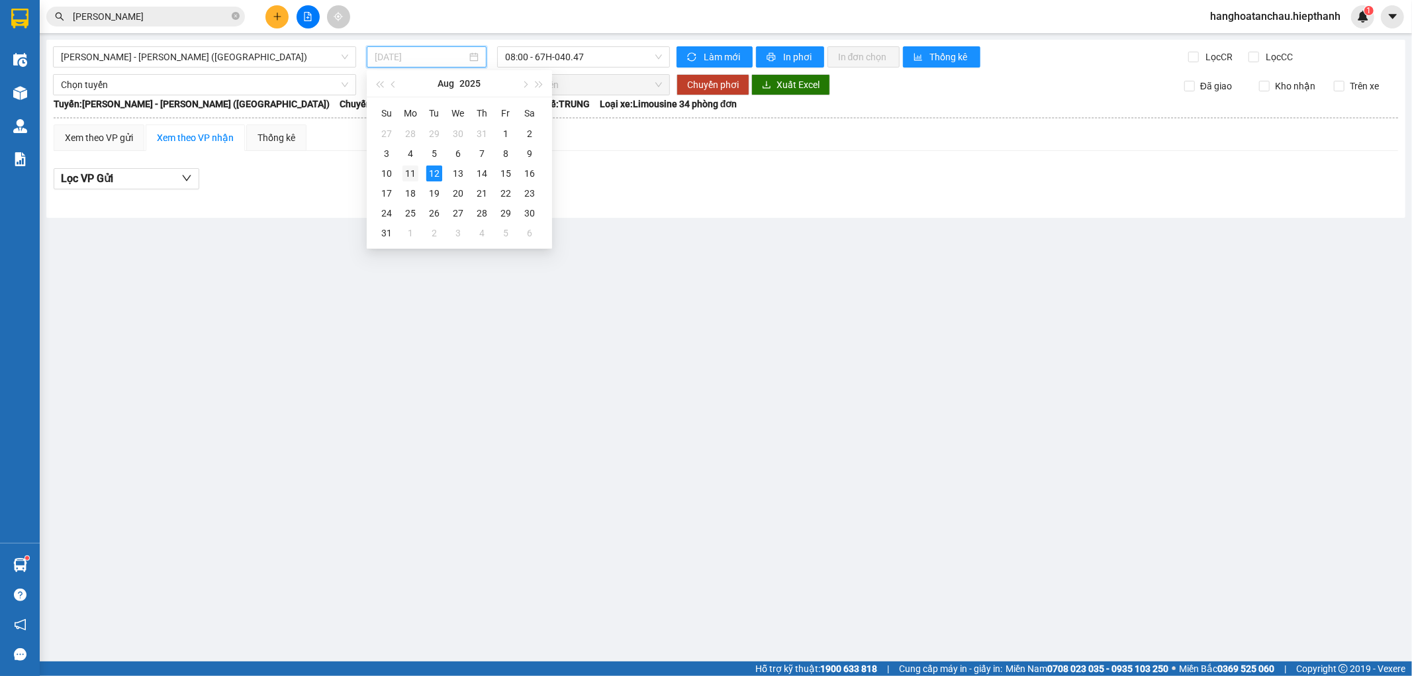
click at [414, 168] on div "11" at bounding box center [410, 173] width 16 height 16
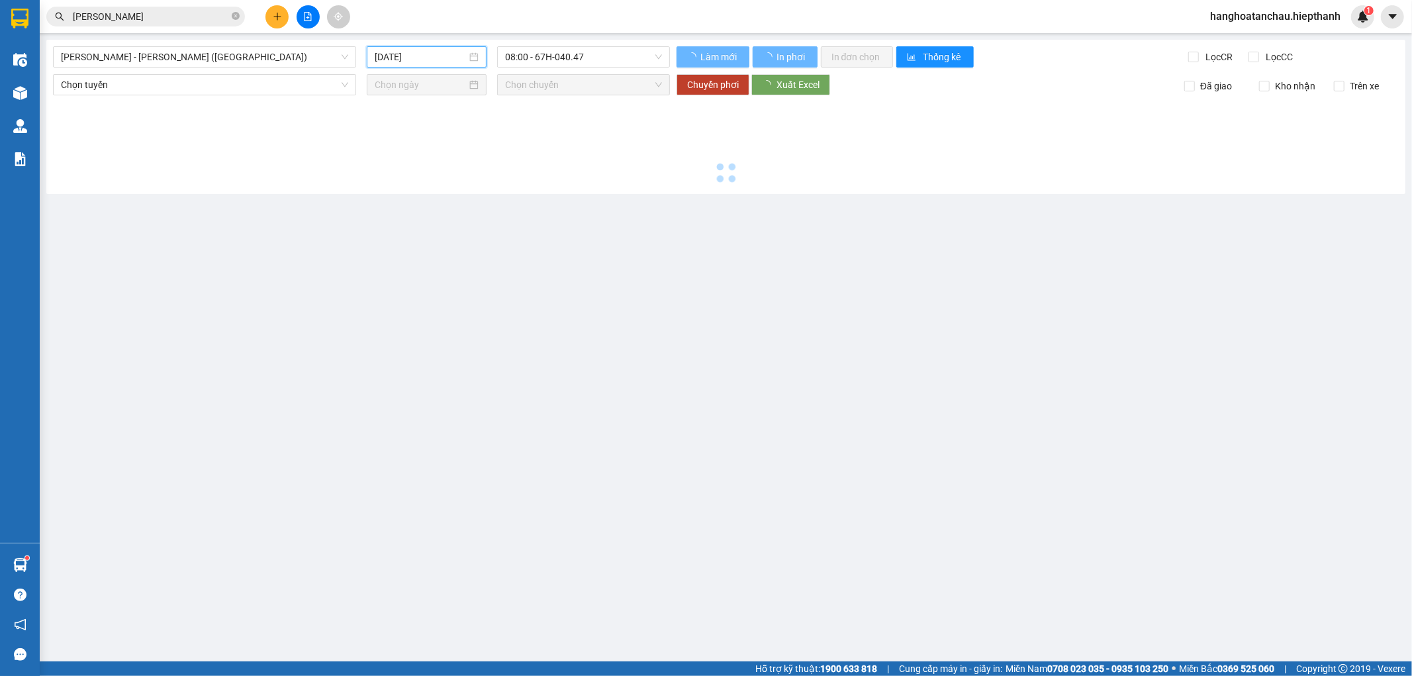
type input "[DATE]"
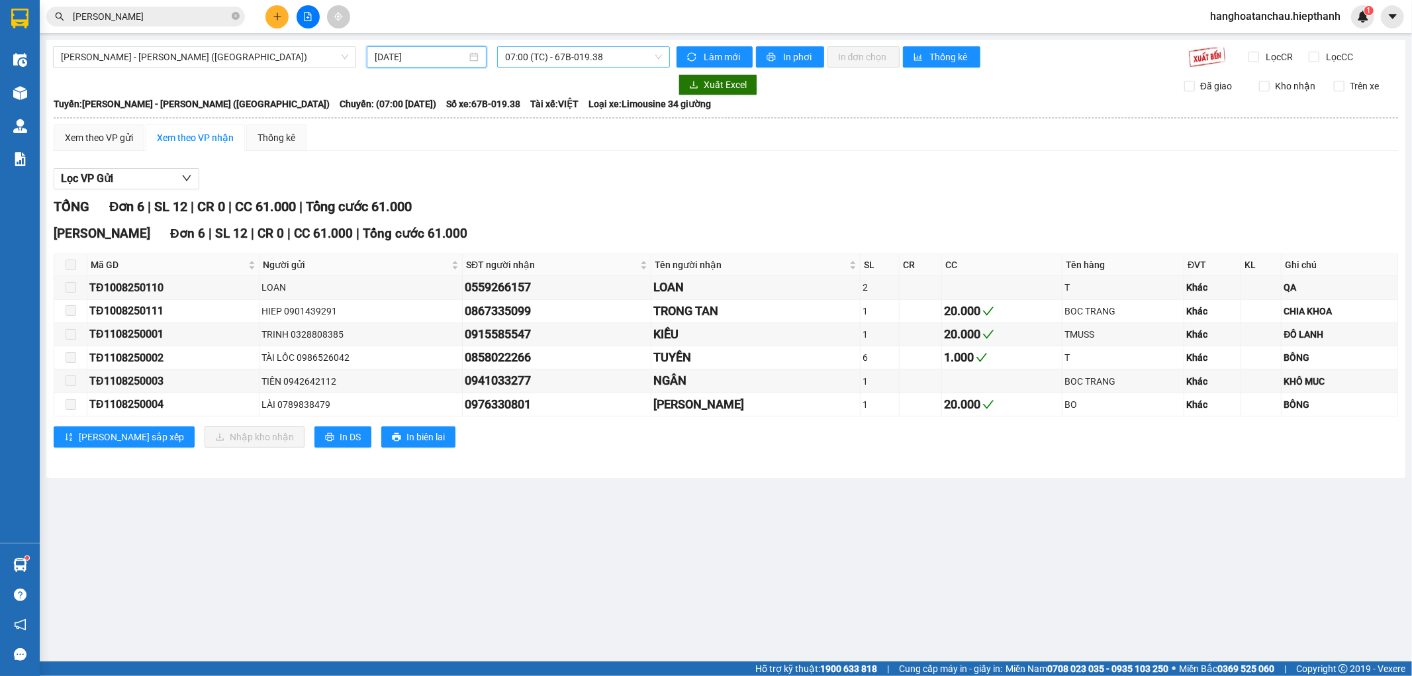
click at [569, 62] on span "07:00 (TC) - 67B-019.38" at bounding box center [583, 57] width 156 height 20
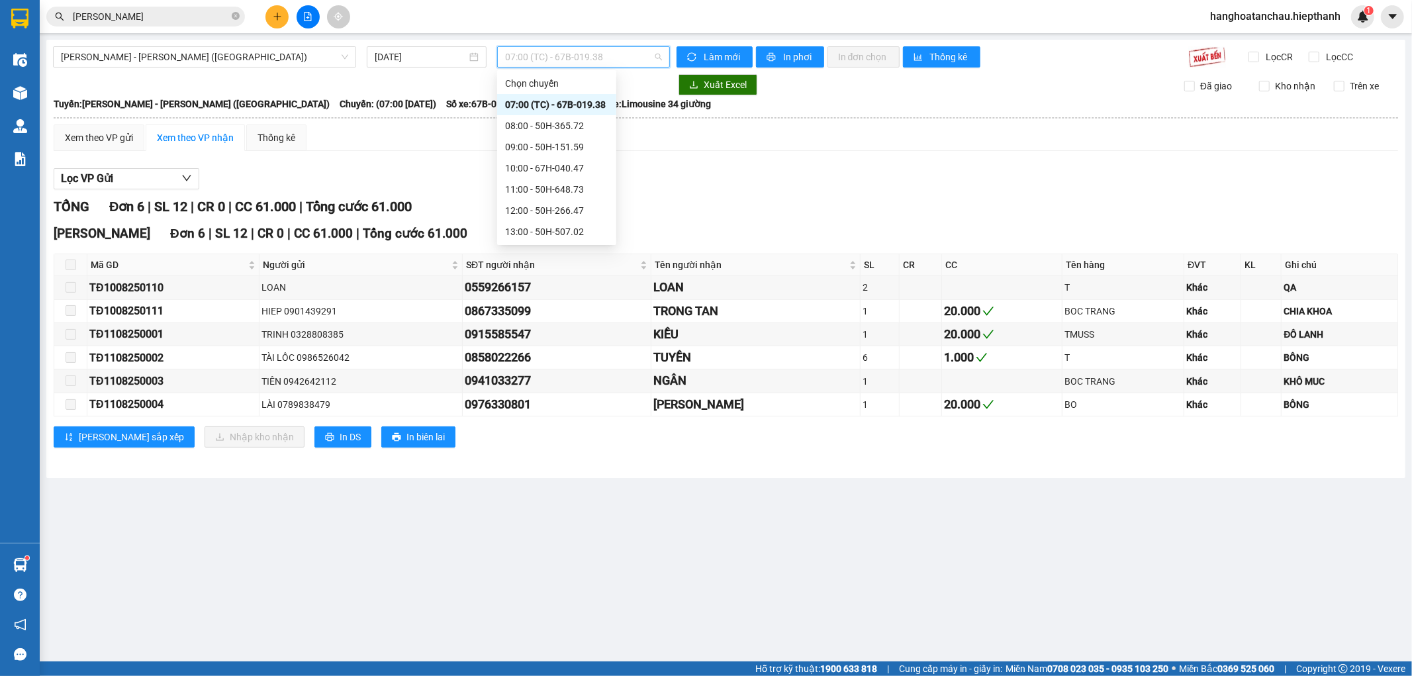
scroll to position [127, 0]
click at [541, 126] on div "15:00 - 50H-716.94" at bounding box center [556, 125] width 103 height 15
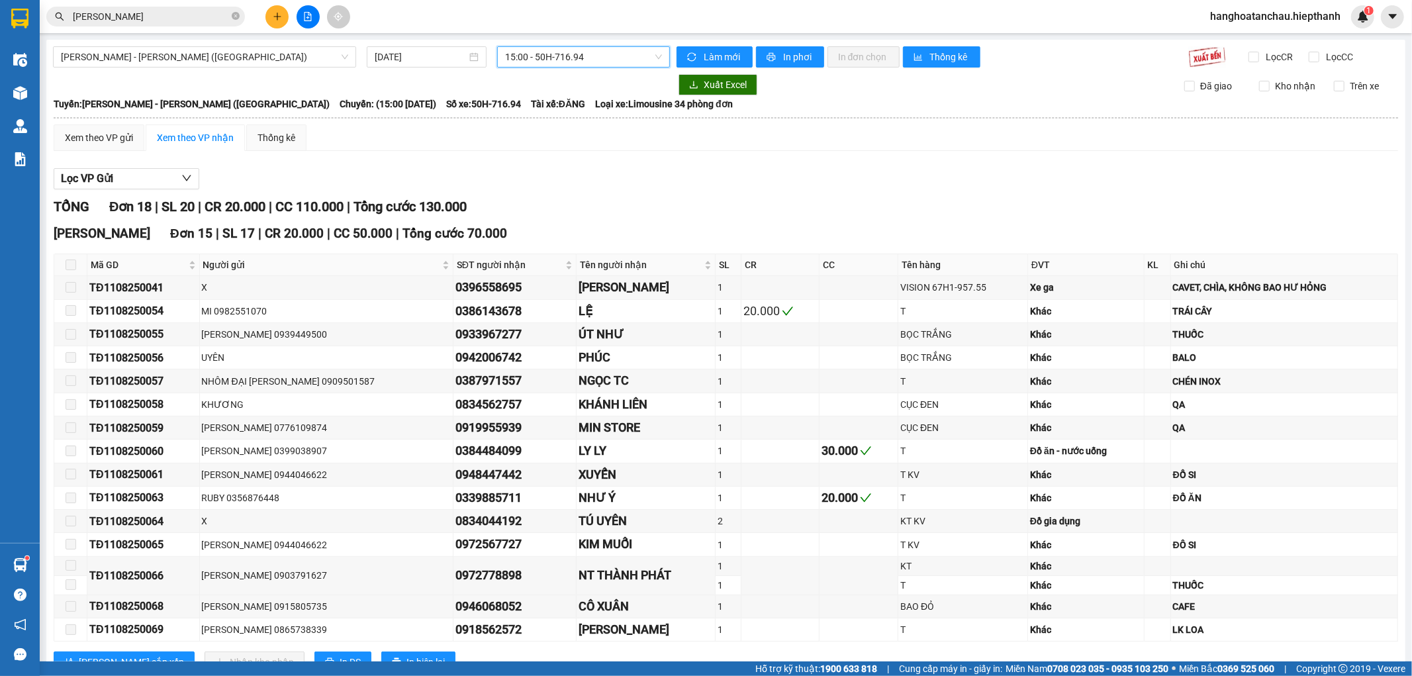
click at [565, 60] on span "15:00 - 50H-716.94" at bounding box center [583, 57] width 156 height 20
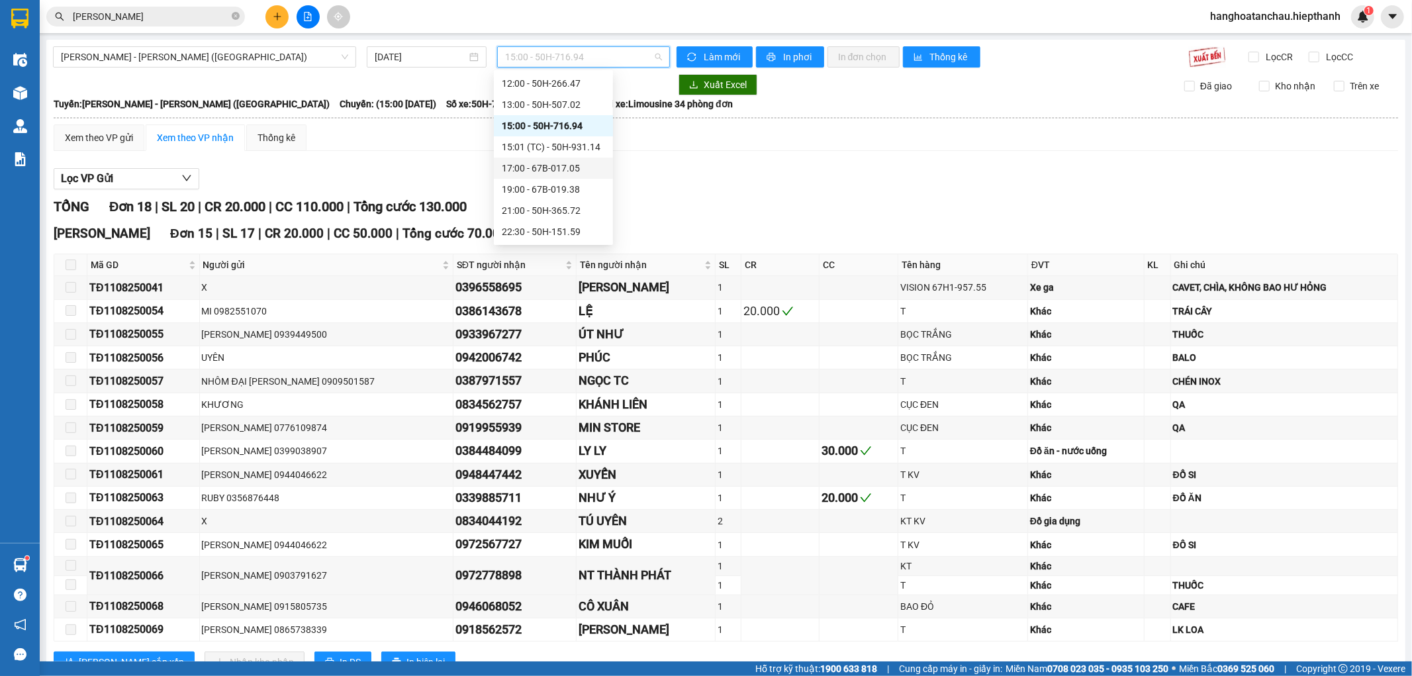
click at [536, 169] on div "17:00 - 67B-017.05" at bounding box center [553, 168] width 103 height 15
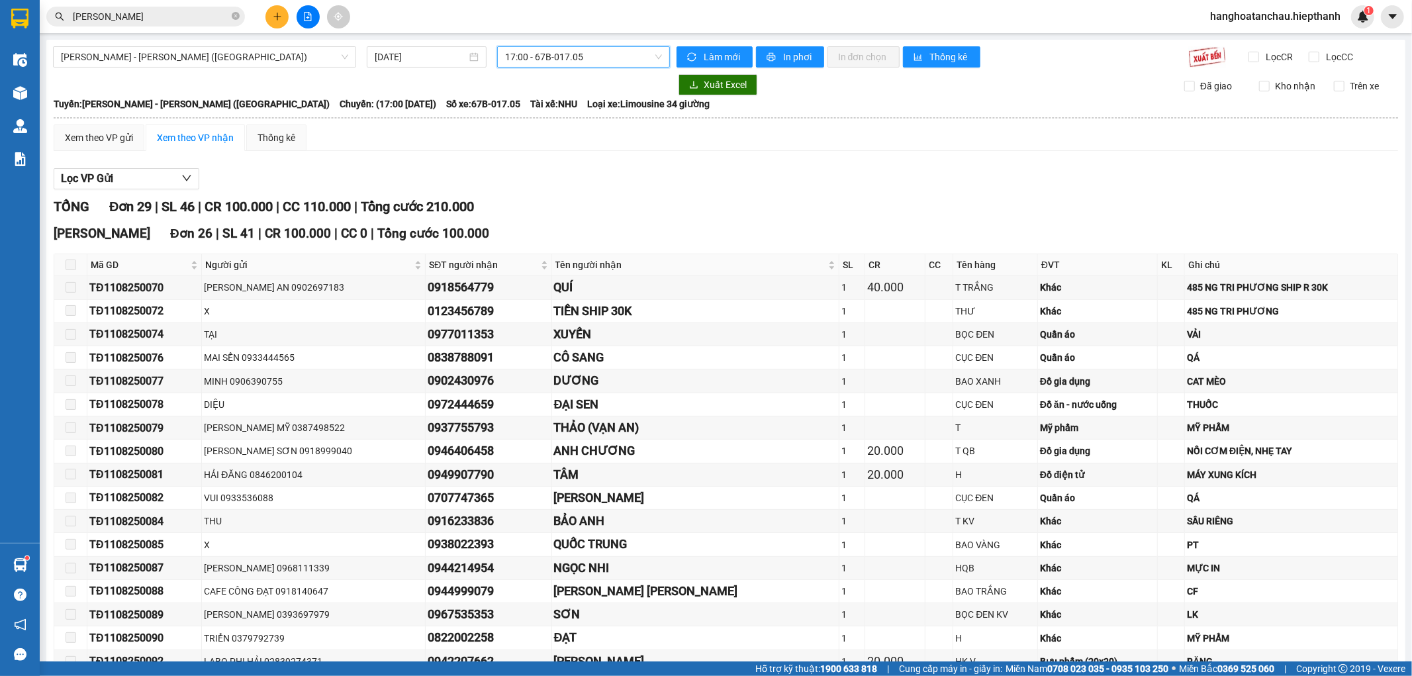
click at [569, 52] on span "17:00 - 67B-017.05" at bounding box center [583, 57] width 156 height 20
click at [534, 309] on div "19:00 - 67B-019.38" at bounding box center [553, 316] width 103 height 15
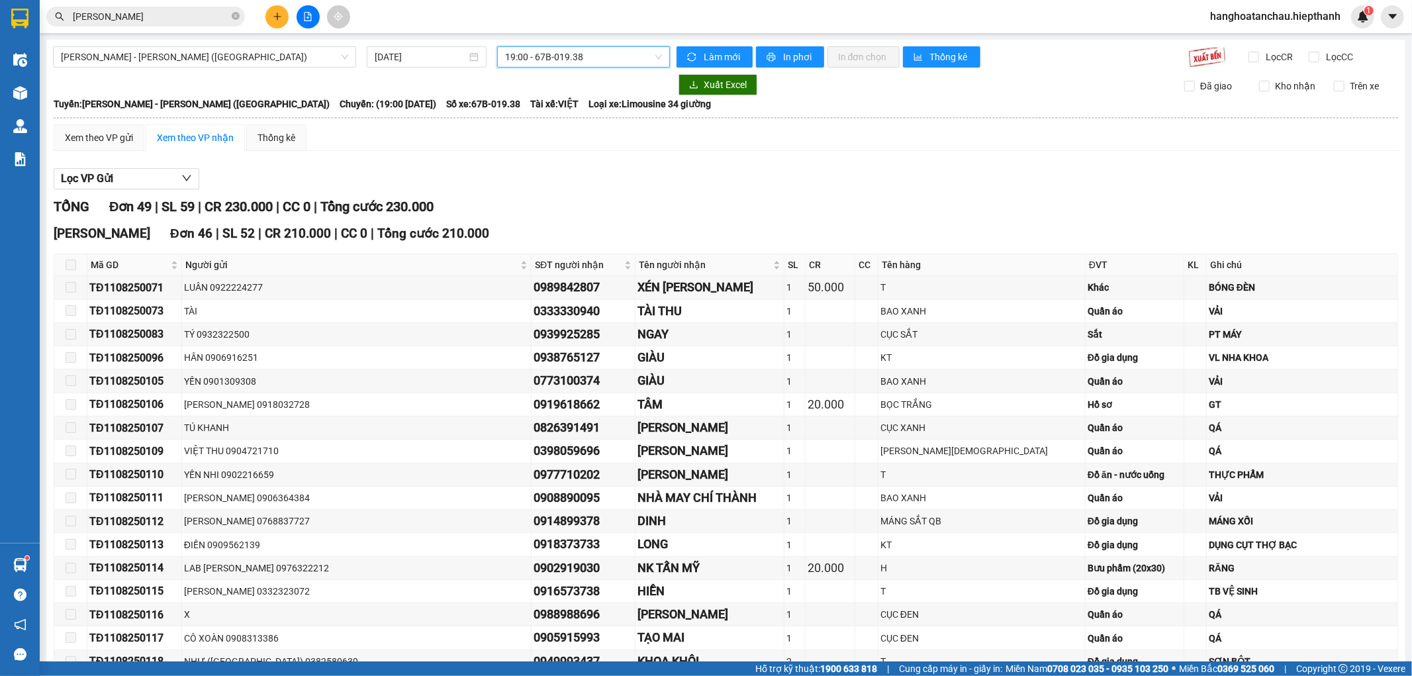
click at [522, 60] on span "19:00 - 67B-019.38" at bounding box center [583, 57] width 156 height 20
click at [523, 330] on div "21:00 - 50H-365.72" at bounding box center [553, 337] width 103 height 15
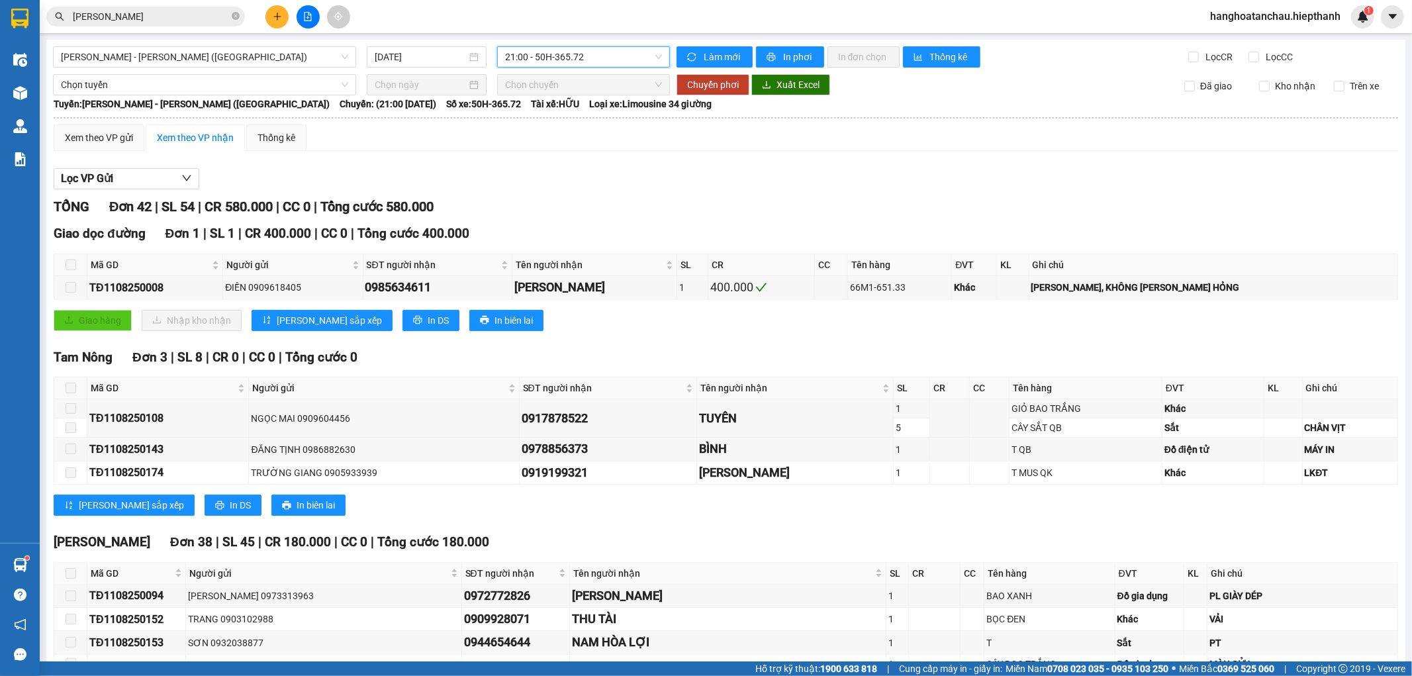
click at [510, 60] on span "21:00 - 50H-365.72" at bounding box center [583, 57] width 156 height 20
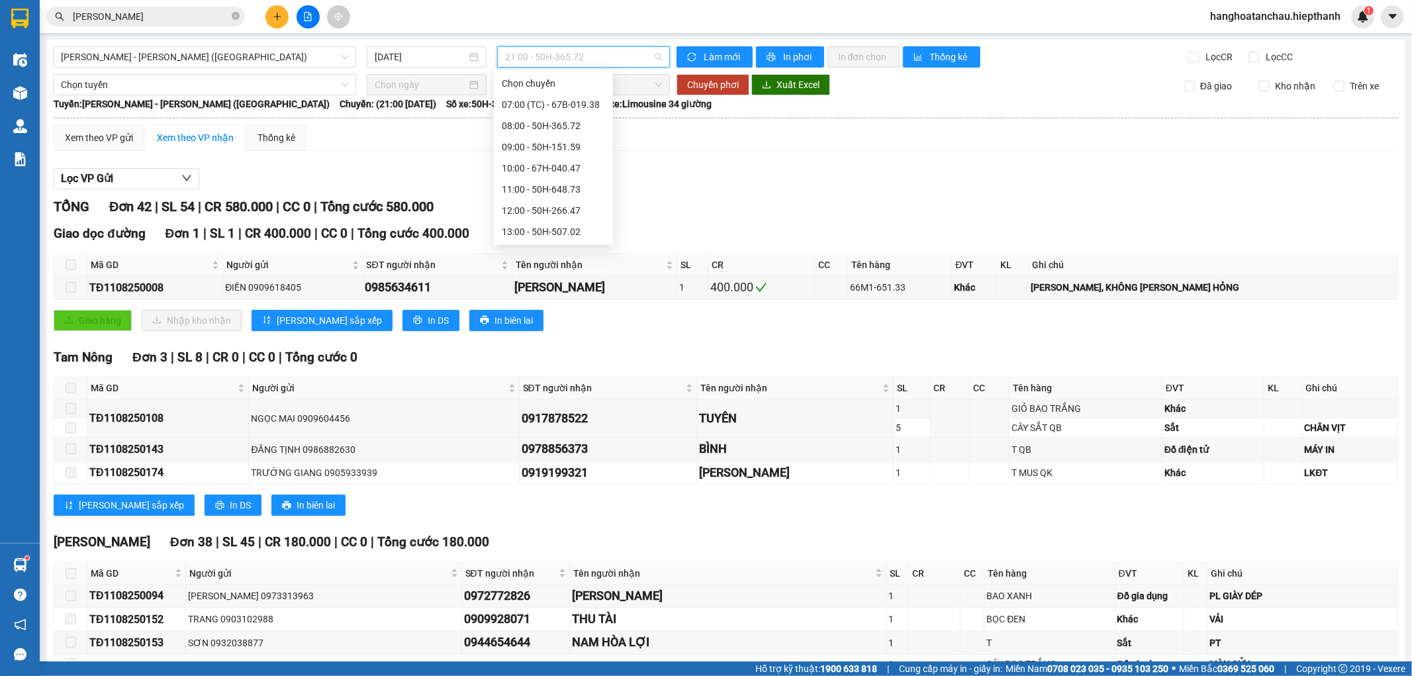
click at [523, 351] on div "22:30 - 50H-151.59" at bounding box center [553, 358] width 103 height 15
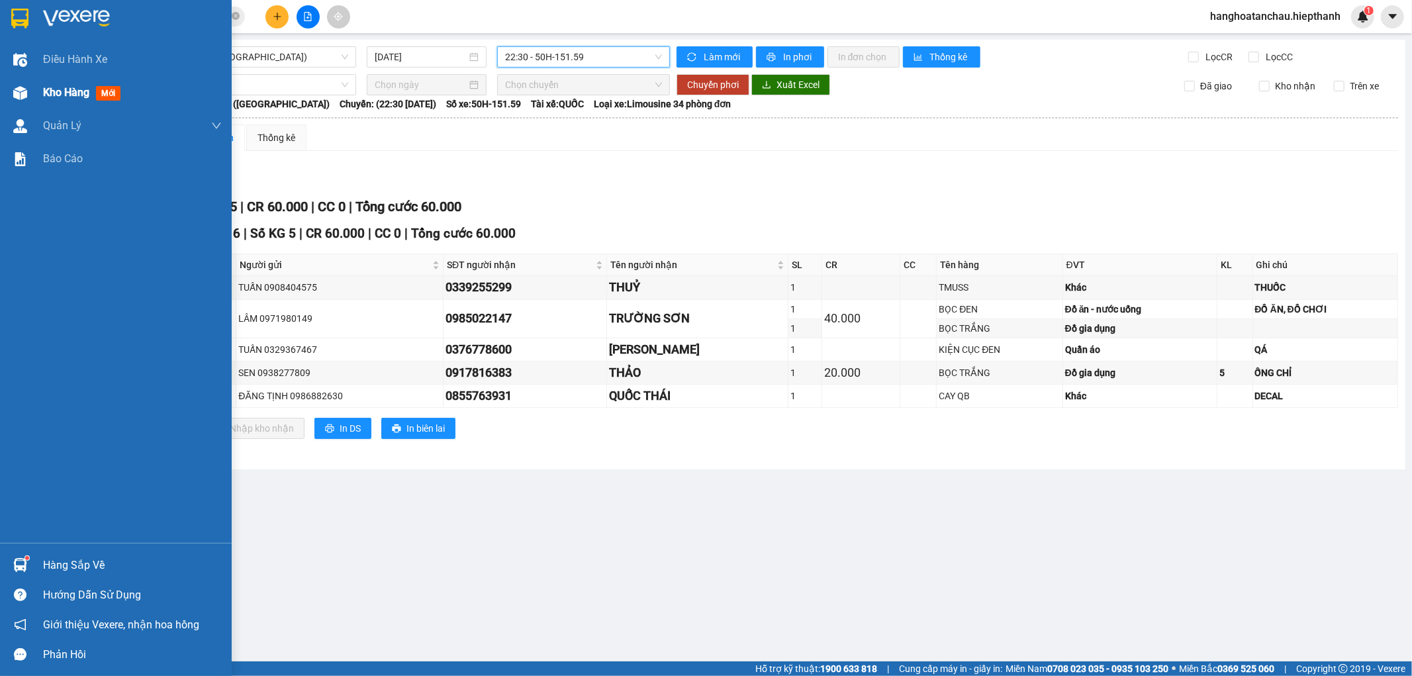
click at [20, 86] on img at bounding box center [20, 93] width 14 height 14
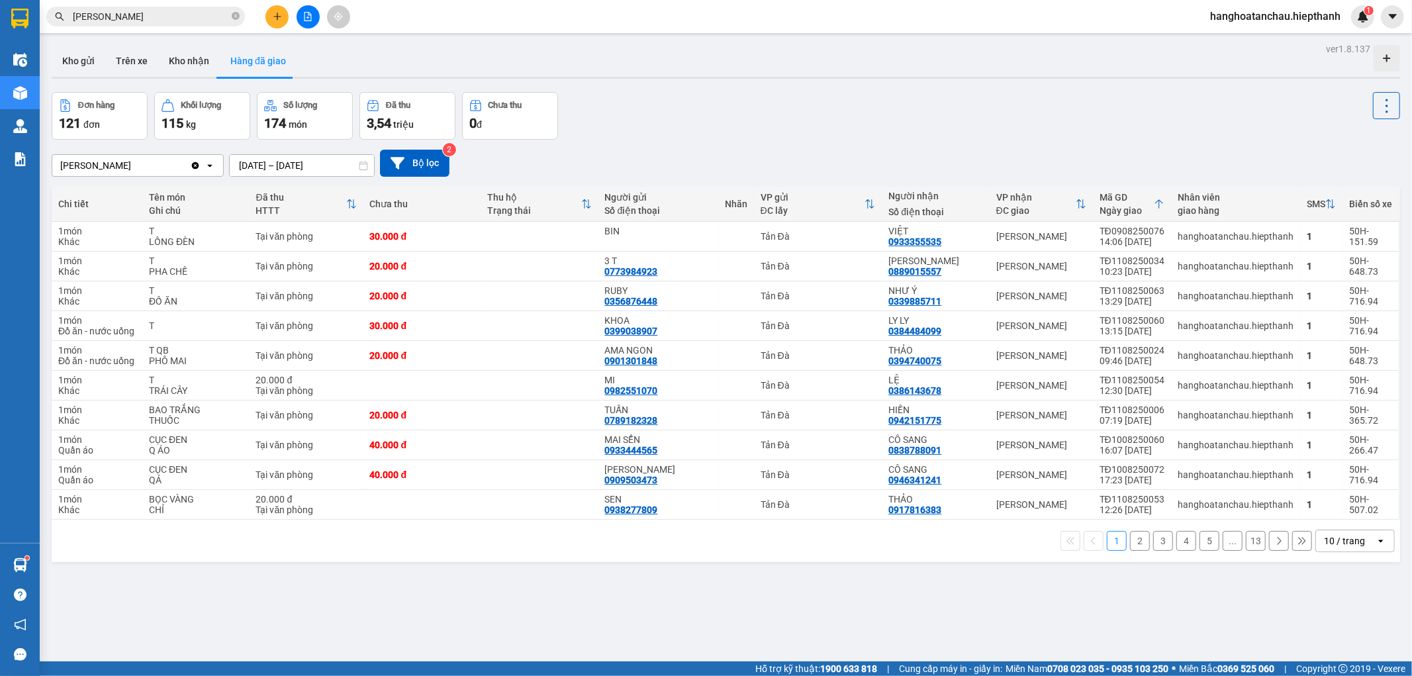
click at [290, 155] on input "[DATE] – [DATE]" at bounding box center [302, 165] width 144 height 21
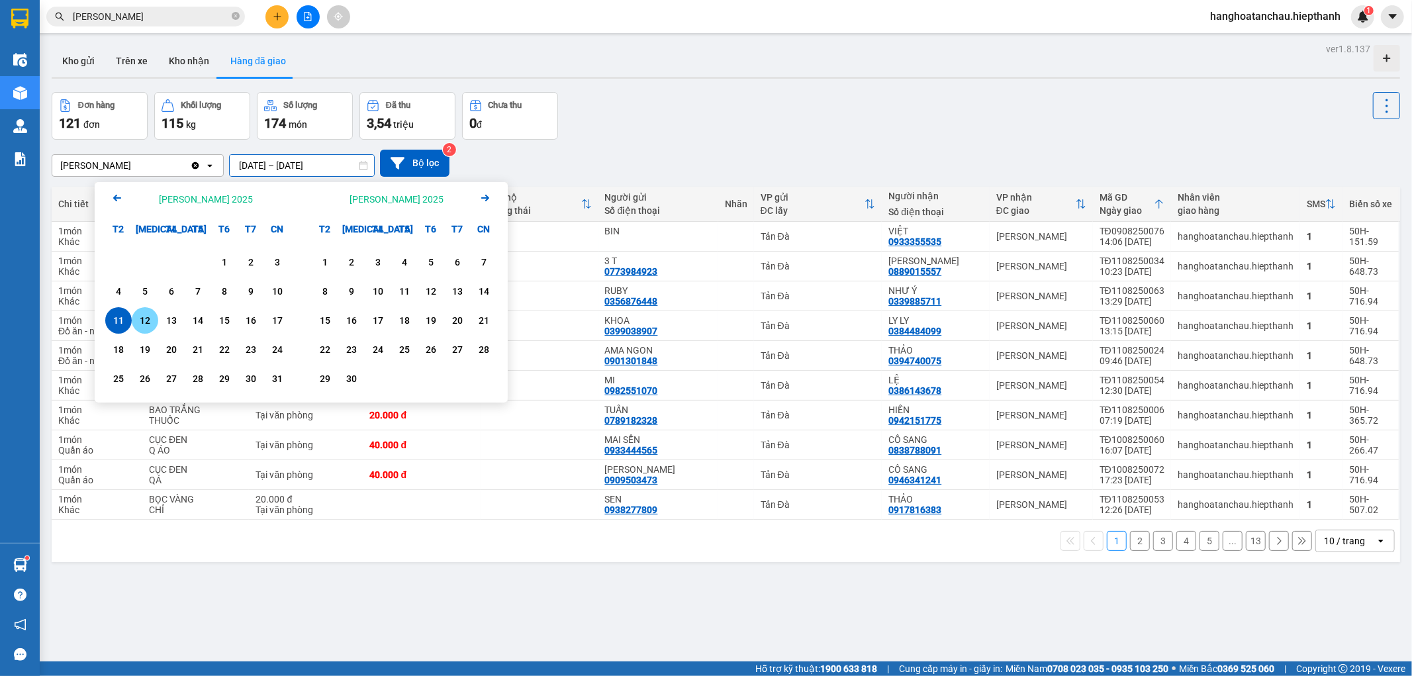
click at [141, 319] on div "12" at bounding box center [145, 320] width 19 height 16
type input "[DATE] – [DATE]"
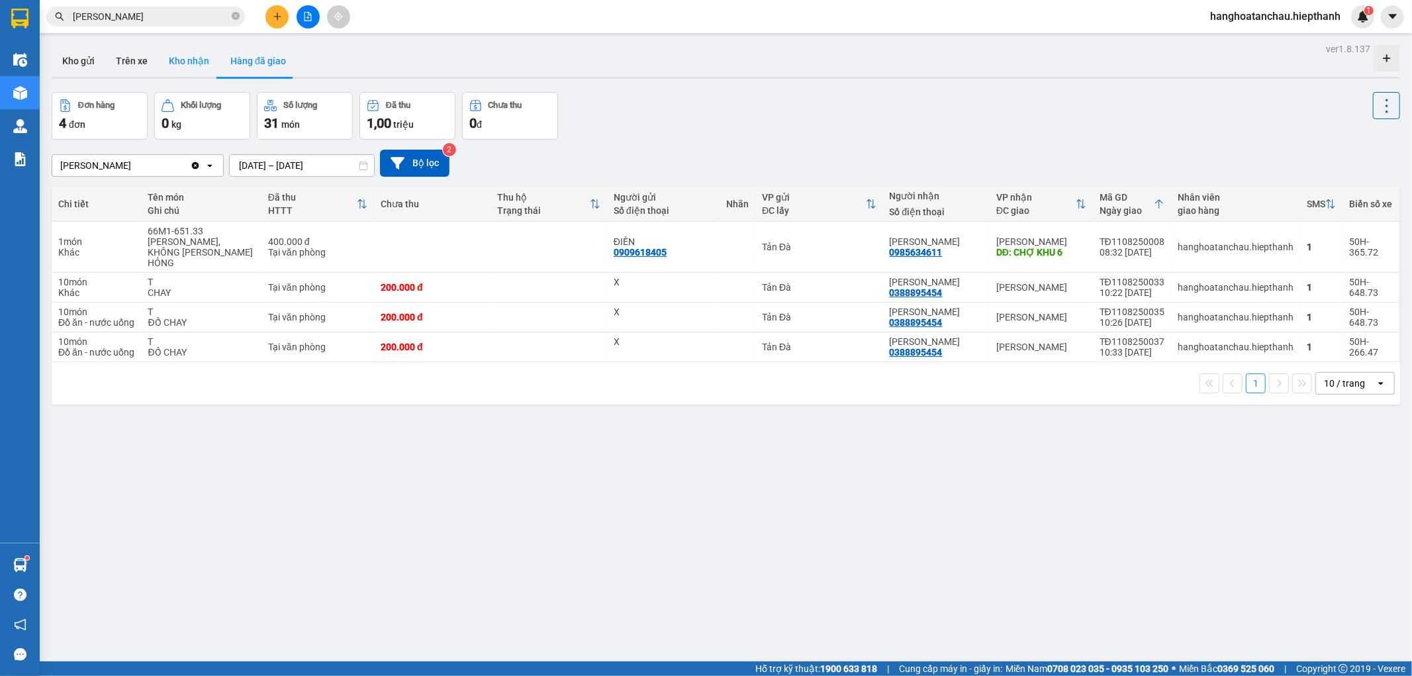
click at [177, 58] on button "Kho nhận" at bounding box center [189, 61] width 62 height 32
